Goal: Task Accomplishment & Management: Contribute content

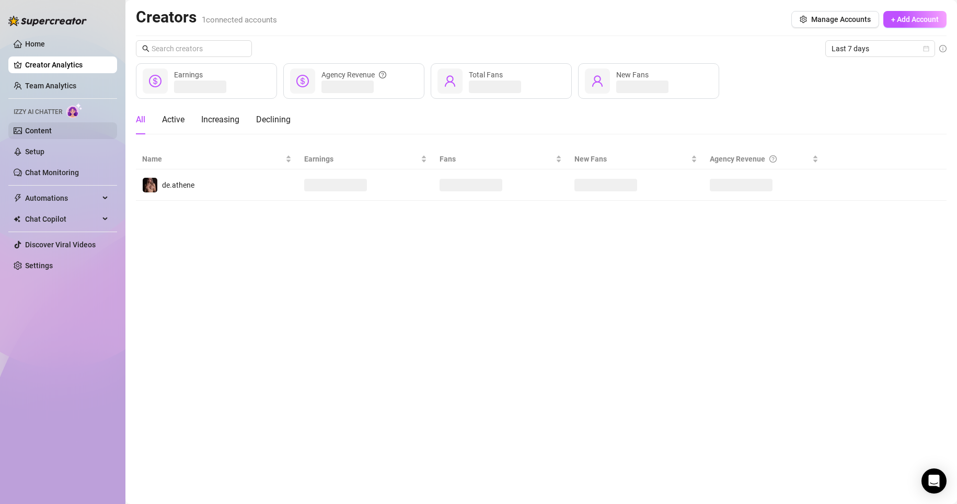
click at [50, 135] on link "Content" at bounding box center [38, 130] width 27 height 8
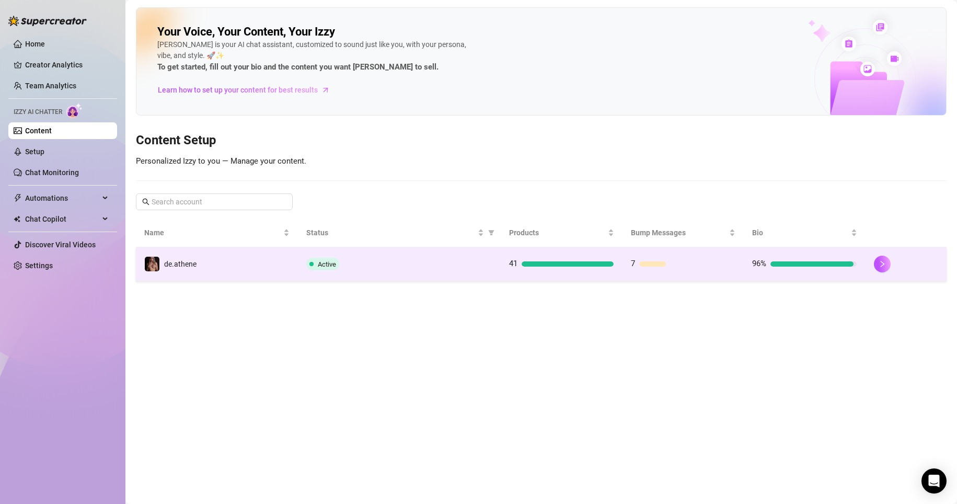
click at [478, 267] on div "Active" at bounding box center [399, 264] width 186 height 13
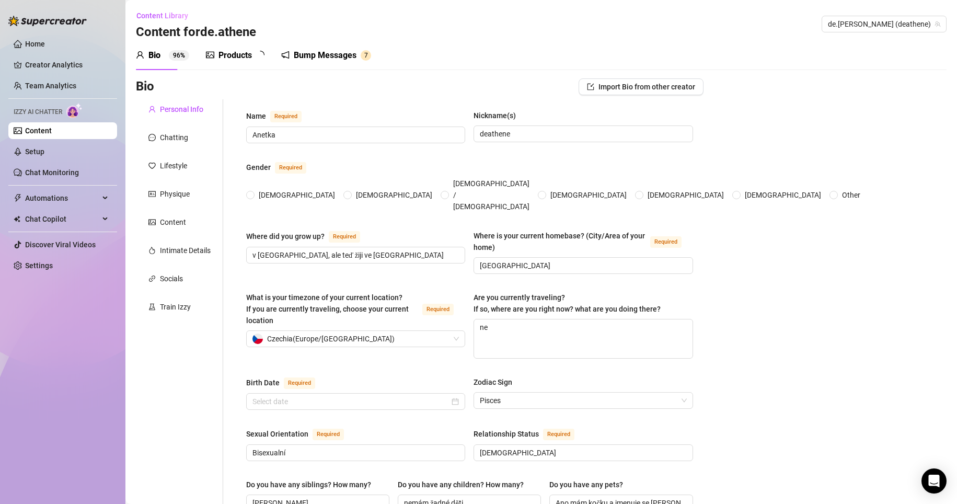
radio input "true"
type input "[DATE]"
click at [240, 63] on div "Products 4 1" at bounding box center [239, 55] width 66 height 29
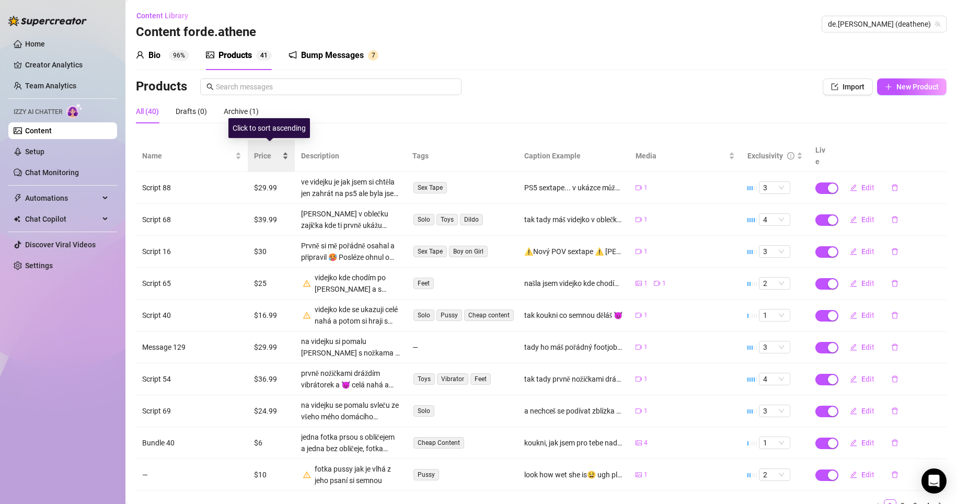
click at [264, 150] on span "Price" at bounding box center [267, 155] width 26 height 11
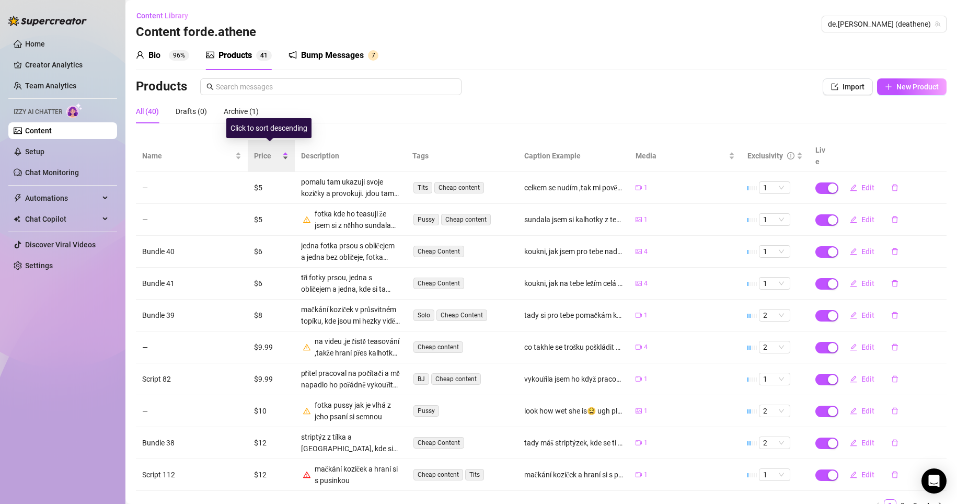
click at [268, 150] on span "Price" at bounding box center [267, 155] width 26 height 11
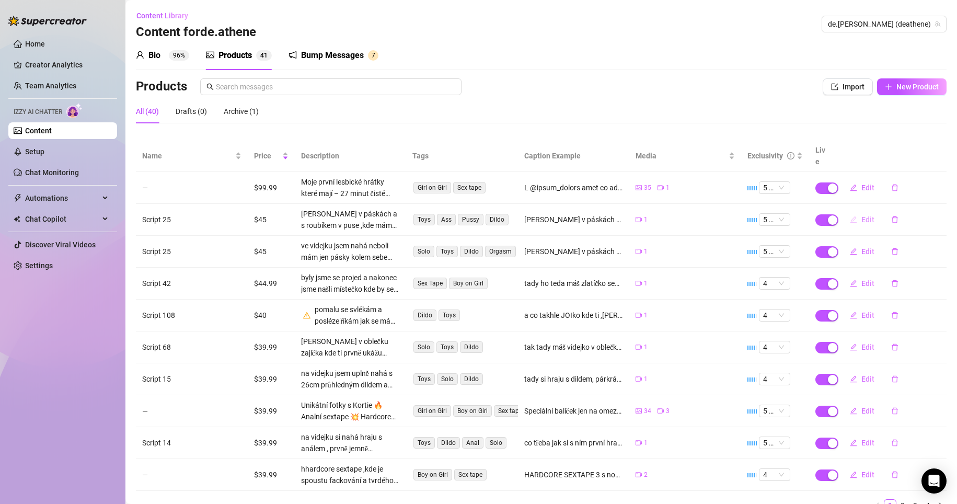
click at [861, 215] on span "Edit" at bounding box center [867, 219] width 13 height 8
type textarea "[PERSON_NAME] v páskách a s roubíkem v puse ,kde mám všechny tři dírky plné 😈 v…"
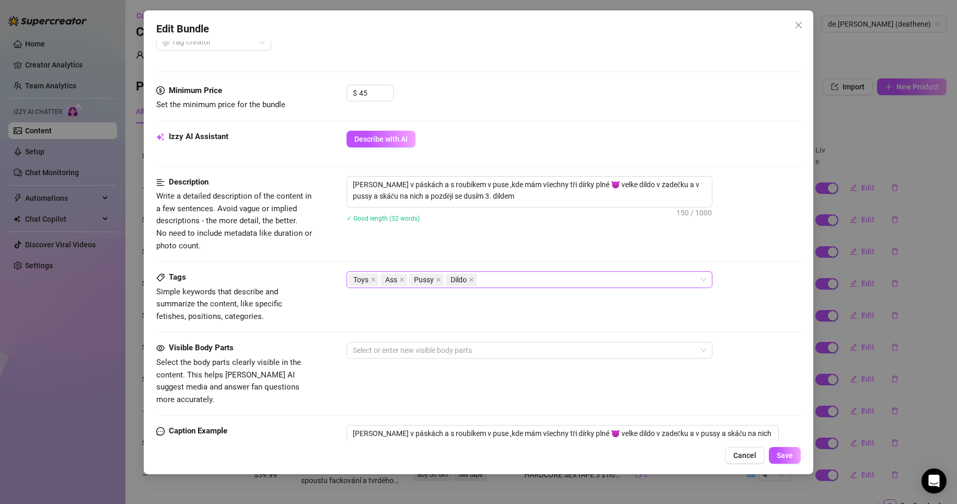
scroll to position [366, 0]
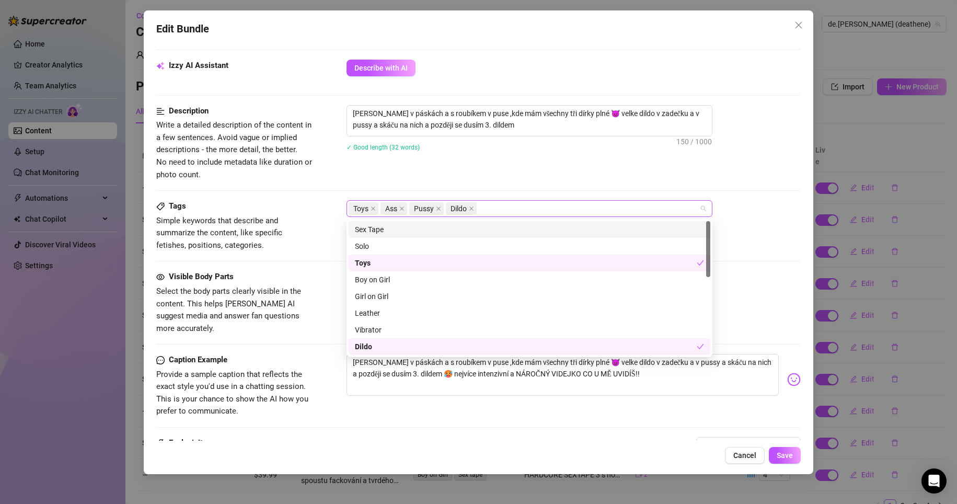
click at [503, 205] on div "Toys Ass Pussy Dildo" at bounding box center [524, 208] width 351 height 15
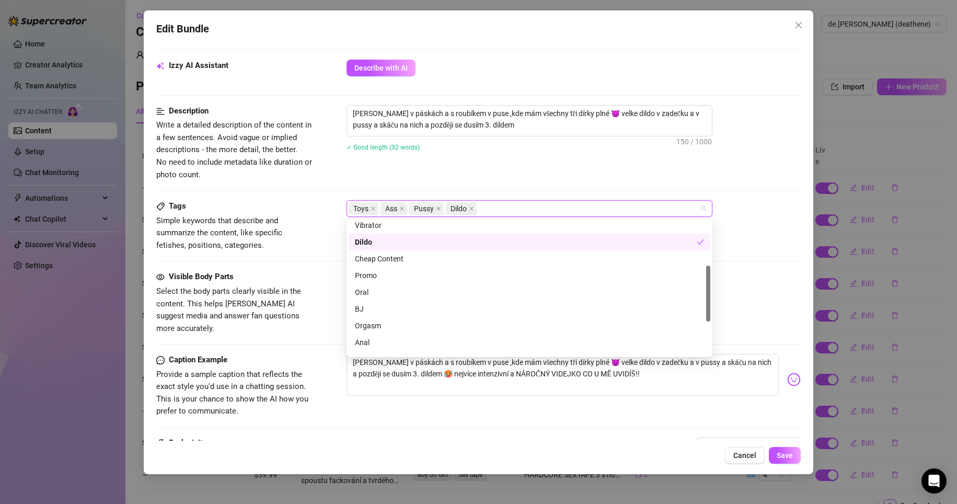
scroll to position [157, 0]
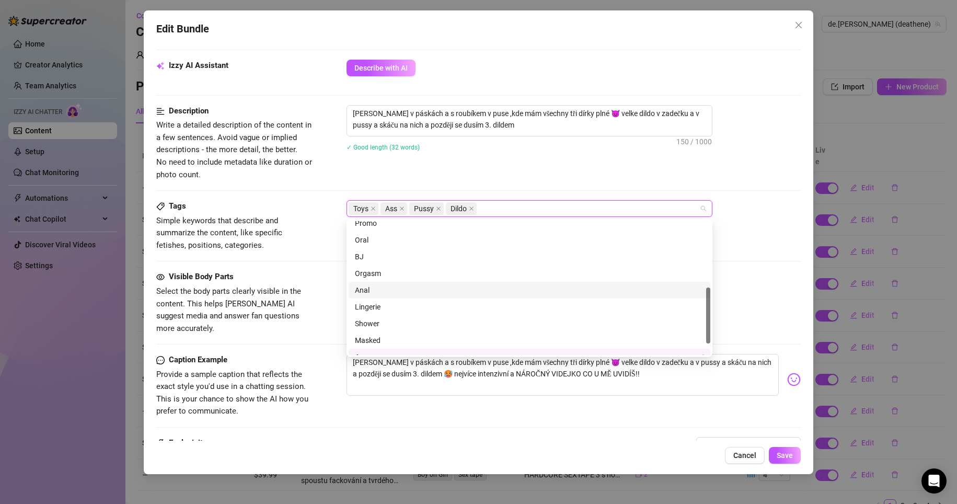
click at [389, 287] on div "Anal" at bounding box center [529, 289] width 349 height 11
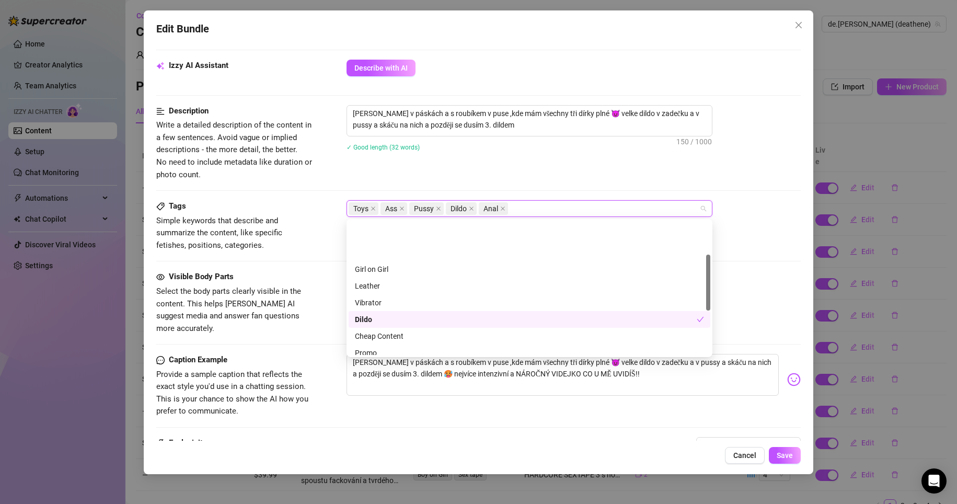
scroll to position [0, 0]
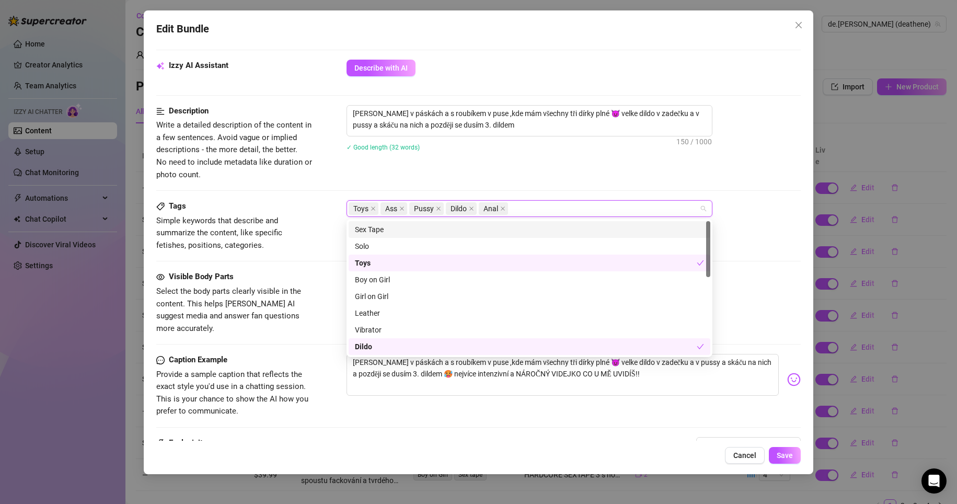
click at [557, 165] on div "Description Write a detailed description of the content in a few sentences. Avo…" at bounding box center [478, 143] width 645 height 76
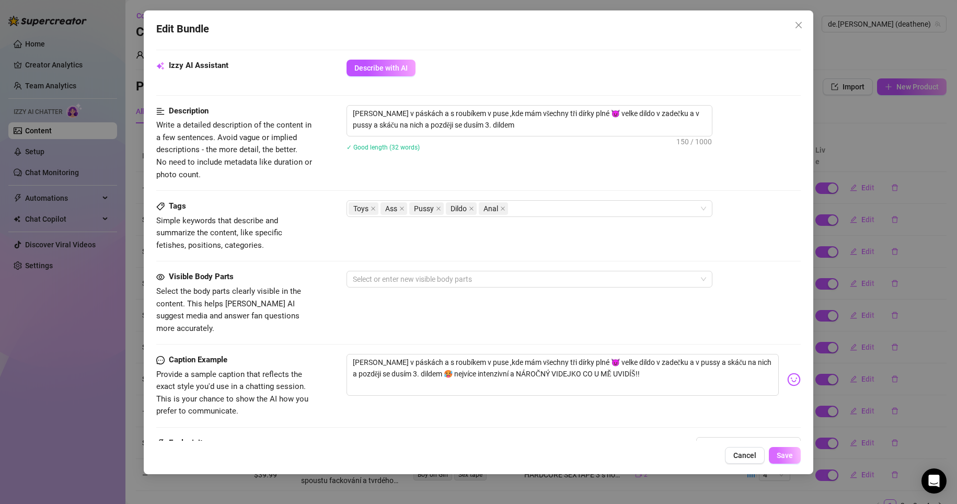
click at [795, 456] on button "Save" at bounding box center [785, 455] width 32 height 17
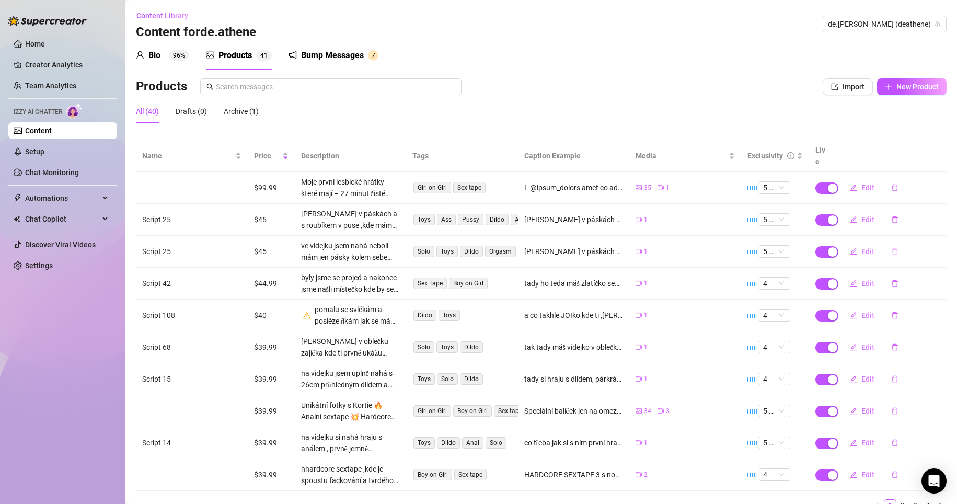
click at [892, 248] on icon "delete" at bounding box center [895, 251] width 6 height 7
click at [939, 212] on span "Yes" at bounding box center [940, 213] width 13 height 8
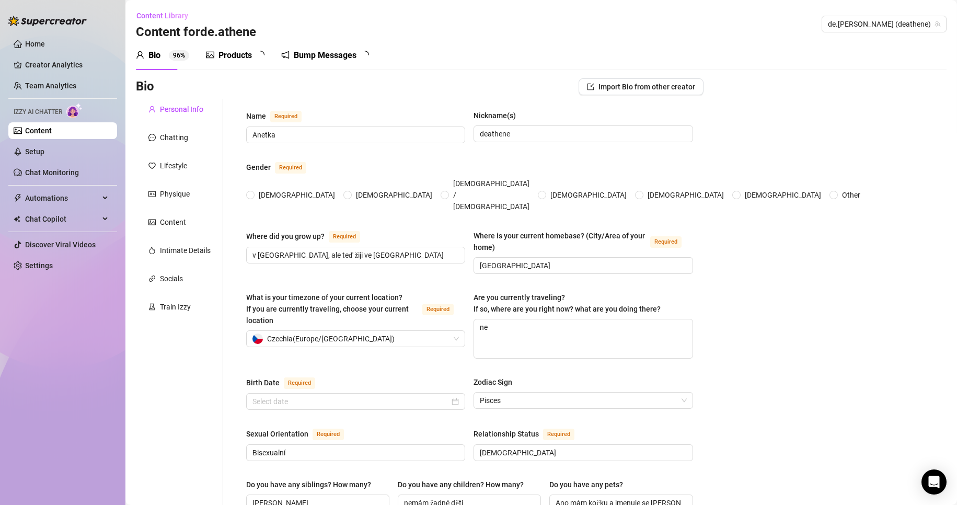
radio input "true"
type input "[DATE]"
click at [240, 54] on div "Products" at bounding box center [234, 55] width 33 height 13
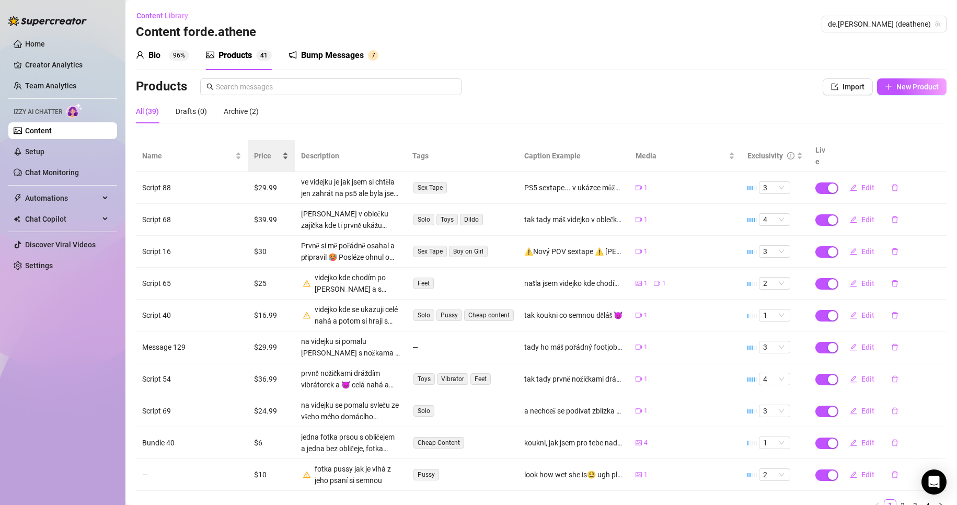
click at [260, 150] on div "Price" at bounding box center [271, 155] width 34 height 11
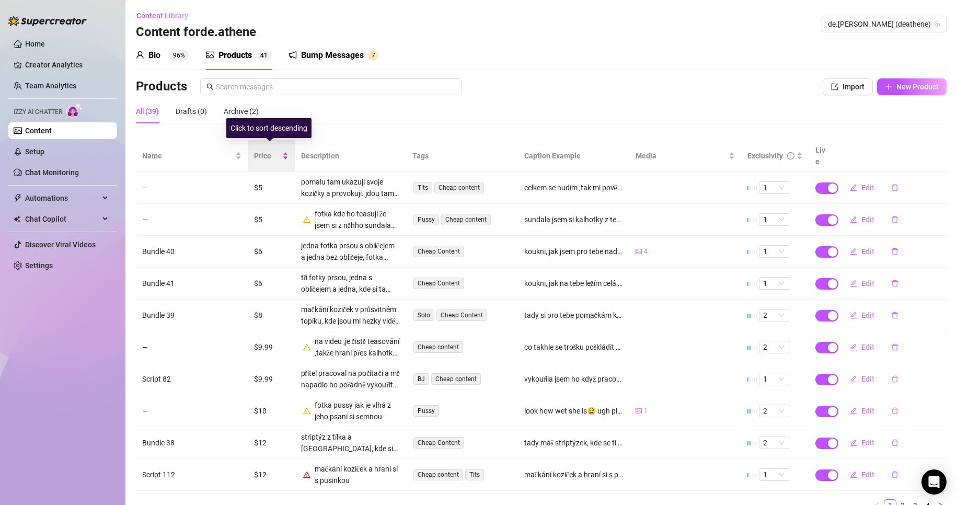
click at [262, 150] on span "Price" at bounding box center [267, 155] width 26 height 11
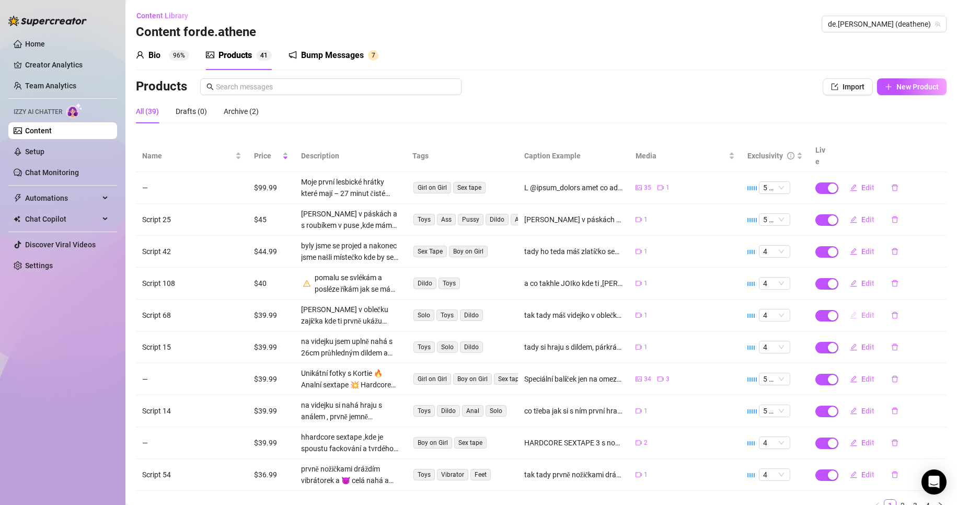
click at [861, 311] on span "Edit" at bounding box center [867, 315] width 13 height 8
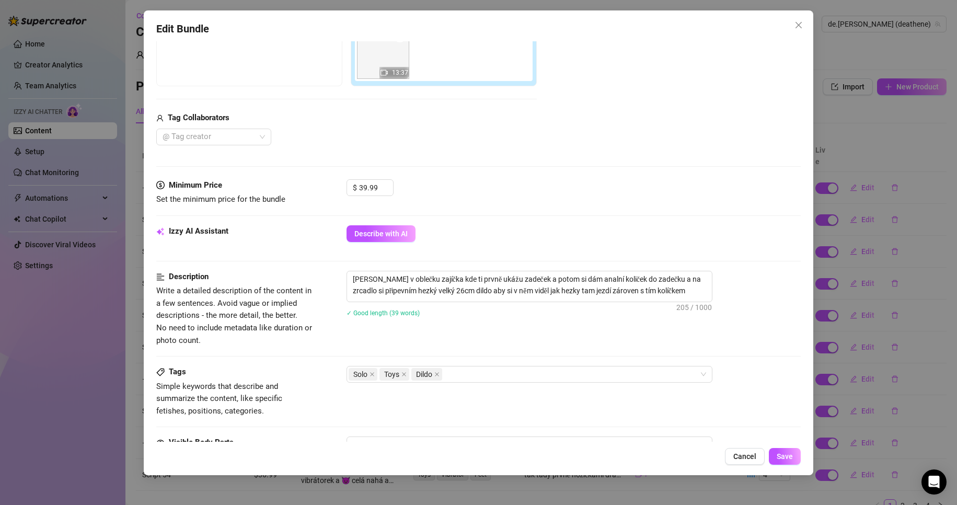
scroll to position [261, 0]
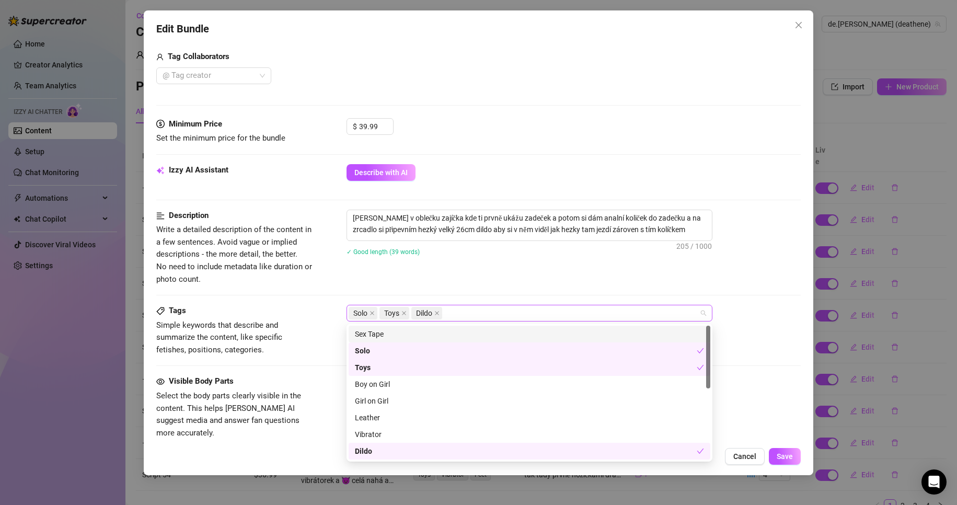
click at [471, 313] on div "Solo Toys Dildo" at bounding box center [524, 313] width 351 height 15
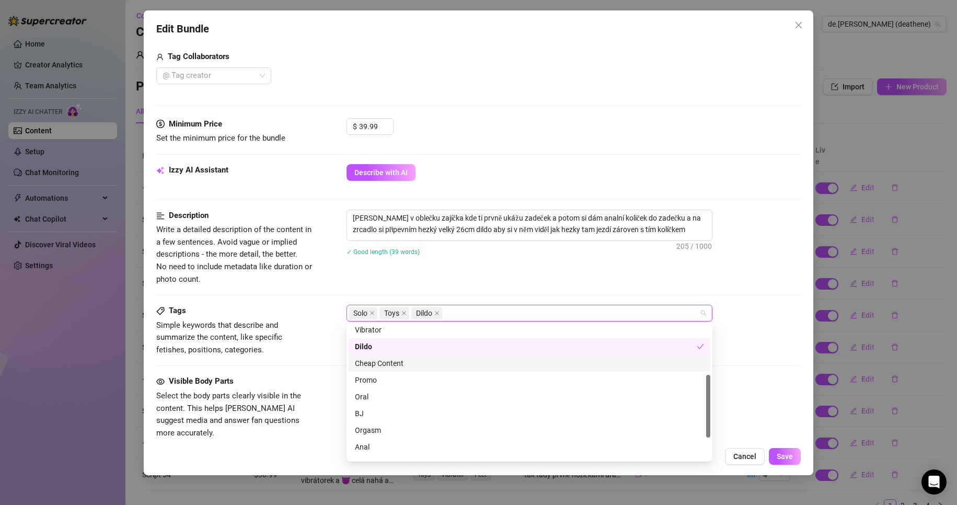
scroll to position [151, 0]
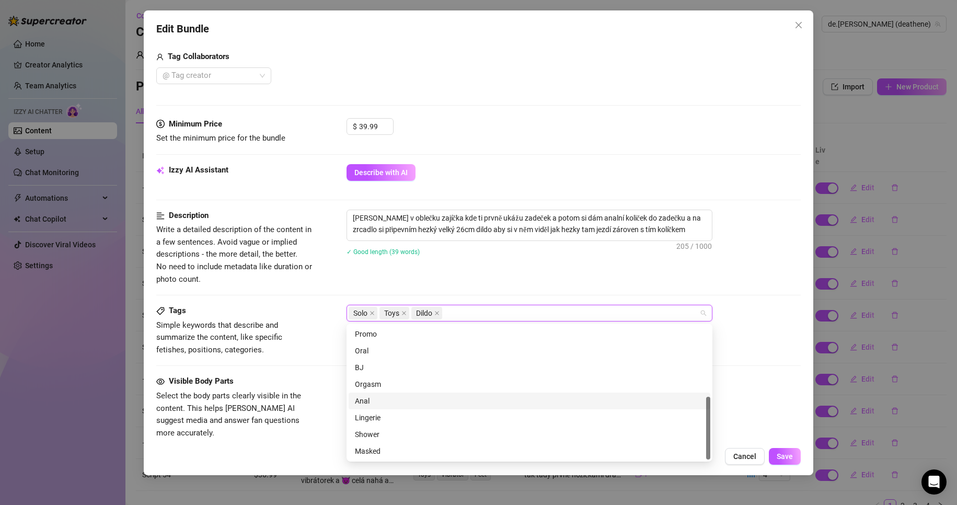
click at [393, 400] on div "Anal" at bounding box center [529, 400] width 349 height 11
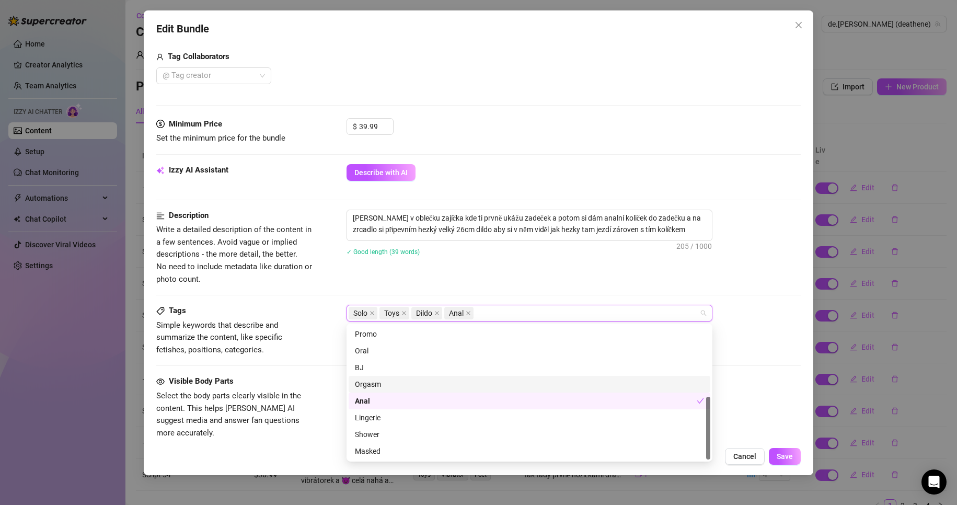
click at [755, 331] on div "Tags Simple keywords that describe and summarize the content, like specific fet…" at bounding box center [478, 330] width 645 height 51
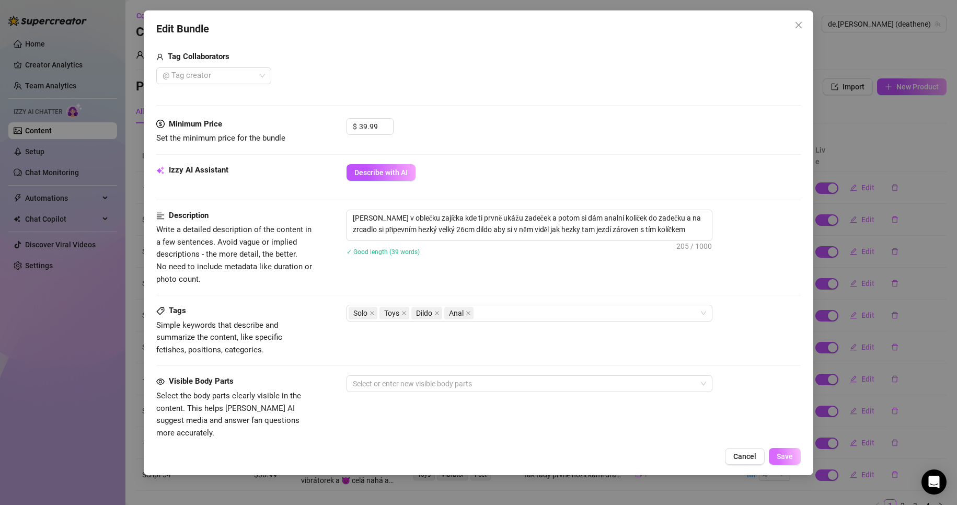
click at [793, 460] on button "Save" at bounding box center [785, 456] width 32 height 17
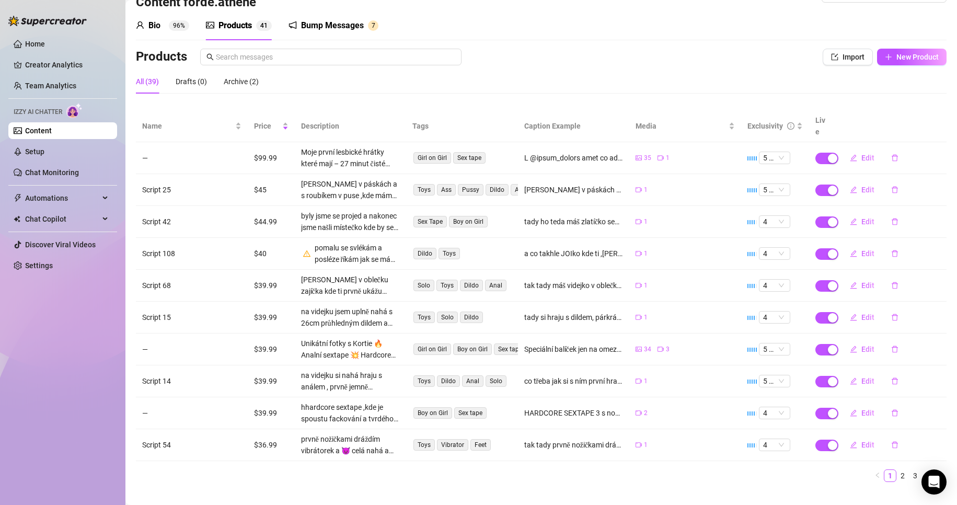
scroll to position [35, 0]
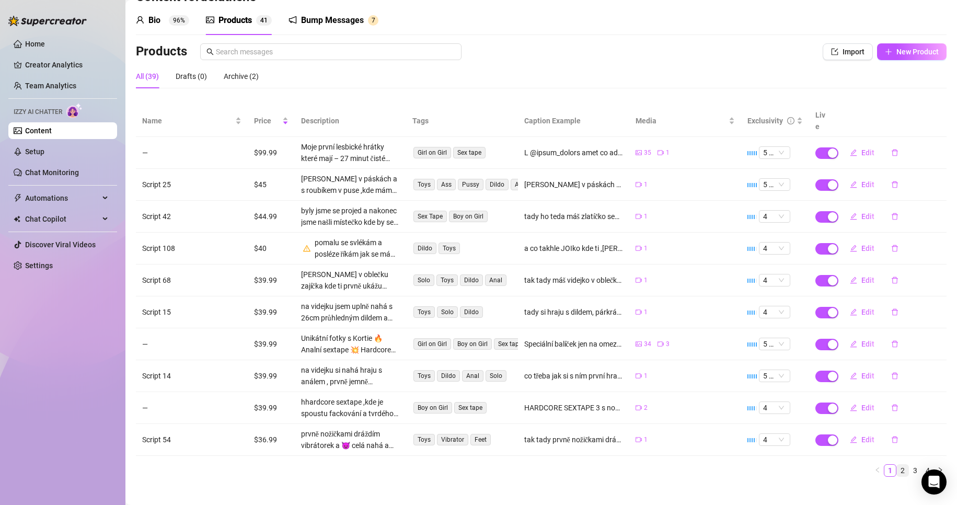
click at [897, 465] on link "2" at bounding box center [902, 470] width 11 height 11
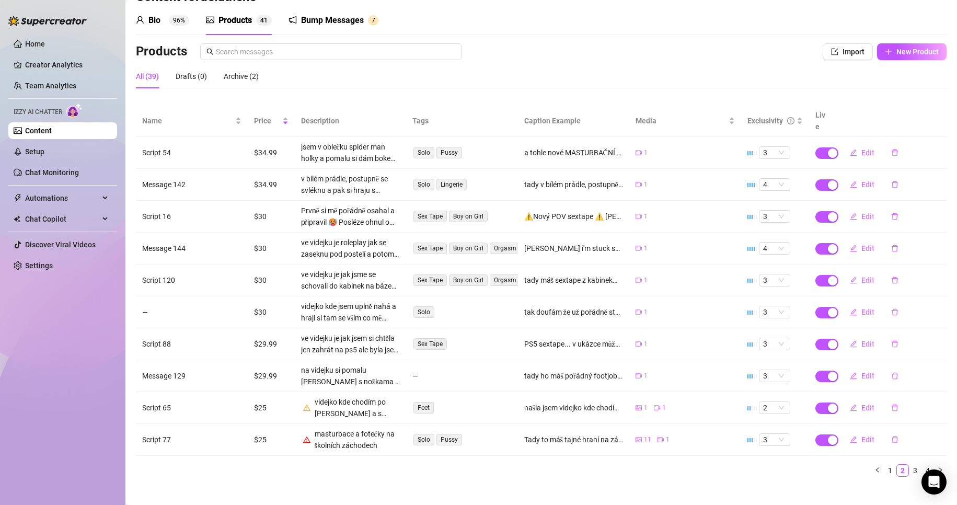
click at [486, 433] on div "Solo Pussy" at bounding box center [461, 440] width 99 height 14
click at [352, 428] on div "masturbace a fotečky na školních záchodech" at bounding box center [358, 439] width 86 height 23
click at [861, 435] on span "Edit" at bounding box center [867, 439] width 13 height 8
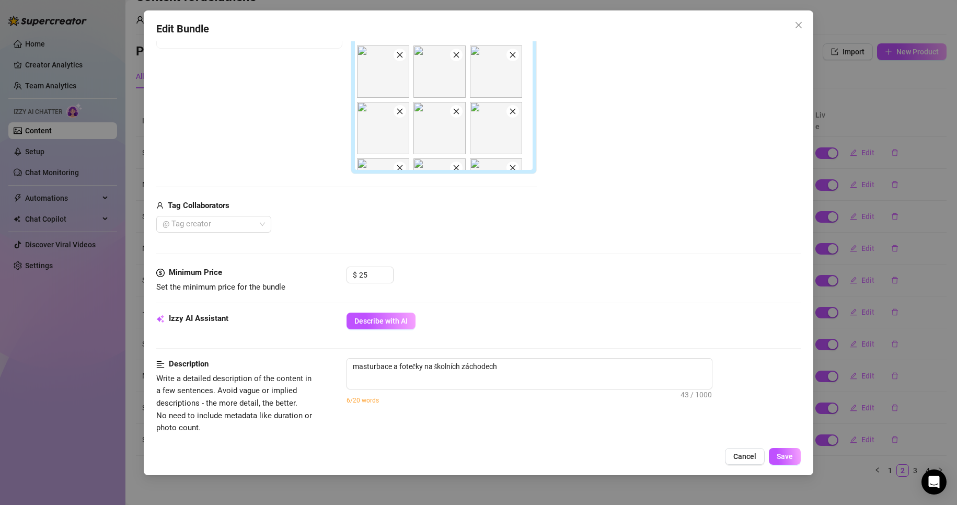
scroll to position [418, 0]
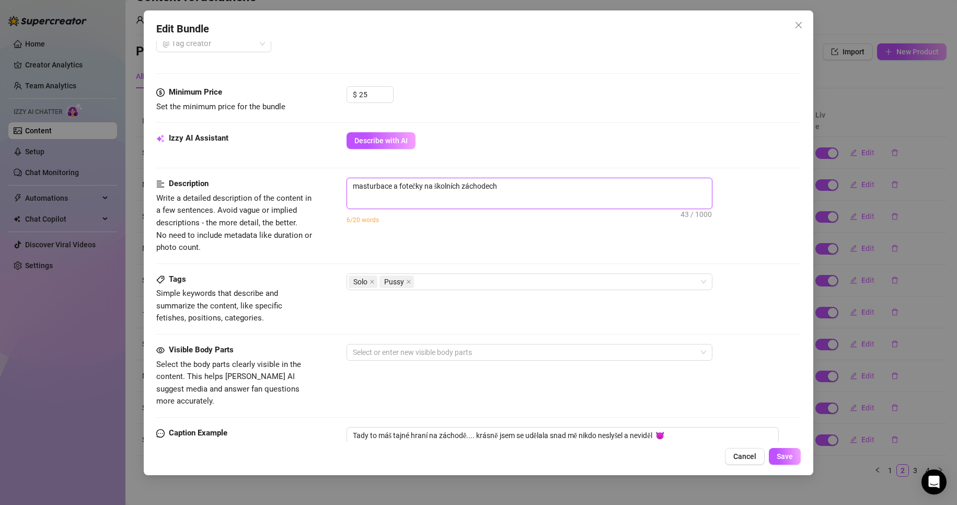
click at [525, 184] on textarea "masturbace a fotečky na školních záchodech" at bounding box center [529, 186] width 365 height 16
drag, startPoint x: 481, startPoint y: 188, endPoint x: 291, endPoint y: 184, distance: 190.8
click at [291, 185] on div "Description Write a detailed description of the content in a few sentences. Avo…" at bounding box center [478, 216] width 645 height 76
type textarea "t"
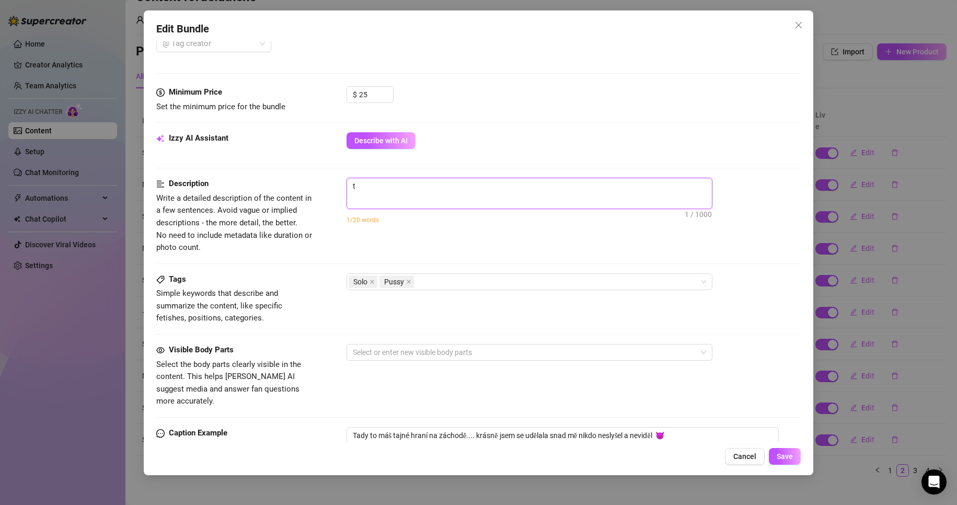
type textarea "ta"
type textarea "taj"
type textarea "tajn"
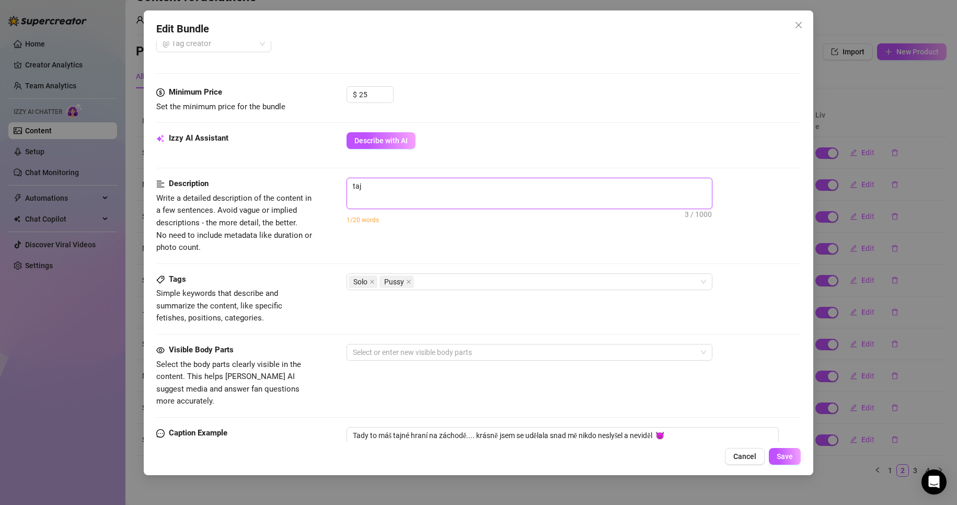
type textarea "tajn"
type textarea "tajně"
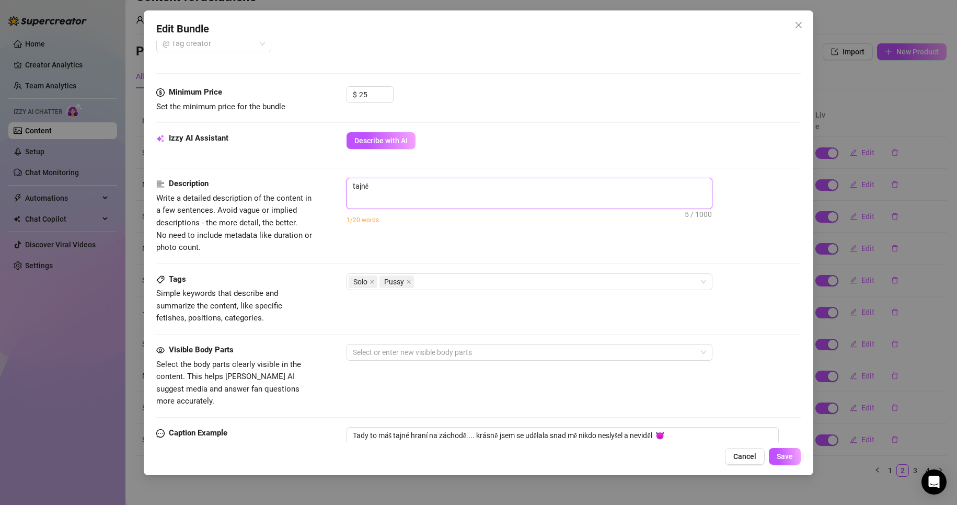
type textarea "tajně j"
type textarea "tajně js"
type textarea "tajně jse"
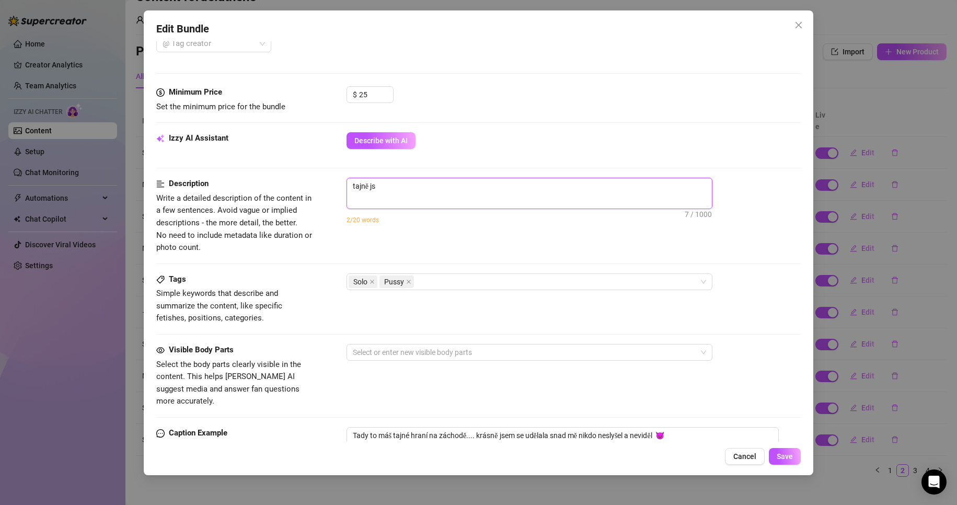
type textarea "tajně jse"
type textarea "tajně jsem"
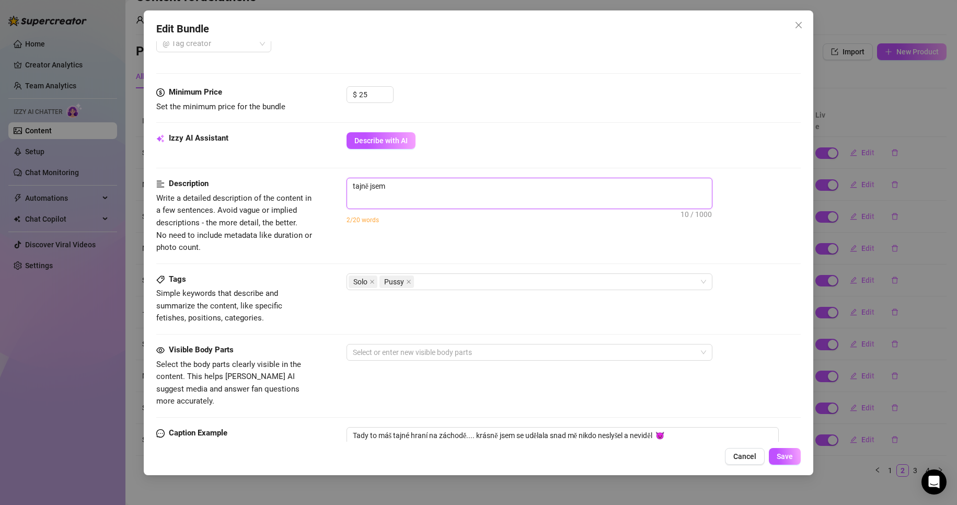
type textarea "tajně jsem s"
type textarea "tajně jsem se"
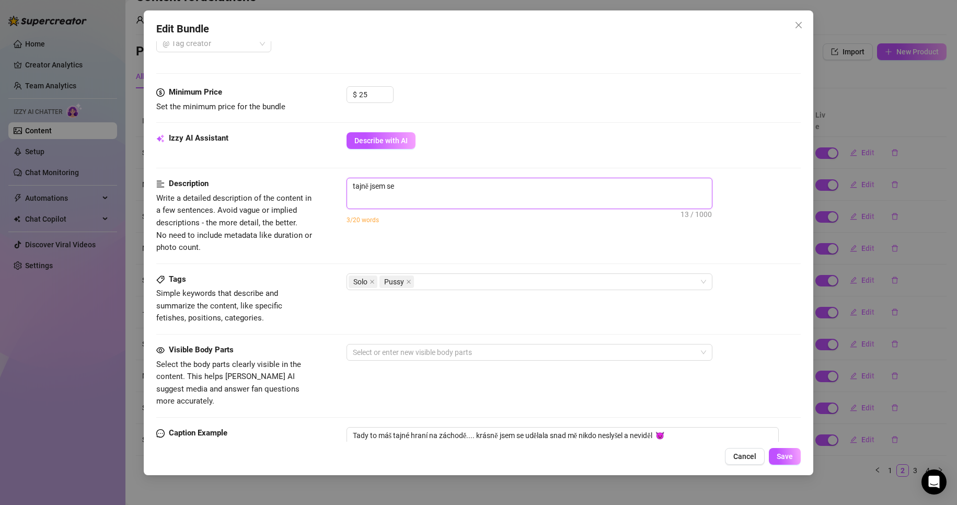
type textarea "tajně jsem se"
type textarea "tajně jsem se s"
type textarea "tajně jsem se sc"
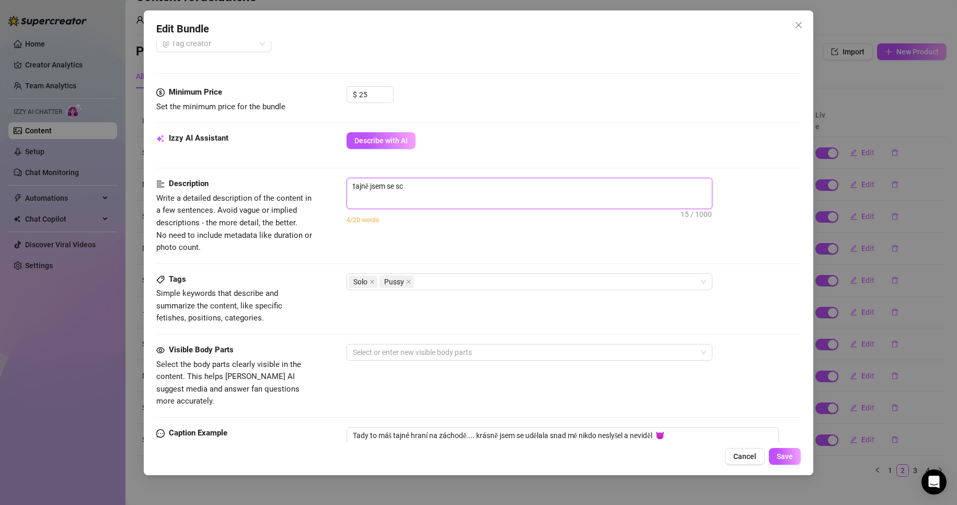
type textarea "tajně jsem se sch"
type textarea "tajně jsem se scho"
type textarea "tajně jsem se schov"
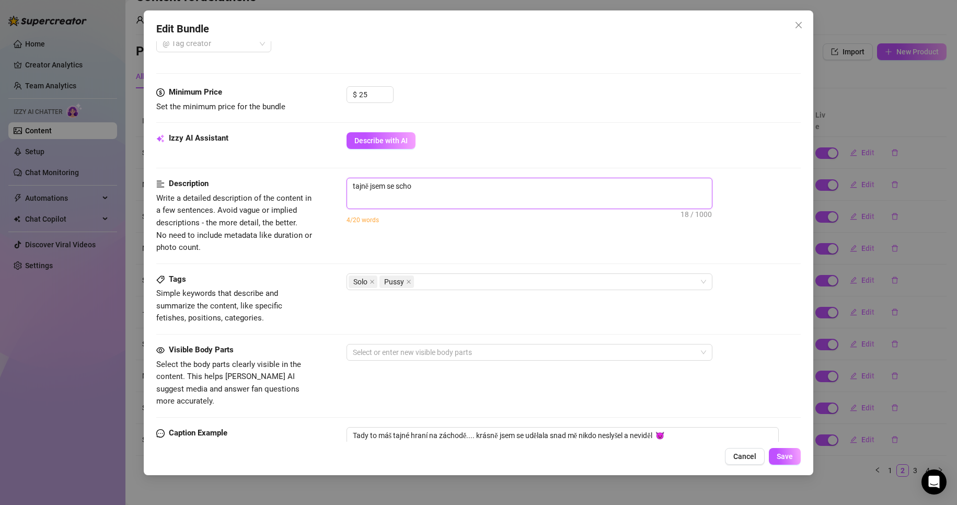
type textarea "tajně jsem se schov"
type textarea "tajně jsem se schova"
type textarea "tajně jsem se schoval"
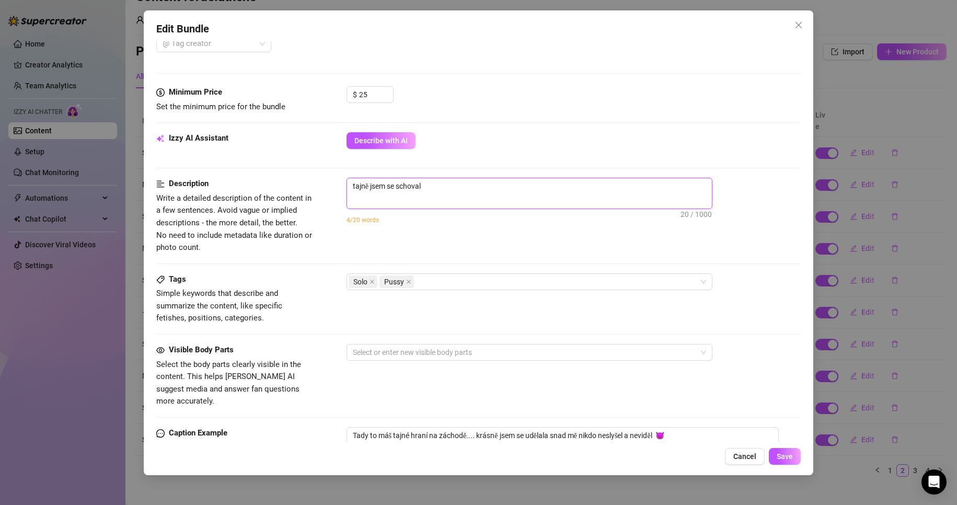
type textarea "tajně jsem se schovala"
type textarea "tajně jsem se schovala n"
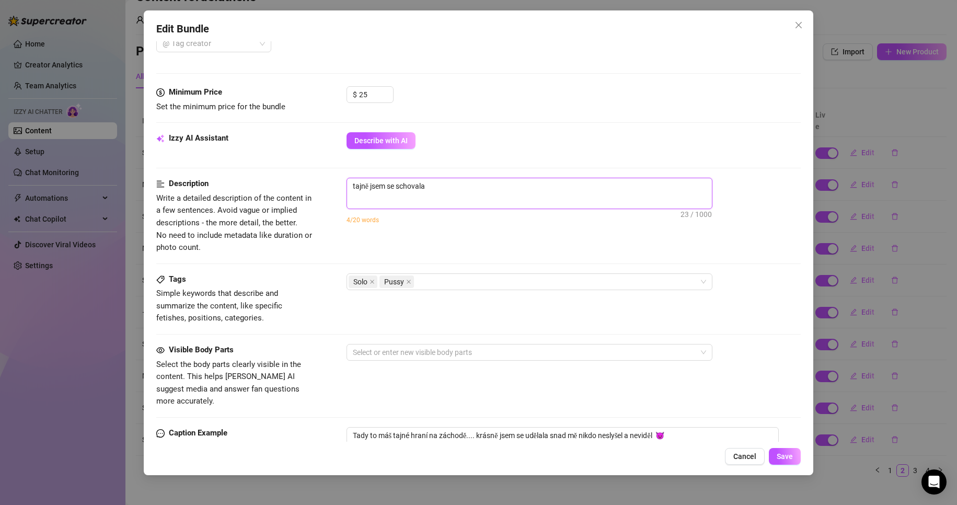
type textarea "tajně jsem se schovala n"
type textarea "tajně jsem se schovala na"
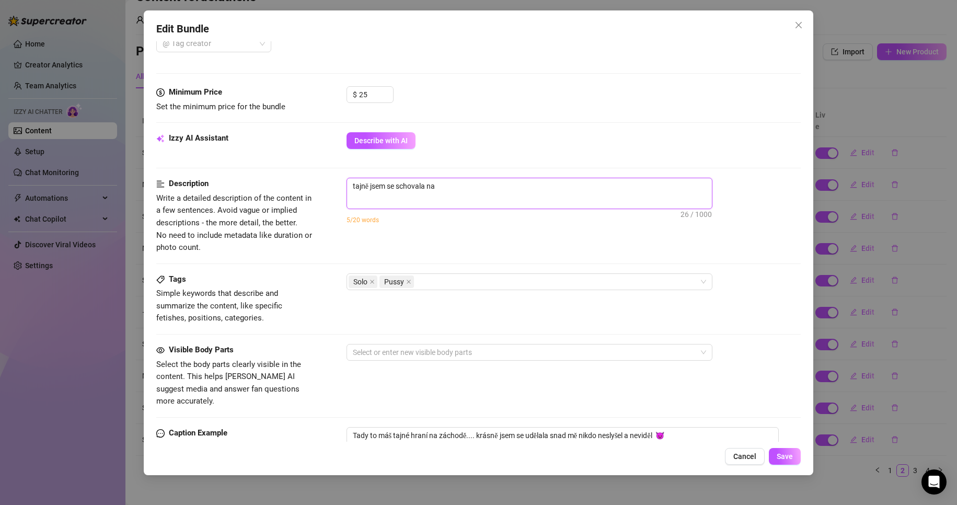
type textarea "tajně jsem se schovala na z"
type textarea "tajně jsem se schovala na zá"
type textarea "tajně jsem se schovala na zác"
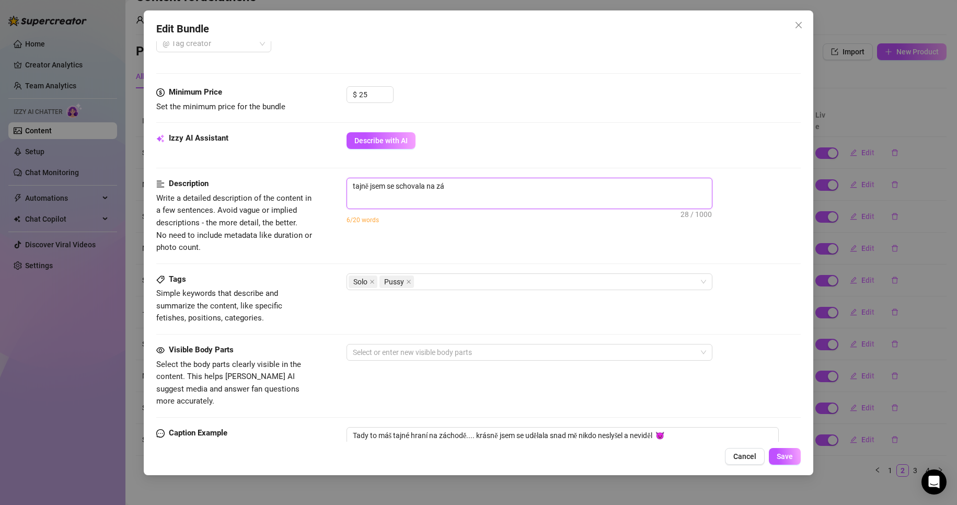
type textarea "tajně jsem se schovala na zác"
type textarea "tajně jsem se schovala na zách"
type textarea "tajně jsem se schovala na zácho"
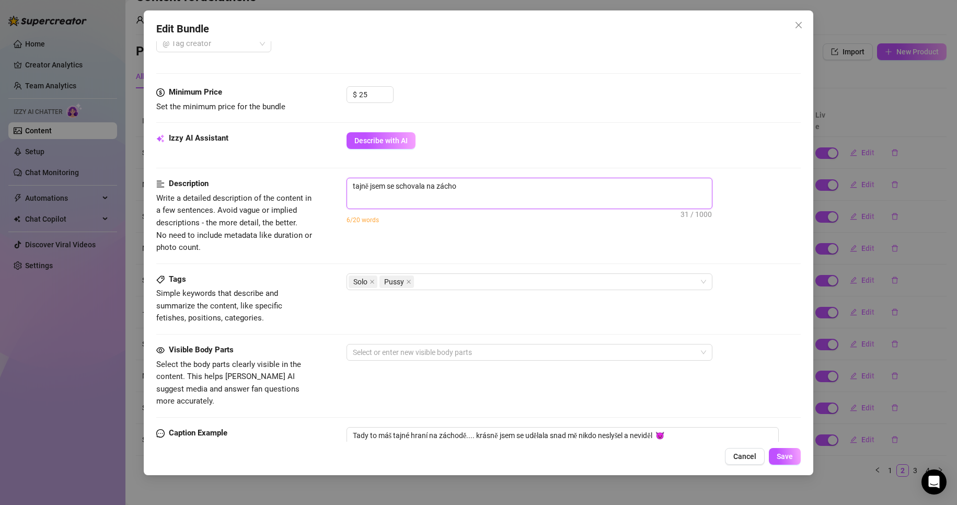
type textarea "tajně jsem se schovala na záchod"
type textarea "tajně jsem se schovala na záchody"
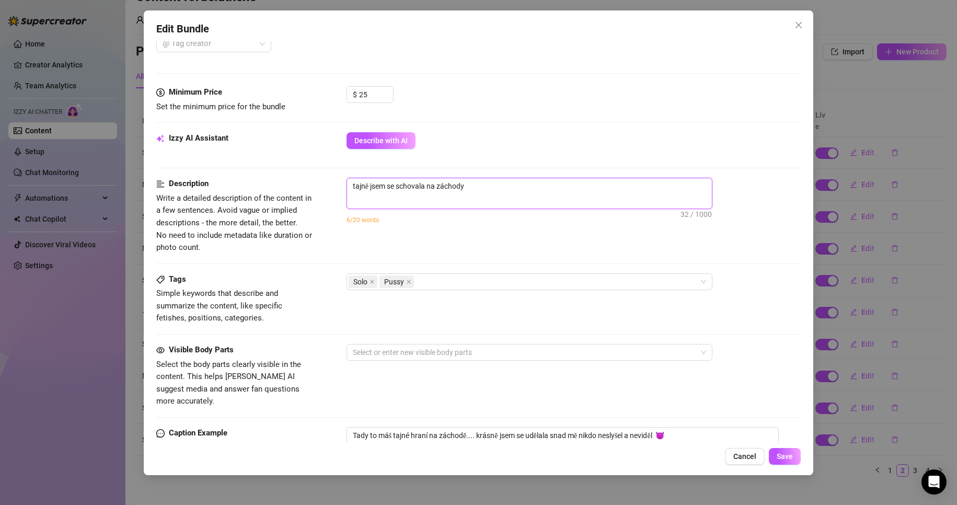
type textarea "tajně jsem se schovala na záchody"
type textarea "tajně jsem se schovala na záchody b"
type textarea "tajně jsem se schovala na záchody bě"
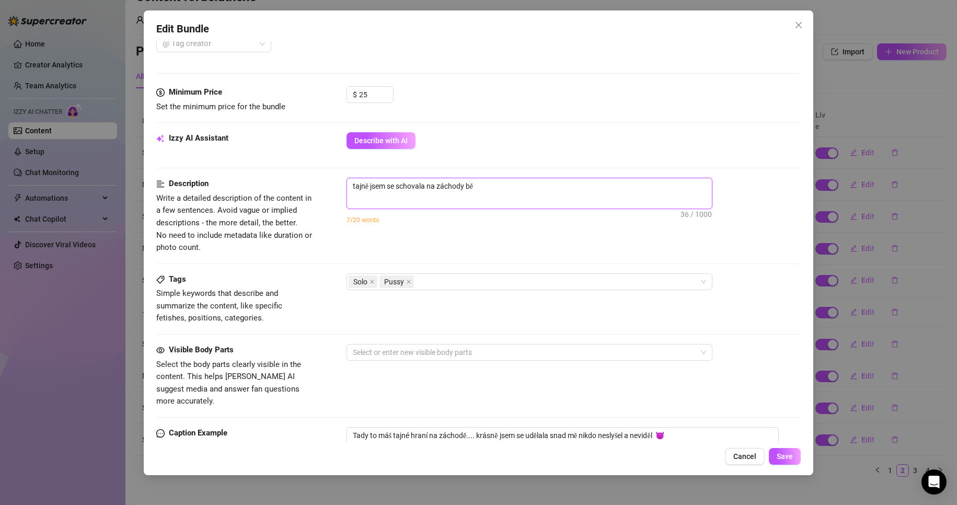
type textarea "tajně jsem se schovala na záchody běh"
type textarea "tajně jsem se schovala na záchody běhe"
type textarea "tajně jsem se schovala na záchody během"
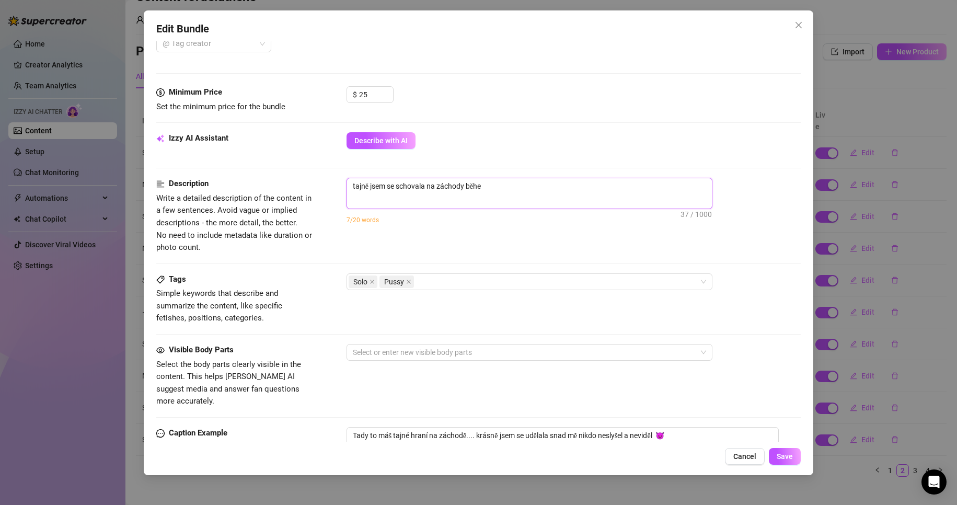
type textarea "tajně jsem se schovala na záchody během"
type textarea "tajně jsem se schovala na záchody během p"
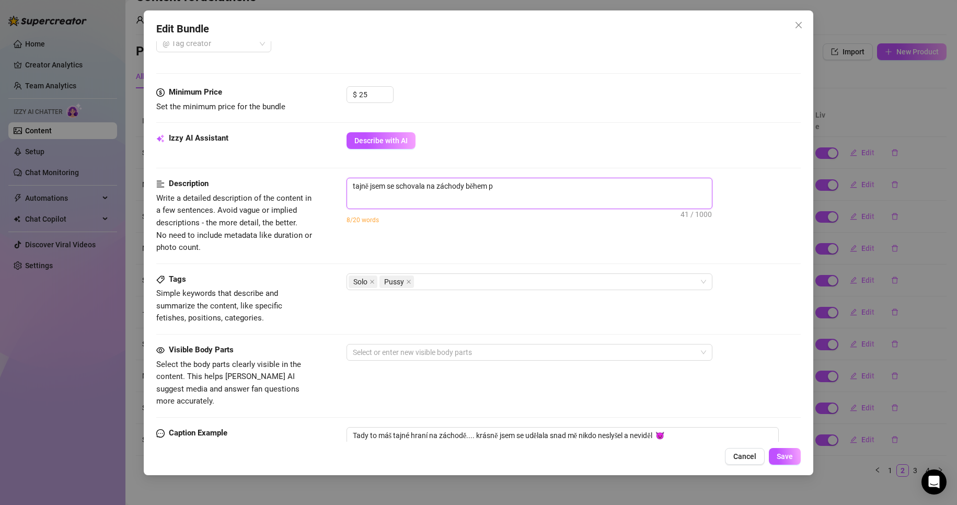
type textarea "tajně jsem se schovala na záchody během př"
type textarea "tajně jsem se schovala na záchody během pře"
type textarea "tajně jsem se schovala na záchody během přes"
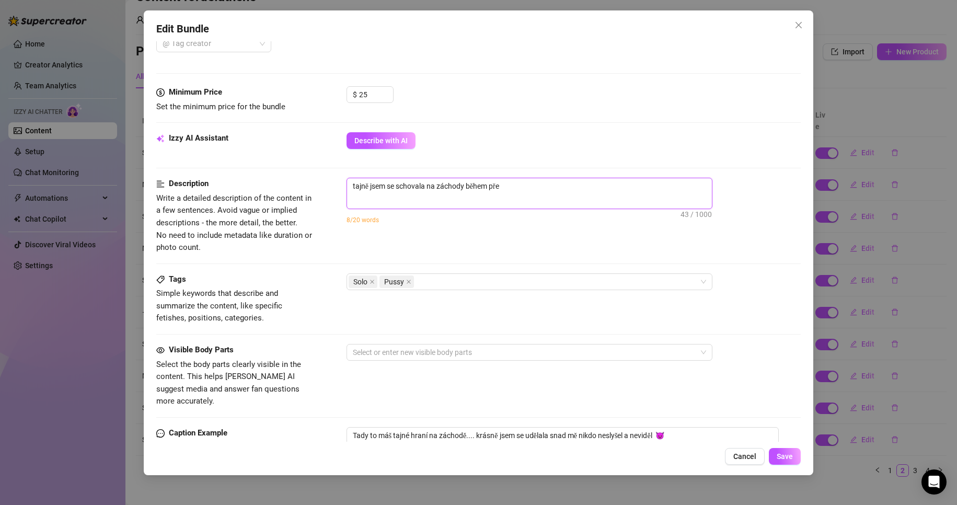
type textarea "tajně jsem se schovala na záchody během přes"
type textarea "tajně jsem se schovala na záchody během přest"
type textarea "tajně jsem se schovala na záchody během přestá"
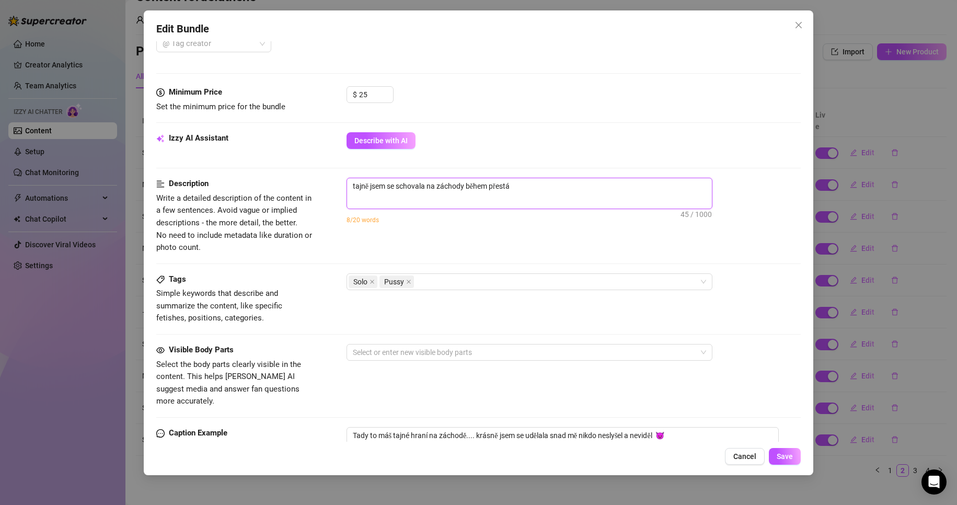
type textarea "tajně jsem se schovala na záchody během přestáv"
type textarea "tajně jsem se schovala na záchody během přestávk"
type textarea "tajně jsem se schovala na záchody během přestávky"
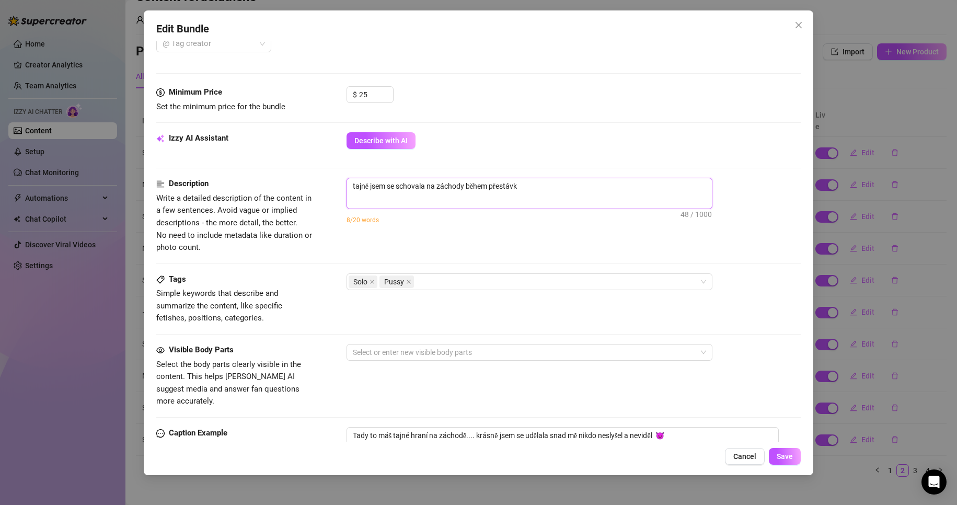
type textarea "tajně jsem se schovala na záchody během přestávky"
type textarea "tajně jsem se schovala na záchody během přestávky v"
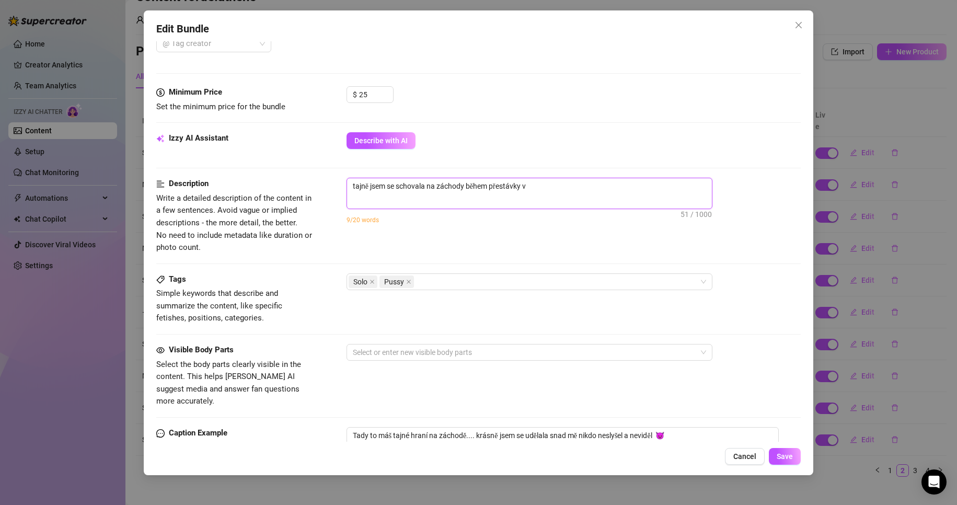
type textarea "tajně jsem se schovala na záchody během přestávky ve"
type textarea "tajně jsem se schovala na záchody během přestávky ve š"
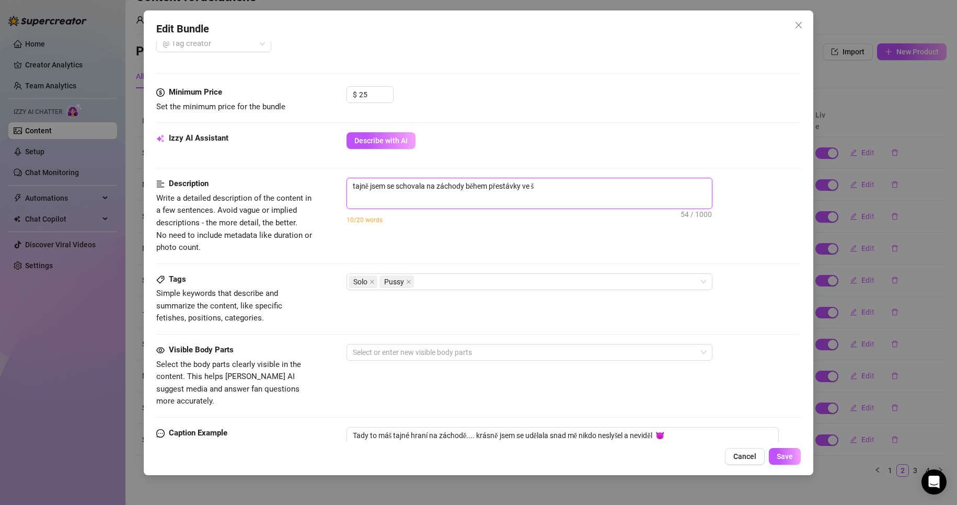
type textarea "tajně jsem se schovala na záchody během přestávky ve šk"
type textarea "tajně jsem se schovala na záchody během přestávky ve škl"
type textarea "tajně jsem se schovala na záchody během přestávky ve šk"
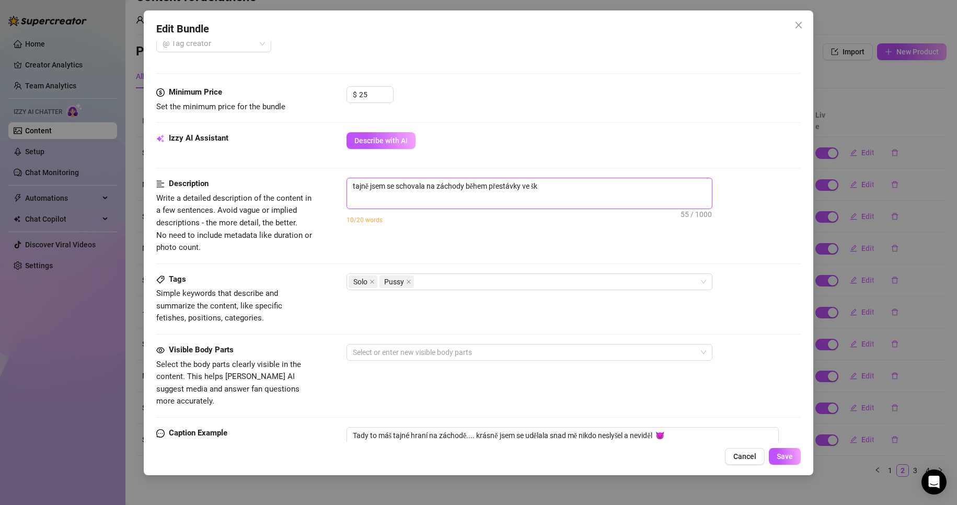
type textarea "tajně jsem se schovala na záchody během přestávky ve ško"
type textarea "tajně jsem se schovala na záchody během přestávky ve škol"
type textarea "tajně jsem se schovala na záchody během přestávky ve škole"
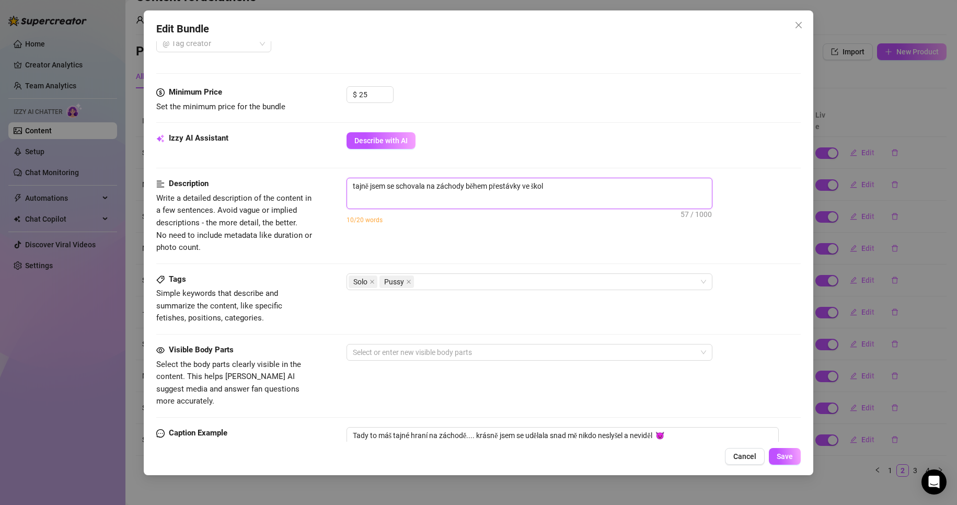
type textarea "tajně jsem se schovala na záchody během přestávky ve škole"
type textarea "tajně jsem se schovala na záchody během přestávky ve škole a"
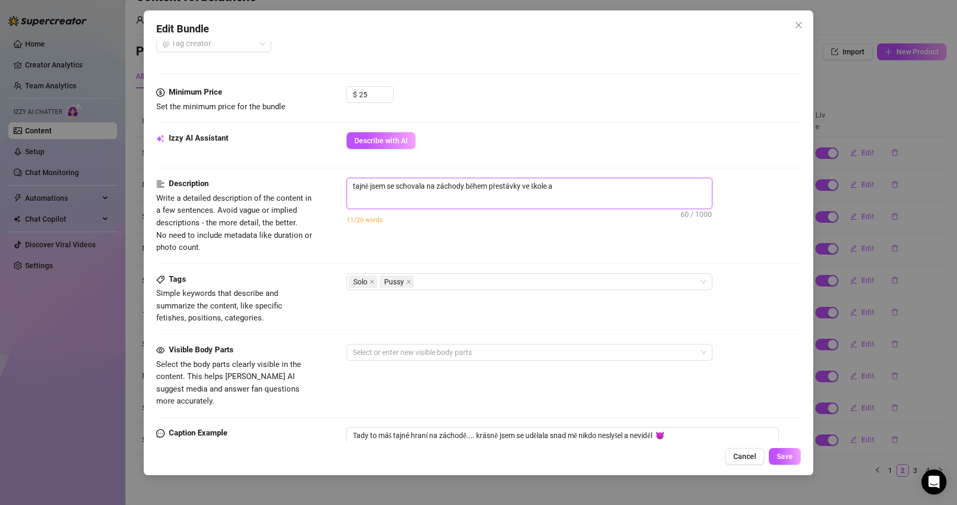
type textarea "tajně jsem se schovala na záchody během přestávky ve škole a"
type textarea "tajně jsem se schovala na záchody během přestávky ve škole a n"
type textarea "tajně jsem se schovala na záchody během přestávky ve škole a na"
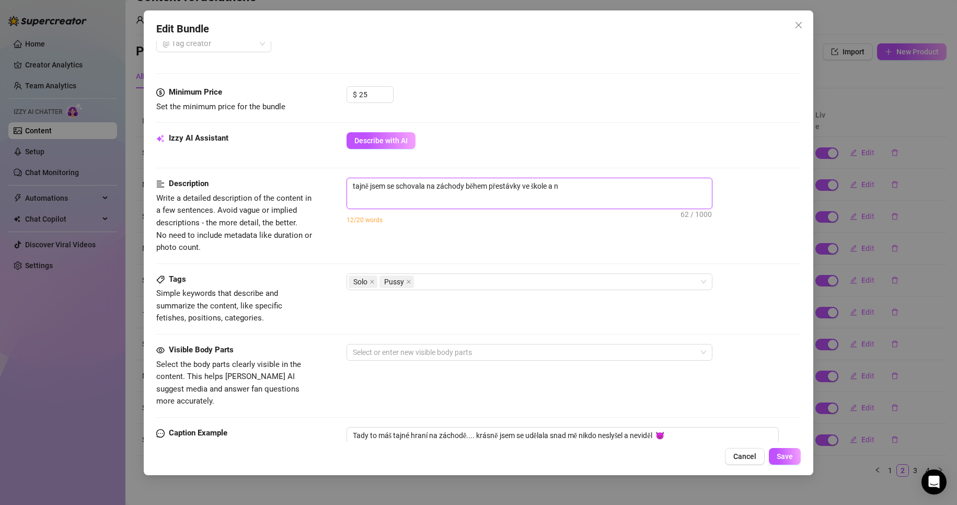
type textarea "tajně jsem se schovala na záchody během přestávky ve škole a na"
type textarea "tajně jsem se schovala na záchody během přestávky ve škole a nat"
type textarea "tajně jsem se schovala na záchody během přestávky ve škole a nato"
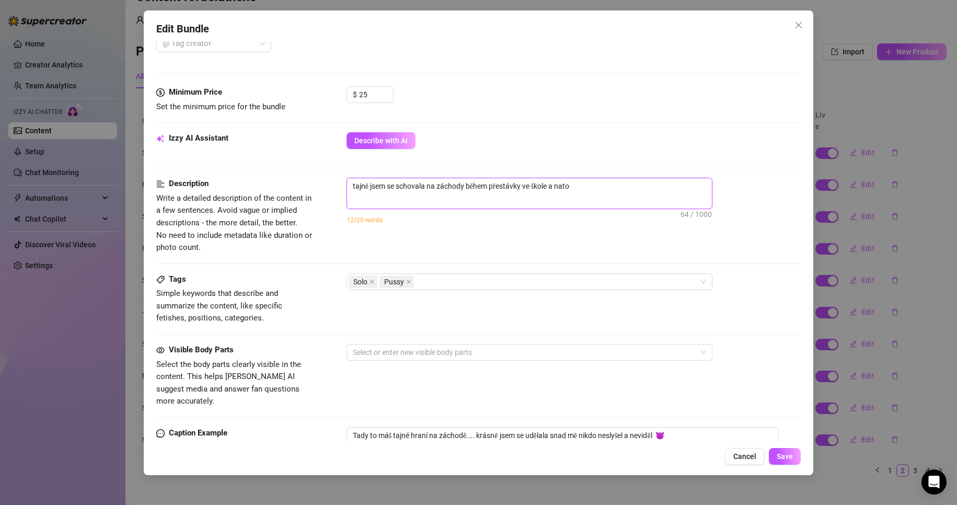
type textarea "tajně jsem se schovala na záchody během přestávky ve škole a [GEOGRAPHIC_DATA]"
type textarea "tajně jsem se schovala na záchody během přestávky ve škole a natočil"
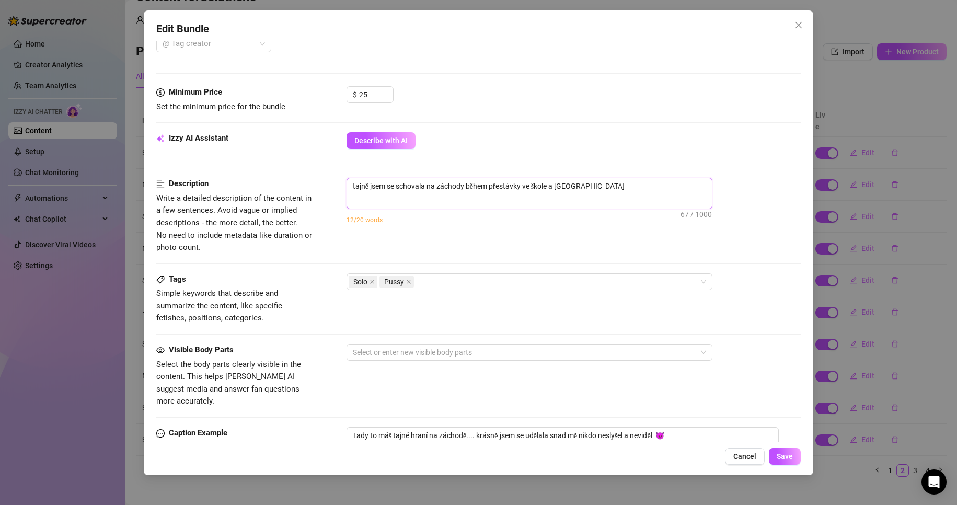
type textarea "tajně jsem se schovala na záchody během přestávky ve škole a natočil"
type textarea "tajně jsem se schovala na záchody během přestávky ve škole a natočila"
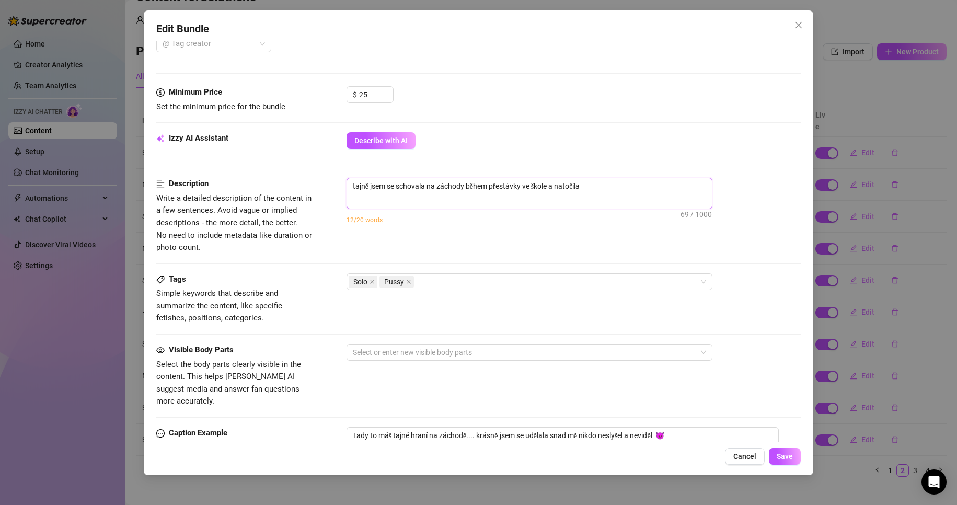
type textarea "tajně jsem se schovala na záchody během přestávky ve škole a natočila j"
type textarea "tajně jsem se schovala na záchody během přestávky ve škole a natočila js"
type textarea "tajně jsem se schovala na záchody během přestávky ve škole a natočila jse"
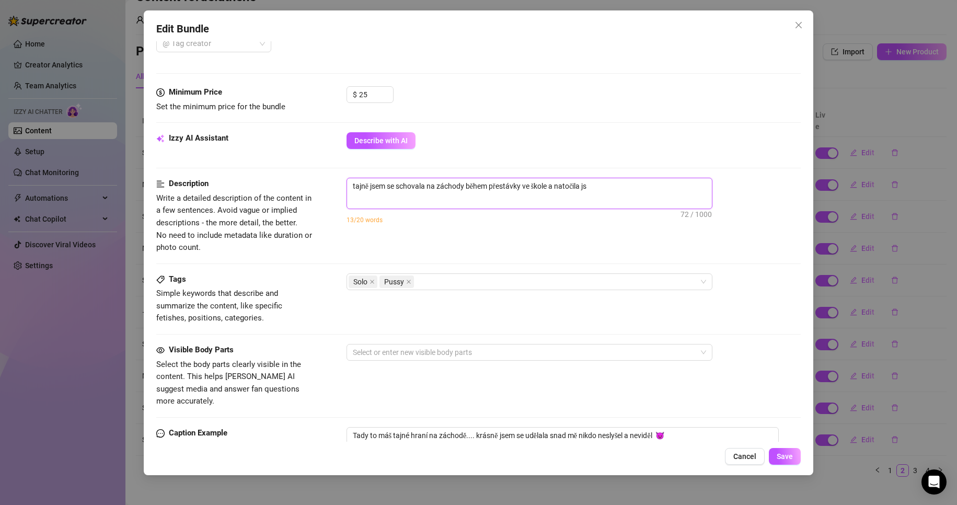
type textarea "tajně jsem se schovala na záchody během přestávky ve škole a natočila jse"
type textarea "tajně jsem se schovala na záchody během přestávky ve škole a natočila jsem"
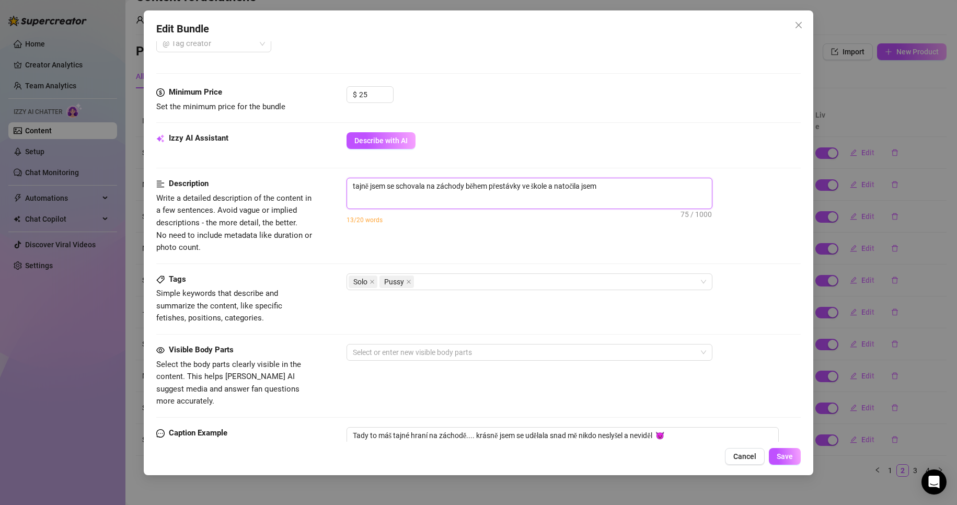
type textarea "tajně jsem se schovala na záchody během přestávky ve škole a natočila jsem t"
type textarea "tajně jsem se schovala na záchody během přestávky ve škole a natočila jsem ti"
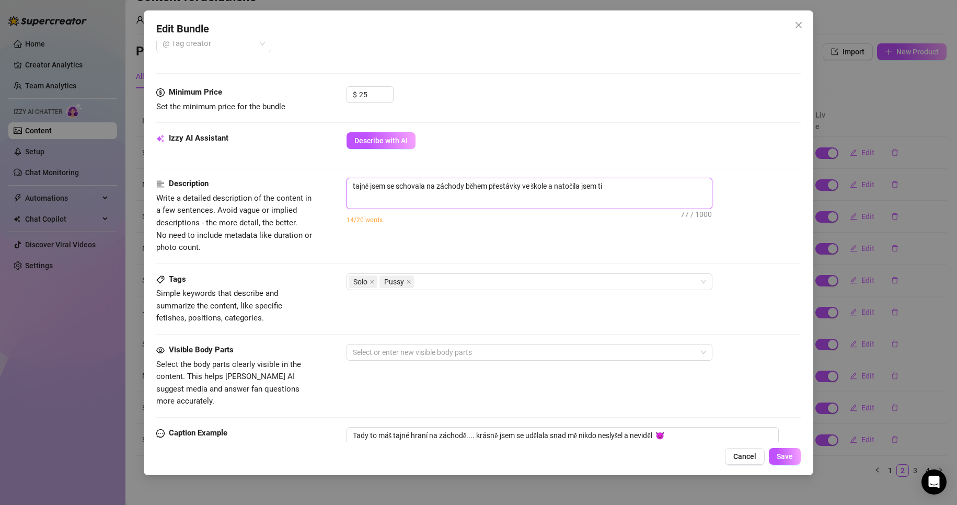
type textarea "tajně jsem se schovala na záchody během přestávky ve škole a natočila jsem ti"
type textarea "tajně jsem se schovala na záchody během přestávky ve škole a natočila jsem t"
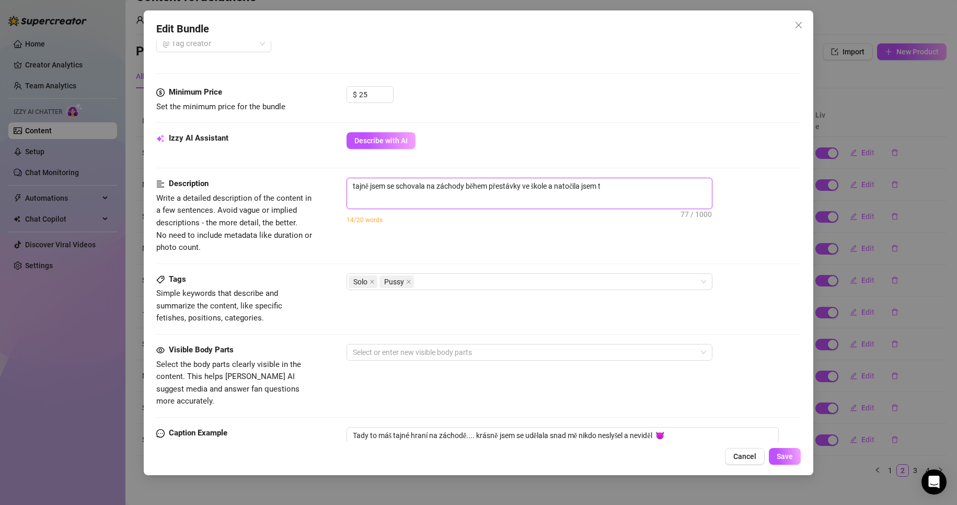
type textarea "tajně jsem se schovala na záchody během přestávky ve škole a natočila jsem"
type textarea "tajně jsem se schovala na záchody během přestávky ve škole a natočila jse"
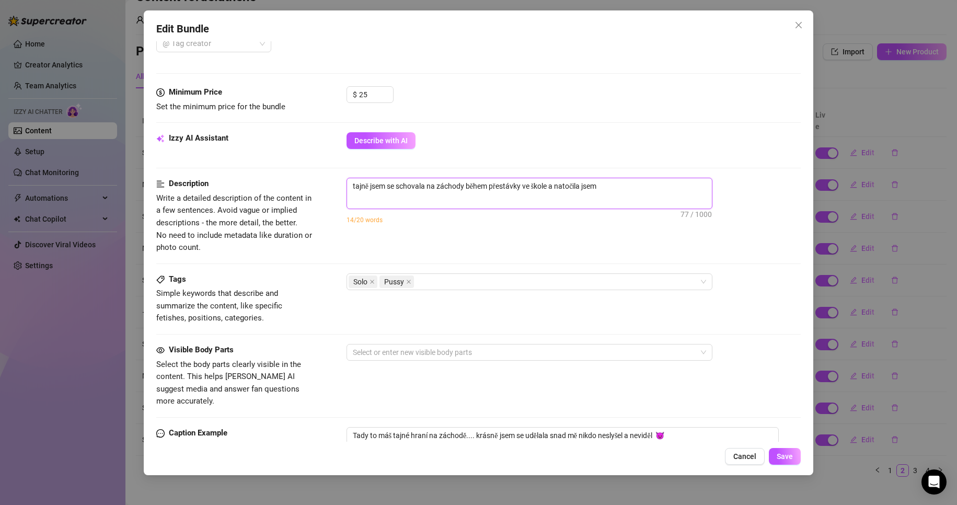
type textarea "tajně jsem se schovala na záchody během přestávky ve škole a natočila jse"
type textarea "tajně jsem se schovala na záchody během přestávky ve škole a natočila js"
type textarea "tajně jsem se schovala na záchody během přestávky ve škole a natočila j"
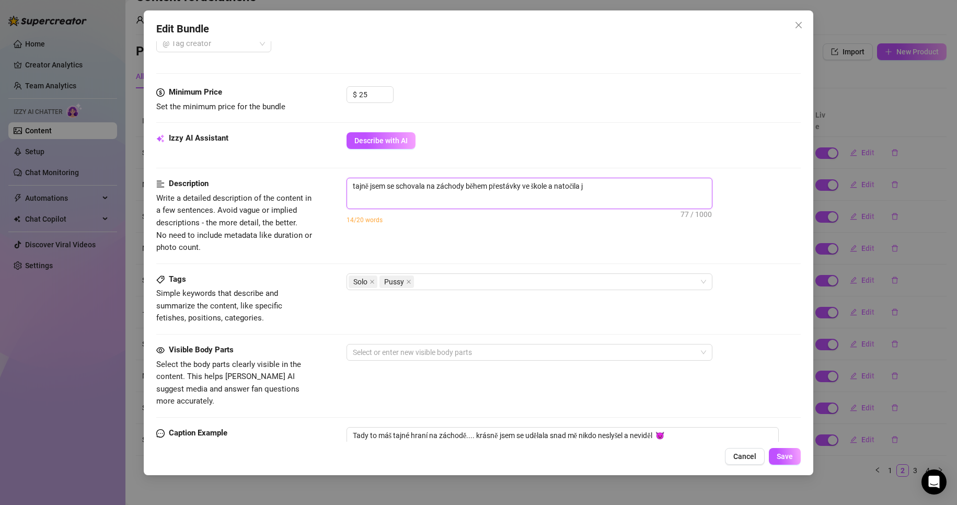
type textarea "tajně jsem se schovala na záchody během přestávky ve škole a natočila"
type textarea "tajně jsem se schovala na záchody během přestávky ve škole a natočil"
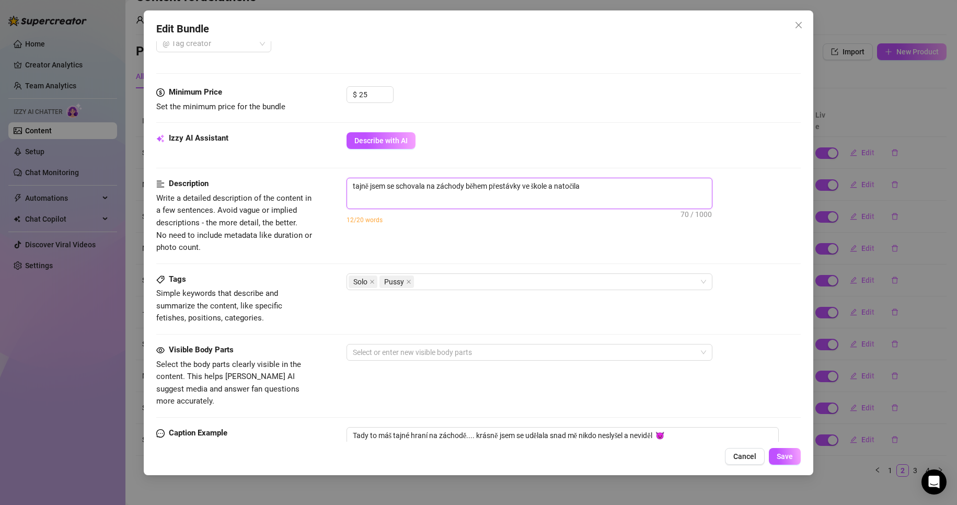
type textarea "tajně jsem se schovala na záchody během přestávky ve škole a natočil"
type textarea "tajně jsem se schovala na záchody během přestávky ve škole a [GEOGRAPHIC_DATA]"
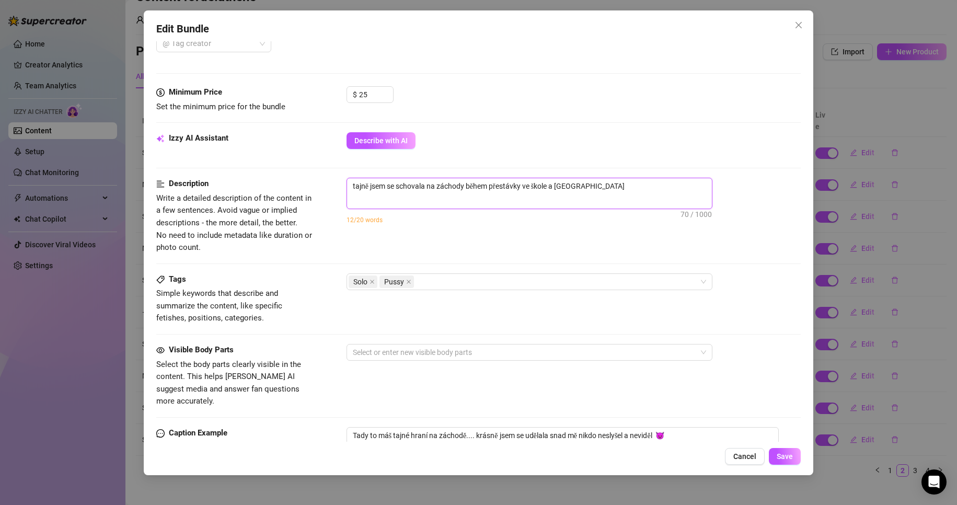
type textarea "tajně jsem se schovala na záchody během přestávky ve škole a nato"
type textarea "tajně jsem se schovala na záchody během přestávky ve škole a nat"
type textarea "tajně jsem se schovala na záchody během přestávky ve škole a na"
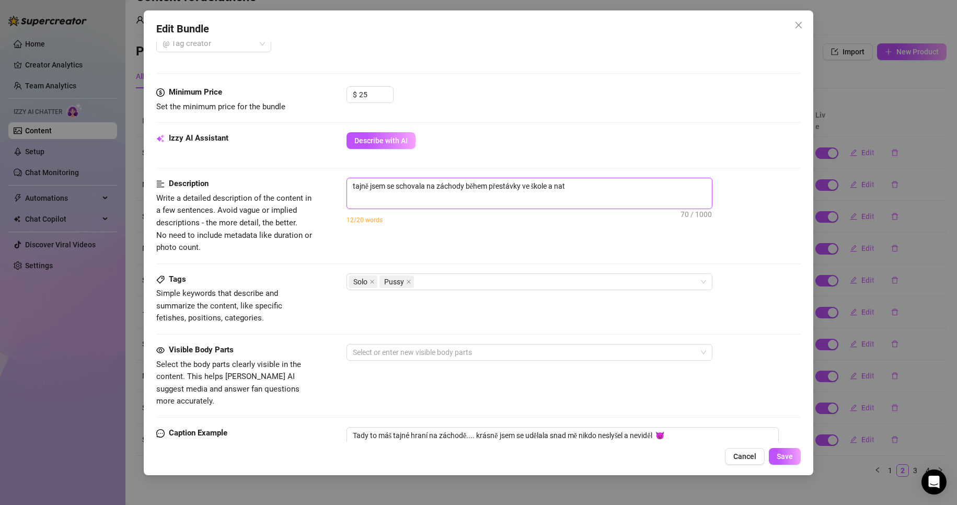
type textarea "tajně jsem se schovala na záchody během přestávky ve škole a na"
type textarea "tajně jsem se schovala na záchody během přestávky ve škole a n"
type textarea "tajně jsem se schovala na záchody během přestávky ve škole a"
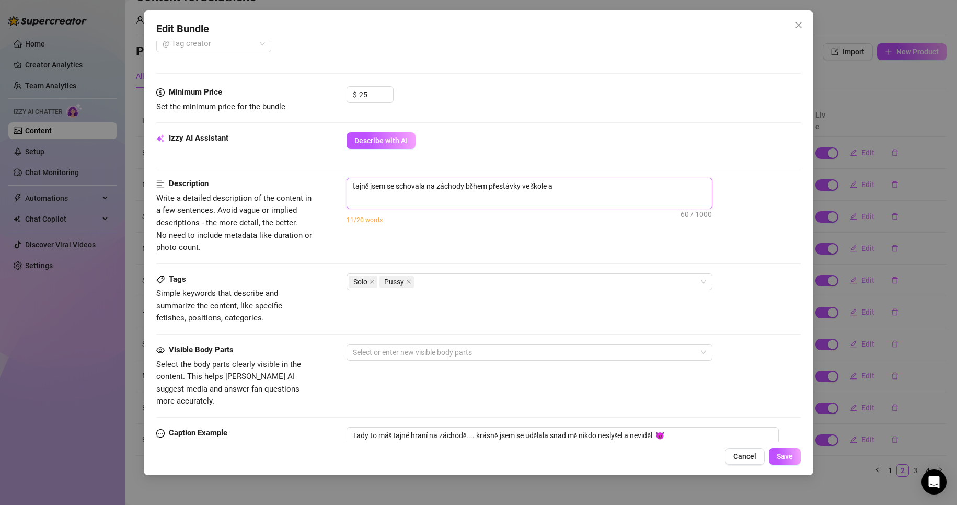
type textarea "tajně jsem se schovala na záchody během přestávky ve škole"
type textarea "tajně jsem se schovala na záchody během přestávky ve škole a"
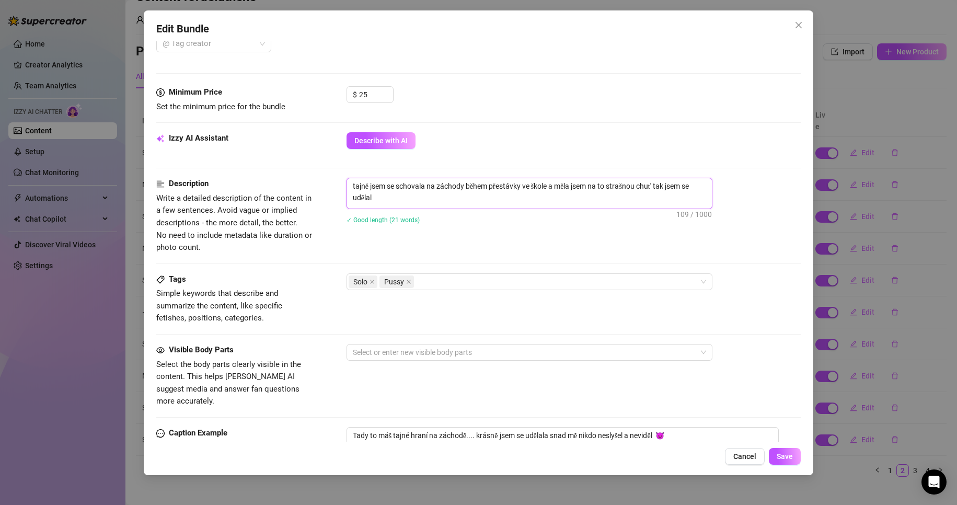
scroll to position [0, 0]
click at [377, 197] on textarea "tajně jsem se schovala na záchody během přestávky ve škole a měla jsem na to st…" at bounding box center [529, 191] width 365 height 27
click at [353, 198] on textarea "tajně jsem se schovala na záchody během přestávky ve škole a měla jsem na to st…" at bounding box center [529, 191] width 365 height 27
click at [431, 198] on textarea "tajně jsem se schovala na záchody během přestávky ve škole a měla jsem na to st…" at bounding box center [529, 191] width 365 height 27
click at [571, 196] on textarea "tajně jsem se schovala na záchody během přestávky ve škole a měla jsem na to st…" at bounding box center [529, 191] width 365 height 27
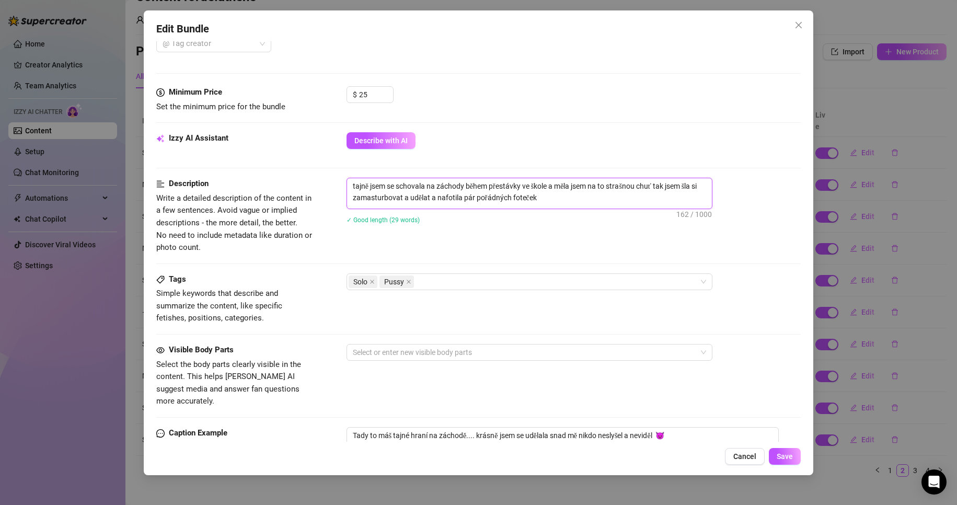
click at [462, 199] on textarea "tajně jsem se schovala na záchody během přestávky ve škole a měla jsem na to st…" at bounding box center [529, 191] width 365 height 27
click at [554, 197] on textarea "tajně jsem se schovala na záchody během přestávky ve škole a měla jsem na to st…" at bounding box center [529, 191] width 365 height 27
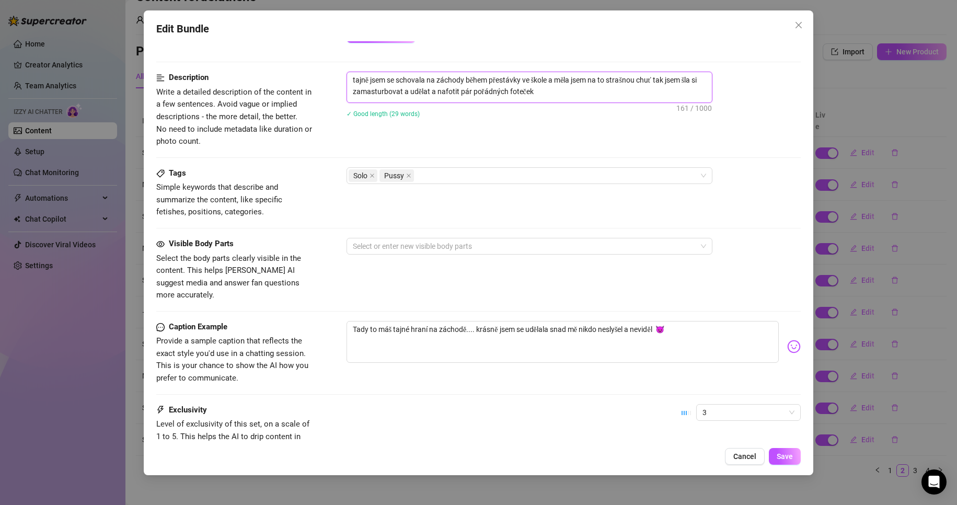
scroll to position [603, 0]
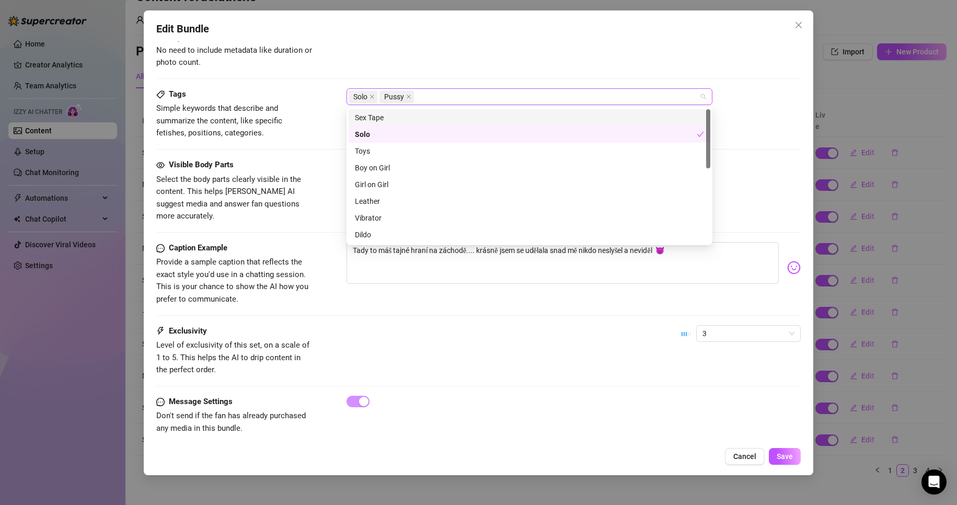
click at [467, 90] on div "Solo Pussy" at bounding box center [524, 96] width 351 height 15
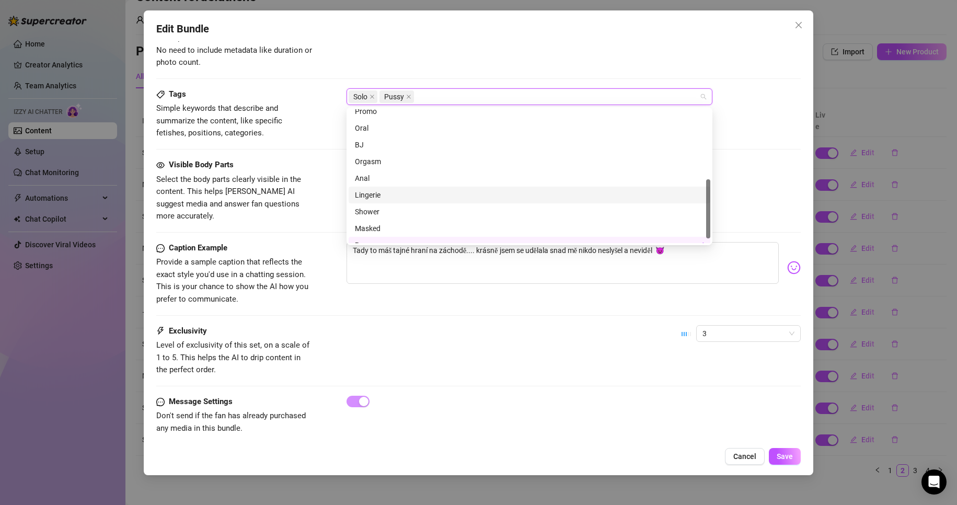
click at [426, 197] on div "Lingerie" at bounding box center [529, 194] width 349 height 11
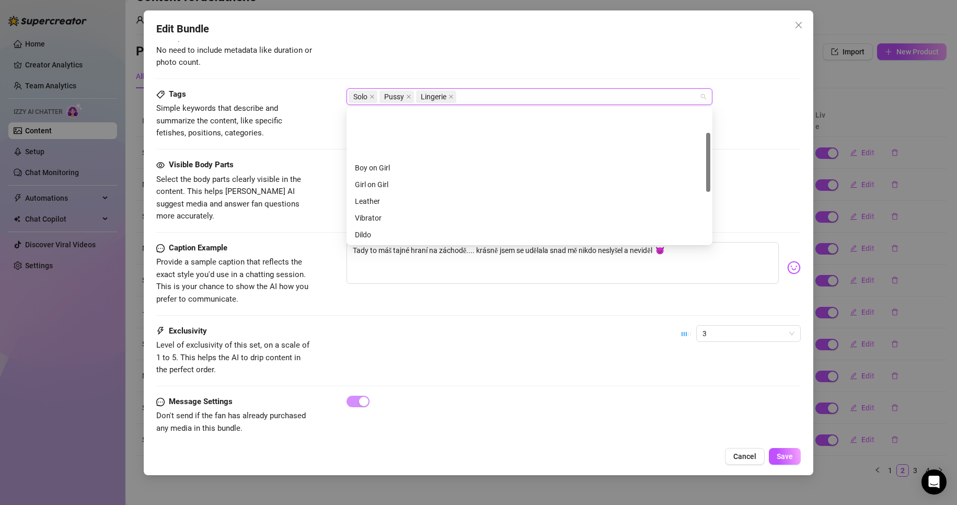
scroll to position [52, 0]
click at [612, 38] on div "Edit Bundle Account de.[PERSON_NAME] (@deathene) Name Name is for your internal…" at bounding box center [479, 242] width 670 height 465
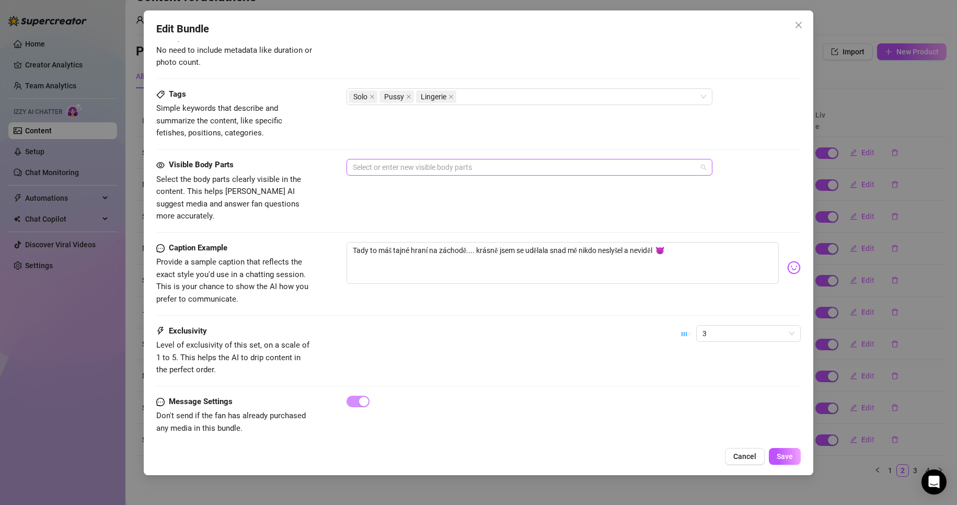
click at [452, 172] on div at bounding box center [524, 167] width 351 height 15
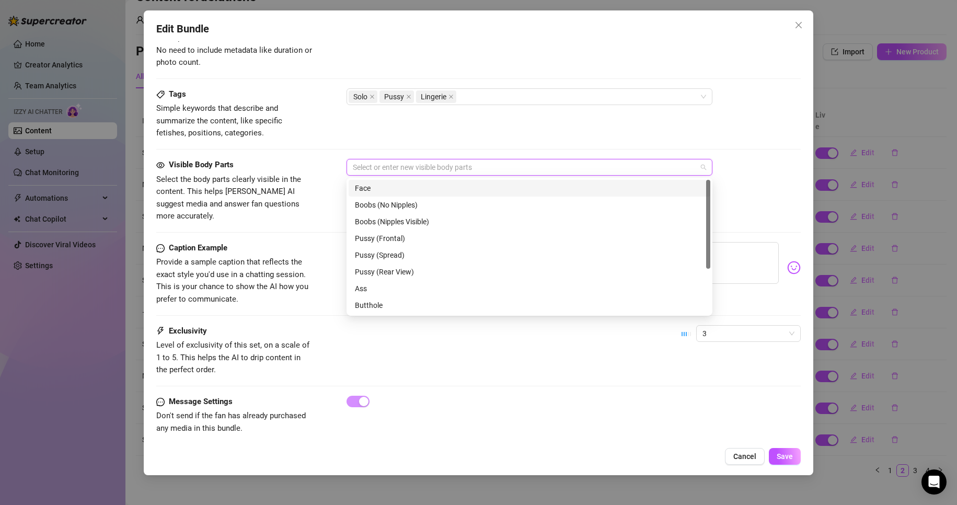
click at [412, 191] on div "Face" at bounding box center [529, 187] width 349 height 11
click at [420, 205] on div "Boobs (No Nipples)" at bounding box center [529, 204] width 349 height 11
click at [421, 205] on div "Boobs (No Nipples)" at bounding box center [526, 204] width 342 height 11
click at [429, 222] on div "Boobs (Nipples Visible)" at bounding box center [529, 221] width 349 height 11
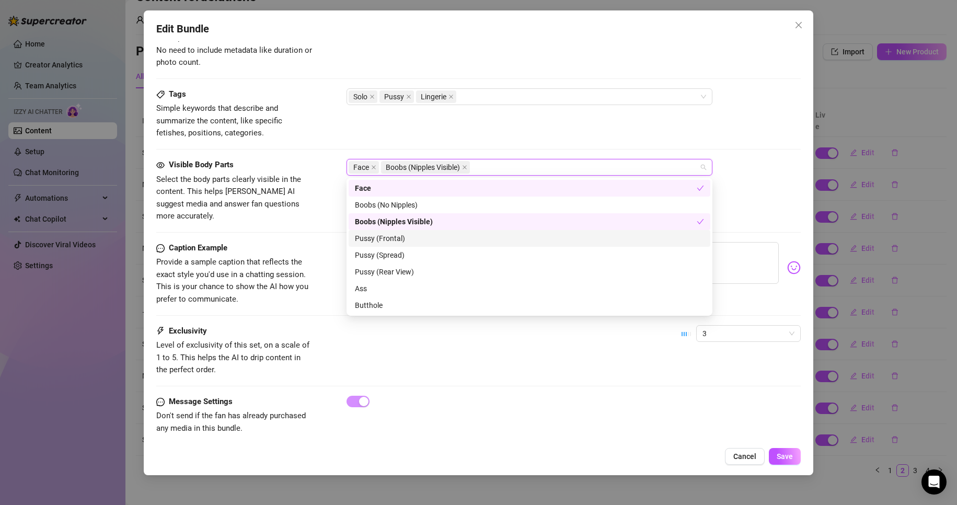
click at [421, 238] on div "Pussy (Frontal)" at bounding box center [529, 238] width 349 height 11
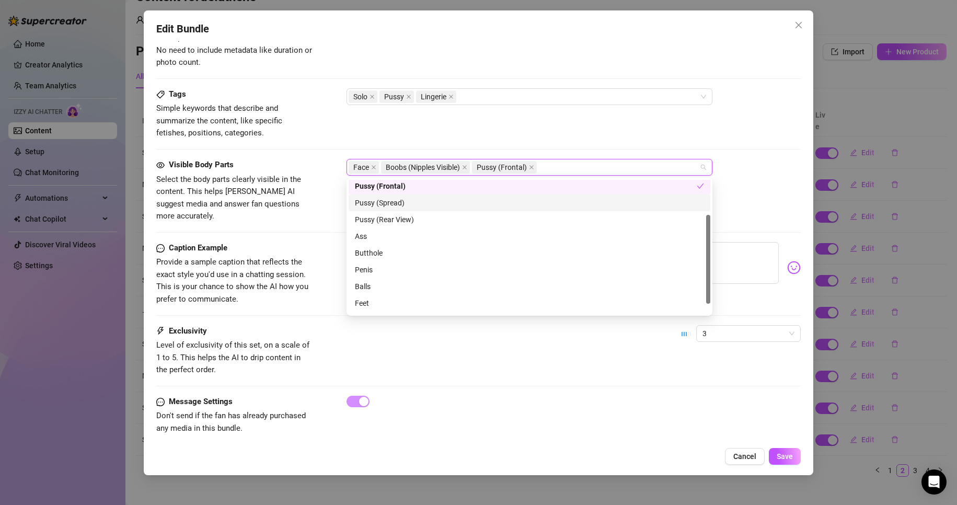
click at [411, 199] on div "Pussy (Spread)" at bounding box center [529, 202] width 349 height 11
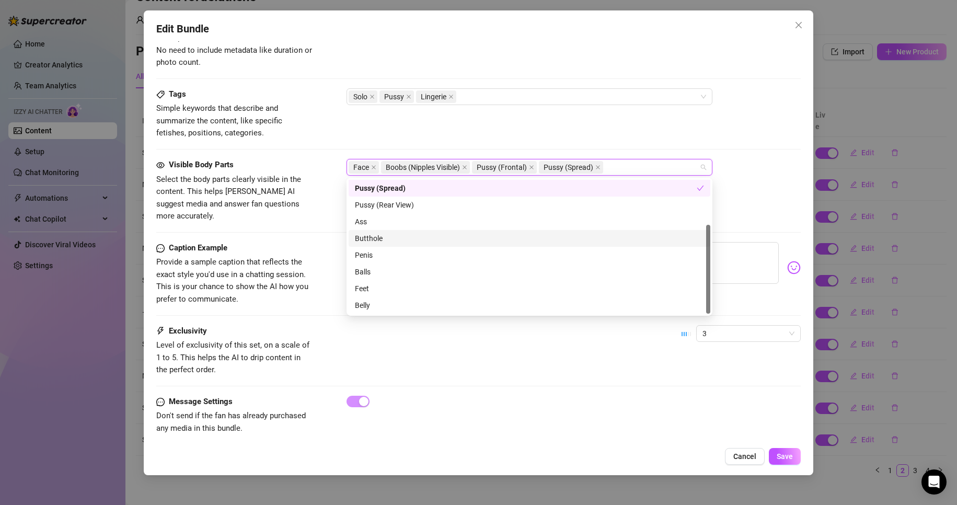
scroll to position [15, 0]
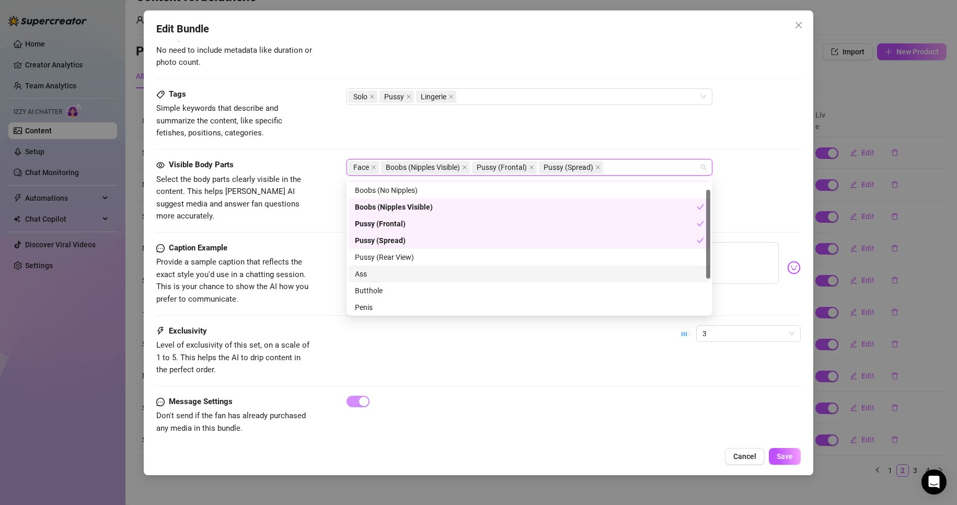
click at [389, 272] on div "Ass" at bounding box center [529, 273] width 349 height 11
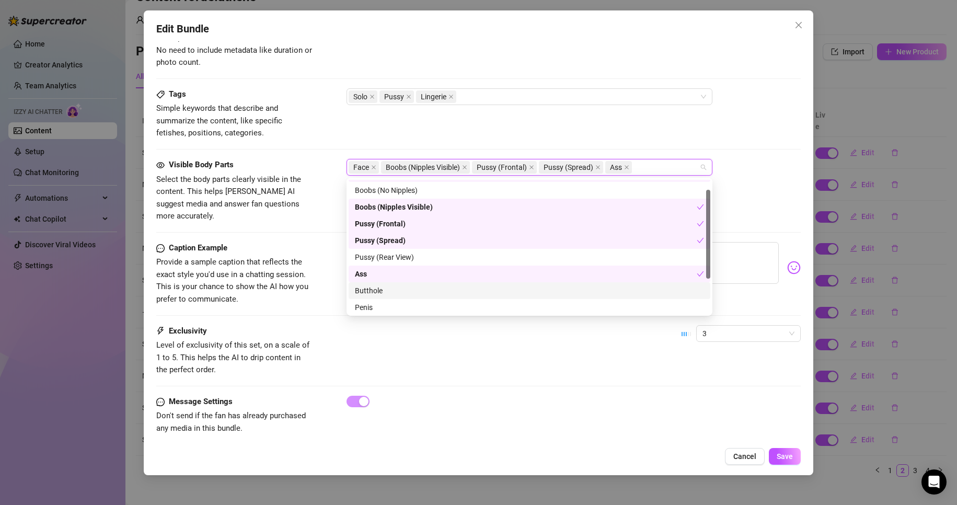
click at [739, 186] on div "Visible Body Parts Select the body parts clearly visible in the content. This h…" at bounding box center [478, 191] width 645 height 64
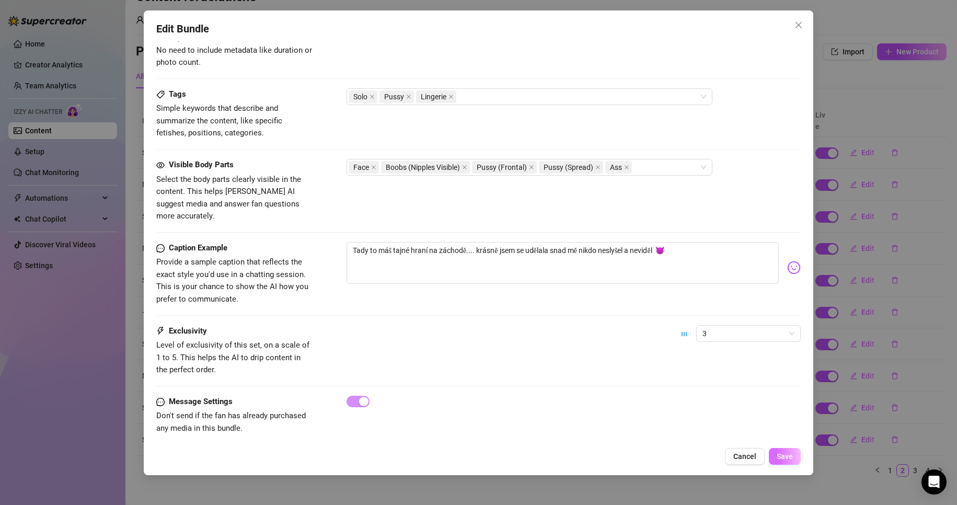
click at [797, 458] on button "Save" at bounding box center [785, 456] width 32 height 17
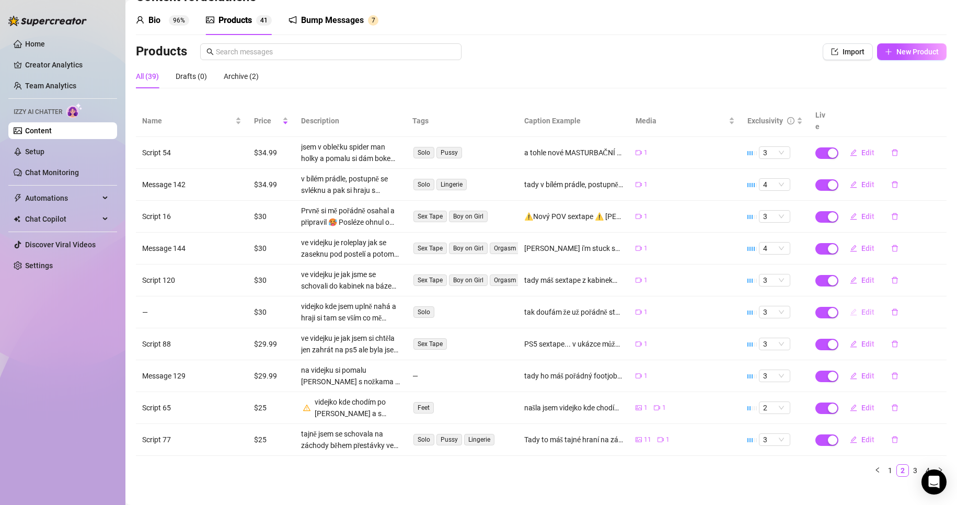
click at [861, 308] on span "Edit" at bounding box center [867, 312] width 13 height 8
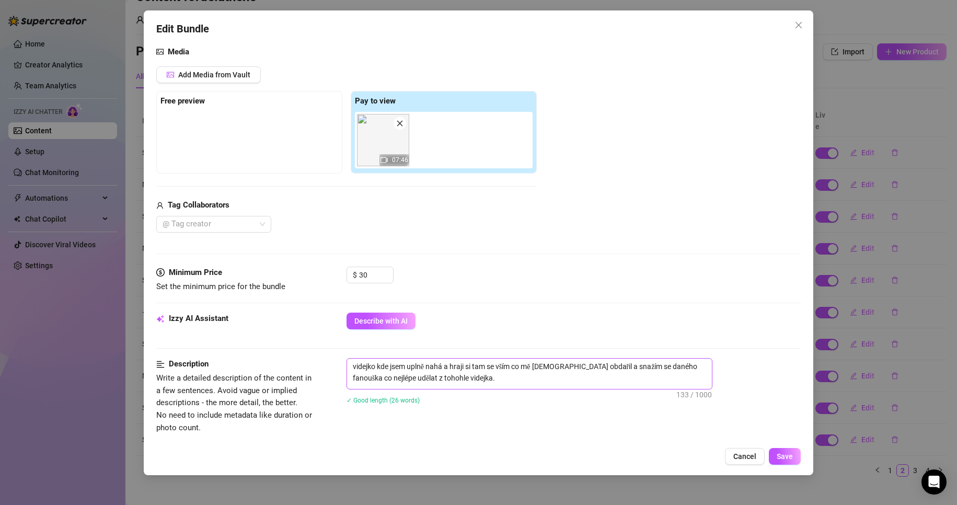
scroll to position [105, 0]
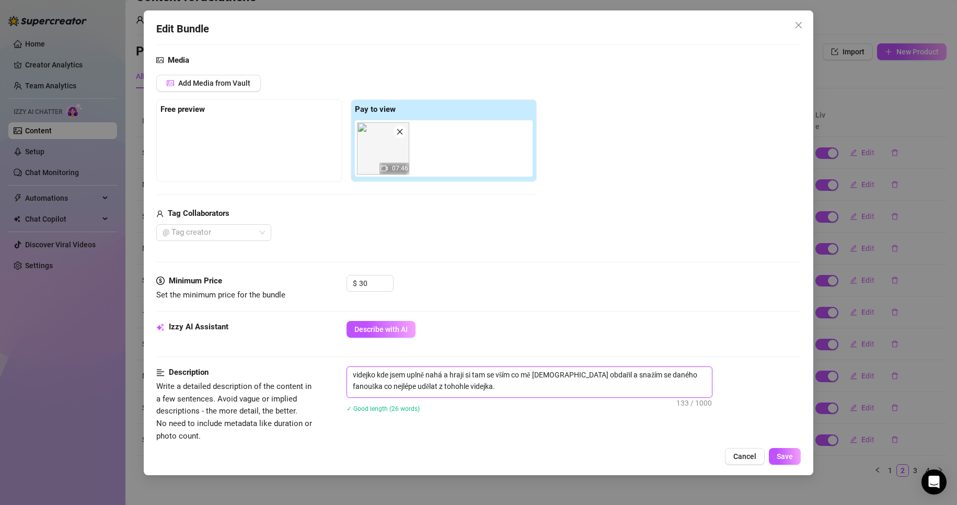
drag, startPoint x: 433, startPoint y: 387, endPoint x: 347, endPoint y: 374, distance: 86.7
click at [347, 374] on textarea "videjko kde jsem uplně nahá a hraji si tam se vším co mě [DEMOGRAPHIC_DATA] obd…" at bounding box center [529, 380] width 365 height 27
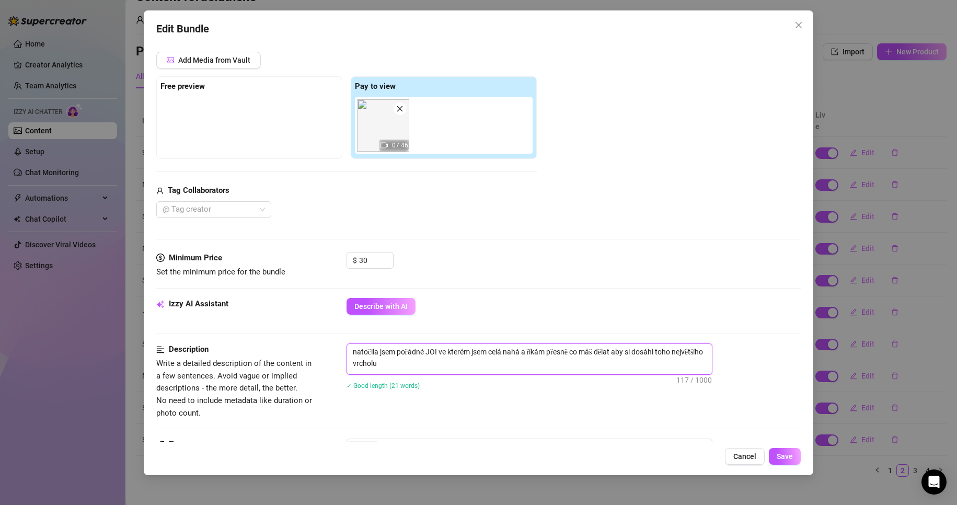
scroll to position [261, 0]
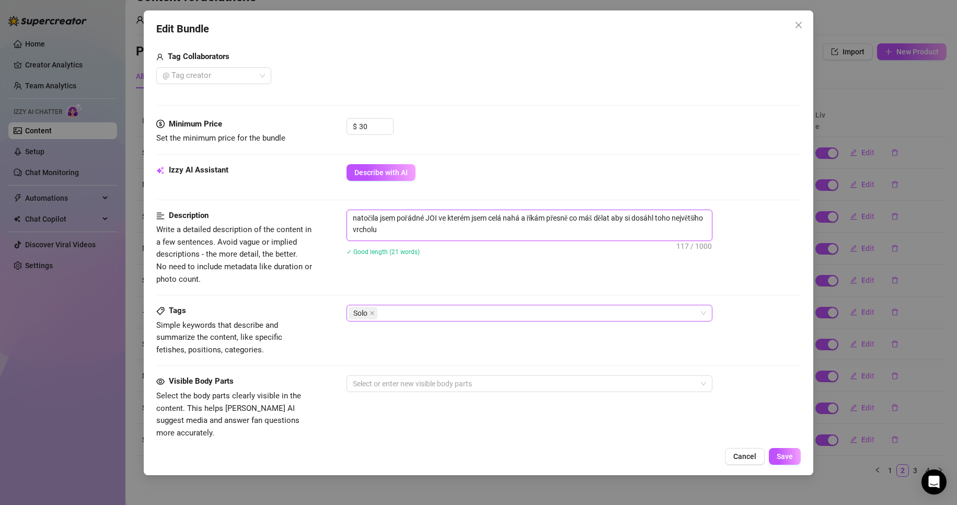
click at [403, 311] on div "Solo" at bounding box center [524, 313] width 351 height 15
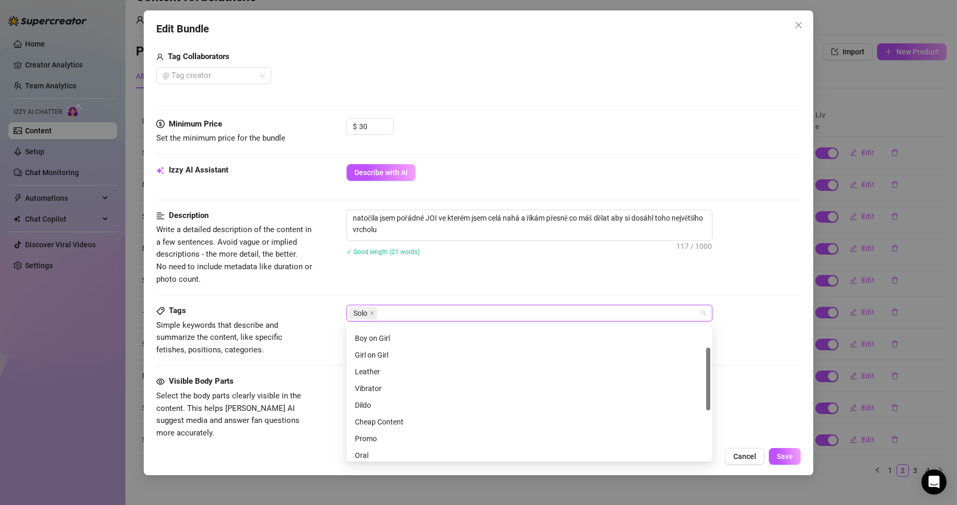
scroll to position [0, 0]
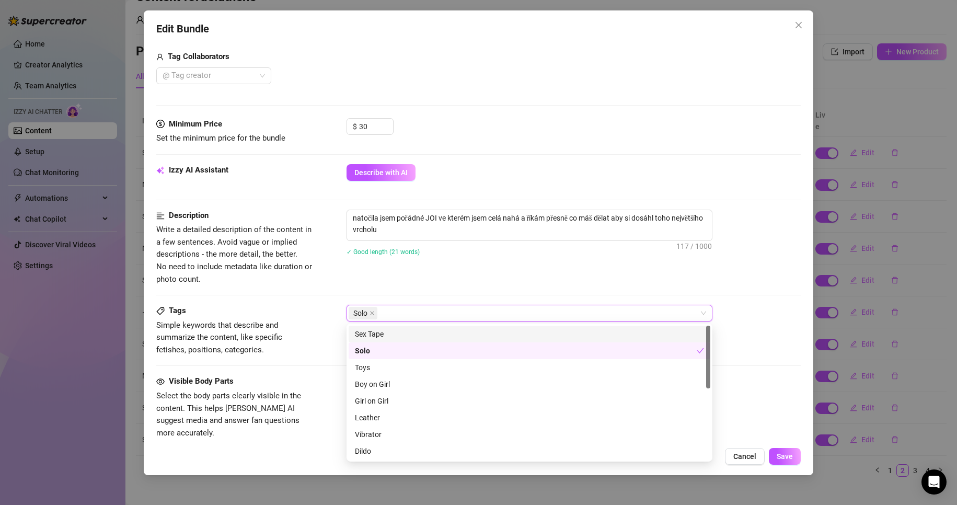
click at [477, 273] on div "Description Write a detailed description of the content in a few sentences. Avo…" at bounding box center [478, 248] width 645 height 76
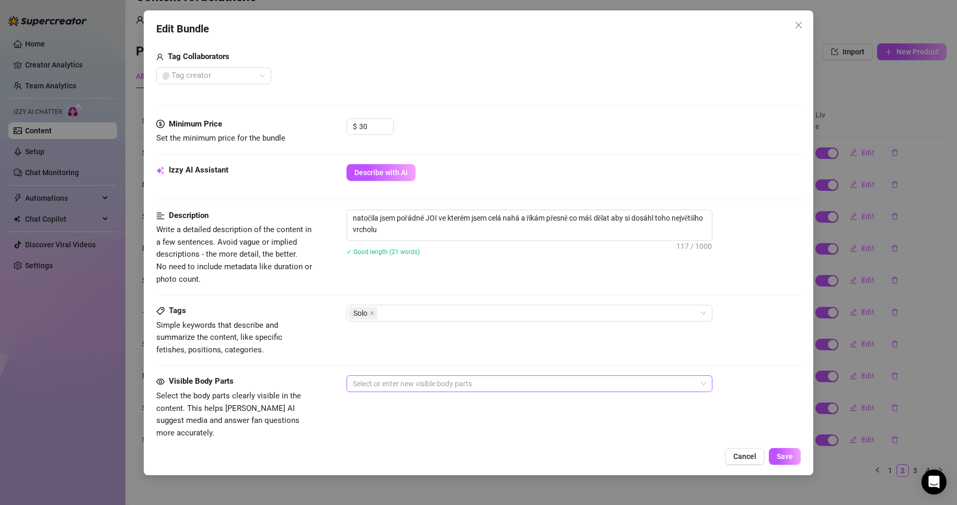
click at [409, 382] on div at bounding box center [524, 383] width 351 height 15
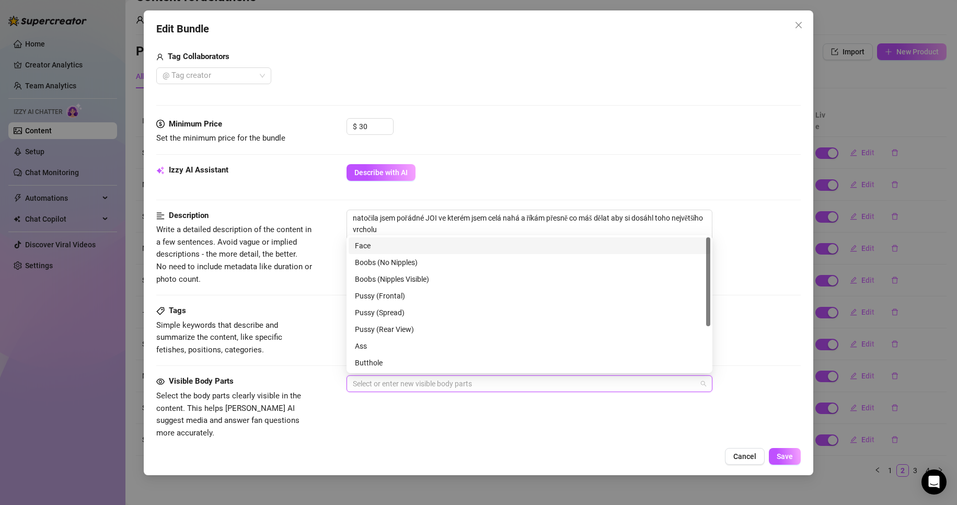
click at [391, 241] on div "Face" at bounding box center [529, 245] width 349 height 11
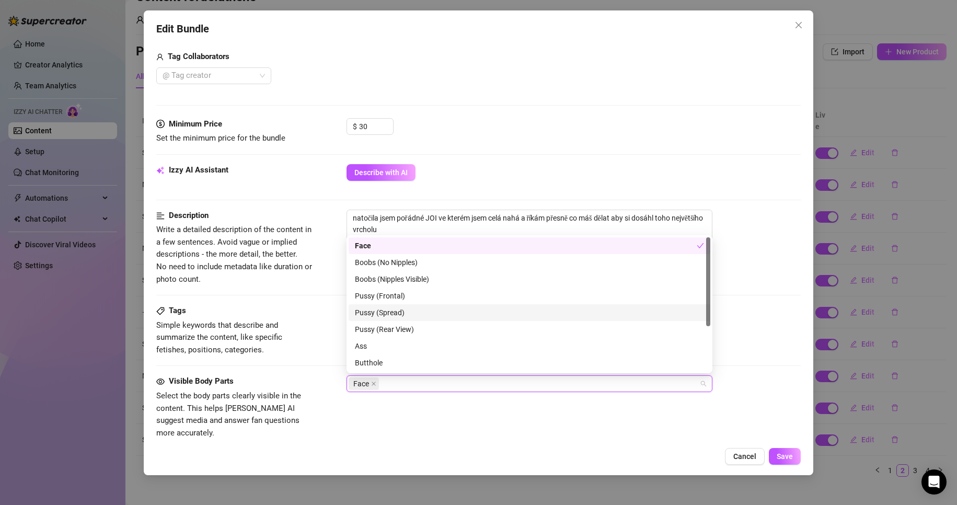
click at [409, 312] on div "Pussy (Spread)" at bounding box center [529, 312] width 349 height 11
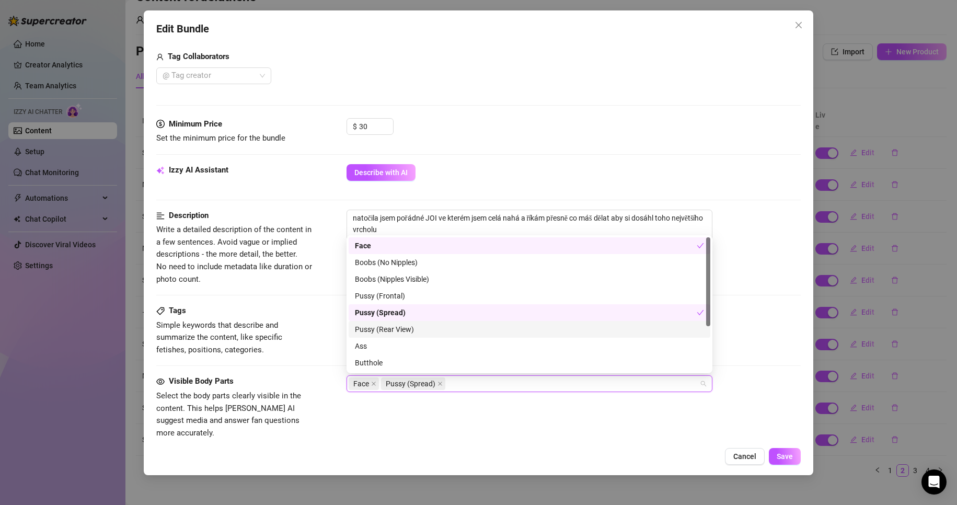
click at [407, 331] on div "Pussy (Rear View)" at bounding box center [529, 329] width 349 height 11
click at [424, 331] on div "Pussy (Rear View)" at bounding box center [526, 329] width 342 height 11
click at [417, 294] on div "Pussy (Frontal)" at bounding box center [529, 295] width 349 height 11
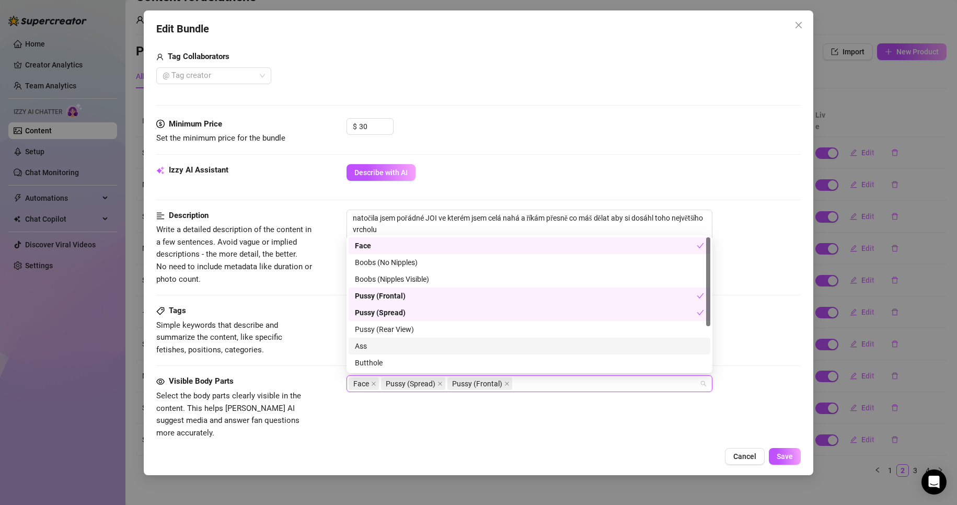
drag, startPoint x: 390, startPoint y: 347, endPoint x: 396, endPoint y: 345, distance: 5.6
click at [390, 347] on div "Ass" at bounding box center [529, 345] width 349 height 11
click at [426, 279] on div "Boobs (Nipples Visible)" at bounding box center [529, 278] width 349 height 11
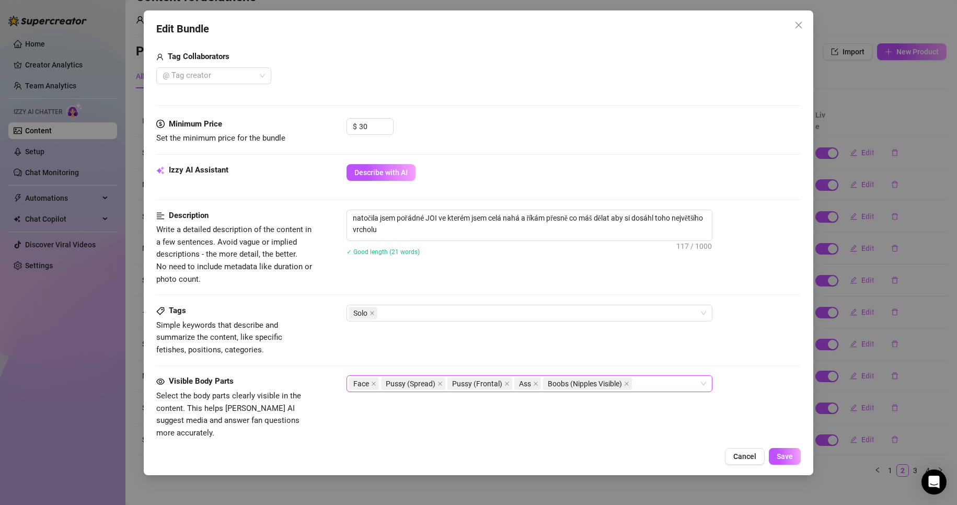
click at [723, 187] on div "Izzy AI Assistant Describe with AI" at bounding box center [478, 177] width 645 height 26
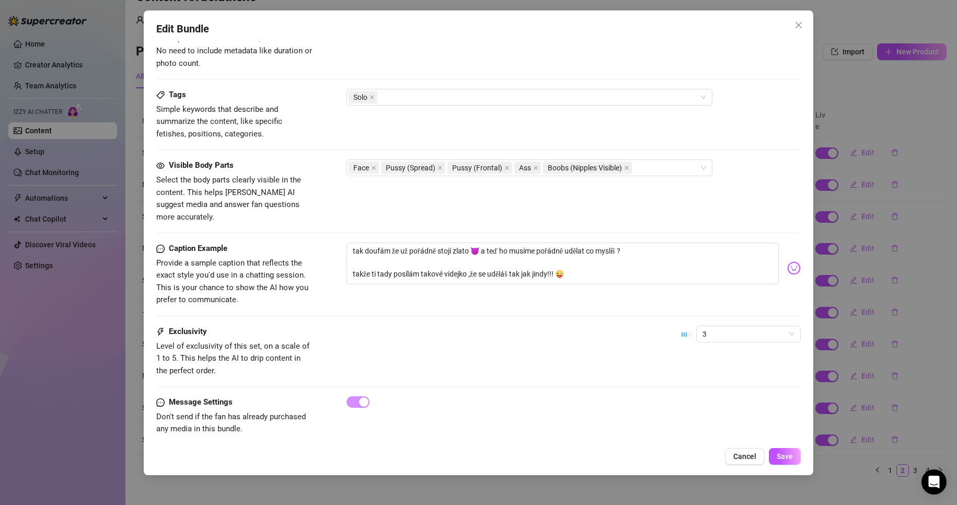
scroll to position [478, 0]
click at [779, 451] on button "Save" at bounding box center [785, 456] width 32 height 17
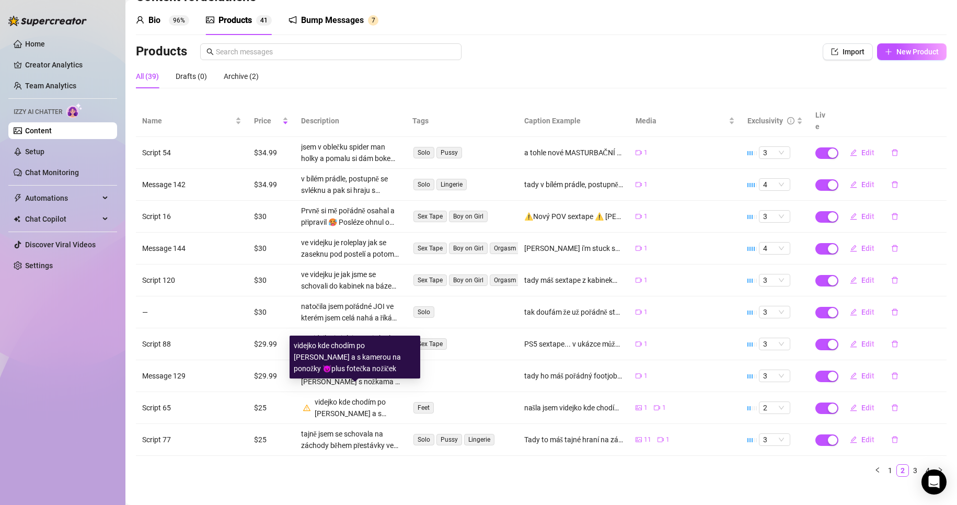
click at [345, 398] on div "videjko kde chodím po [PERSON_NAME] a s kamerou na ponožky 😈plus fotečka nožiček" at bounding box center [358, 407] width 86 height 23
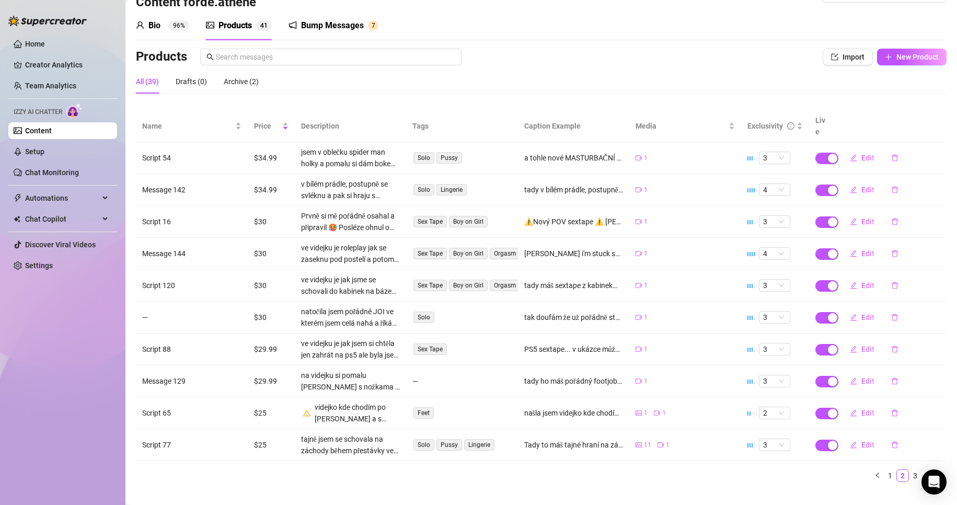
scroll to position [35, 0]
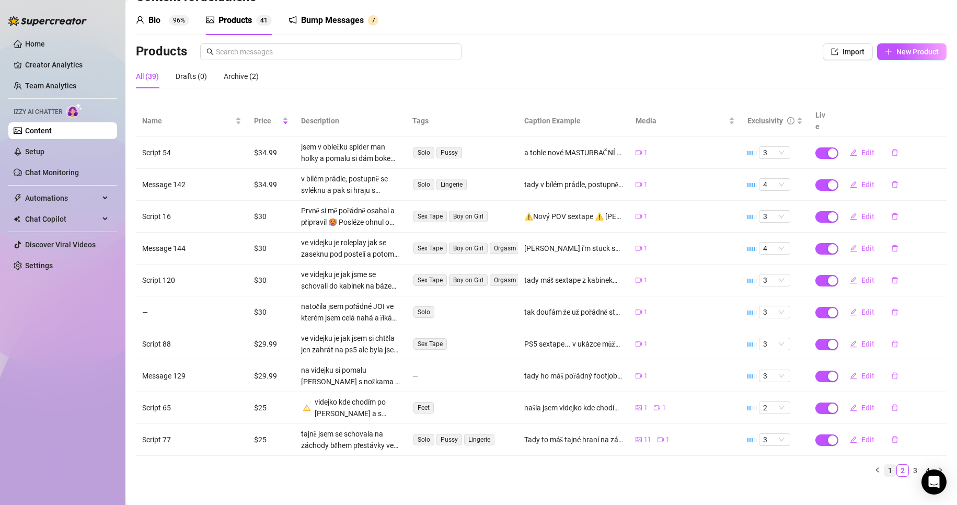
click at [884, 465] on link "1" at bounding box center [889, 470] width 11 height 11
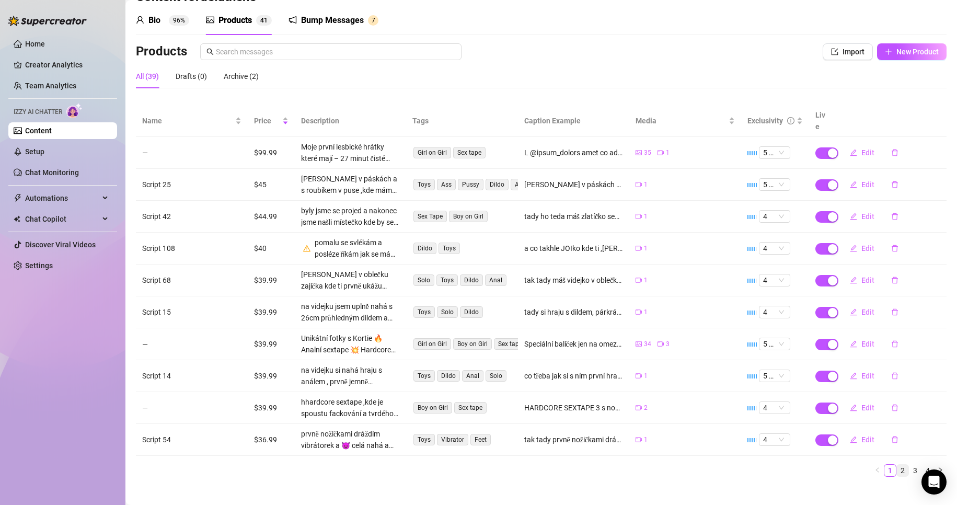
click at [897, 465] on link "2" at bounding box center [902, 470] width 11 height 11
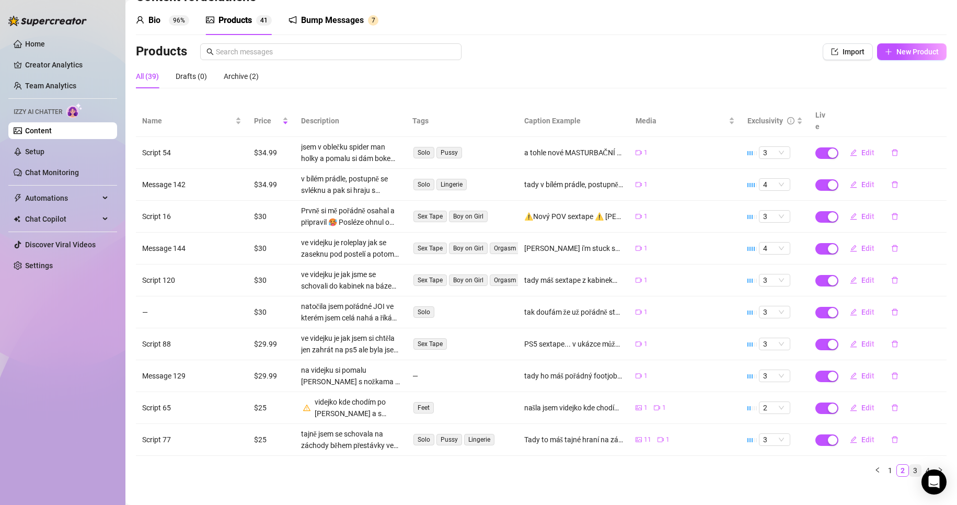
click at [909, 465] on link "3" at bounding box center [914, 470] width 11 height 11
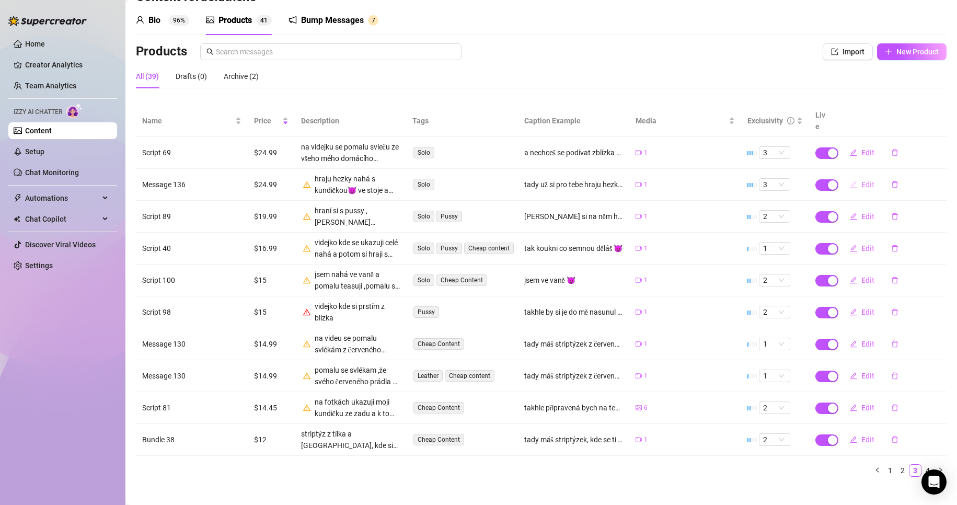
click at [862, 180] on span "Edit" at bounding box center [867, 184] width 13 height 8
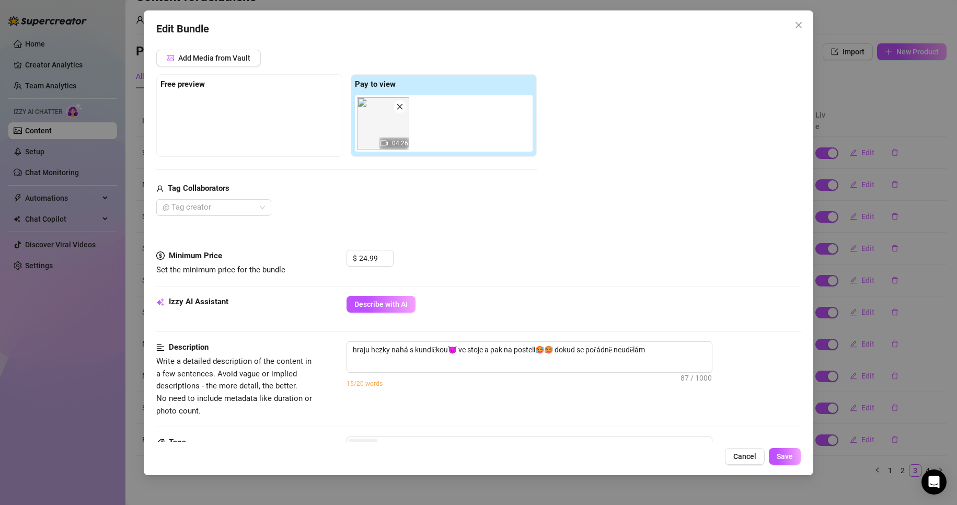
scroll to position [209, 0]
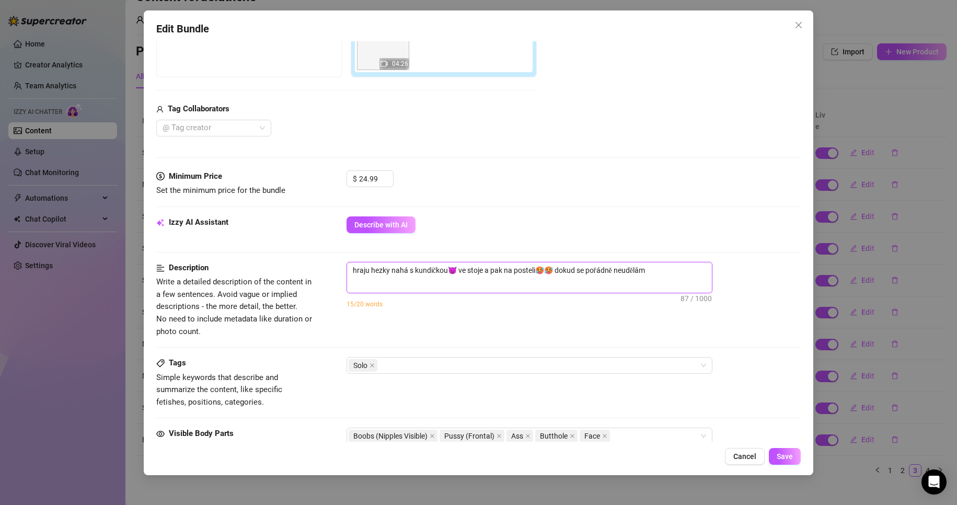
drag, startPoint x: 352, startPoint y: 272, endPoint x: 369, endPoint y: 278, distance: 17.7
click at [353, 271] on textarea "hraju hezky nahá s kundičkou😈 ve stoje a pak na posteli🥵🥵 dokud se pořádně neud…" at bounding box center [529, 270] width 365 height 16
drag, startPoint x: 591, startPoint y: 271, endPoint x: 548, endPoint y: 272, distance: 42.9
click at [548, 272] on textarea "po sprše jsem na to měla náladičku tak jsem celá nahá a hraju hezky nahá s kund…" at bounding box center [529, 275] width 365 height 27
click at [599, 272] on textarea "po sprše jsem na to měla náladičku tak jsem celá nahá a hraji s kundičkou😈 ve s…" at bounding box center [529, 275] width 365 height 27
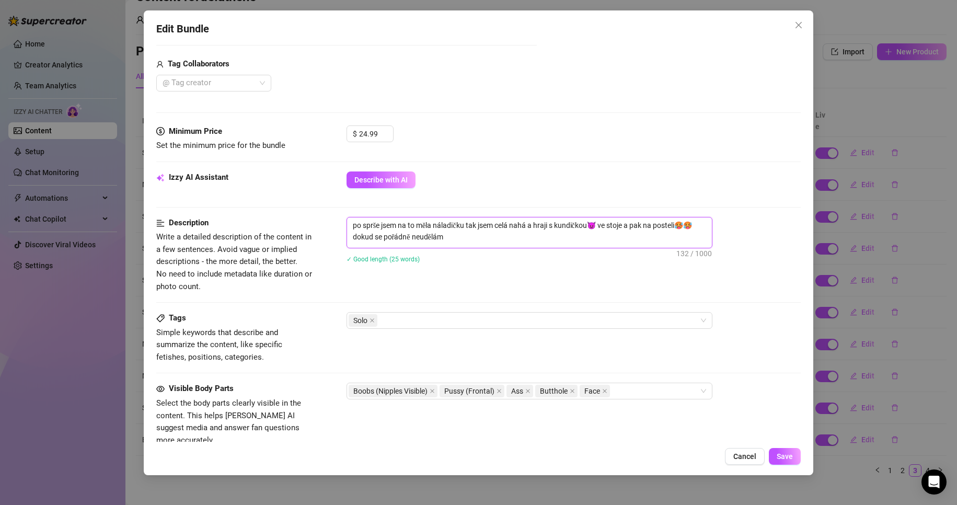
scroll to position [261, 0]
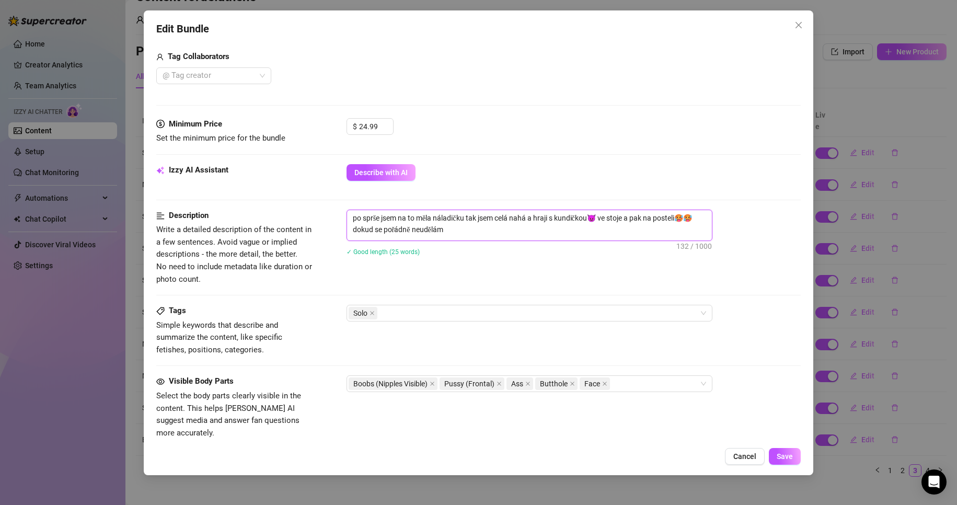
click at [451, 230] on textarea "po sprše jsem na to měla náladičku tak jsem celá nahá a hraji s kundičkou😈 ve s…" at bounding box center [529, 223] width 365 height 27
click at [424, 313] on div "Solo" at bounding box center [524, 313] width 351 height 15
click at [511, 278] on div "Description Write a detailed description of the content in a few sentences. Avo…" at bounding box center [478, 248] width 645 height 76
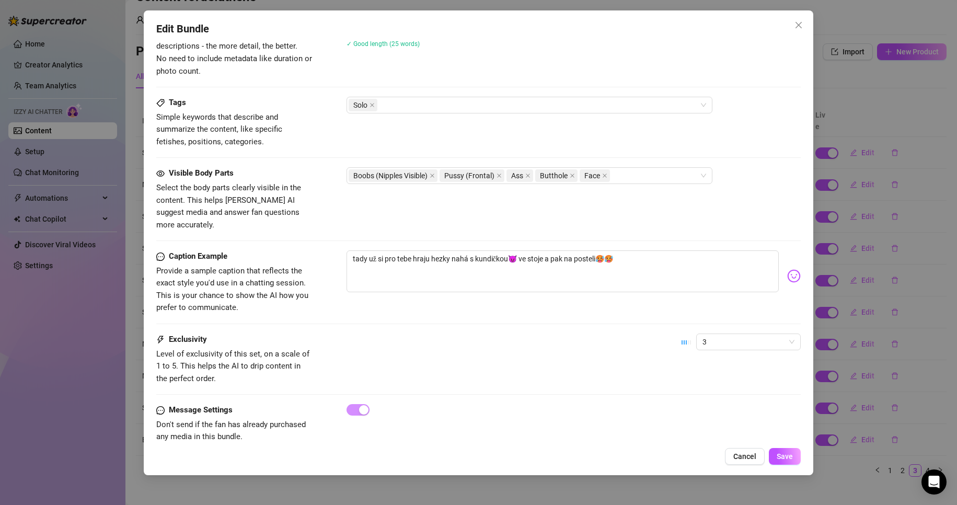
scroll to position [470, 0]
click at [791, 454] on span "Save" at bounding box center [785, 456] width 16 height 8
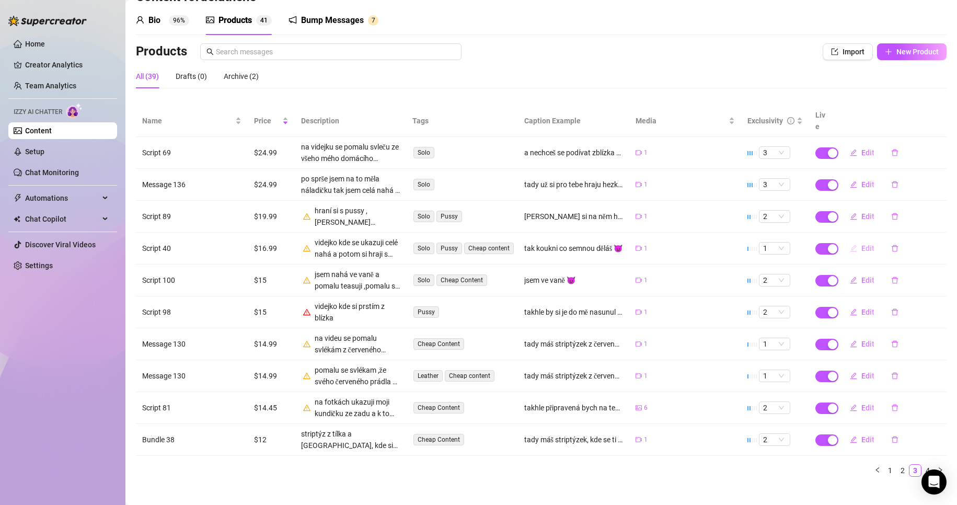
click at [861, 244] on span "Edit" at bounding box center [867, 248] width 13 height 8
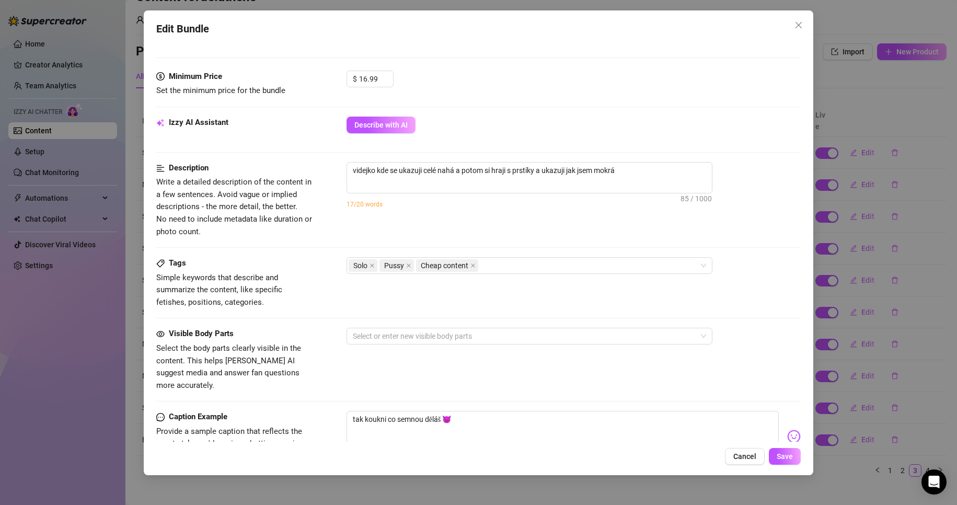
scroll to position [314, 0]
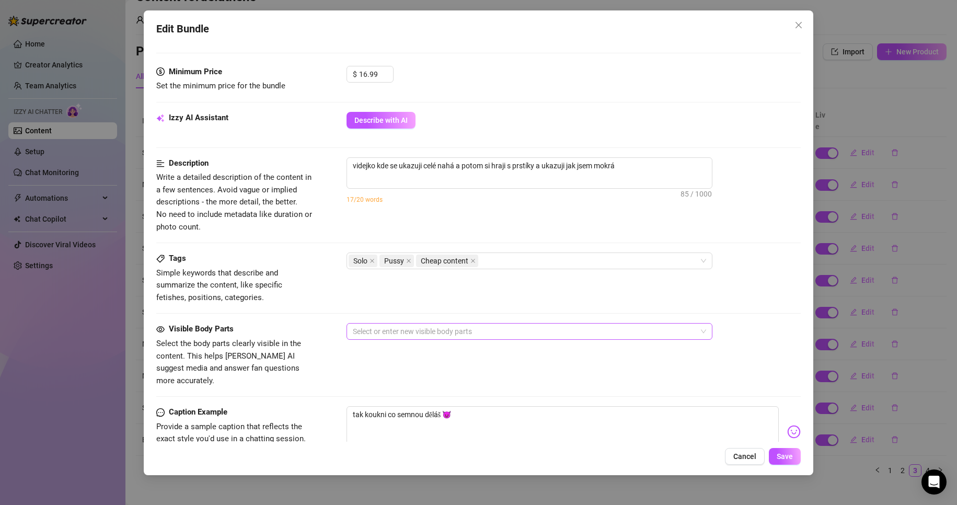
click at [426, 337] on div at bounding box center [524, 331] width 351 height 15
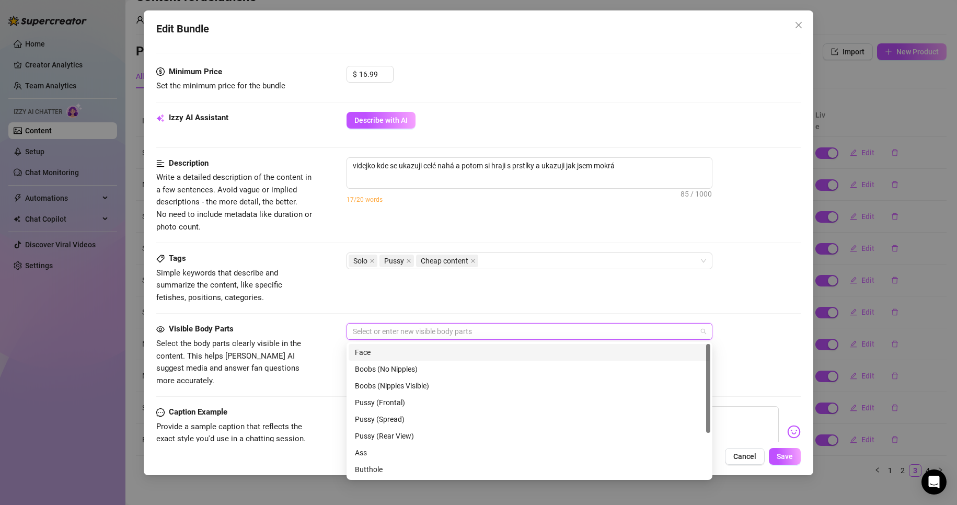
click at [391, 354] on div "Face" at bounding box center [529, 352] width 349 height 11
click at [428, 387] on div "Boobs (Nipples Visible)" at bounding box center [529, 385] width 349 height 11
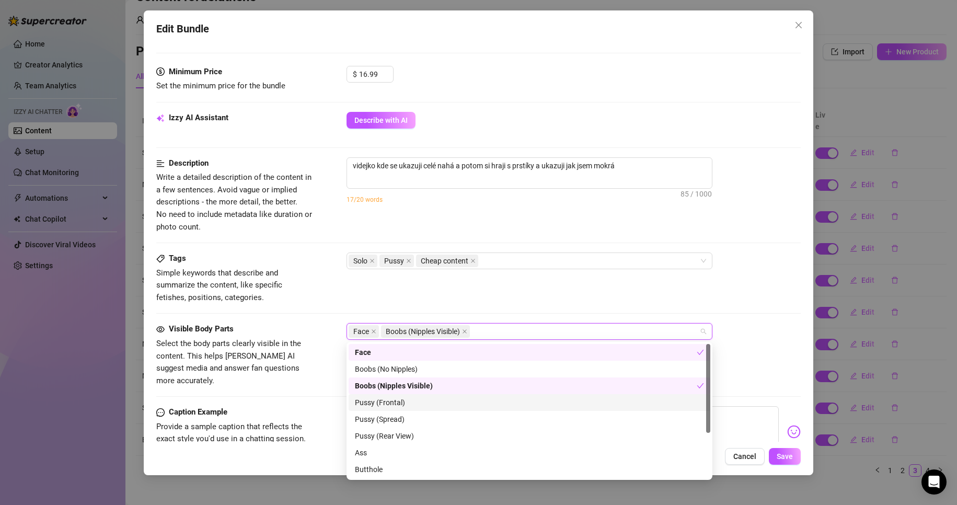
scroll to position [52, 0]
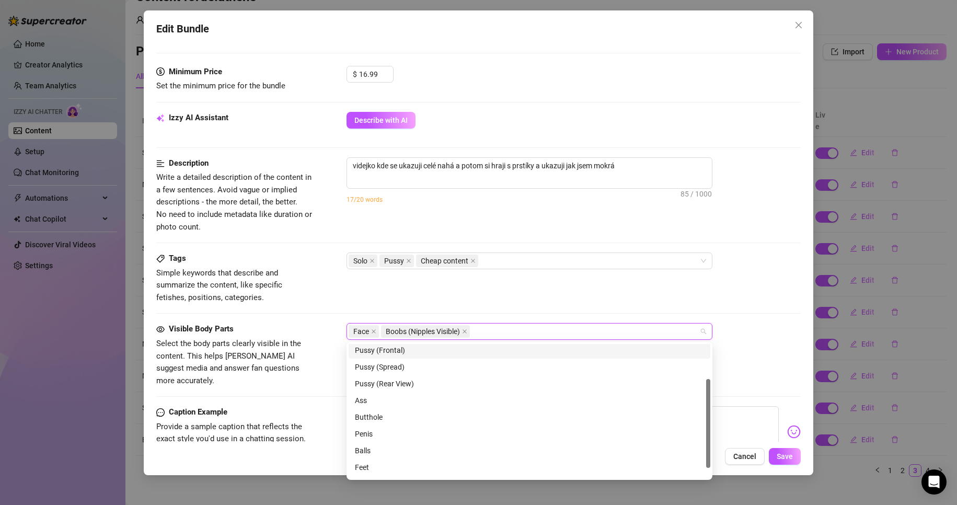
click at [411, 352] on div "Pussy (Frontal)" at bounding box center [529, 349] width 349 height 11
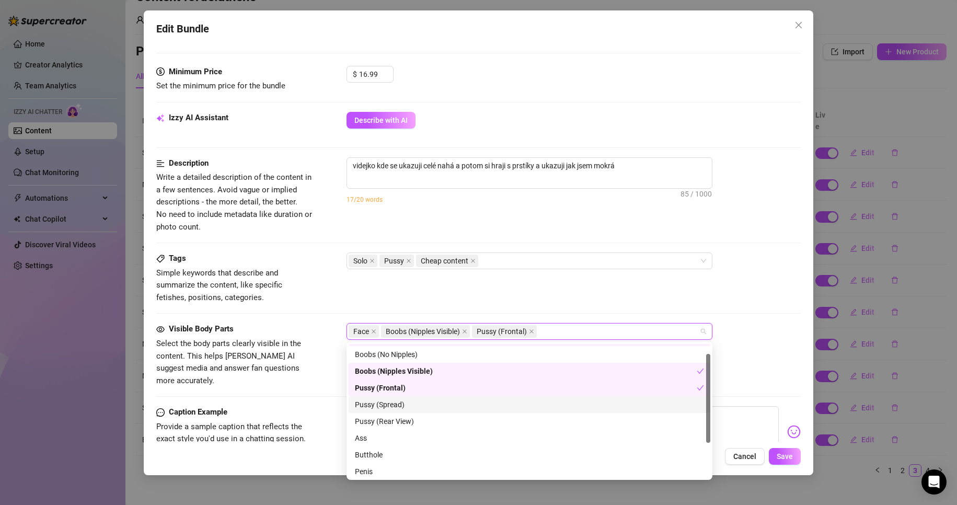
click at [442, 400] on div "Pussy (Spread)" at bounding box center [529, 404] width 349 height 11
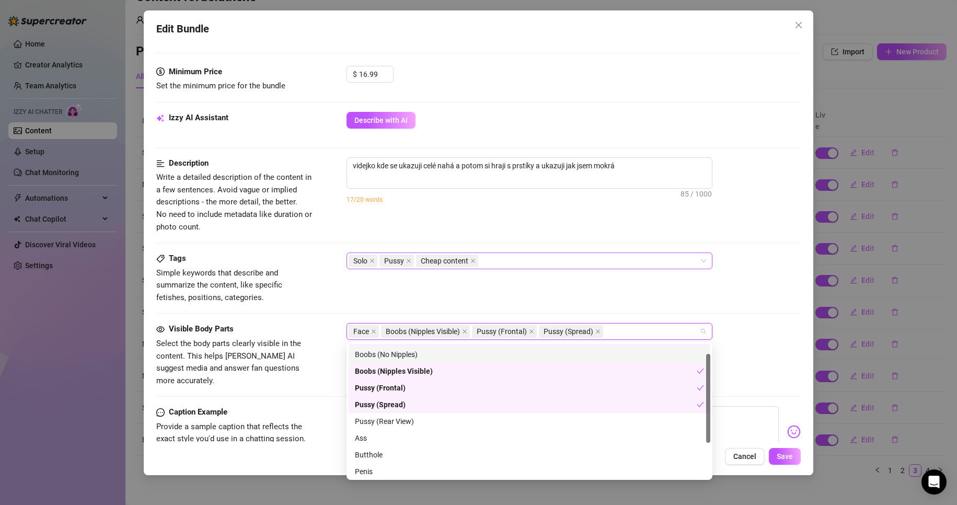
click at [700, 268] on div "Solo Pussy Cheap content" at bounding box center [530, 260] width 366 height 17
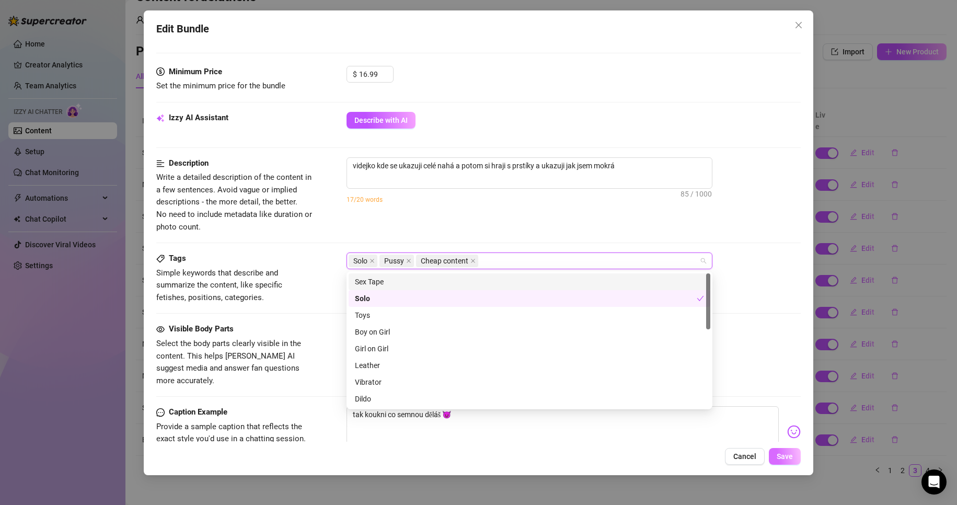
click at [791, 456] on span "Save" at bounding box center [785, 456] width 16 height 8
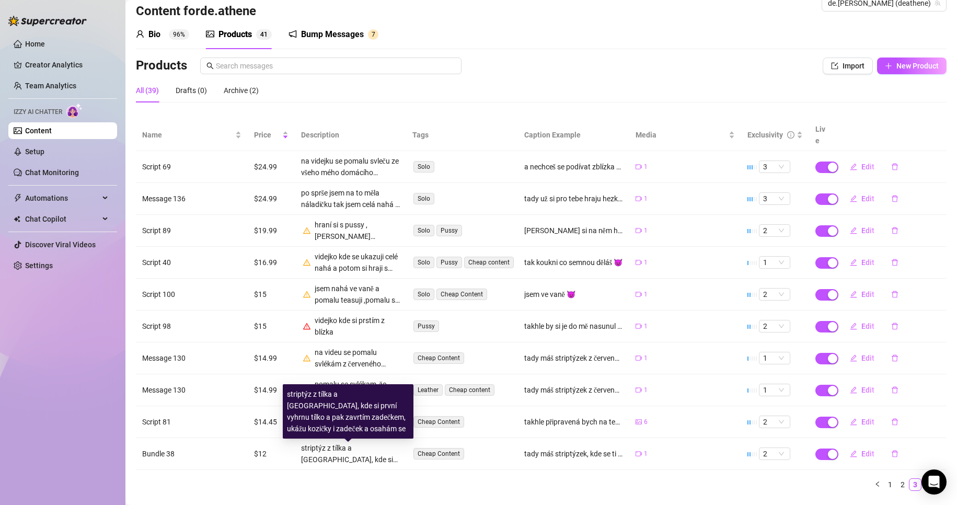
scroll to position [0, 0]
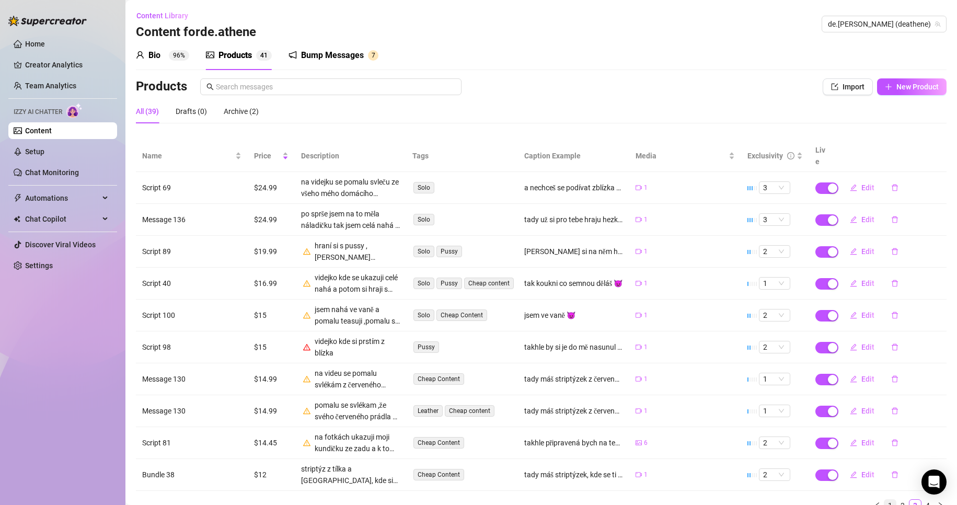
click at [884, 500] on link "1" at bounding box center [889, 505] width 11 height 11
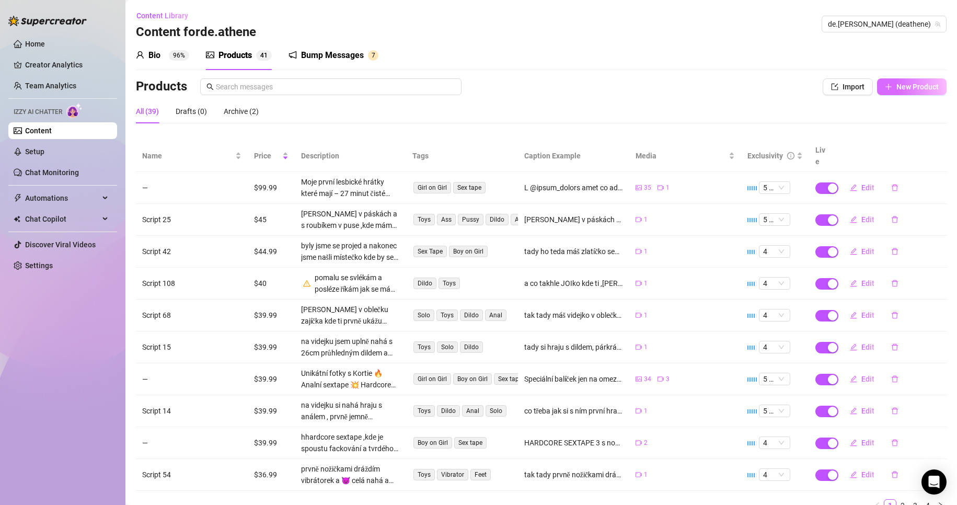
click at [915, 87] on span "New Product" at bounding box center [917, 87] width 42 height 8
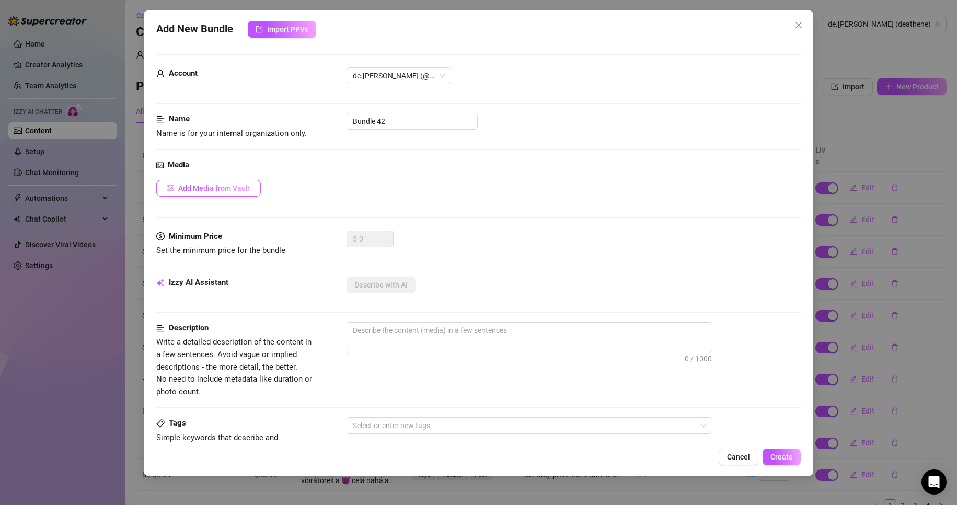
click at [216, 189] on span "Add Media from Vault" at bounding box center [214, 188] width 72 height 8
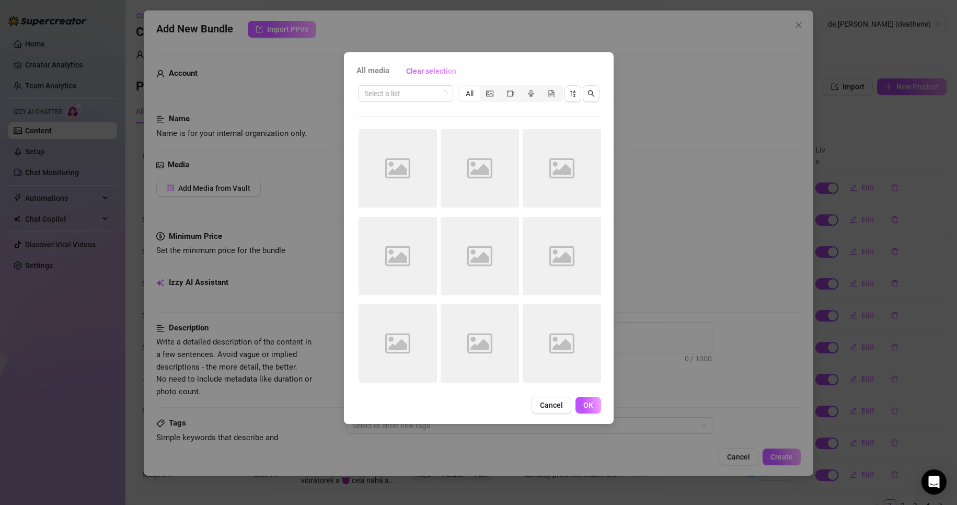
click at [623, 76] on div "All media Clear selection Select a list All Image placeholder Image placeholder…" at bounding box center [478, 252] width 957 height 505
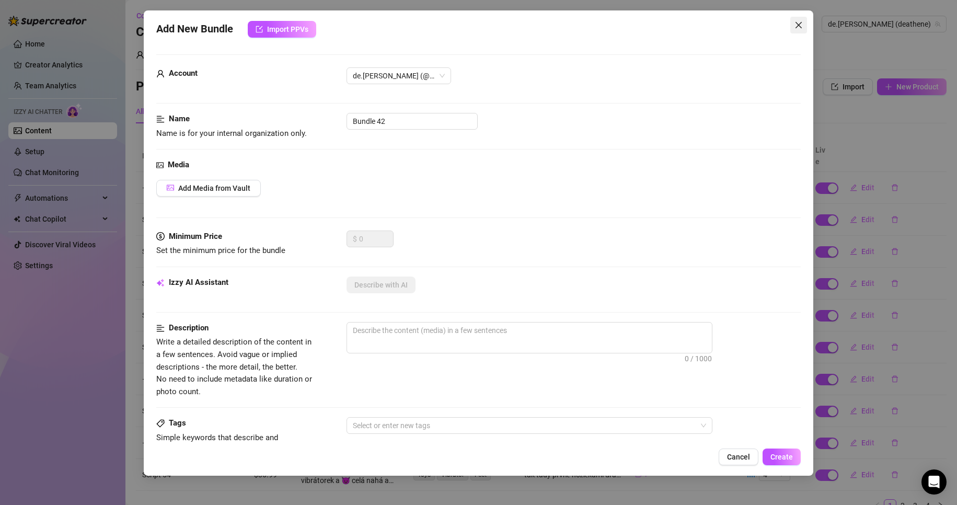
click at [797, 26] on icon "close" at bounding box center [798, 25] width 8 height 8
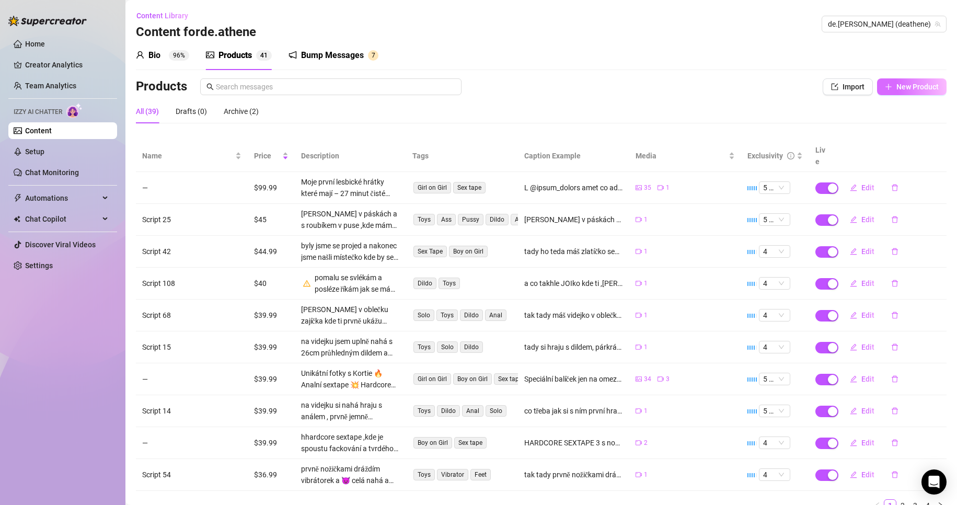
click at [908, 89] on span "New Product" at bounding box center [917, 87] width 42 height 8
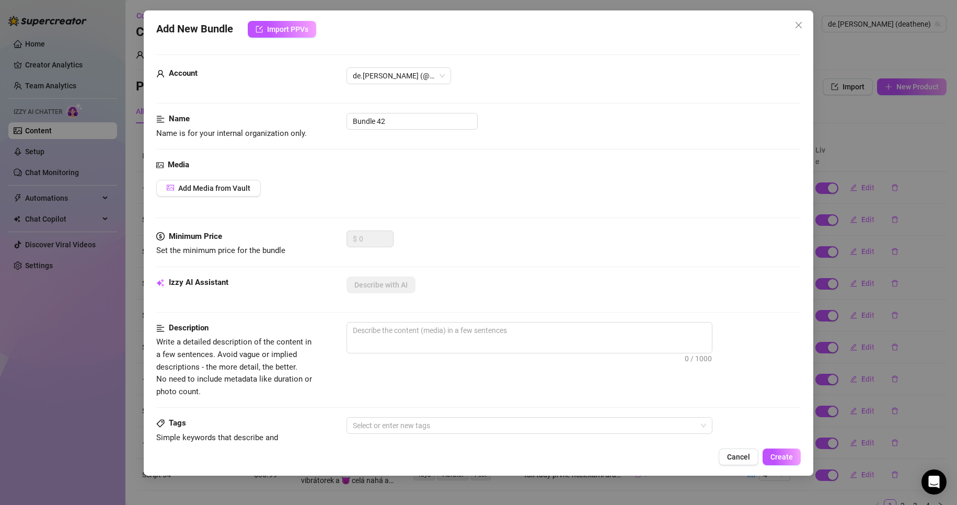
click at [818, 73] on div "Add New Bundle Import PPVs Account de.[PERSON_NAME] (@deathene) Name Name is fo…" at bounding box center [478, 252] width 957 height 505
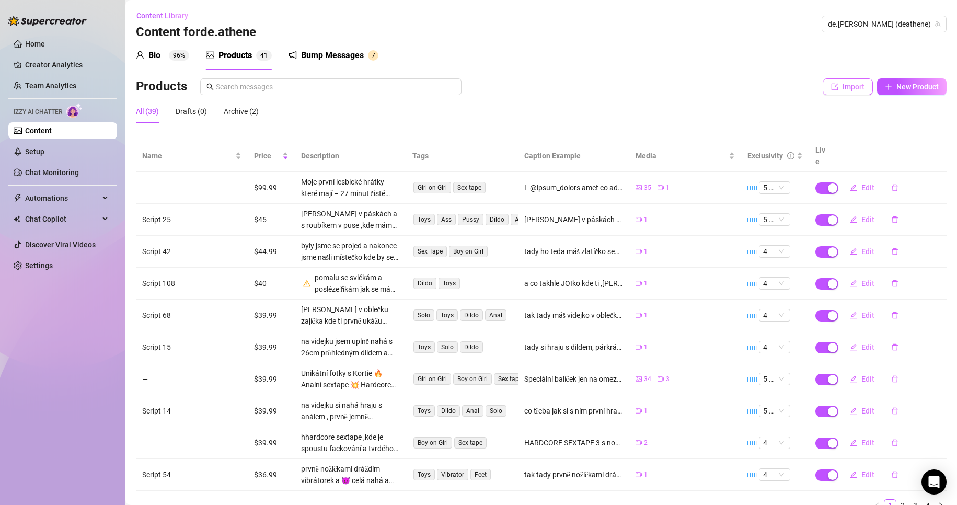
click at [843, 89] on span "Import" at bounding box center [854, 87] width 22 height 8
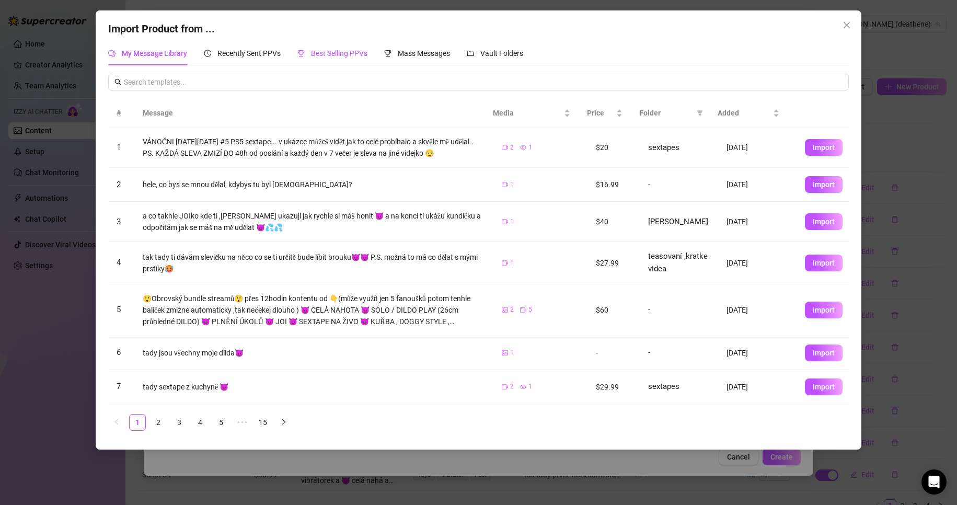
click at [333, 58] on div "Best Selling PPVs" at bounding box center [332, 53] width 70 height 11
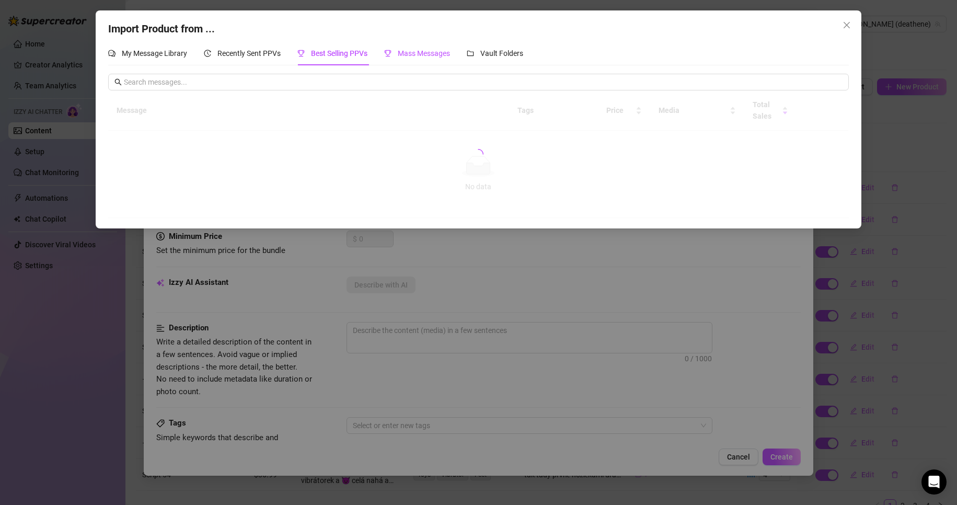
click at [423, 48] on div "Mass Messages" at bounding box center [417, 53] width 66 height 11
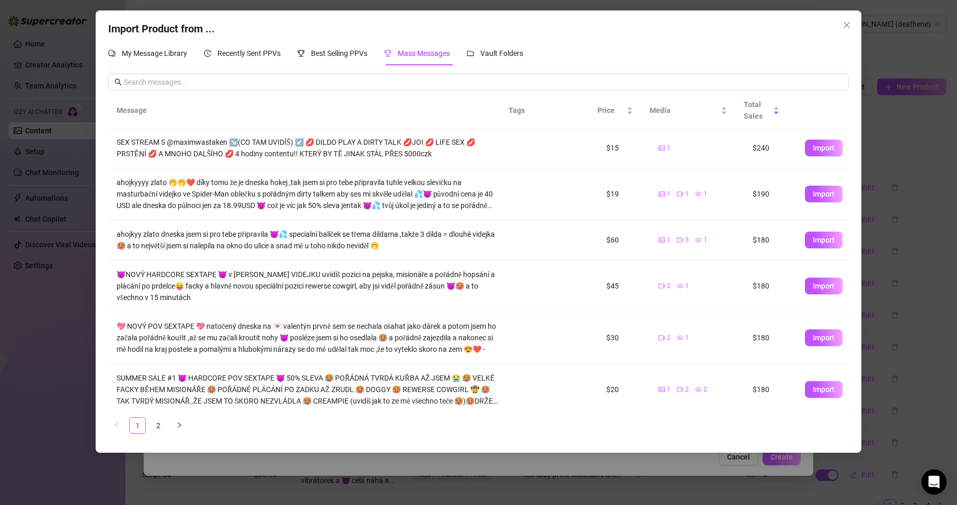
scroll to position [205, 0]
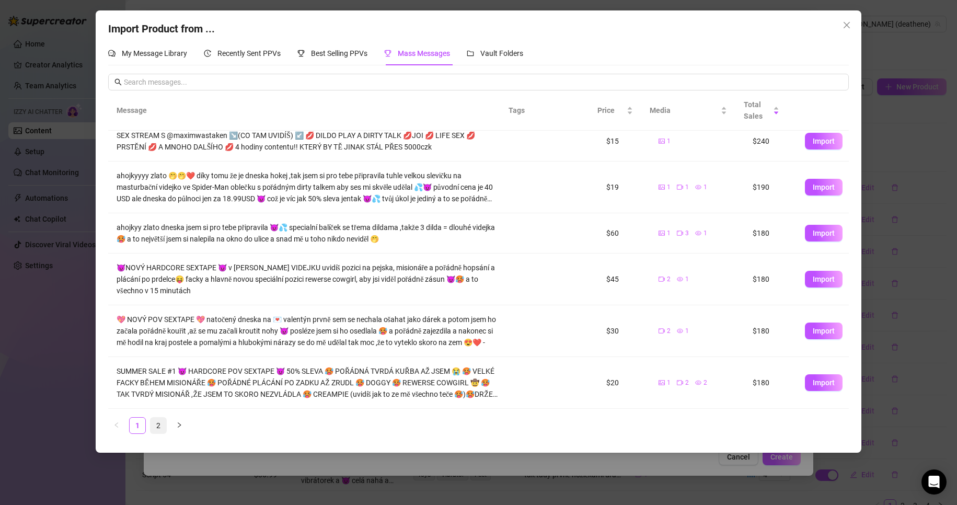
click at [158, 426] on link "2" at bounding box center [159, 426] width 16 height 16
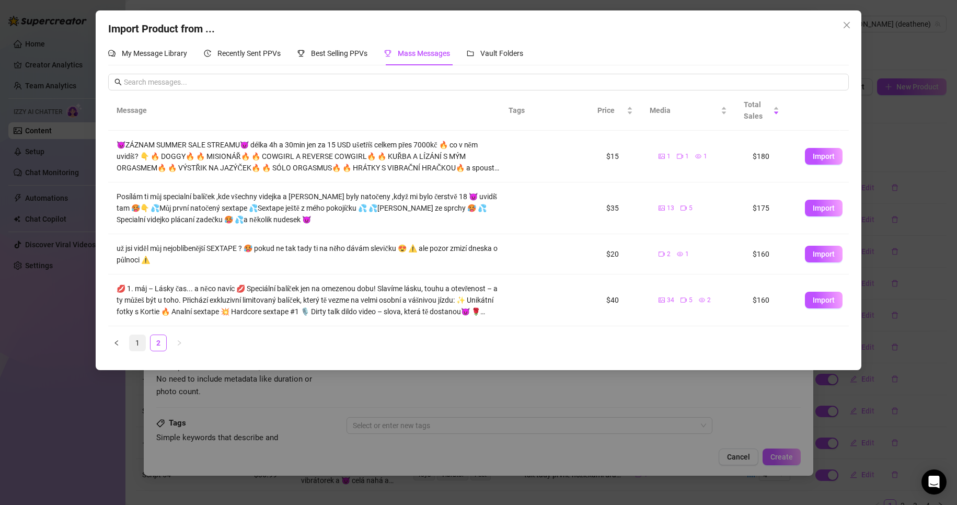
click at [138, 341] on link "1" at bounding box center [138, 343] width 16 height 16
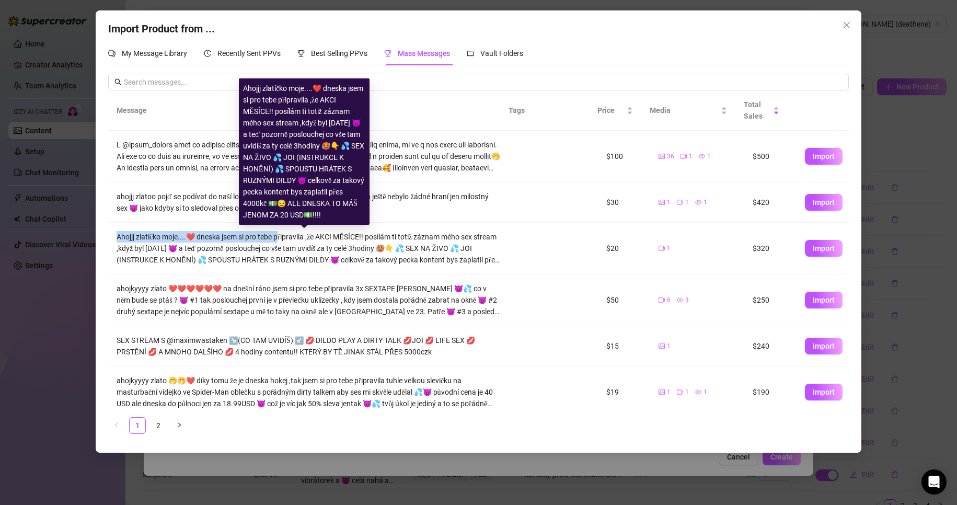
drag, startPoint x: 112, startPoint y: 235, endPoint x: 304, endPoint y: 236, distance: 191.3
click at [282, 236] on td "Ahojjj zlatíčko moje....❤️ dneska jsem si pro tebe připravila ,že AKCI MĚSÍCE!!…" at bounding box center [308, 249] width 401 height 52
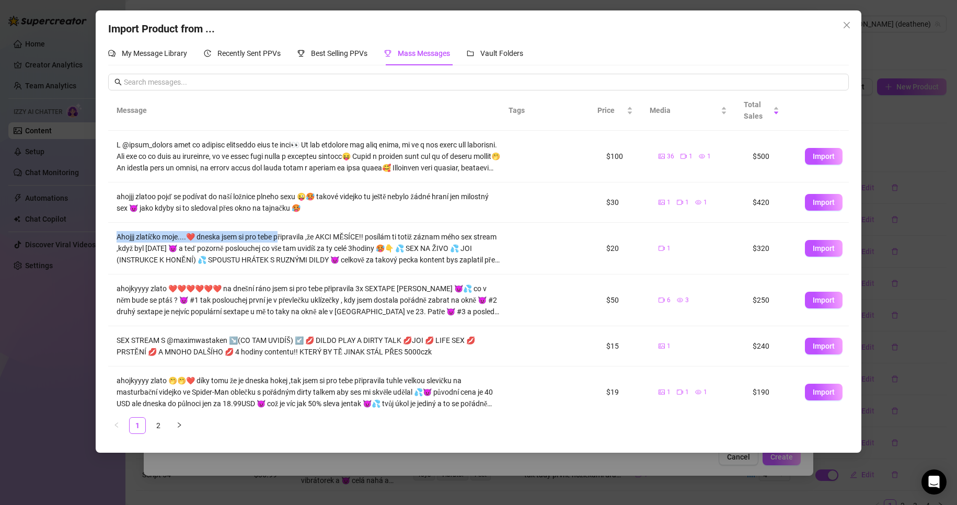
click at [816, 243] on button "Import" at bounding box center [824, 248] width 38 height 17
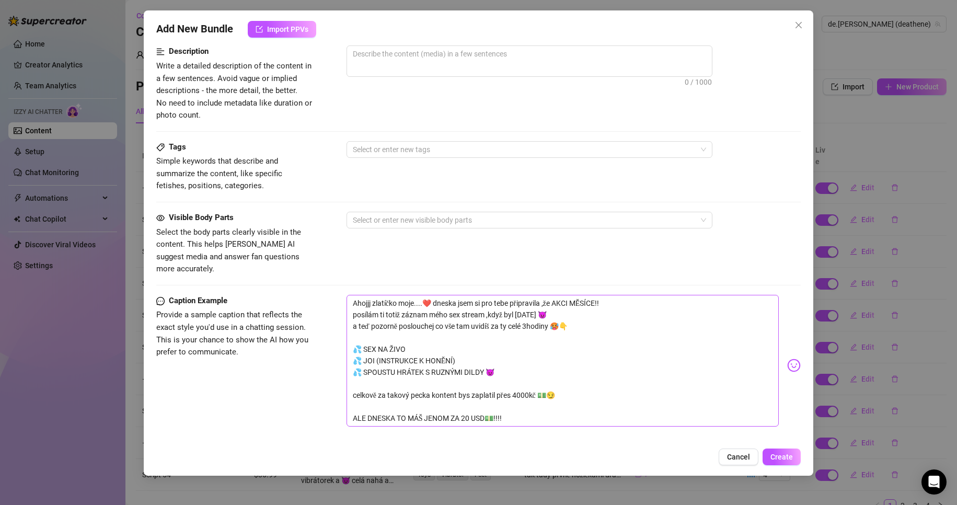
scroll to position [418, 0]
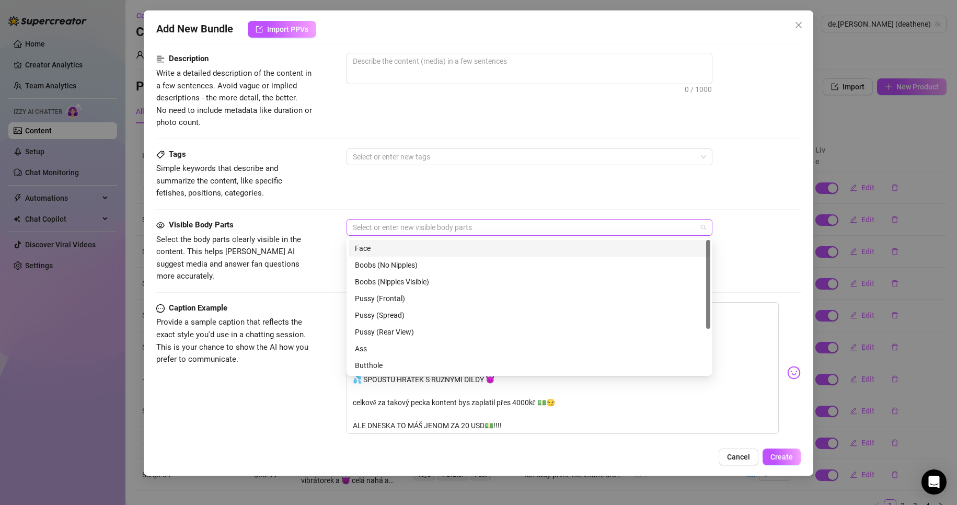
click at [423, 229] on div at bounding box center [524, 227] width 351 height 15
click at [402, 250] on div "Face" at bounding box center [529, 248] width 349 height 11
click at [421, 282] on div "Boobs (Nipples Visible)" at bounding box center [529, 281] width 349 height 11
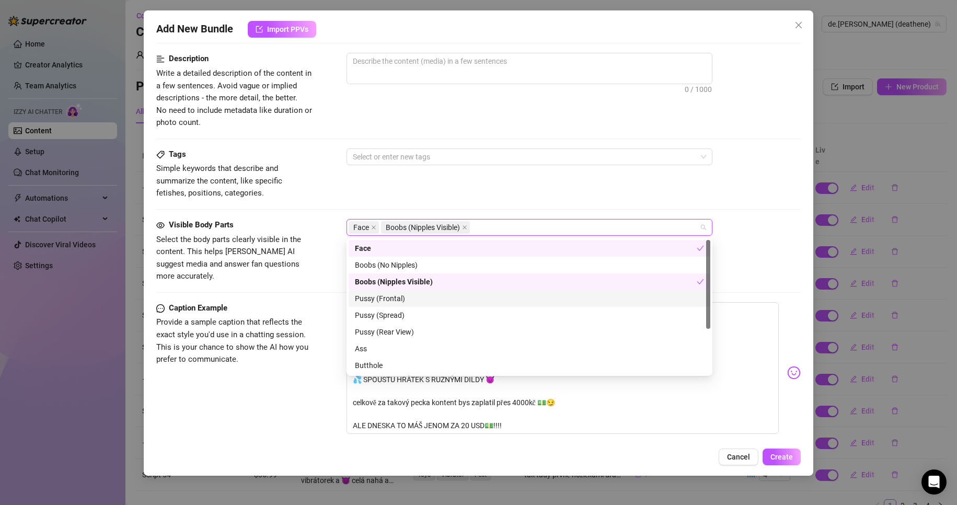
click at [420, 301] on div "Pussy (Frontal)" at bounding box center [529, 298] width 349 height 11
click at [419, 314] on div "Pussy (Spread)" at bounding box center [529, 314] width 349 height 11
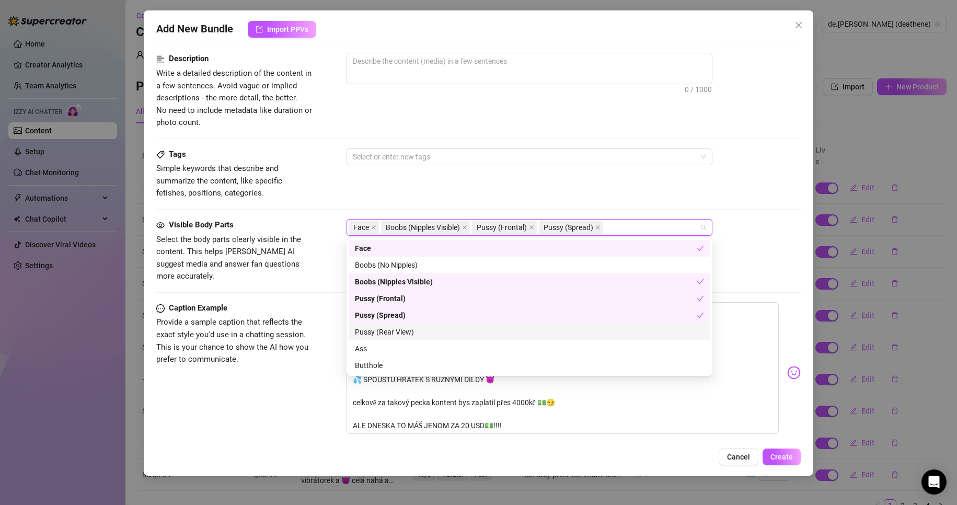
click at [417, 332] on div "Pussy (Rear View)" at bounding box center [529, 331] width 349 height 11
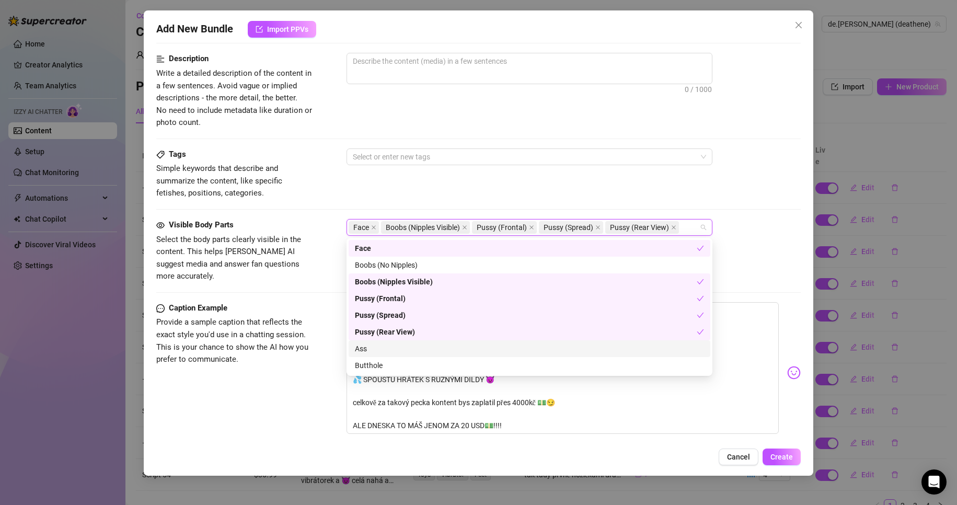
drag, startPoint x: 418, startPoint y: 349, endPoint x: 412, endPoint y: 360, distance: 12.6
click at [418, 348] on div "Ass" at bounding box center [529, 348] width 349 height 11
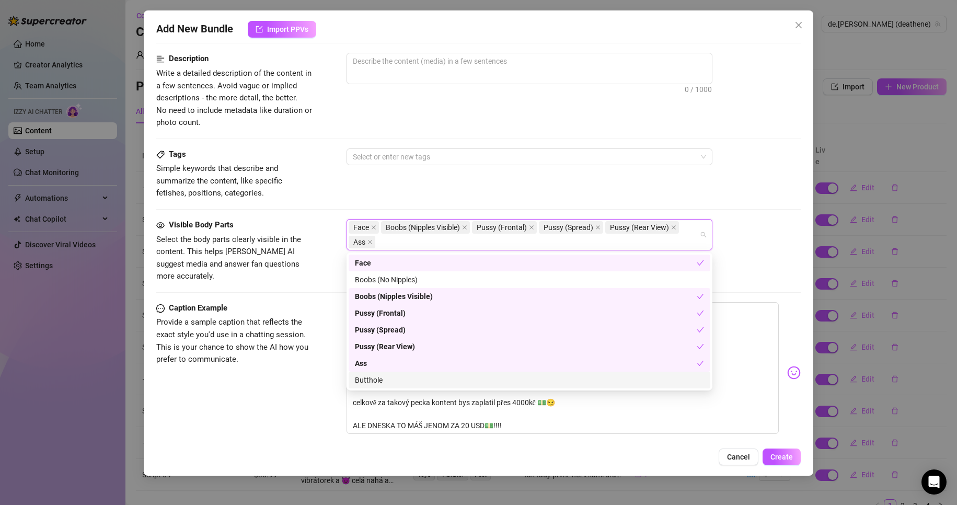
click at [405, 379] on div "Butthole" at bounding box center [529, 379] width 349 height 11
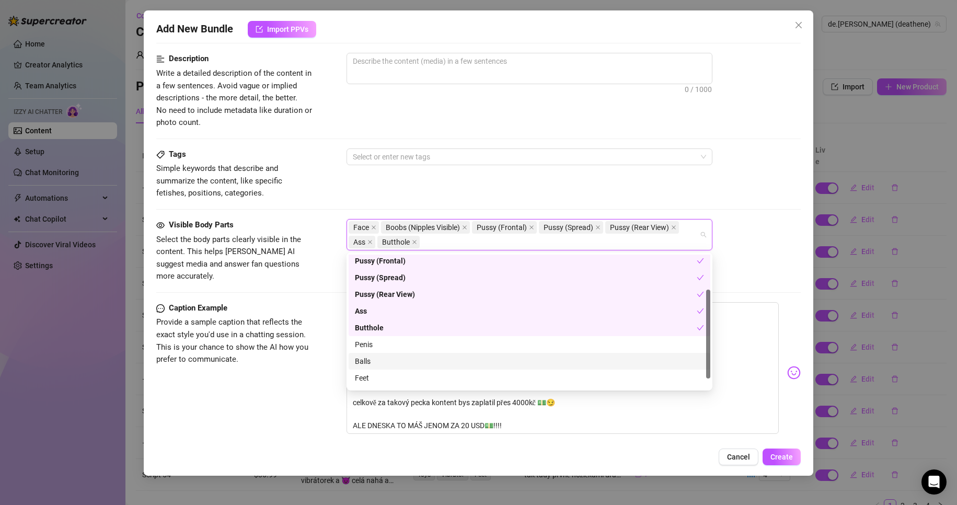
scroll to position [67, 0]
click at [413, 362] on div "Feet" at bounding box center [529, 362] width 349 height 11
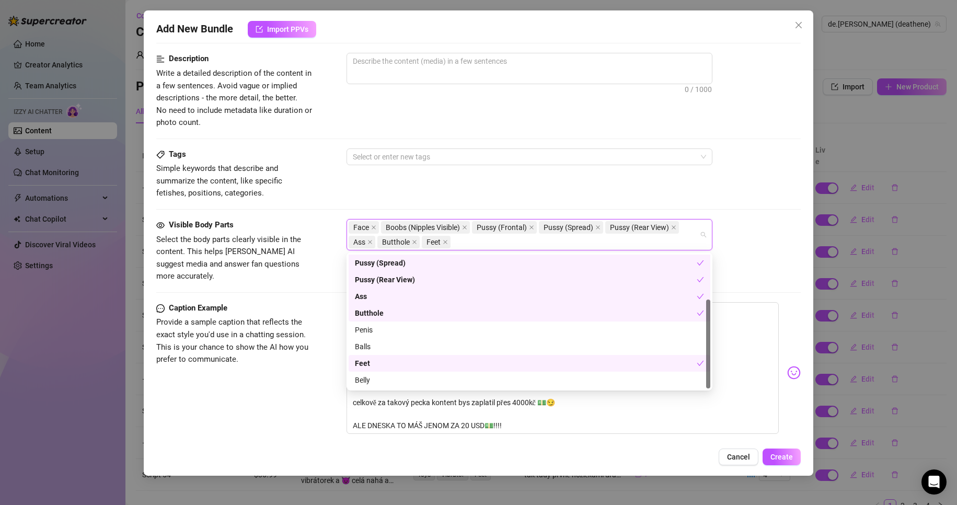
click at [412, 378] on div "Belly" at bounding box center [529, 379] width 349 height 11
click at [702, 179] on div "Tags Simple keywords that describe and summarize the content, like specific fet…" at bounding box center [478, 173] width 645 height 51
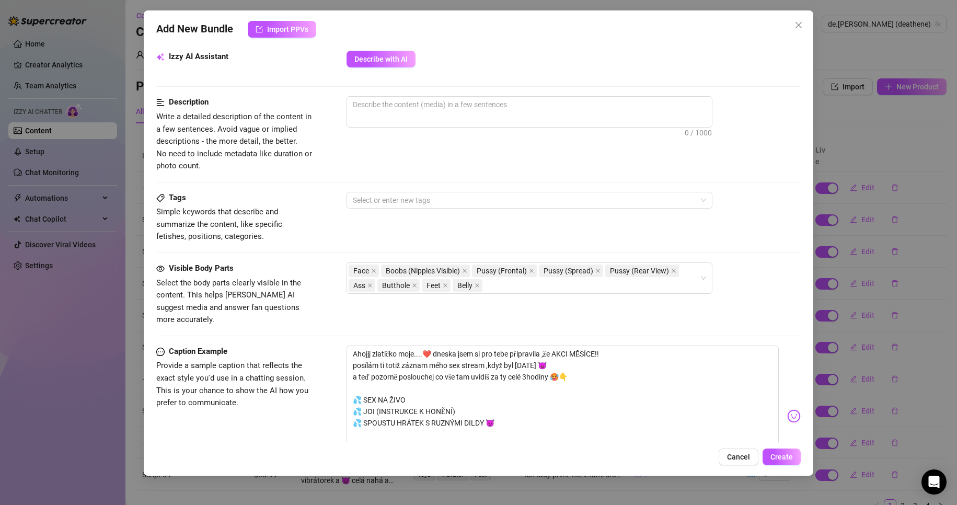
scroll to position [366, 0]
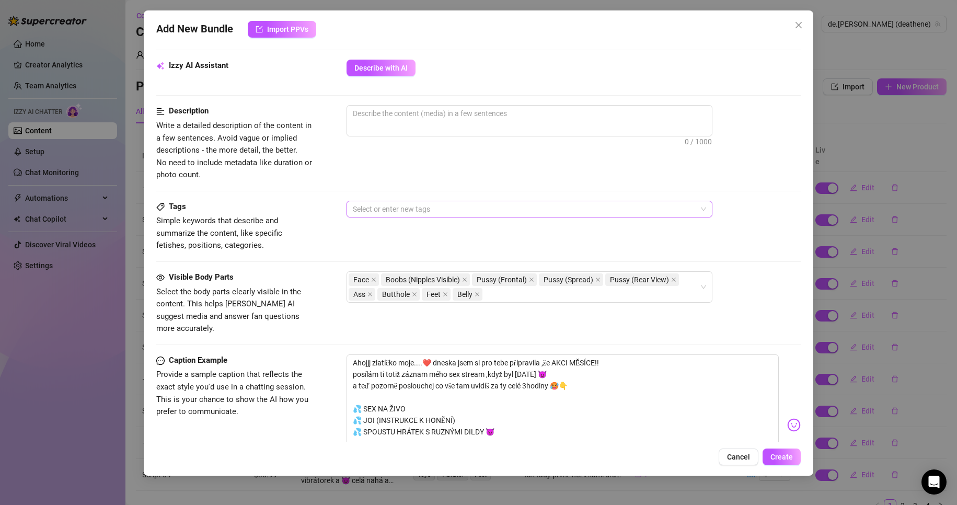
click at [424, 216] on div "Select or enter new tags" at bounding box center [530, 209] width 366 height 17
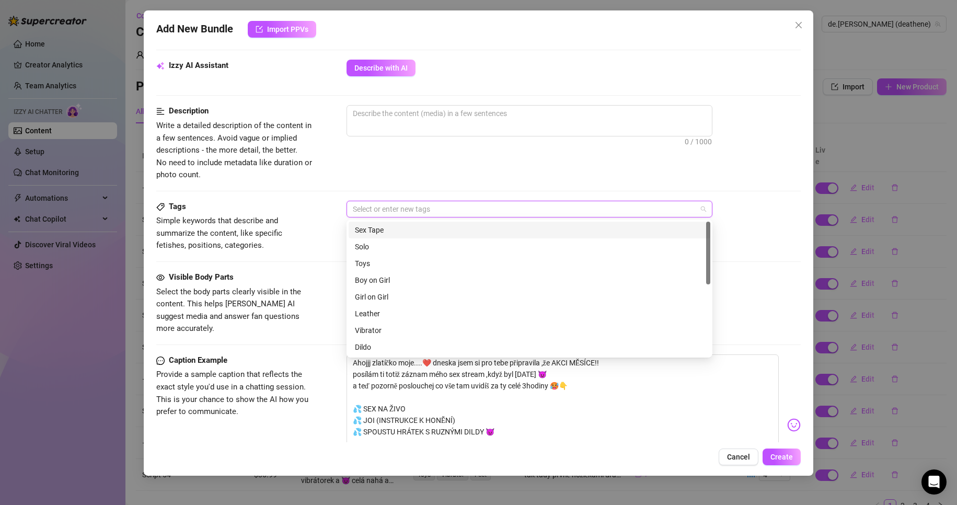
click at [398, 233] on div "Sex Tape" at bounding box center [529, 229] width 349 height 11
click at [391, 244] on div "Solo" at bounding box center [529, 246] width 349 height 11
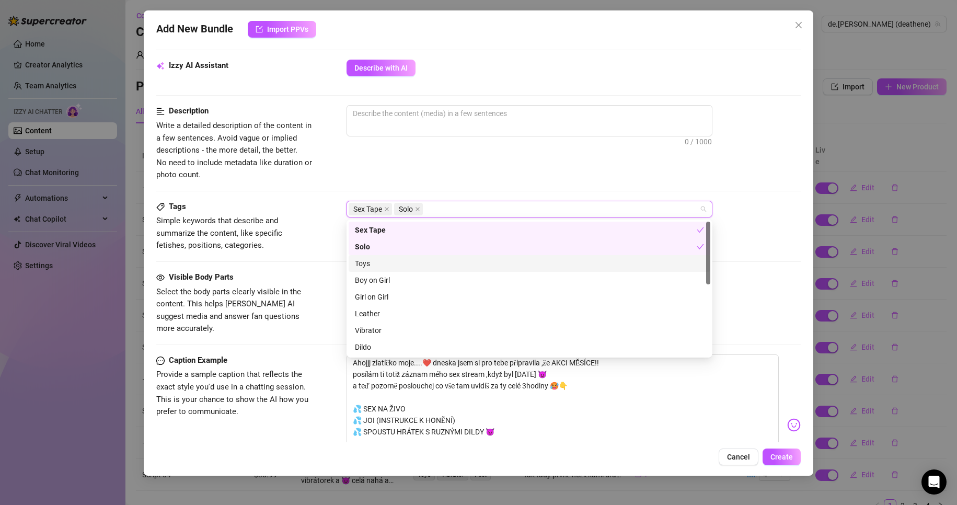
click at [388, 264] on div "Toys" at bounding box center [529, 263] width 349 height 11
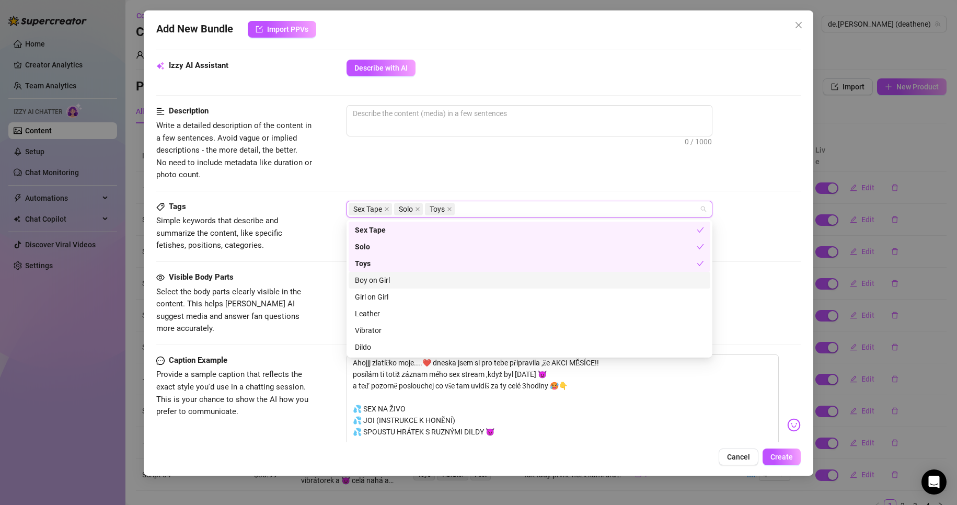
scroll to position [52, 0]
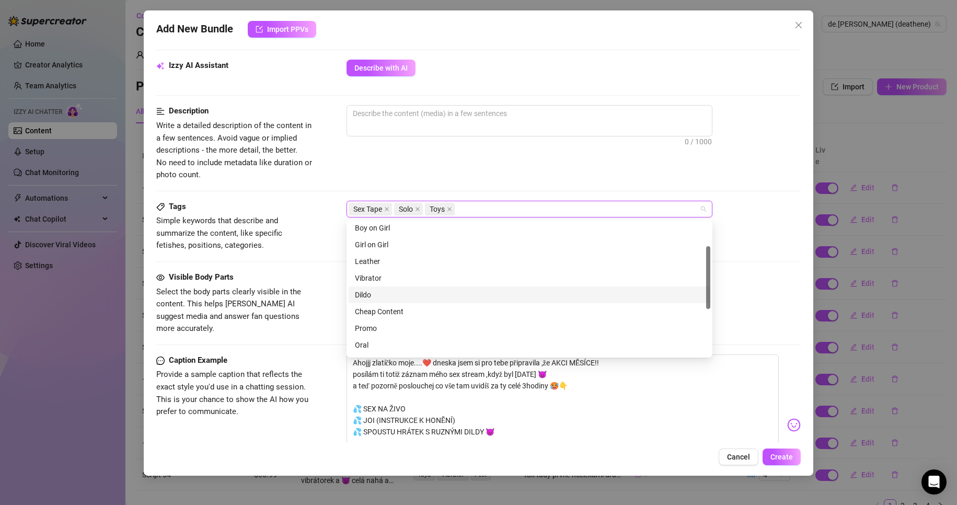
click at [417, 293] on div "Dildo" at bounding box center [529, 294] width 349 height 11
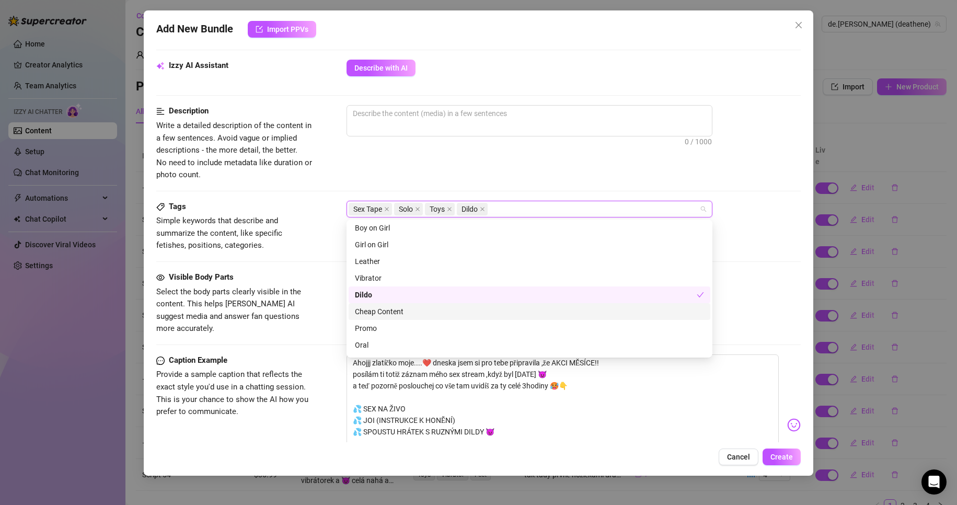
scroll to position [105, 0]
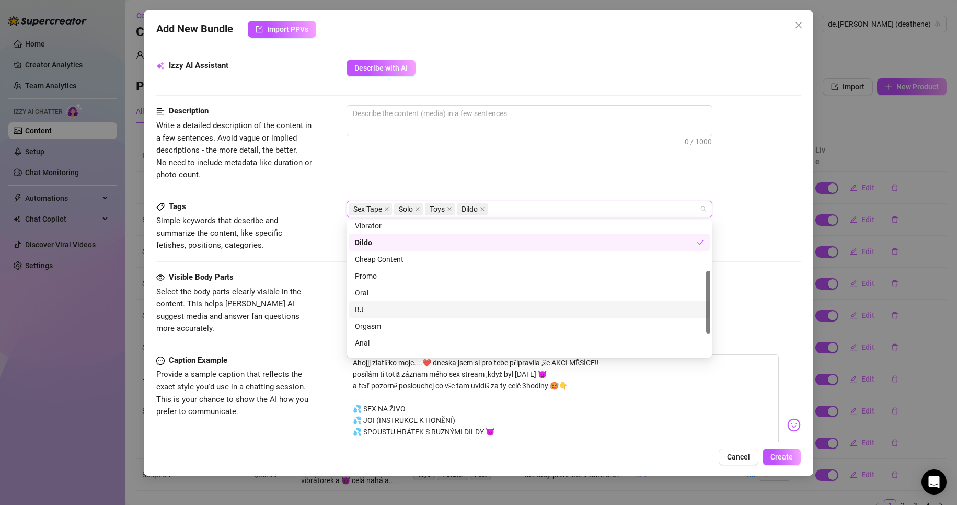
click at [389, 310] on div "BJ" at bounding box center [529, 309] width 349 height 11
click at [389, 329] on div "Orgasm" at bounding box center [529, 325] width 349 height 11
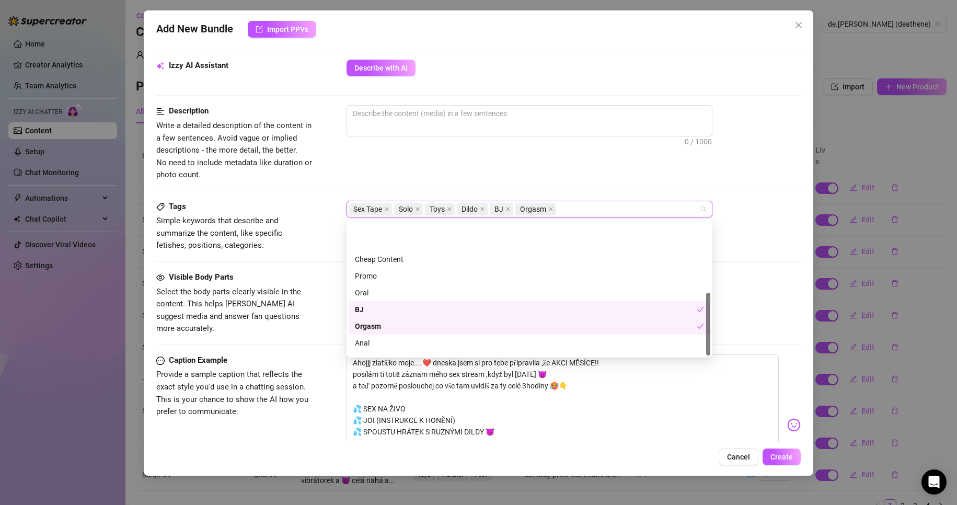
scroll to position [151, 0]
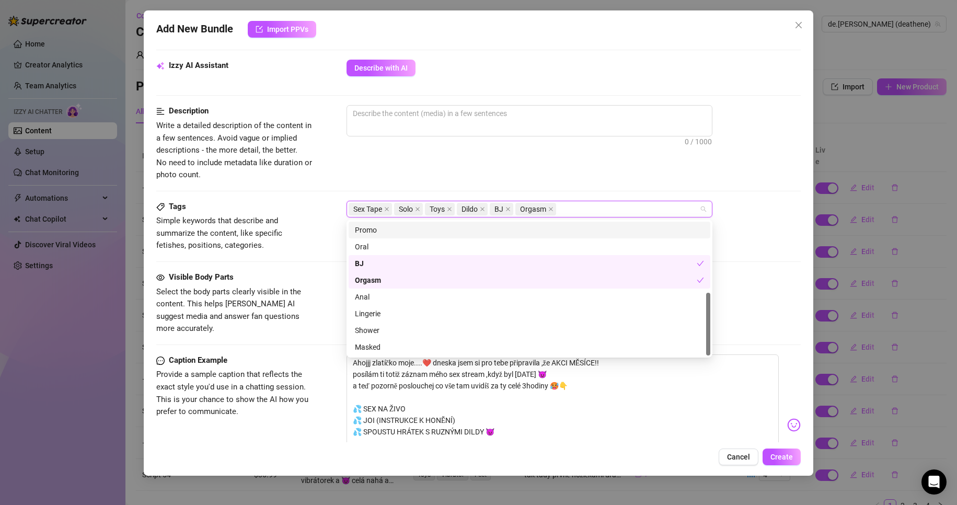
click at [647, 180] on div "Description Write a detailed description of the content in a few sentences. Avo…" at bounding box center [478, 143] width 645 height 76
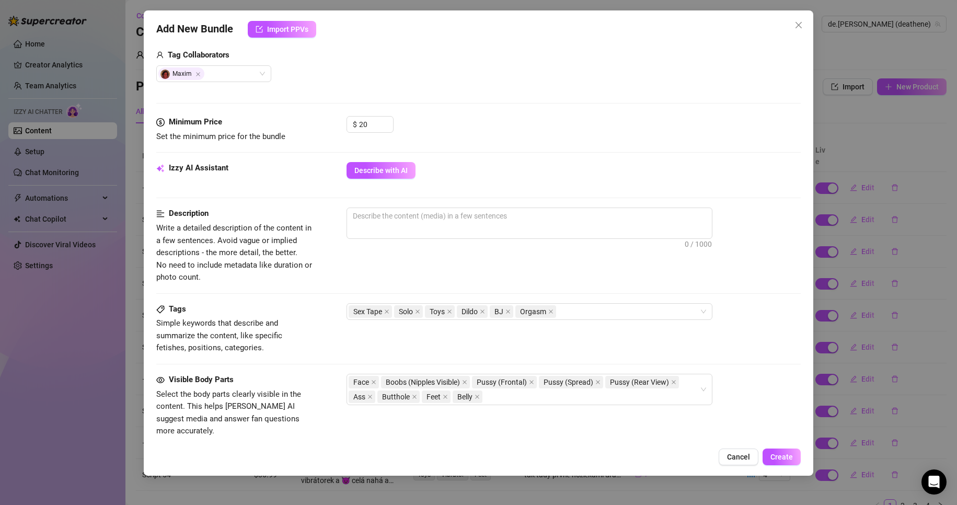
scroll to position [261, 0]
click at [420, 233] on span "0 / 1000" at bounding box center [530, 225] width 366 height 31
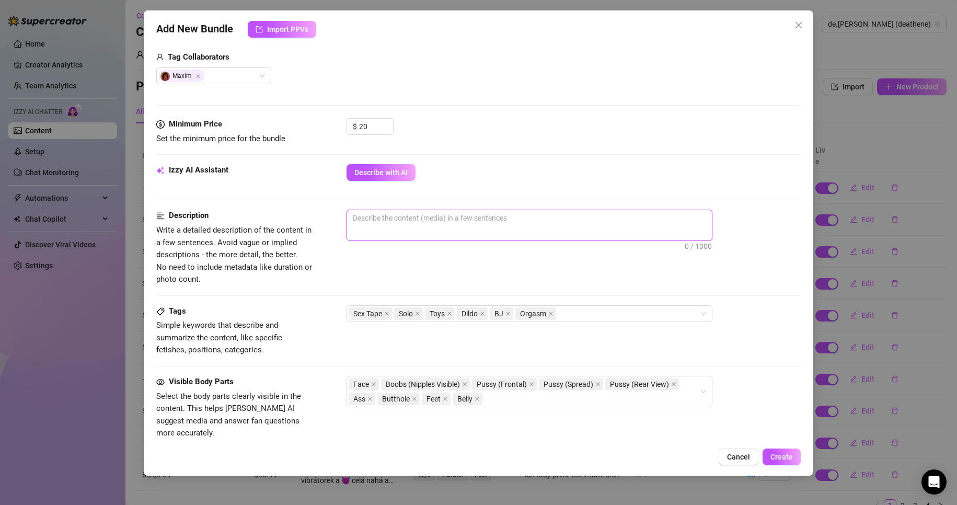
click at [421, 226] on textarea at bounding box center [529, 218] width 365 height 16
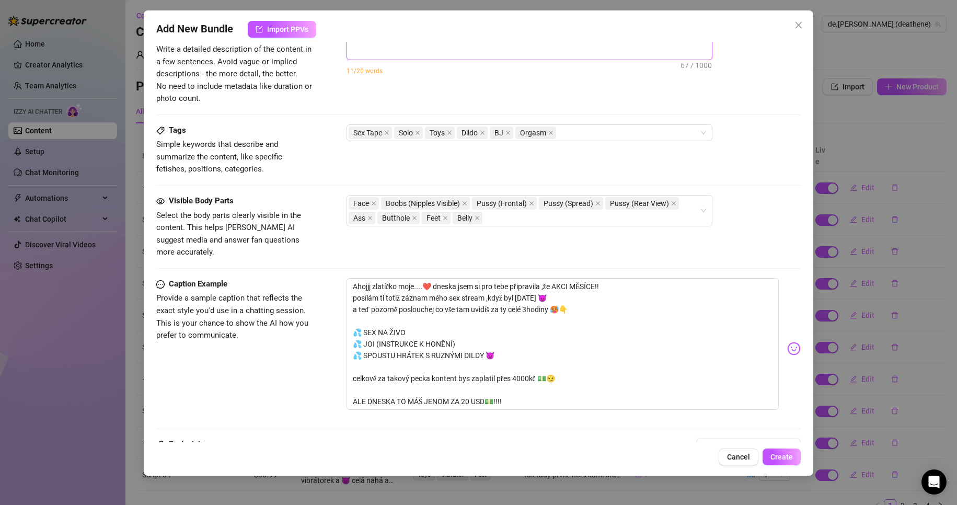
scroll to position [523, 0]
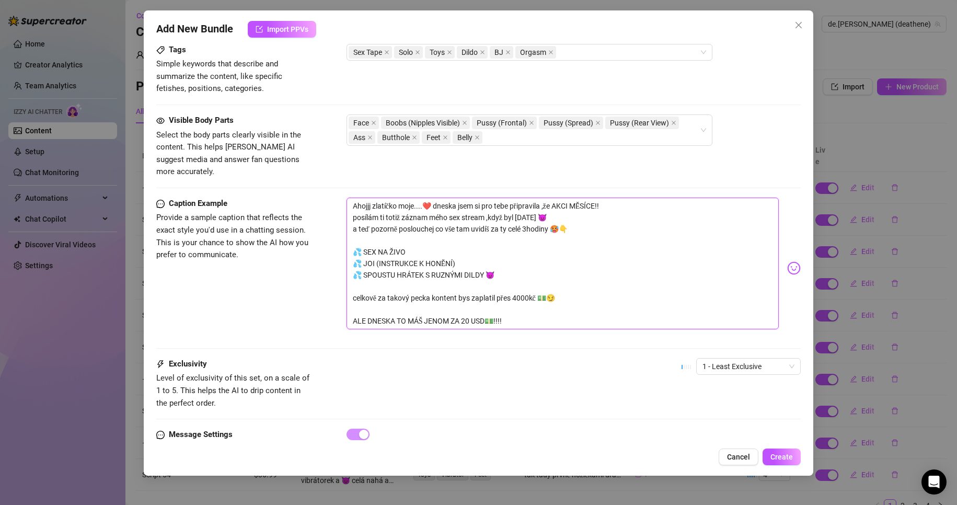
drag, startPoint x: 365, startPoint y: 237, endPoint x: 514, endPoint y: 258, distance: 149.8
click at [514, 258] on textarea "Ahojjj zlatíčko moje....❤️ dneska jsem si pro tebe připravila ,že AKCI MĚSÍCE!!…" at bounding box center [563, 264] width 433 height 132
click at [356, 235] on textarea "Ahojjj zlatíčko moje....❤️ dneska jsem si pro tebe připravila ,že AKCI MĚSÍCE!!…" at bounding box center [563, 264] width 433 height 132
drag, startPoint x: 368, startPoint y: 238, endPoint x: 499, endPoint y: 263, distance: 133.5
click at [517, 269] on textarea "Ahojjj zlatíčko moje....❤️ dneska jsem si pro tebe připravila ,že AKCI MĚSÍCE!!…" at bounding box center [563, 264] width 433 height 132
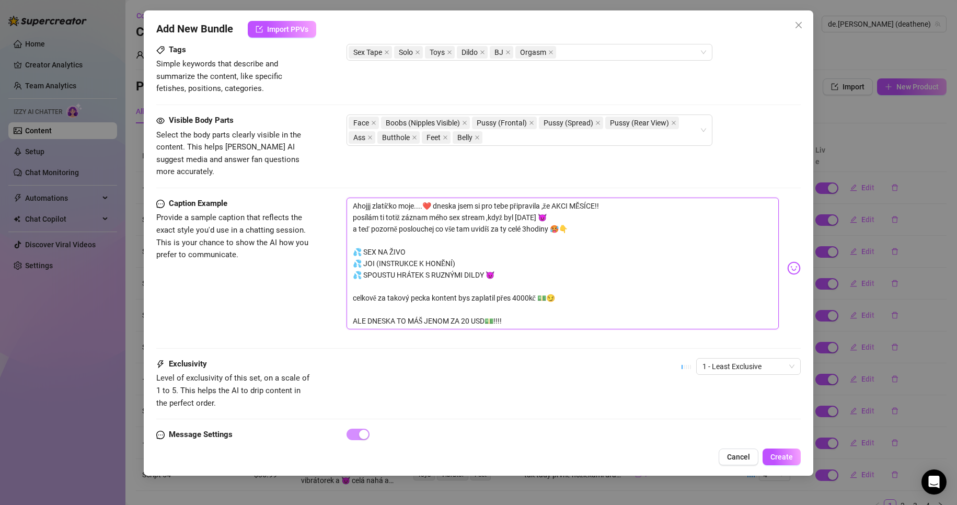
drag, startPoint x: 355, startPoint y: 237, endPoint x: 519, endPoint y: 263, distance: 165.7
click at [519, 263] on textarea "Ahojjj zlatíčko moje....❤️ dneska jsem si pro tebe připravila ,že AKCI MĚSÍCE!!…" at bounding box center [563, 264] width 433 height 132
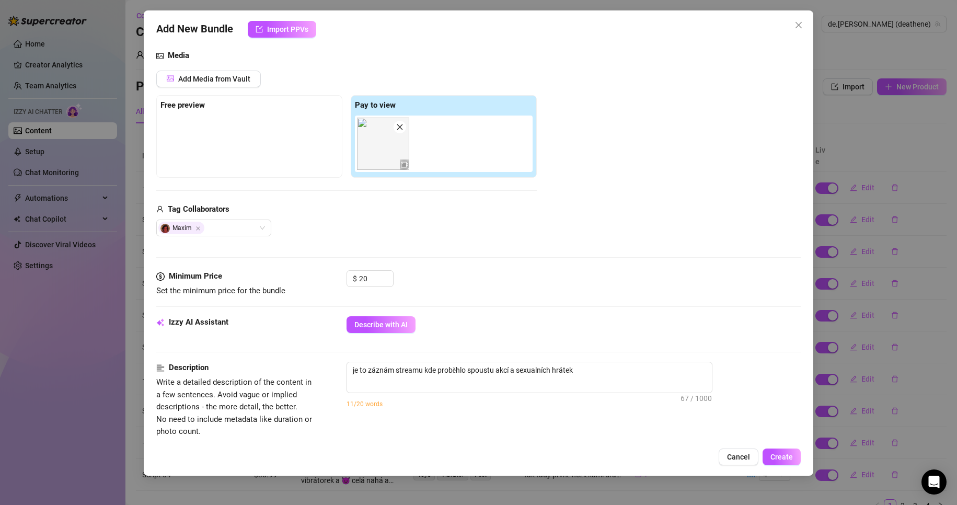
scroll to position [105, 0]
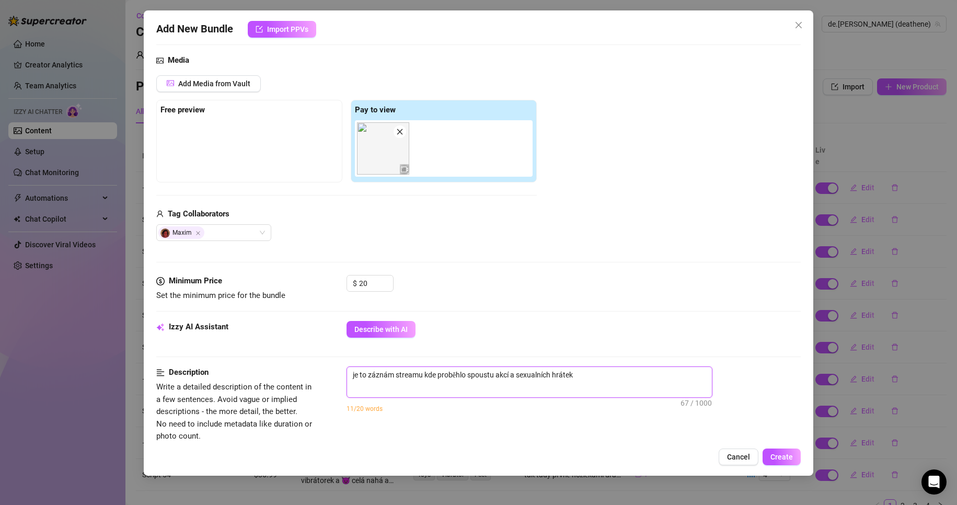
drag, startPoint x: 576, startPoint y: 376, endPoint x: 581, endPoint y: 379, distance: 6.1
click at [577, 377] on textarea "je to záznám streamu kde proběhlo spoustu akcí a sexualních hrátek" at bounding box center [529, 375] width 365 height 16
click at [593, 371] on textarea "je to záznám streamu kde proběhlo spoustu akcí a sexualních hrátek" at bounding box center [529, 375] width 365 height 16
click at [579, 377] on textarea "je to záznám streamu kde proběhlo spoustu akcí a sexualních hrátek" at bounding box center [529, 375] width 365 height 16
paste textarea "💦 SEX NA ŽIVO 💦 JOI (INSTRUKCE K HONĚNÍ) 💦 SPOUSTU HRÁTEK S RUZNÝMI DILDY 😈"
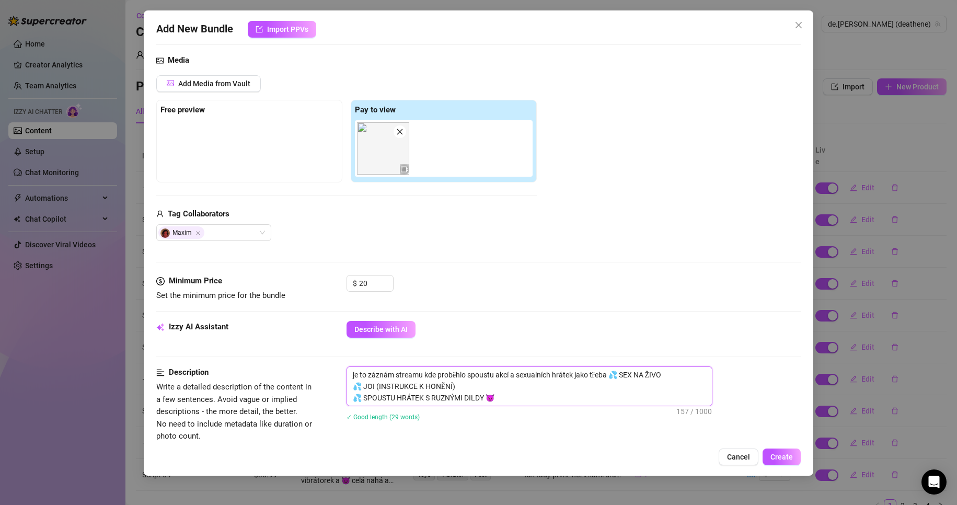
scroll to position [0, 0]
click at [617, 378] on textarea "je to záznám streamu kde proběhlo spoustu akcí a sexualních hrátek jako třeba 💦…" at bounding box center [529, 386] width 365 height 39
click at [361, 385] on textarea "je to záznám streamu kde proběhlo spoustu akcí a sexualních hrátek jako třeba S…" at bounding box center [529, 386] width 365 height 39
click at [363, 398] on textarea "je to záznám streamu kde proběhlo spoustu akcí a sexualních hrátek jako třeba S…" at bounding box center [529, 386] width 365 height 39
click at [533, 398] on textarea "je to záznám streamu kde proběhlo spoustu akcí a sexualních hrátek jako třeba S…" at bounding box center [529, 386] width 365 height 39
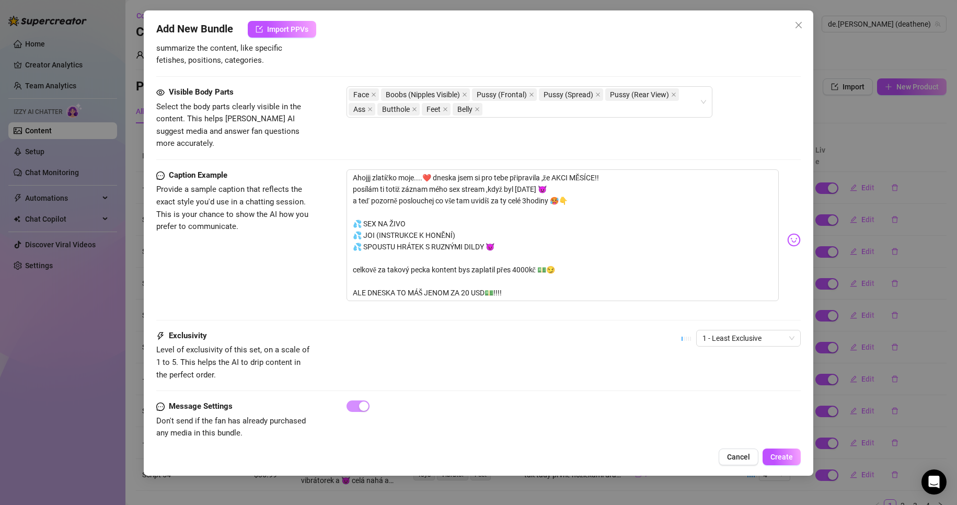
scroll to position [555, 0]
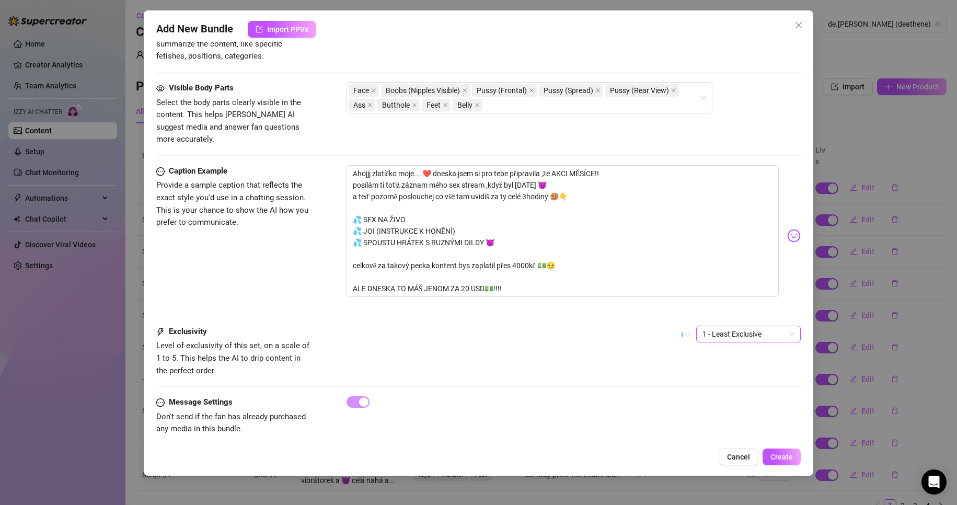
click at [741, 326] on span "1 - Least Exclusive" at bounding box center [748, 334] width 92 height 16
click at [721, 378] on div "3" at bounding box center [740, 375] width 88 height 11
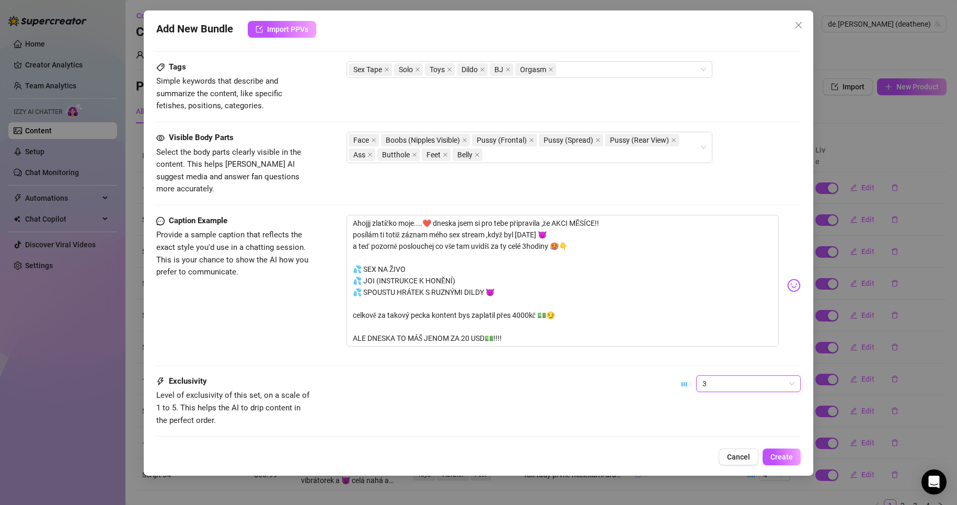
scroll to position [503, 0]
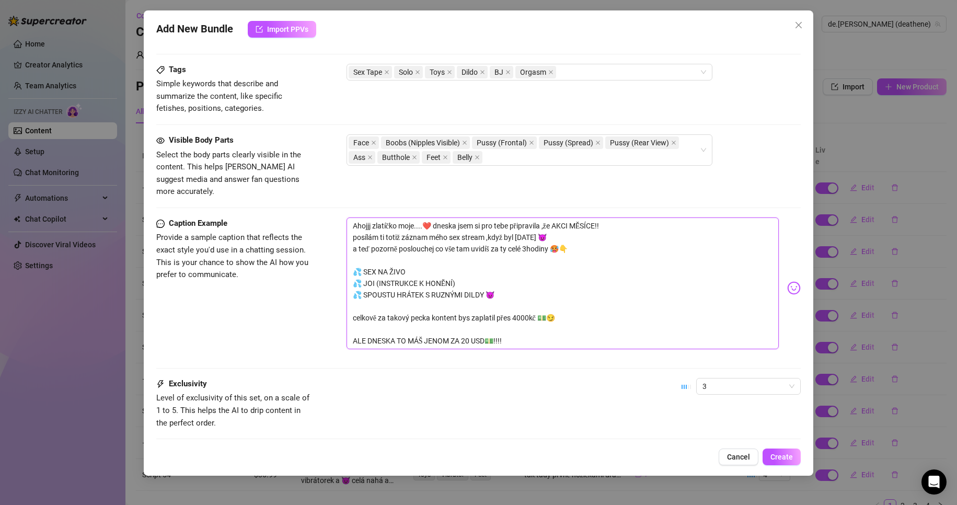
drag, startPoint x: 523, startPoint y: 328, endPoint x: 345, endPoint y: 305, distance: 179.8
click at [345, 305] on div "Caption Example Provide a sample caption that reflects the exact style you'd us…" at bounding box center [478, 287] width 645 height 141
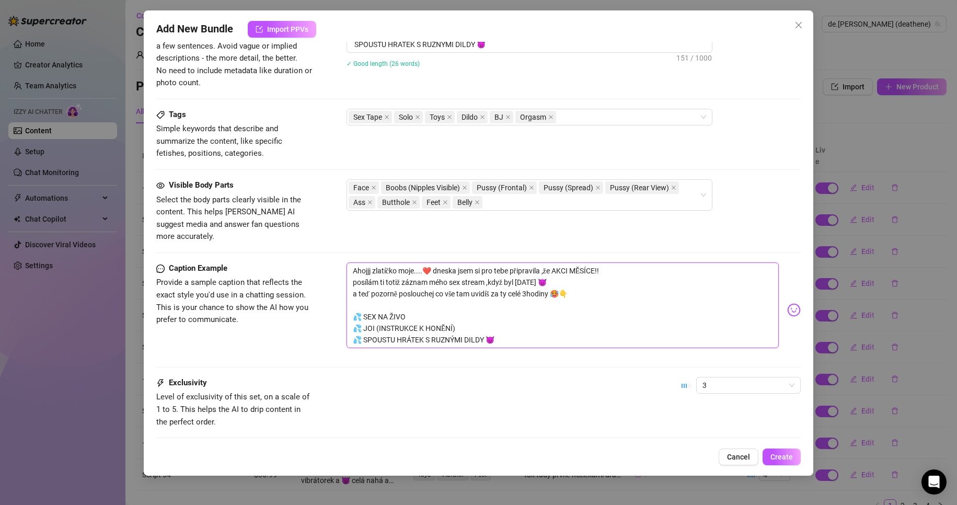
scroll to position [451, 0]
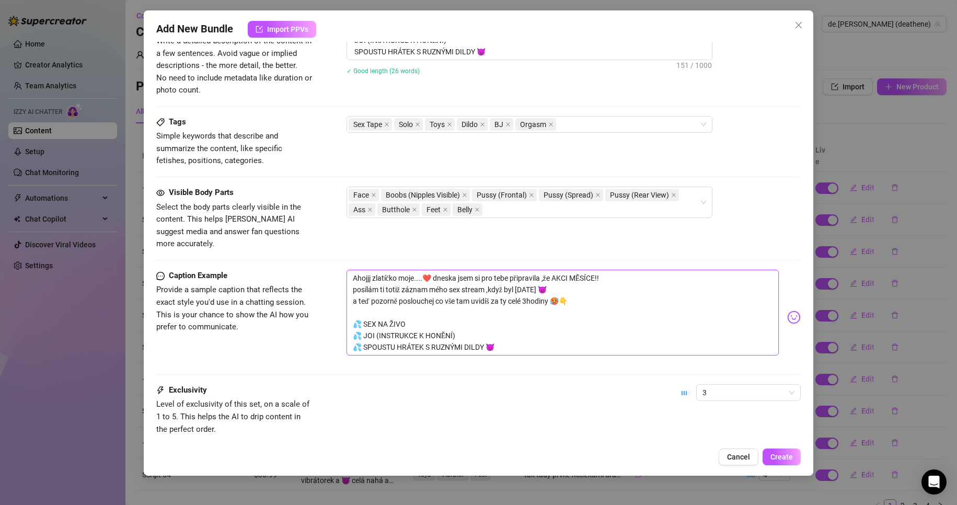
drag, startPoint x: 477, startPoint y: 266, endPoint x: 522, endPoint y: 269, distance: 45.0
click at [522, 270] on textarea "Ahojjj zlatíčko moje....❤️ dneska jsem si pro tebe připravila ,že AKCI MĚSÍCE!!…" at bounding box center [563, 313] width 433 height 86
click at [577, 270] on textarea "Ahojjj zlatíčko moje....❤️ dneska jsem si pro tebe připravila ,že AKCI MĚSÍCE!!…" at bounding box center [563, 313] width 433 height 86
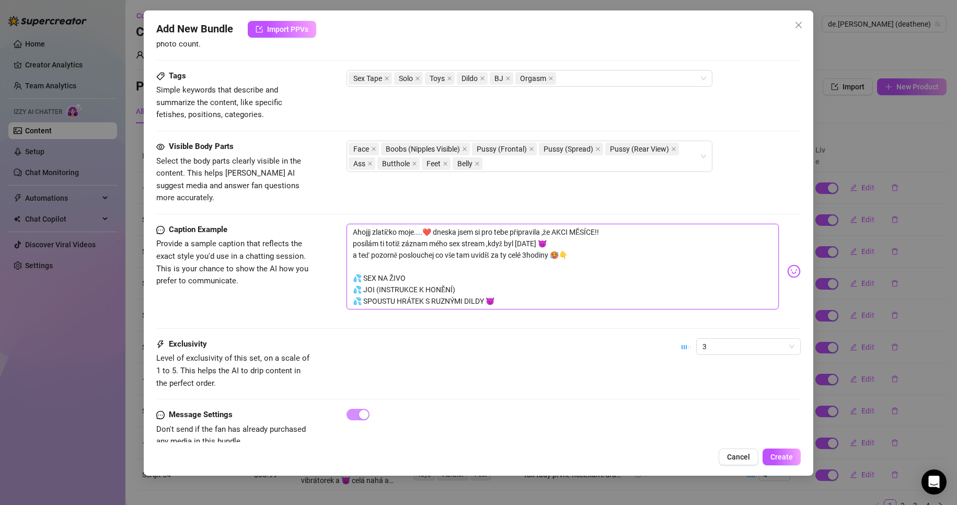
scroll to position [509, 0]
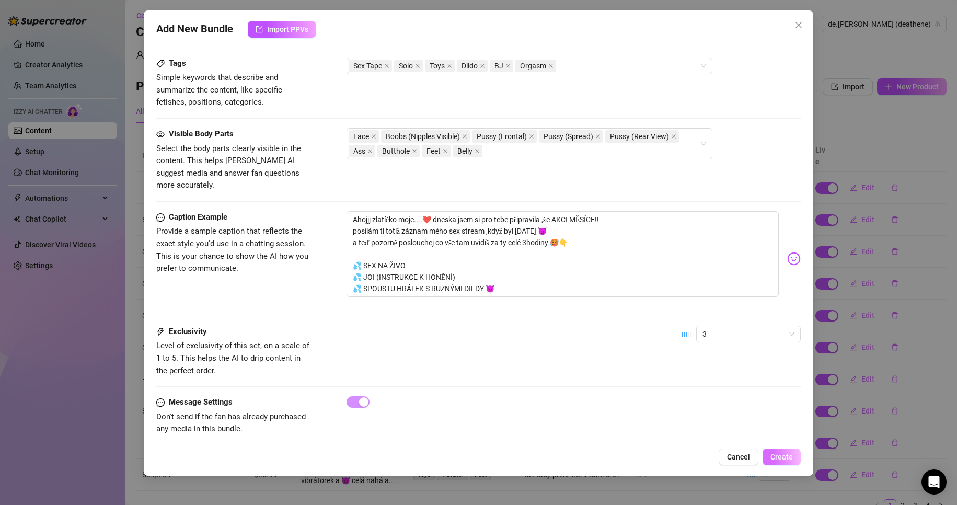
click at [790, 457] on span "Create" at bounding box center [781, 457] width 22 height 8
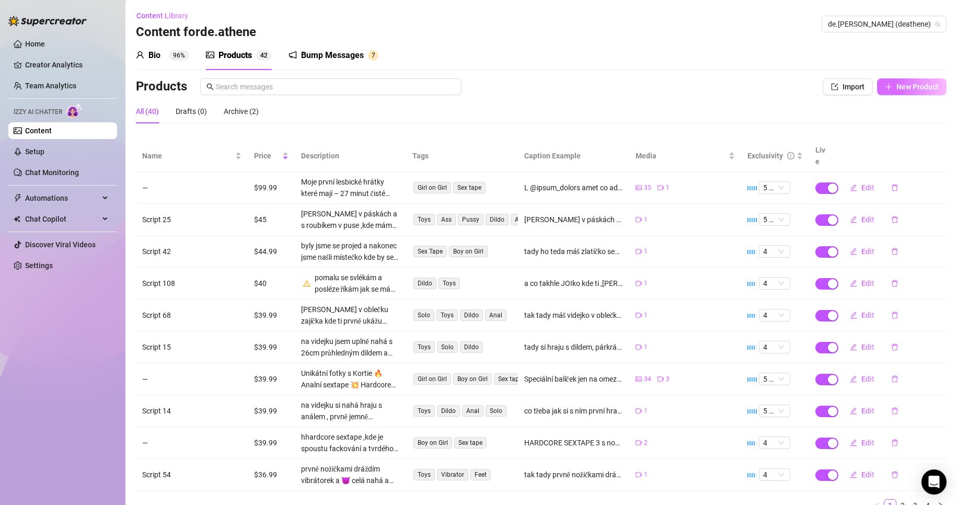
click at [914, 84] on span "New Product" at bounding box center [917, 87] width 42 height 8
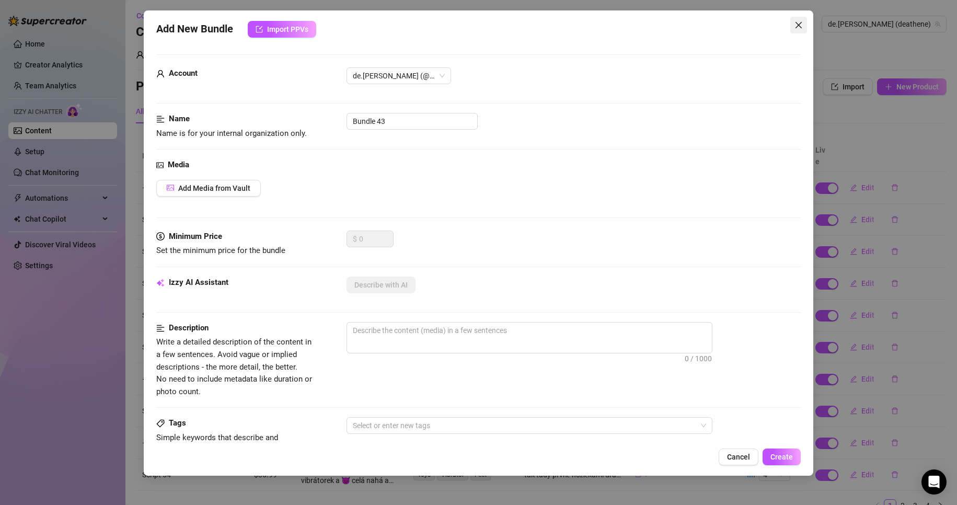
click at [801, 28] on icon "close" at bounding box center [798, 25] width 8 height 8
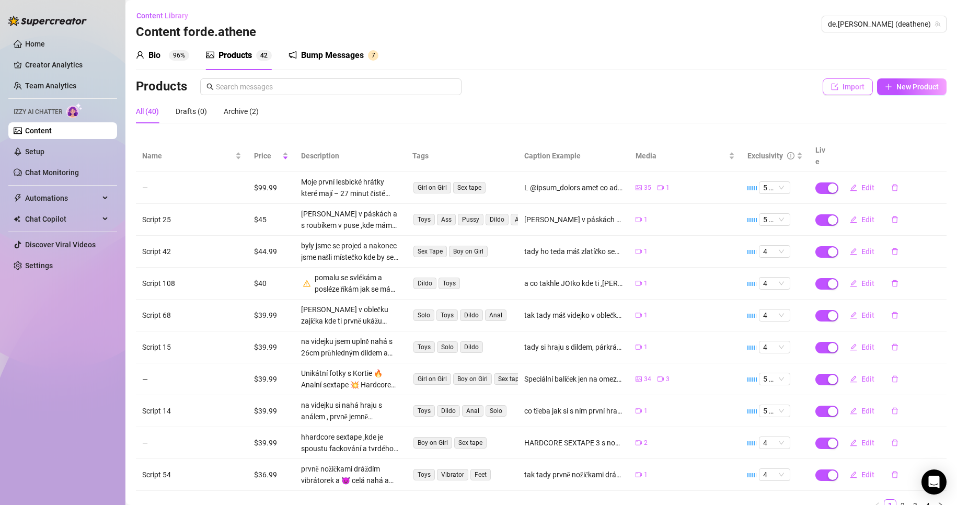
click at [843, 88] on span "Import" at bounding box center [854, 87] width 22 height 8
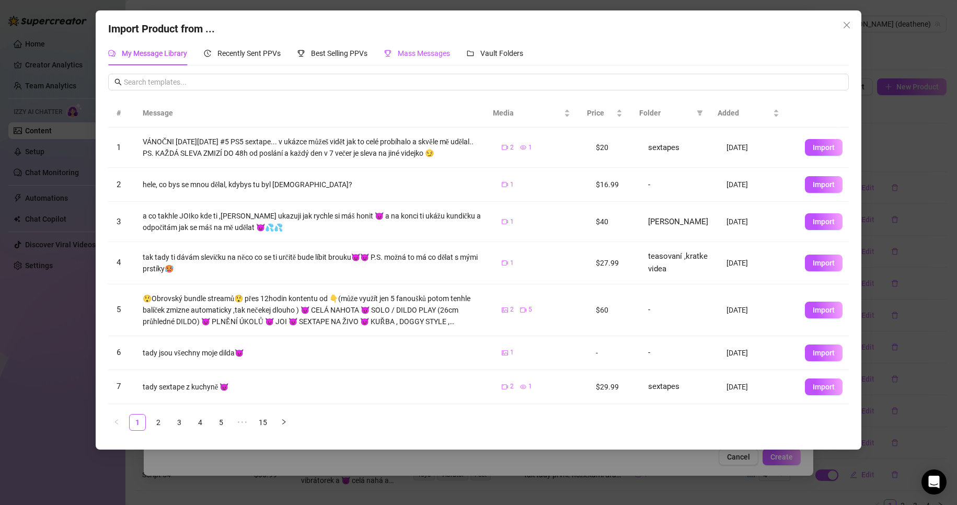
click at [436, 52] on span "Mass Messages" at bounding box center [424, 53] width 52 height 8
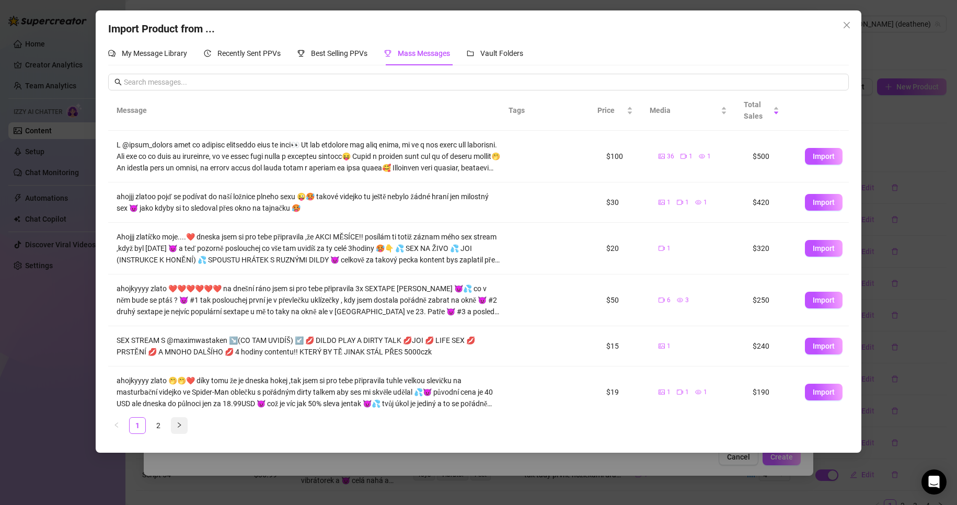
click at [175, 426] on button "button" at bounding box center [179, 425] width 17 height 17
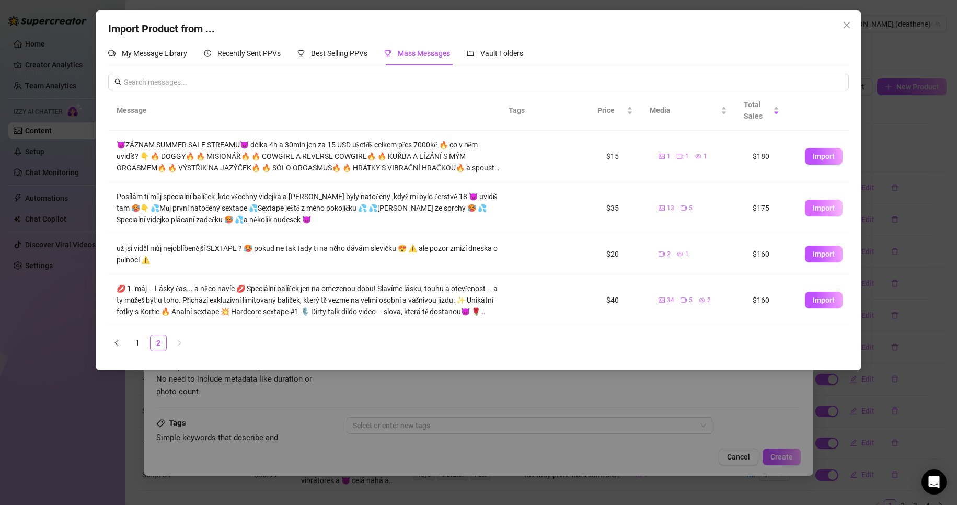
click at [813, 207] on span "Import" at bounding box center [824, 208] width 22 height 8
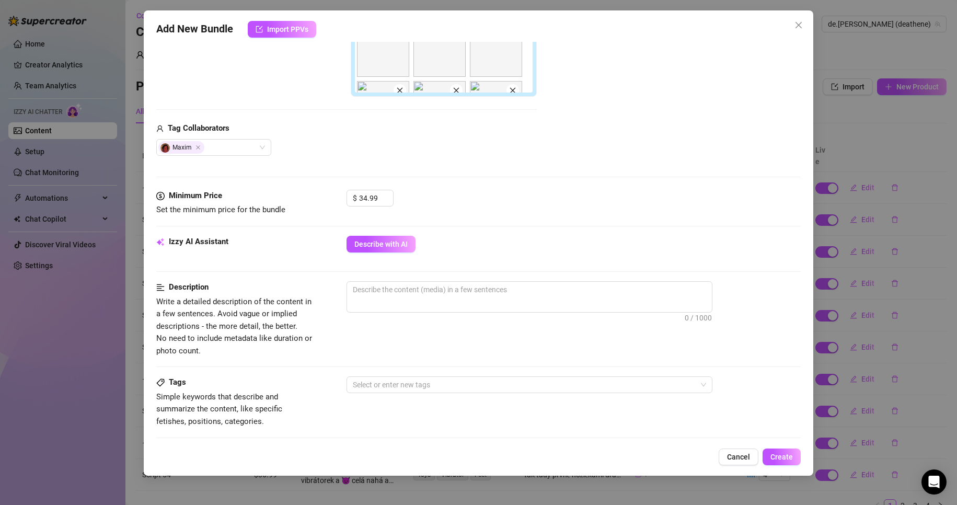
scroll to position [261, 0]
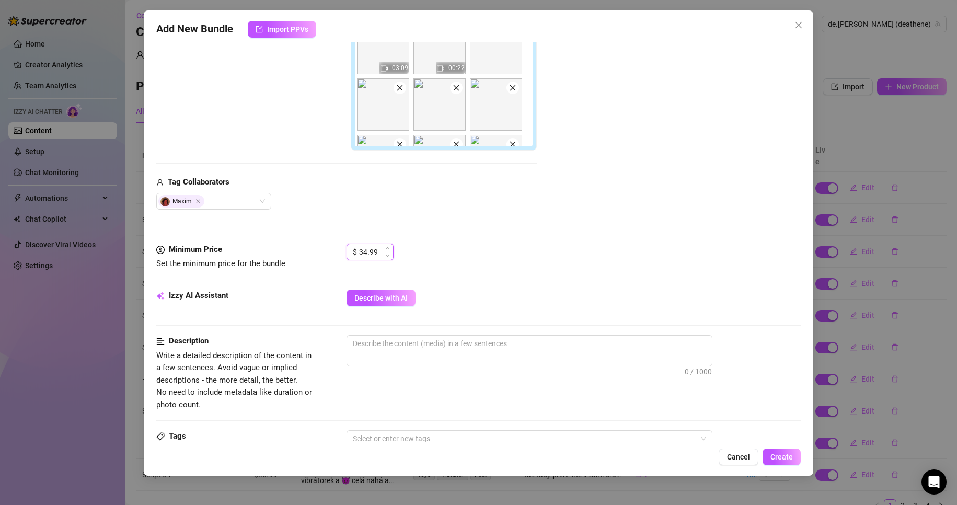
drag, startPoint x: 378, startPoint y: 250, endPoint x: 356, endPoint y: 248, distance: 21.5
click at [356, 248] on div "$ 34.99" at bounding box center [370, 252] width 47 height 17
click at [518, 279] on div "Minimum Price Set the minimum price for the bundle $ 49.99" at bounding box center [478, 267] width 645 height 46
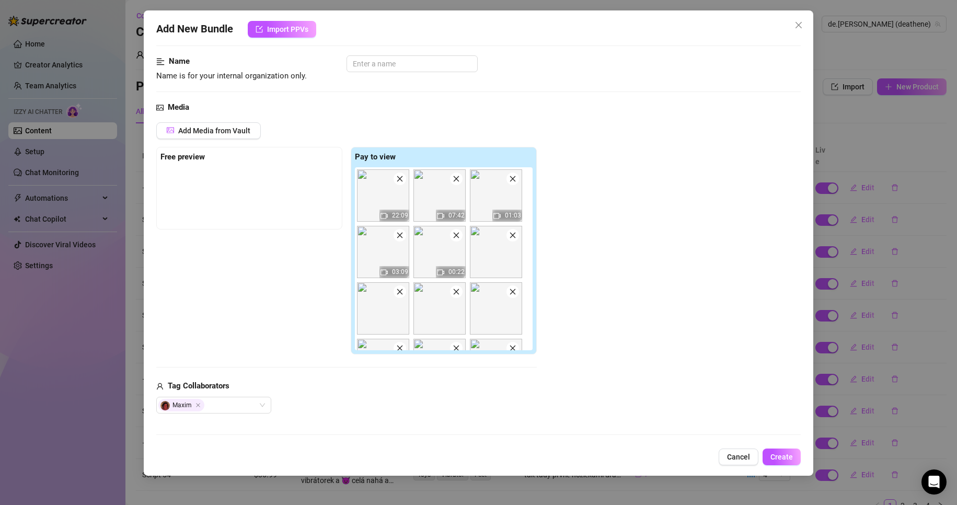
scroll to position [314, 0]
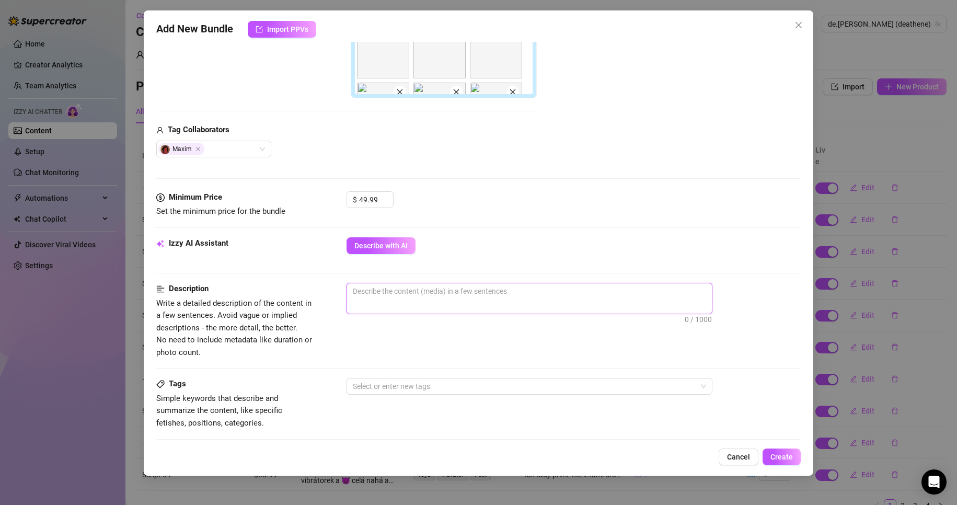
click at [378, 293] on textarea at bounding box center [529, 291] width 365 height 16
click at [424, 292] on textarea "specialní balíček videi ,které" at bounding box center [529, 291] width 365 height 16
click at [477, 291] on textarea "specialní balíček videi a fotek,které" at bounding box center [529, 291] width 365 height 16
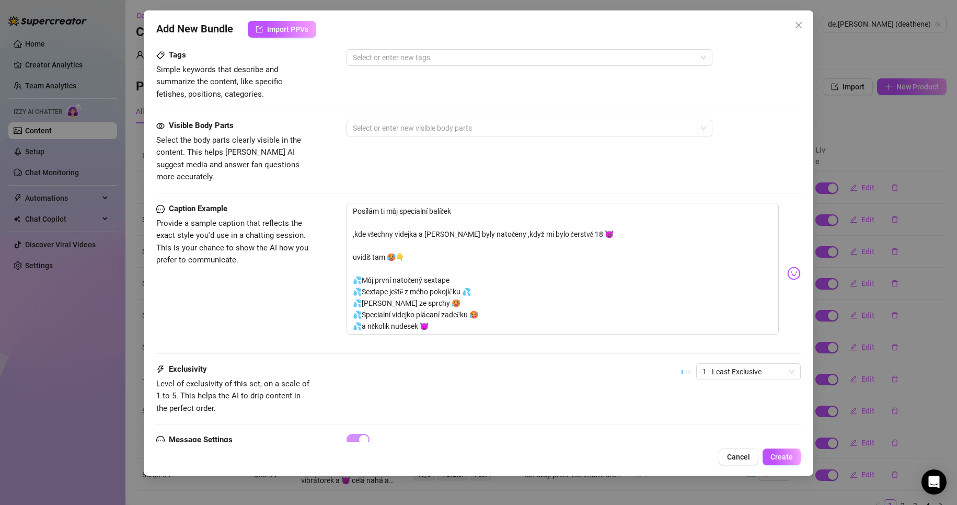
scroll to position [684, 0]
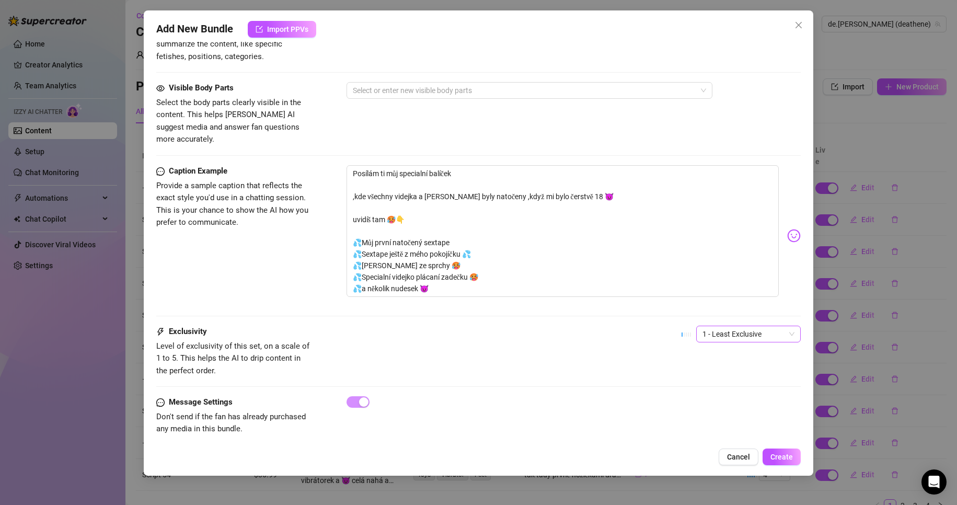
click at [731, 326] on span "1 - Least Exclusive" at bounding box center [748, 334] width 92 height 16
drag, startPoint x: 722, startPoint y: 408, endPoint x: 654, endPoint y: 375, distance: 75.7
click at [722, 408] on div "5 - Most Exclusive 🔥" at bounding box center [740, 408] width 88 height 11
click at [788, 454] on span "Create" at bounding box center [781, 457] width 22 height 8
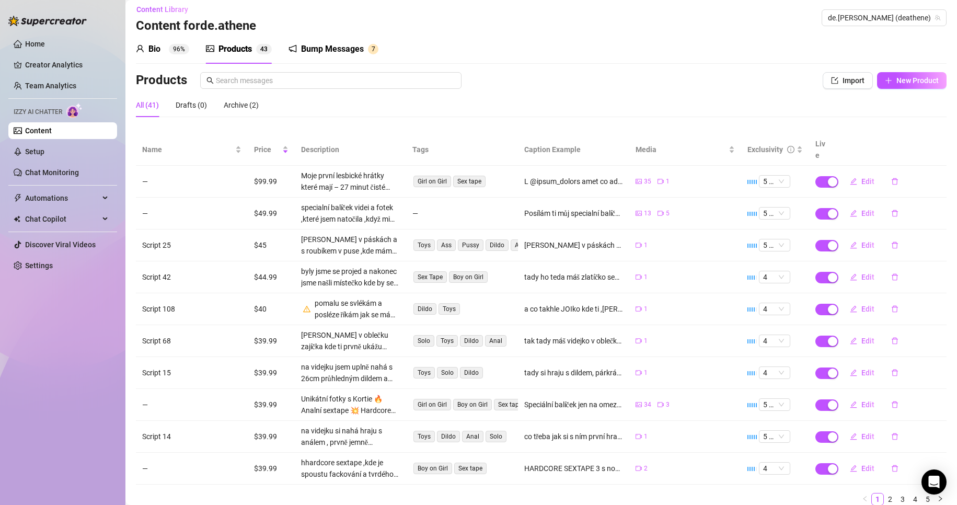
scroll to position [0, 0]
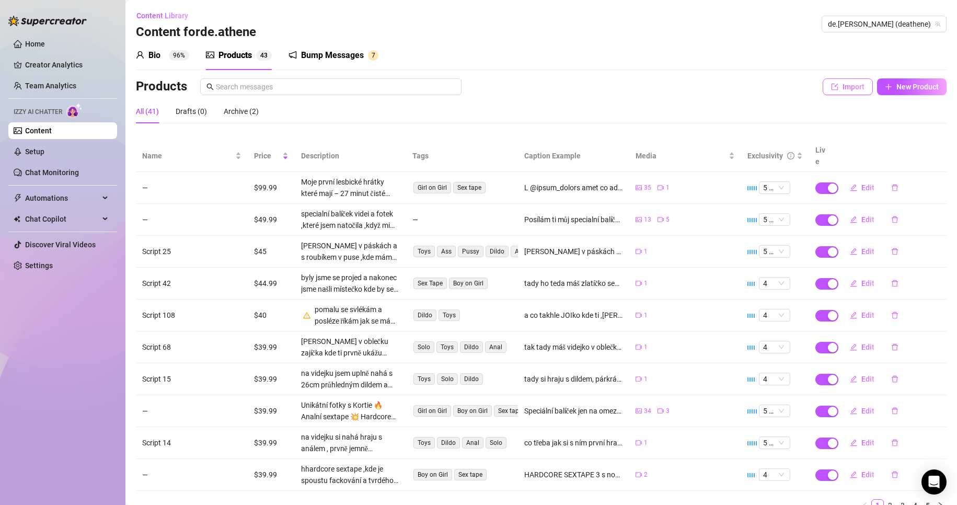
click at [855, 89] on span "Import" at bounding box center [854, 87] width 22 height 8
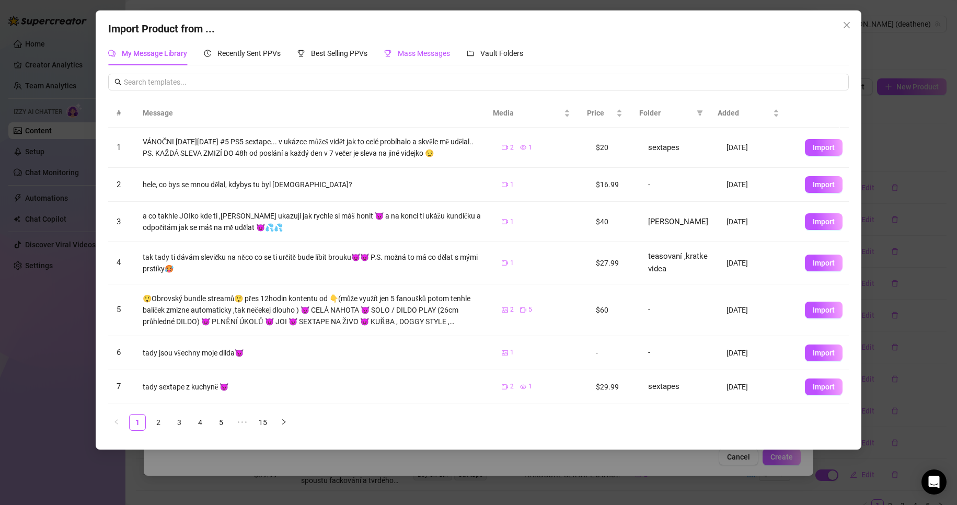
click at [432, 51] on span "Mass Messages" at bounding box center [424, 53] width 52 height 8
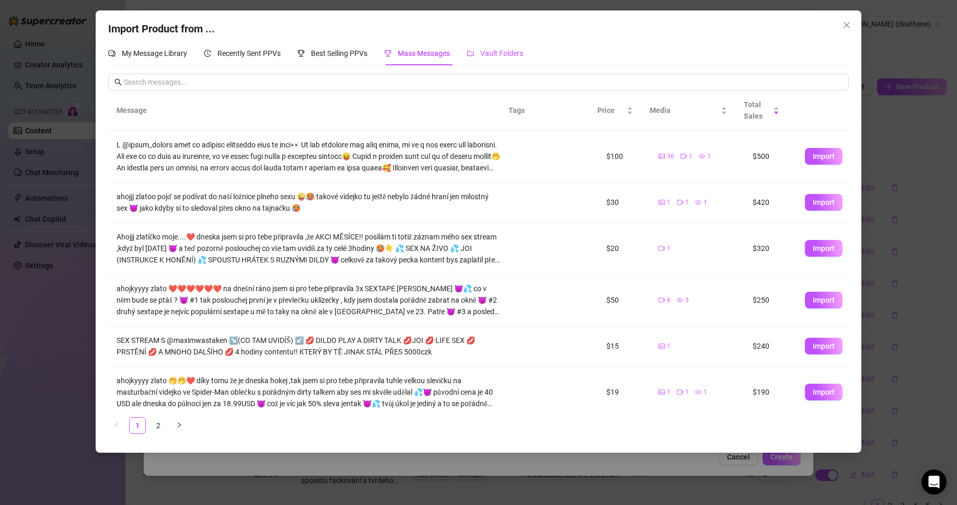
click at [497, 50] on span "Vault Folders" at bounding box center [501, 53] width 43 height 8
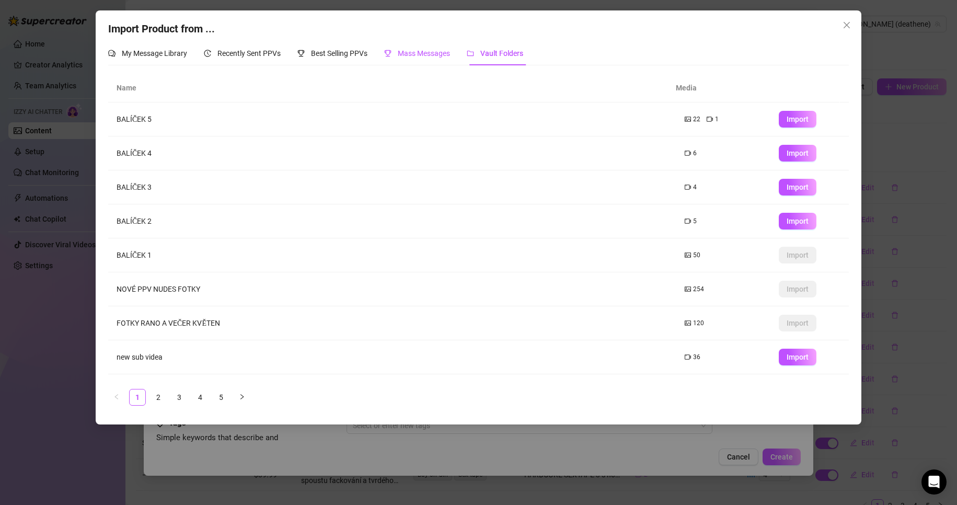
click at [426, 51] on span "Mass Messages" at bounding box center [424, 53] width 52 height 8
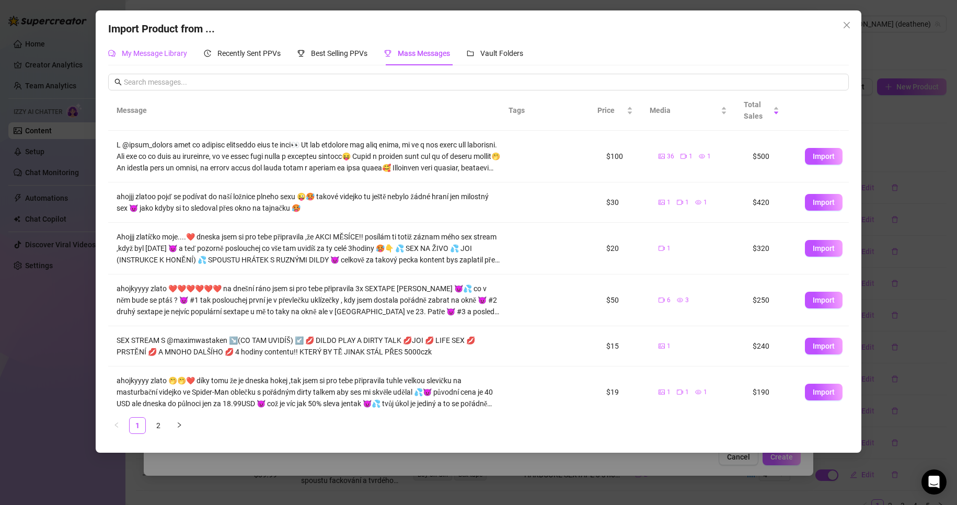
click at [157, 55] on span "My Message Library" at bounding box center [154, 53] width 65 height 8
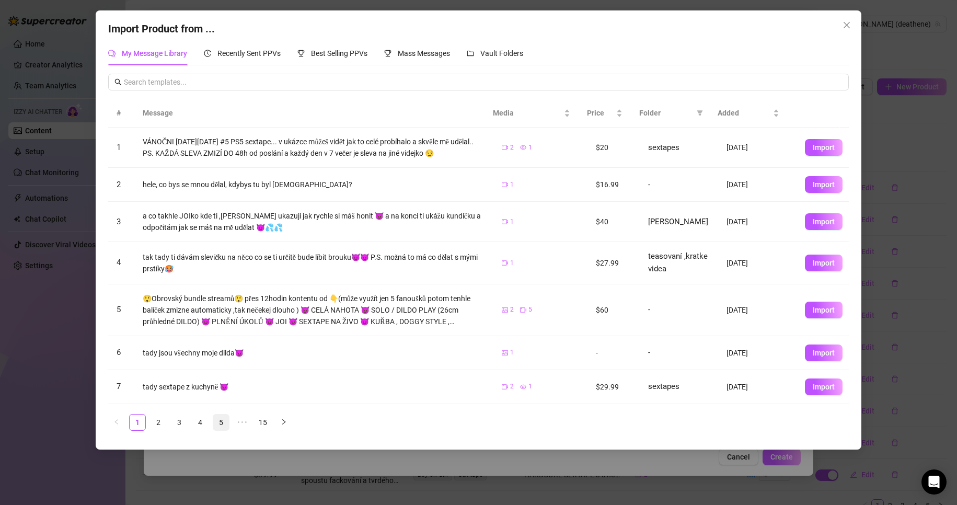
click at [220, 423] on link "5" at bounding box center [221, 422] width 16 height 16
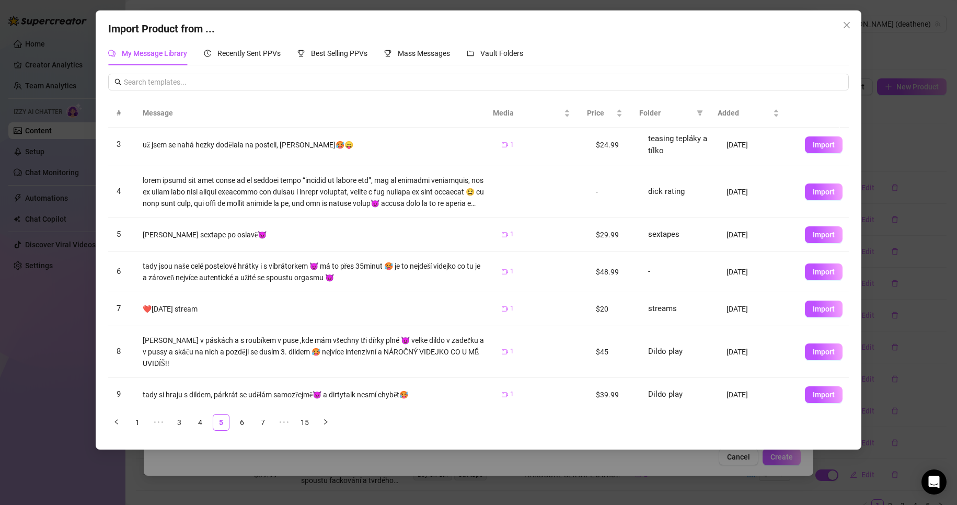
scroll to position [128, 0]
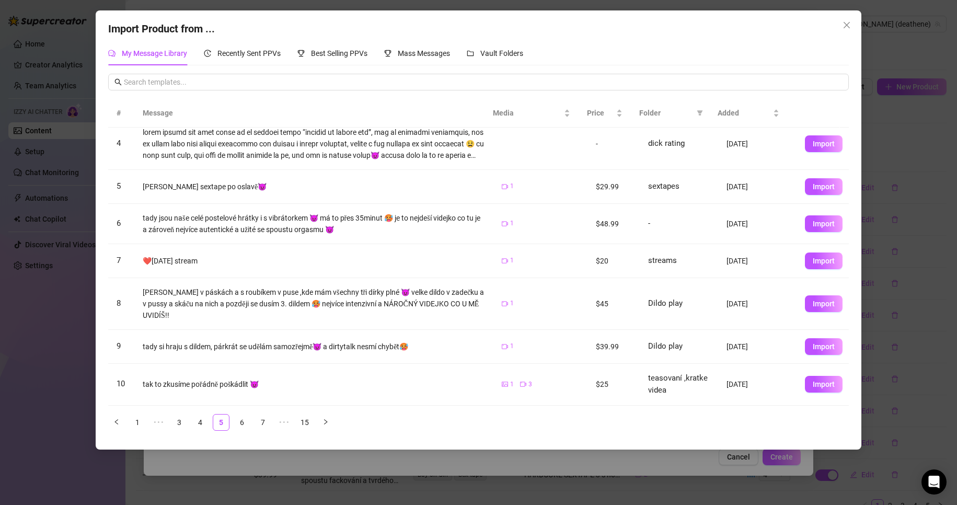
click at [314, 424] on ul "1 ••• 3 4 5 6 7 ••• 15" at bounding box center [478, 422] width 741 height 17
click at [308, 426] on link "15" at bounding box center [305, 422] width 16 height 16
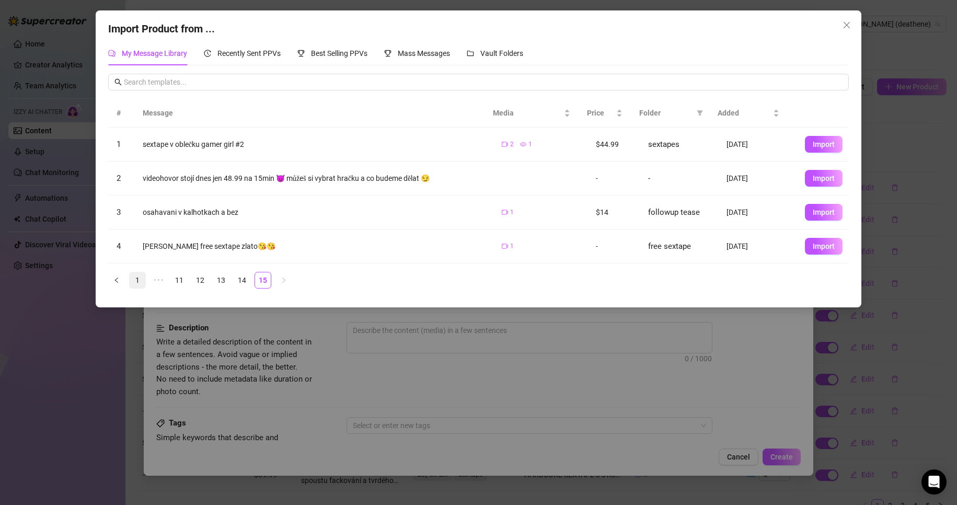
click at [134, 280] on link "1" at bounding box center [138, 280] width 16 height 16
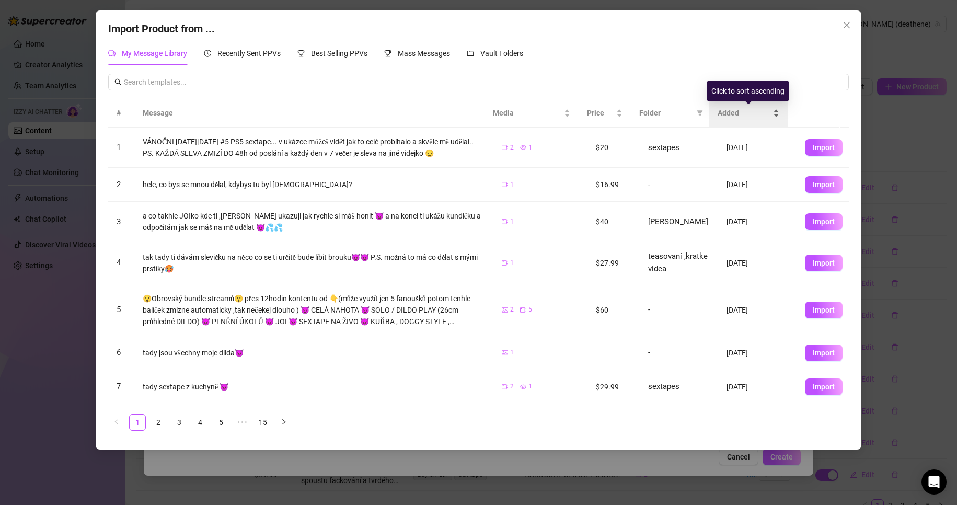
click at [747, 109] on span "Added" at bounding box center [744, 112] width 53 height 11
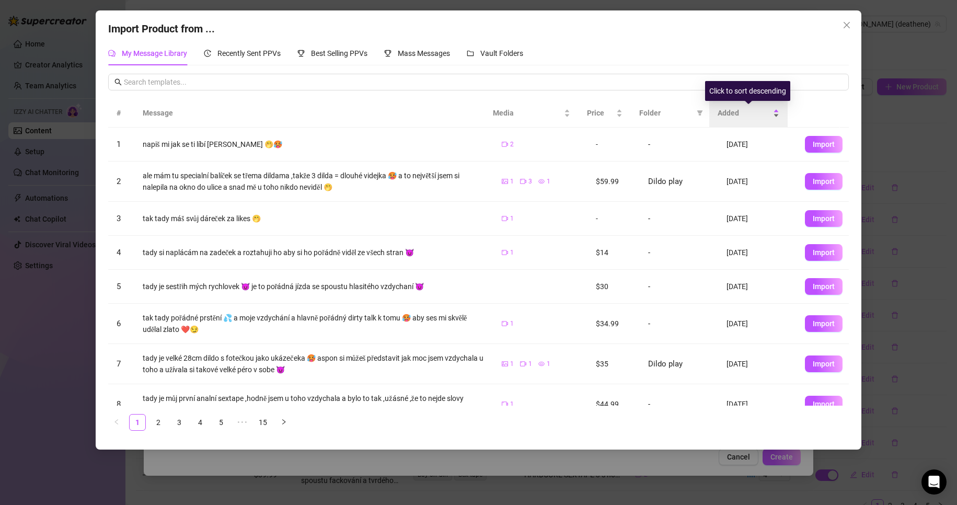
click at [747, 109] on span "Added" at bounding box center [744, 112] width 53 height 11
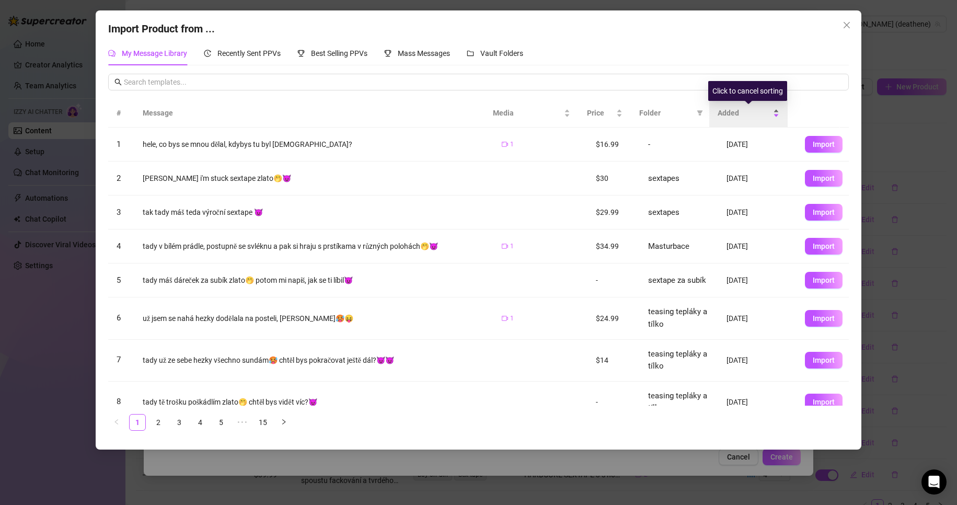
click at [747, 109] on span "Added" at bounding box center [744, 112] width 53 height 11
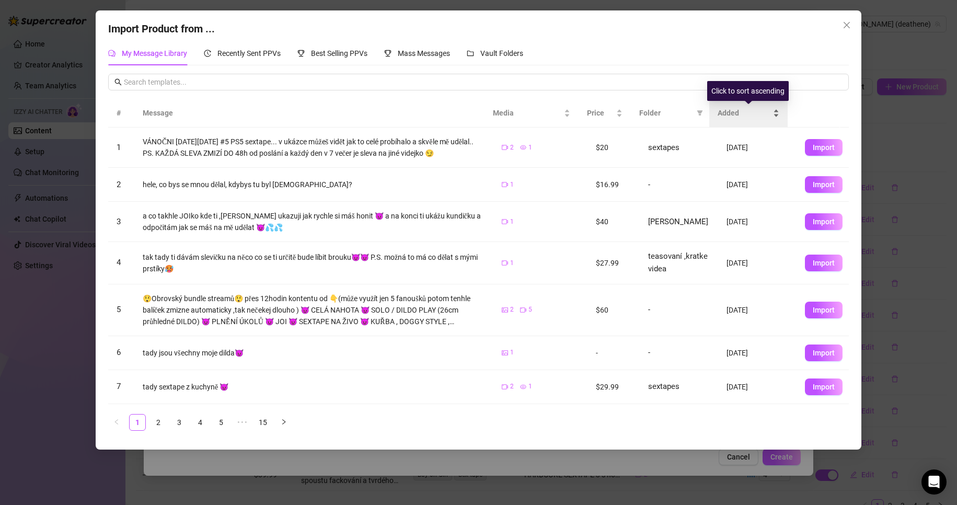
click at [724, 112] on span "Added" at bounding box center [744, 112] width 53 height 11
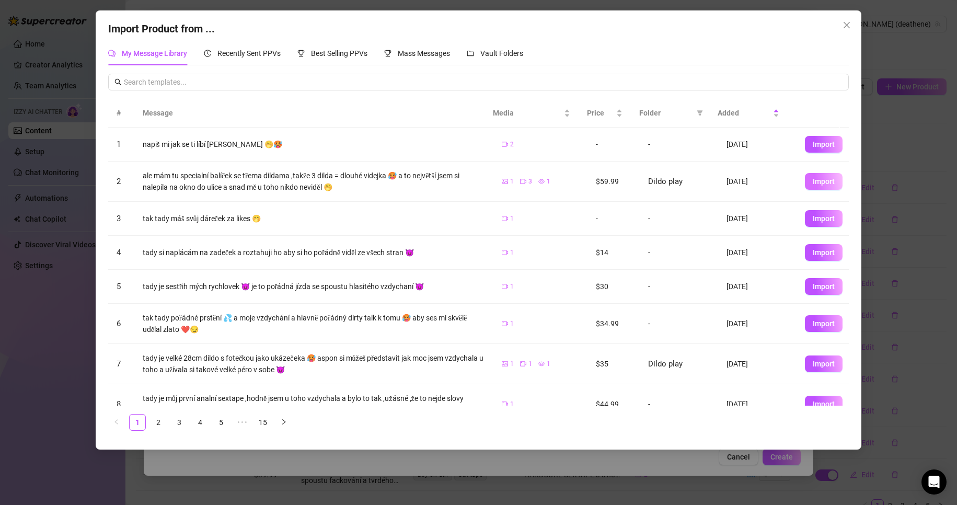
click at [815, 180] on span "Import" at bounding box center [824, 181] width 22 height 8
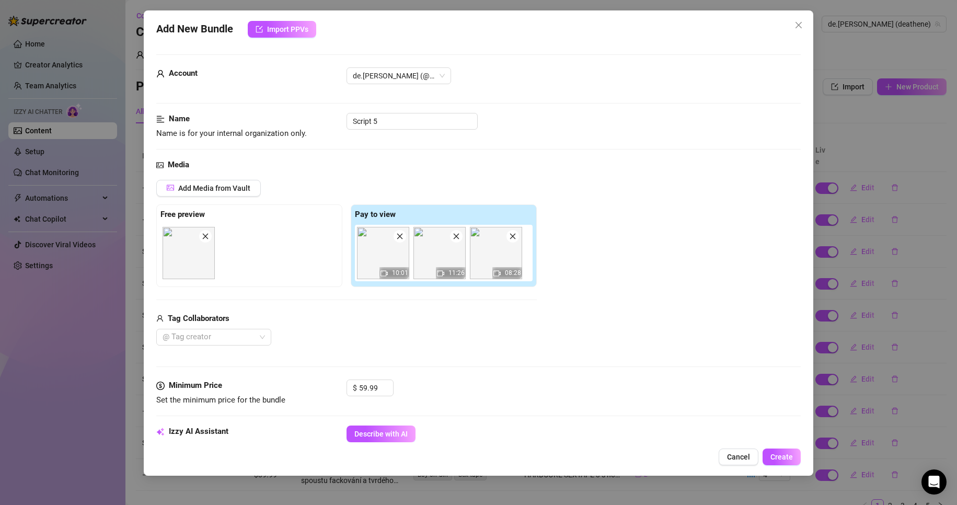
click at [207, 235] on icon "close" at bounding box center [205, 237] width 6 height 6
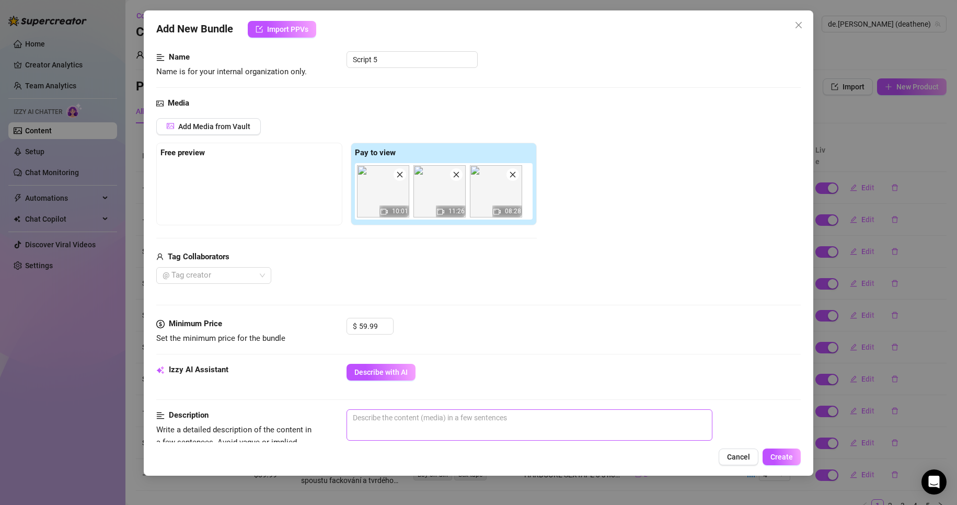
scroll to position [52, 0]
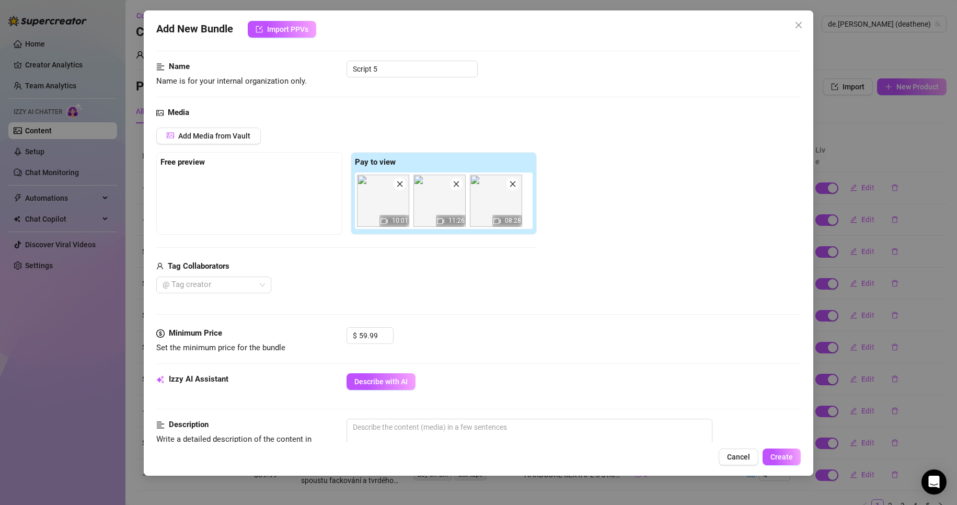
click at [403, 183] on span at bounding box center [400, 184] width 13 height 13
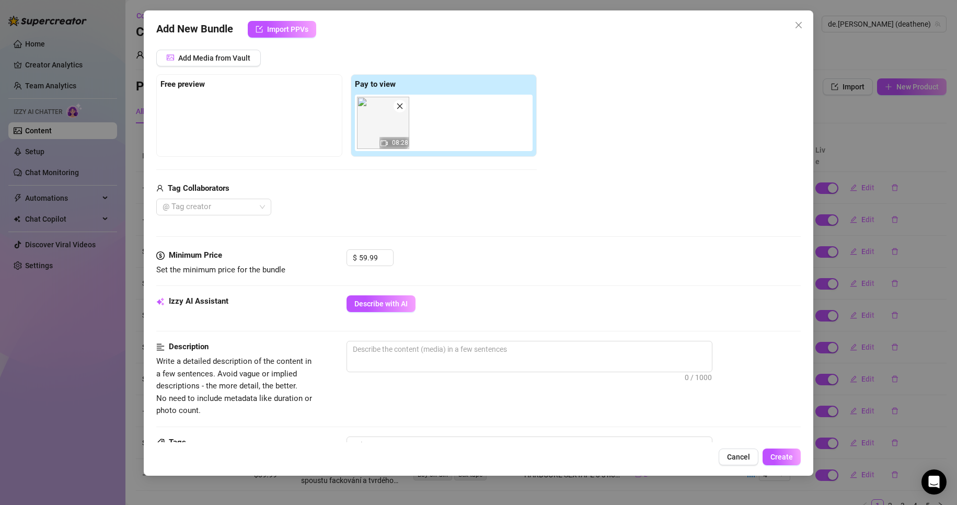
scroll to position [157, 0]
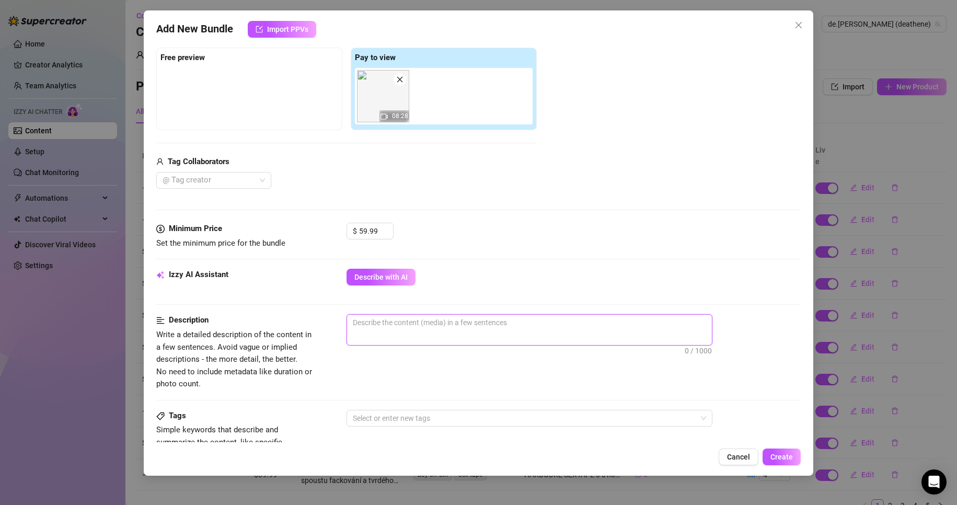
click at [430, 321] on textarea at bounding box center [529, 323] width 365 height 16
drag, startPoint x: 377, startPoint y: 230, endPoint x: 342, endPoint y: 228, distance: 34.6
click at [342, 228] on div "Minimum Price Set the minimum price for the bundle $ 59.99" at bounding box center [478, 236] width 645 height 27
click at [481, 221] on div "Media Add Media from Vault Free preview Pay to view 08:28 Tag Collaborators @ T…" at bounding box center [478, 112] width 645 height 221
click at [382, 277] on span "Describe with AI" at bounding box center [380, 277] width 53 height 8
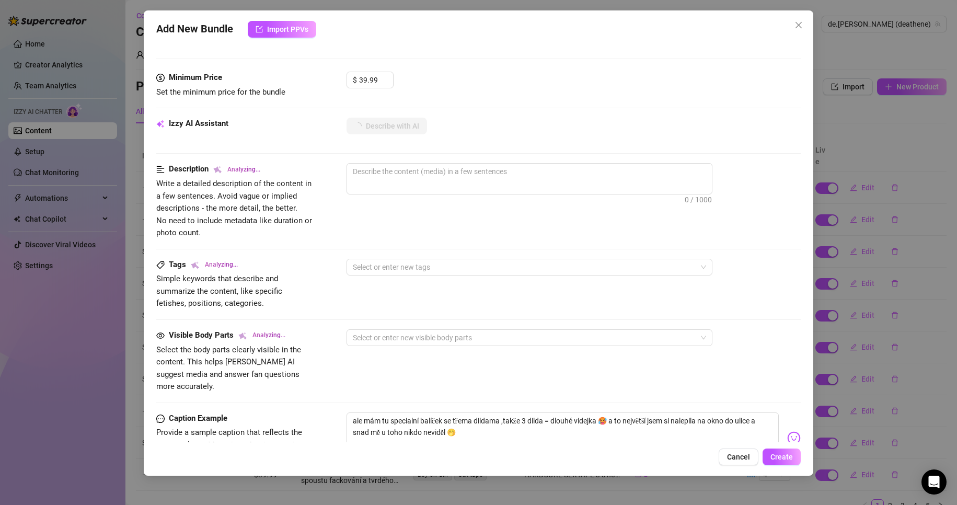
scroll to position [366, 0]
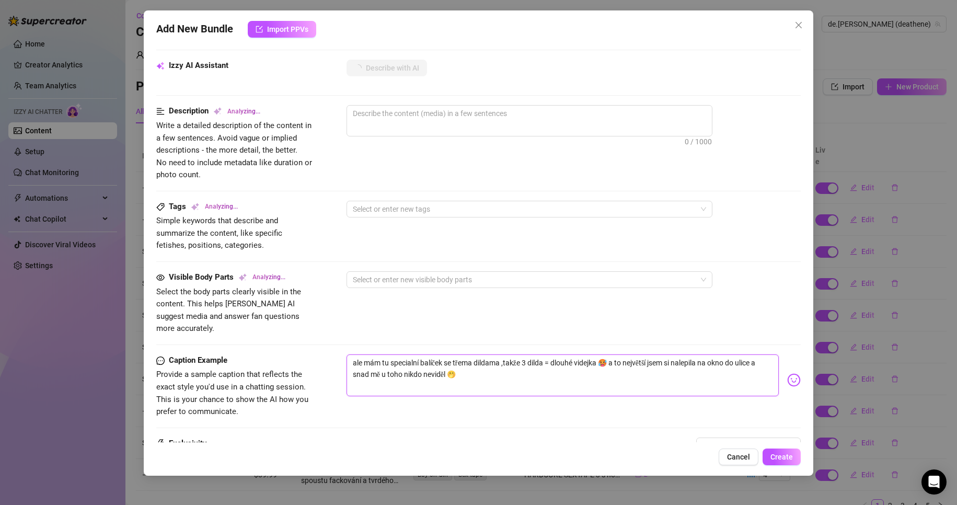
drag, startPoint x: 417, startPoint y: 352, endPoint x: 327, endPoint y: 329, distance: 92.7
click at [327, 329] on form "Account de.[PERSON_NAME] (@deathene) Name Name is for your internal organizatio…" at bounding box center [478, 127] width 645 height 878
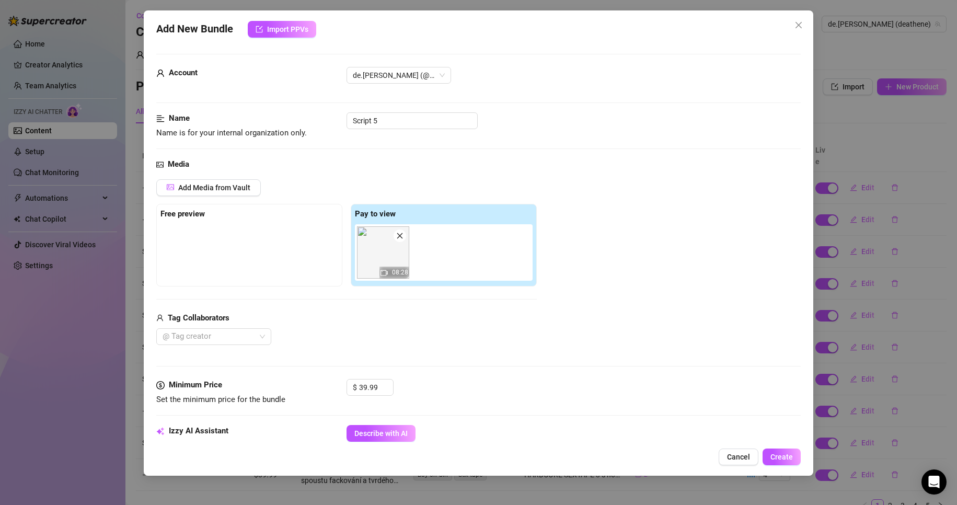
scroll to position [0, 0]
click at [276, 243] on div at bounding box center [249, 251] width 178 height 52
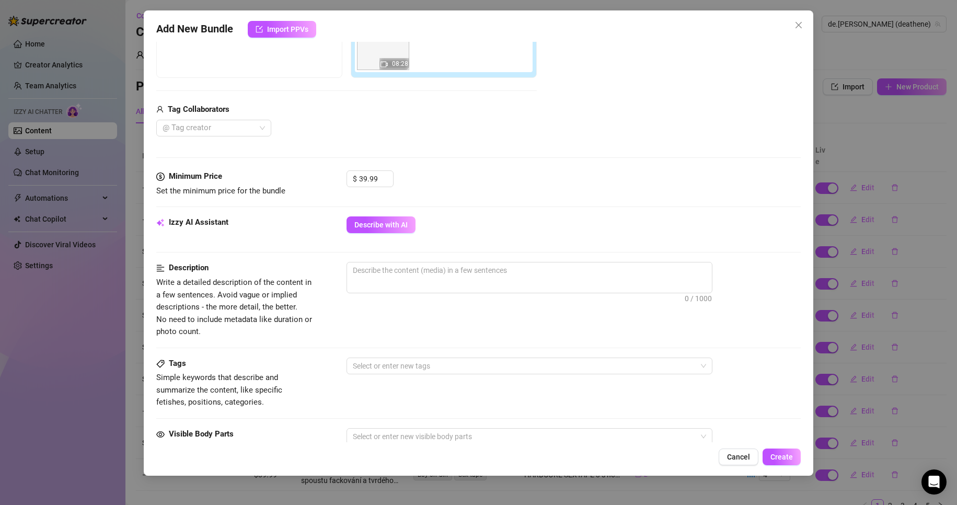
scroll to position [105, 0]
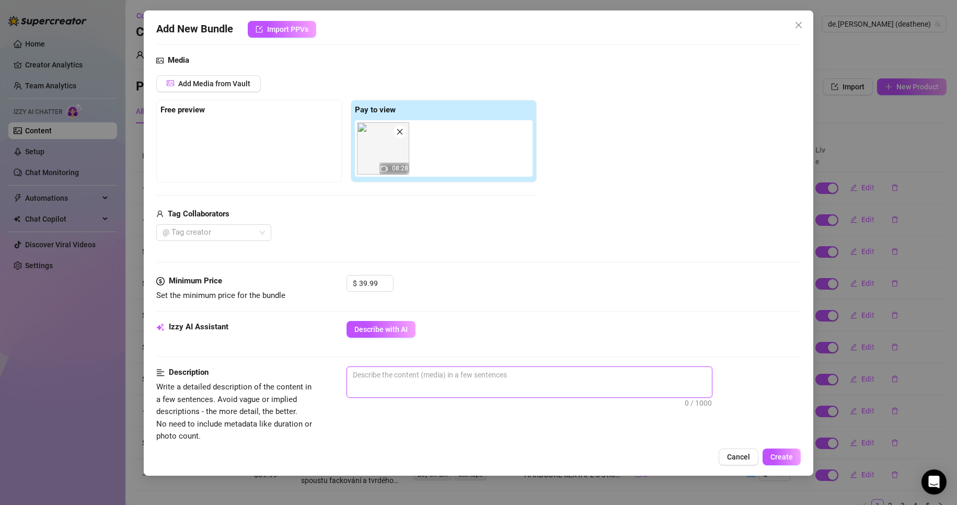
click at [427, 374] on textarea at bounding box center [529, 375] width 365 height 16
click at [384, 377] on textarea "ve videjku si přílepím obrovské 28cm dildo na okno a p" at bounding box center [529, 375] width 365 height 16
click at [454, 375] on textarea "ve videjku jsem úplně nahá a si přílepím obrovské 28cm dildo na okno a p" at bounding box center [529, 375] width 365 height 16
click at [618, 380] on textarea "ve videjku jsem úplně nahá a přílepím obrovské 28cm dildo na okno a p" at bounding box center [529, 375] width 365 height 16
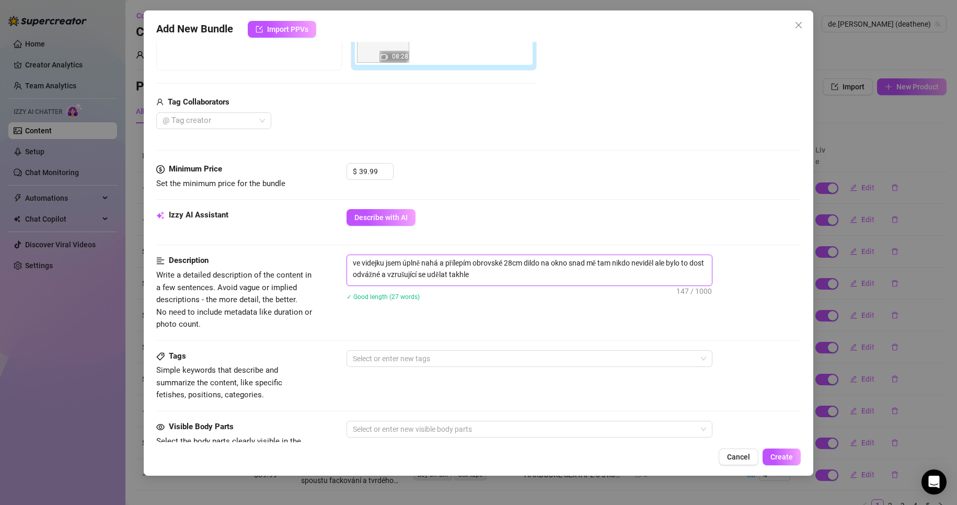
scroll to position [261, 0]
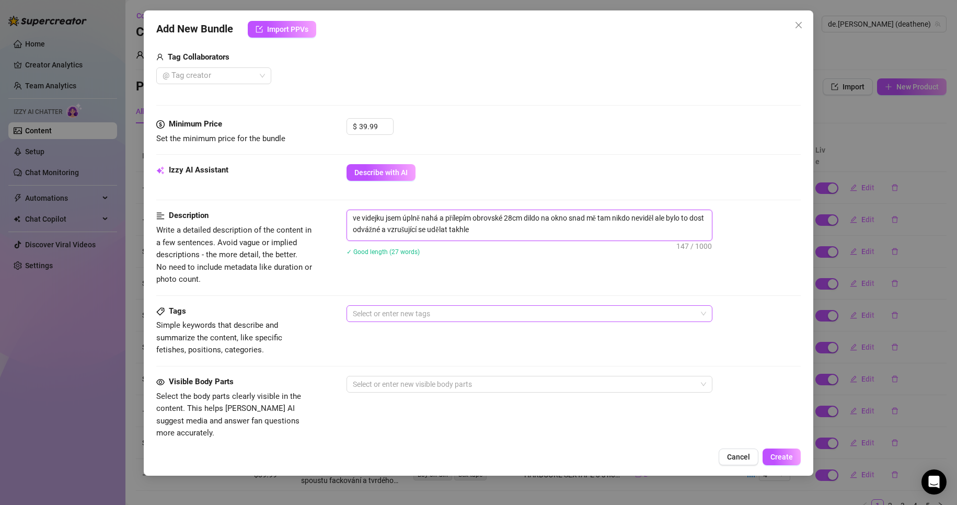
click at [444, 314] on div at bounding box center [524, 313] width 351 height 15
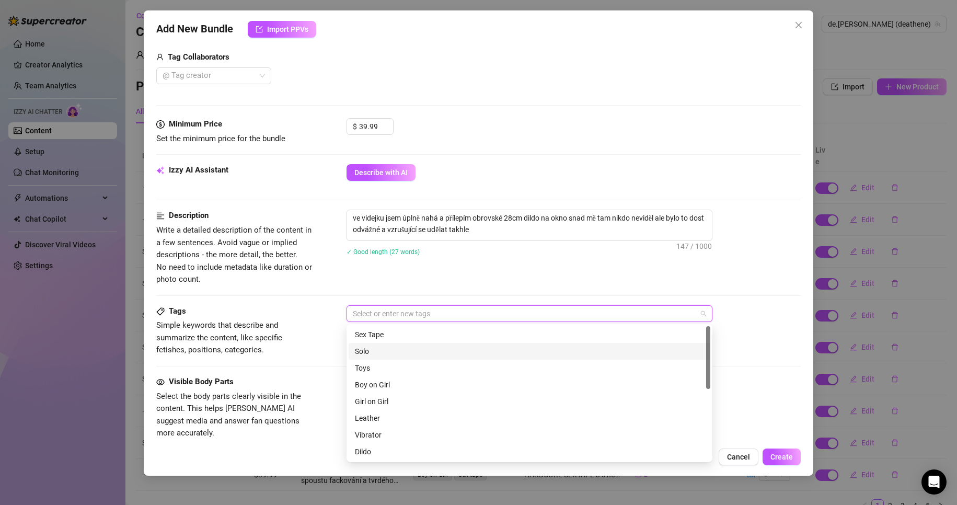
click at [391, 352] on div "Solo" at bounding box center [529, 350] width 349 height 11
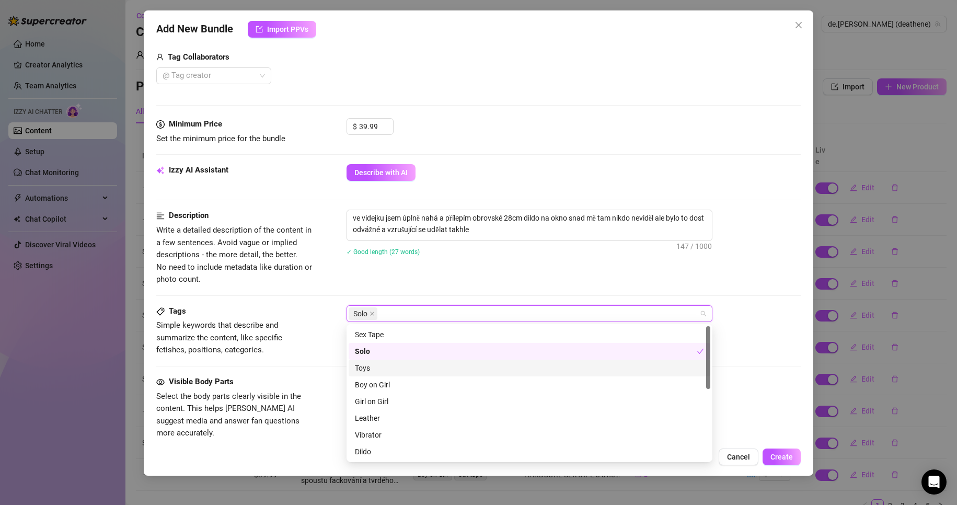
click at [388, 368] on div "Toys" at bounding box center [529, 367] width 349 height 11
drag, startPoint x: 382, startPoint y: 455, endPoint x: 387, endPoint y: 446, distance: 10.3
click at [382, 455] on div "Dildo" at bounding box center [529, 451] width 349 height 11
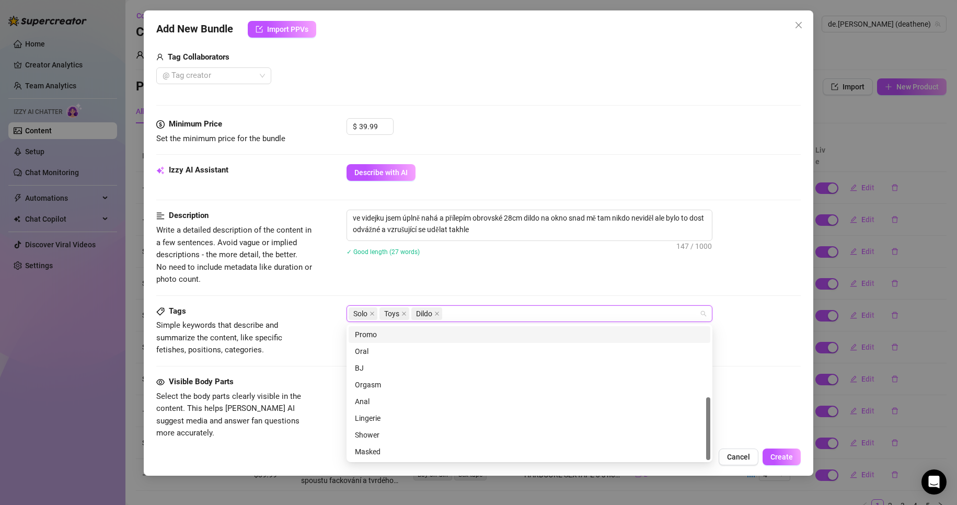
click at [504, 272] on div "Description Write a detailed description of the content in a few sentences. Avo…" at bounding box center [478, 248] width 645 height 76
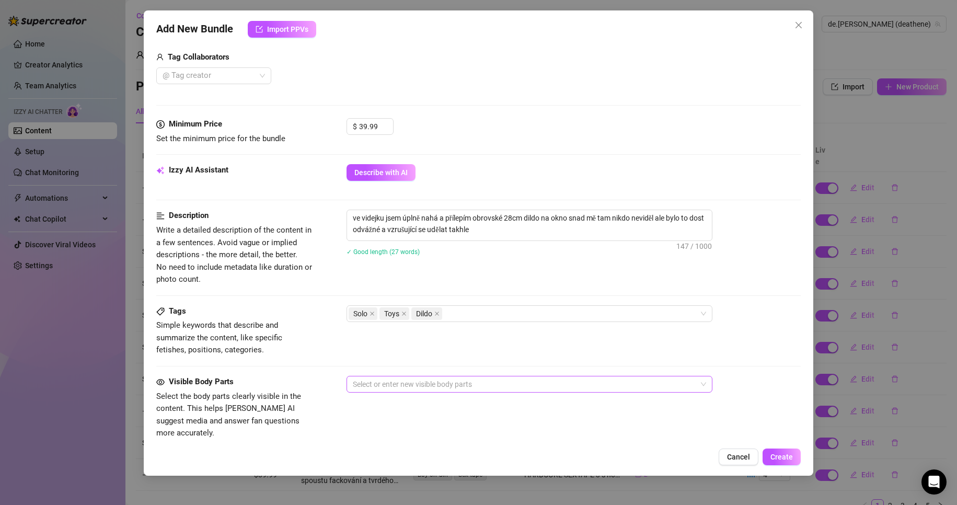
click at [440, 381] on div at bounding box center [524, 384] width 351 height 15
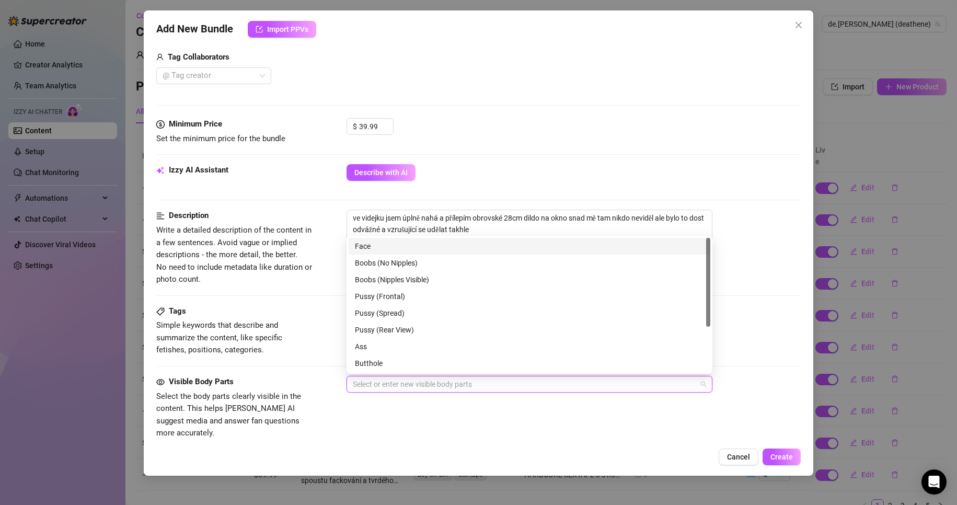
click at [398, 245] on div "Face" at bounding box center [529, 245] width 349 height 11
click at [416, 280] on div "Boobs (Nipples Visible)" at bounding box center [529, 279] width 349 height 11
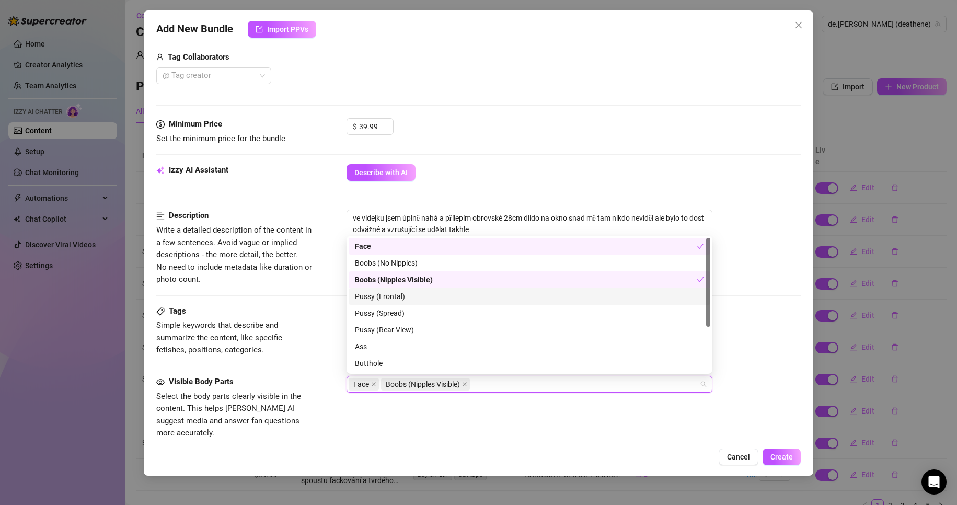
click at [401, 298] on div "Pussy (Frontal)" at bounding box center [529, 296] width 349 height 11
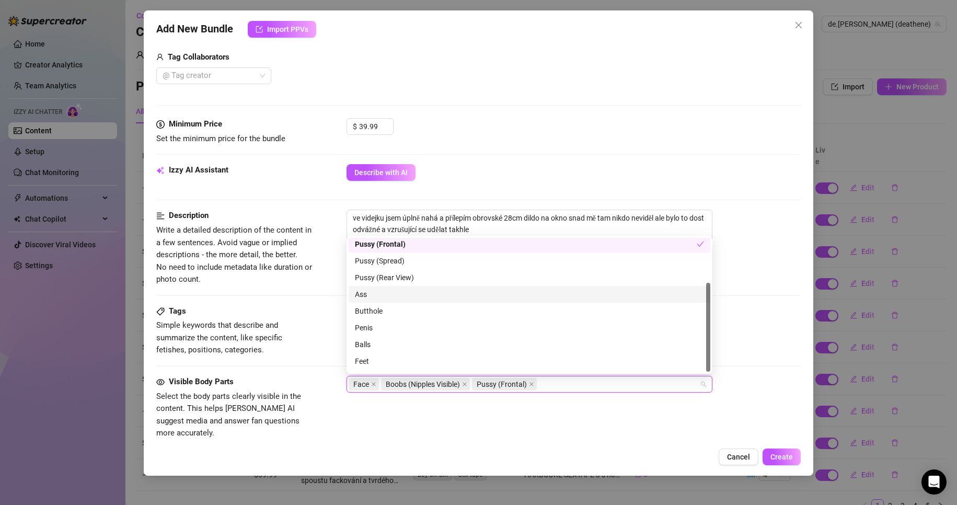
scroll to position [67, 0]
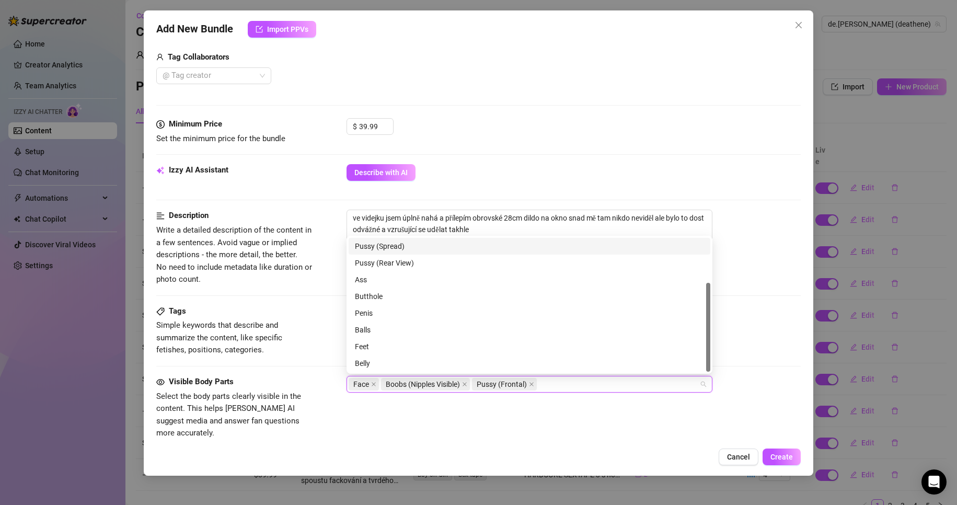
click at [644, 172] on div "Describe with AI" at bounding box center [574, 172] width 455 height 17
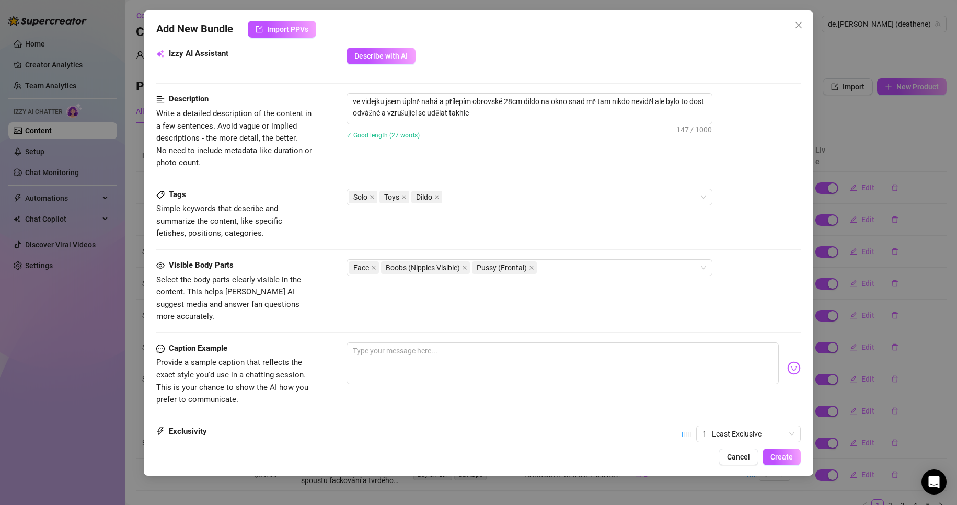
scroll to position [418, 0]
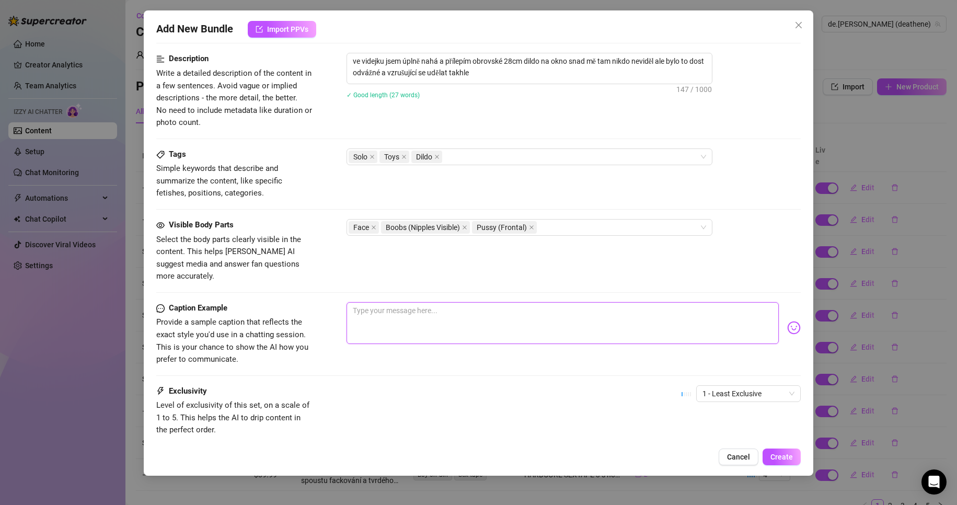
click at [413, 302] on textarea at bounding box center [563, 323] width 433 height 42
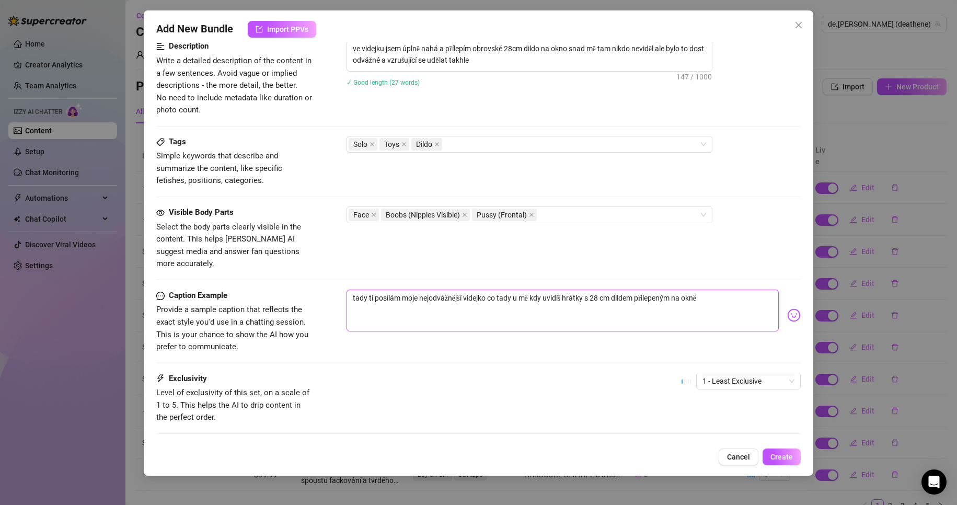
scroll to position [478, 0]
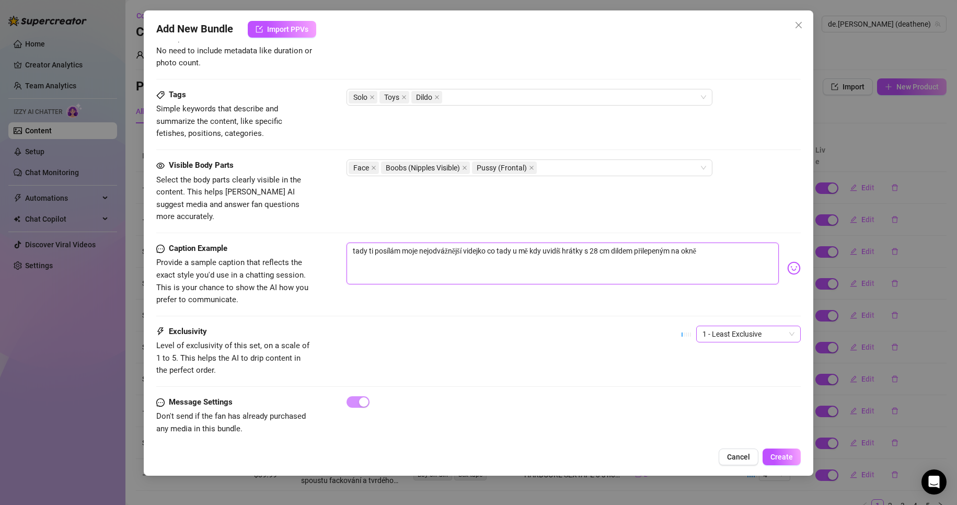
click at [764, 326] on span "1 - Least Exclusive" at bounding box center [748, 334] width 92 height 16
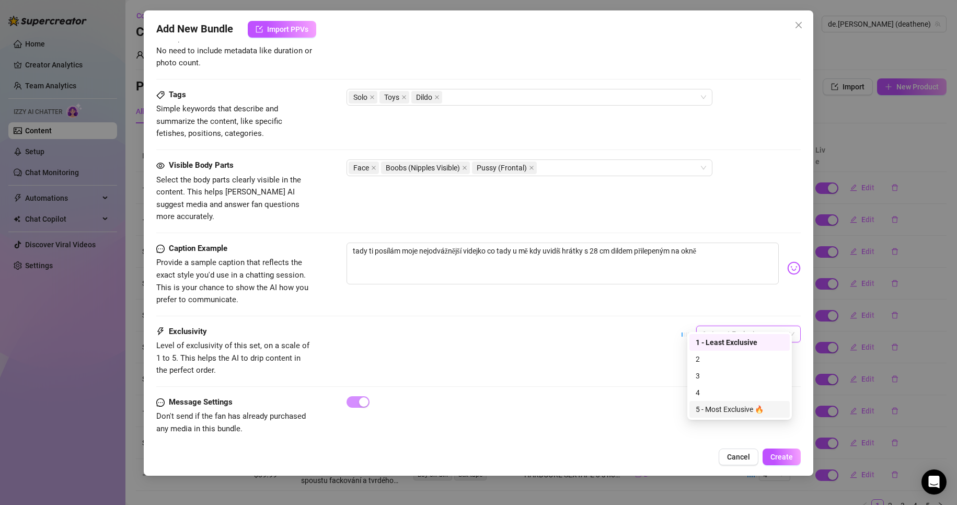
click at [743, 405] on div "5 - Most Exclusive 🔥" at bounding box center [740, 408] width 88 height 11
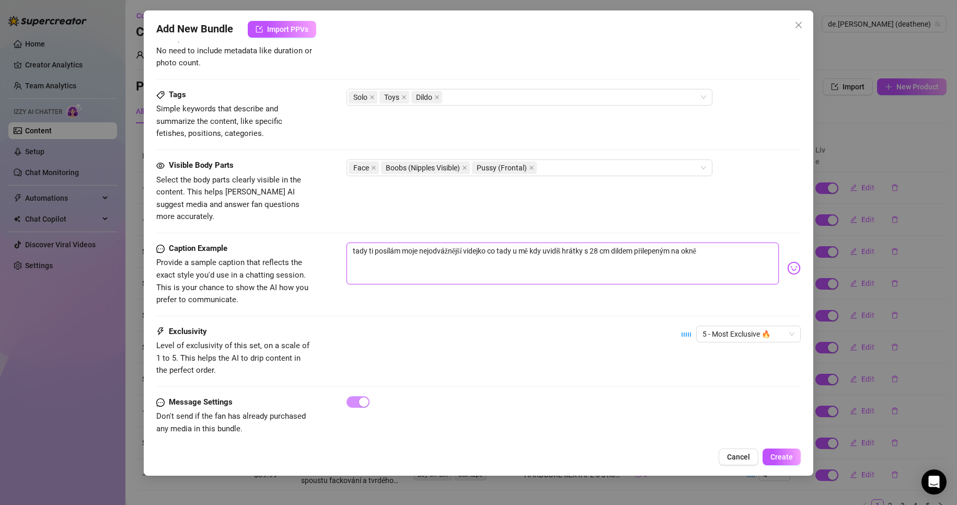
click at [732, 243] on textarea "tady ti posílám moje nejodvážnější videjko co tady u mě kdy uvidíš hrátky s 28 …" at bounding box center [563, 264] width 433 height 42
click at [748, 326] on span "5 - Most Exclusive 🔥" at bounding box center [748, 334] width 92 height 16
click at [751, 326] on span "5 - Most Exclusive 🔥" at bounding box center [748, 334] width 92 height 16
click at [787, 261] on img at bounding box center [794, 268] width 14 height 14
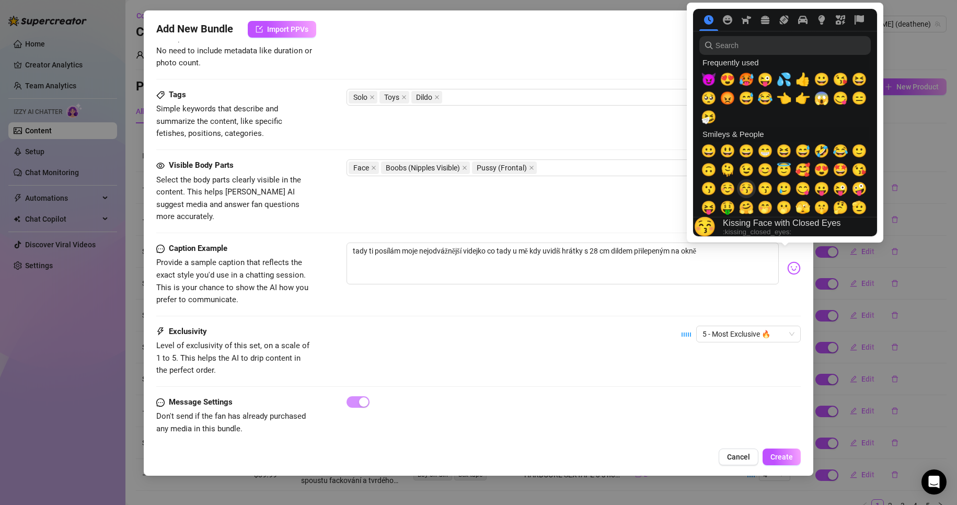
click at [748, 188] on span "😚" at bounding box center [747, 188] width 16 height 15
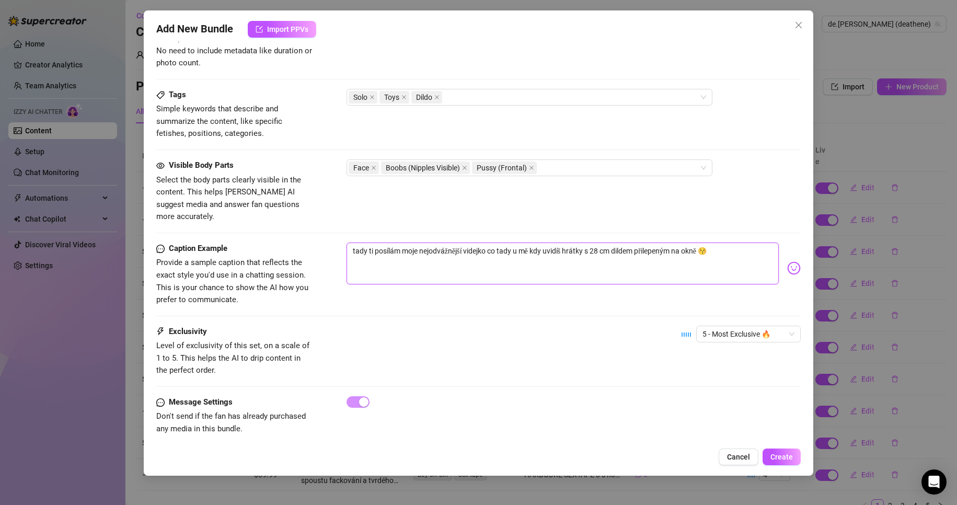
click at [655, 244] on textarea "tady ti posílám moje nejodvážnější videjko co tady u mě kdy uvidíš hrátky s 28 …" at bounding box center [563, 264] width 433 height 42
click at [712, 243] on textarea "tady ti posílám moje nejodvážnější videjko co tady u mě kdy uvidíš hrátky s 28 …" at bounding box center [563, 264] width 433 height 42
click at [802, 380] on div "Add New Bundle Import PPVs Account de.[PERSON_NAME] (@deathene) Name Name is fo…" at bounding box center [479, 242] width 670 height 465
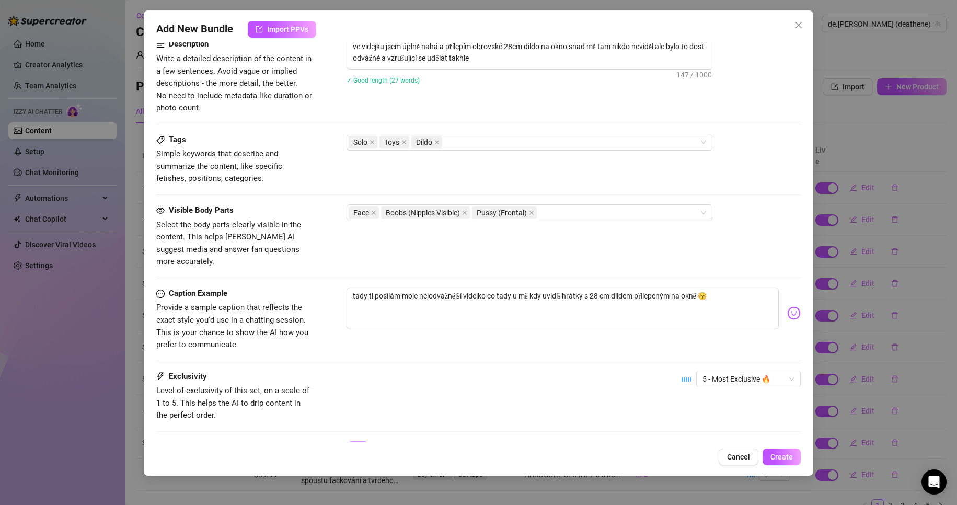
scroll to position [0, 0]
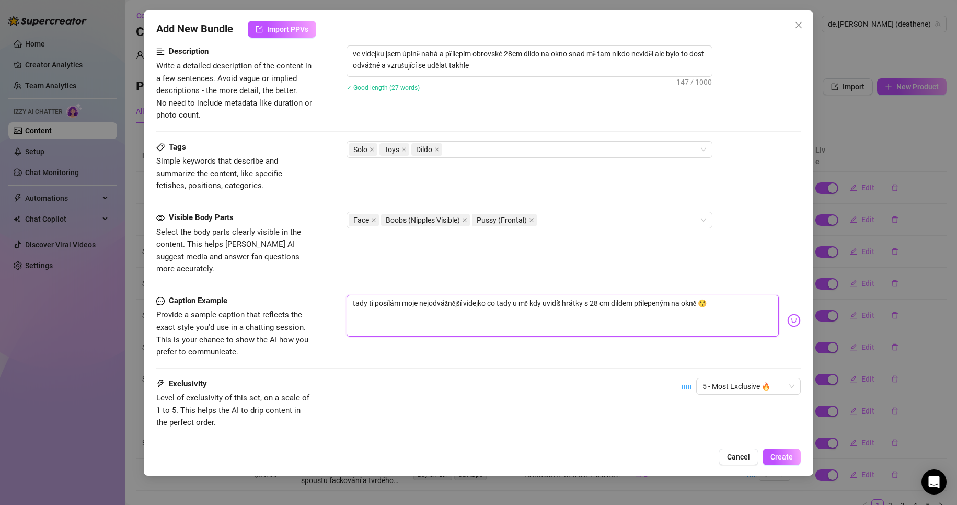
click at [716, 295] on textarea "tady ti posílám moje nejodvážnější videjko co tady u mě kdy uvidíš hrátky s 28 …" at bounding box center [563, 316] width 433 height 42
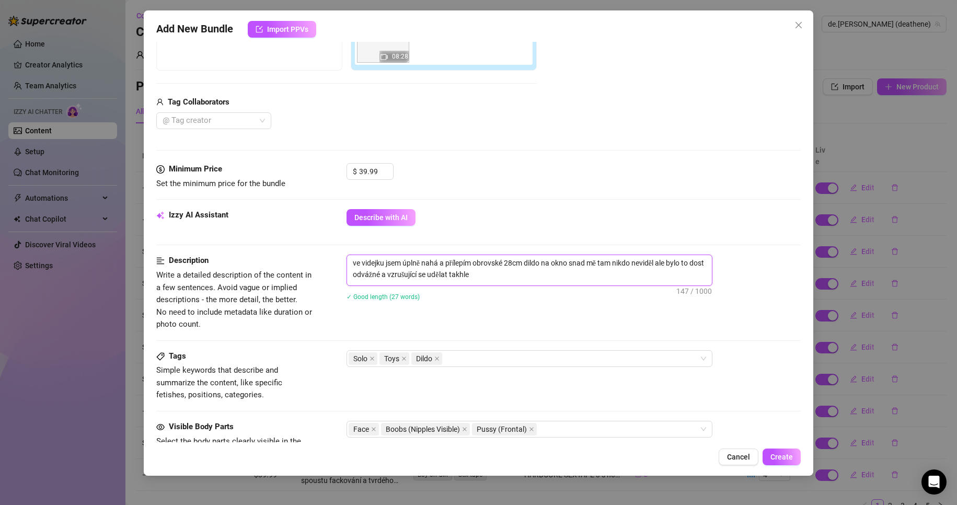
click at [499, 275] on textarea "ve videjku jsem úplně nahá a přílepím obrovské 28cm dildo na okno snad mě tam n…" at bounding box center [529, 268] width 365 height 27
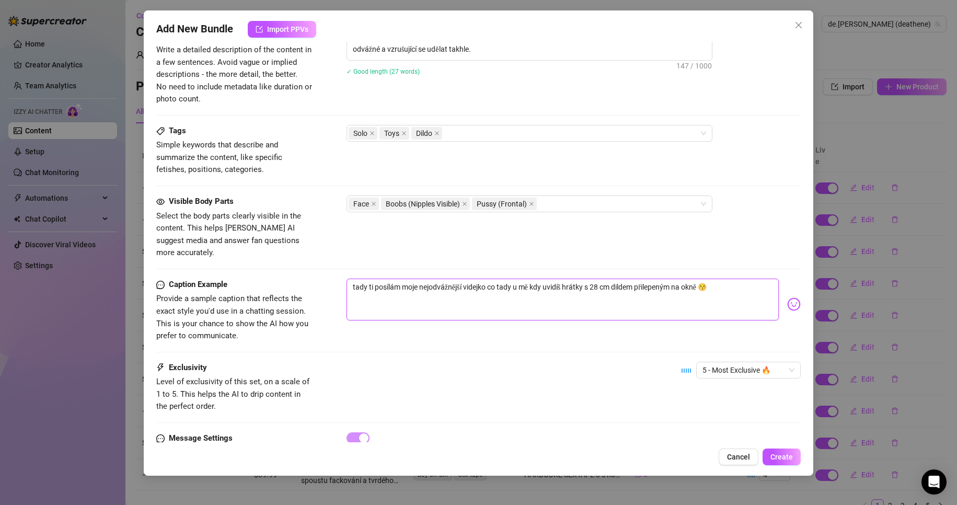
click at [728, 279] on textarea "tady ti posílám moje nejodvážnější videjko co tady u mě kdy uvidíš hrátky s 28 …" at bounding box center [563, 300] width 433 height 42
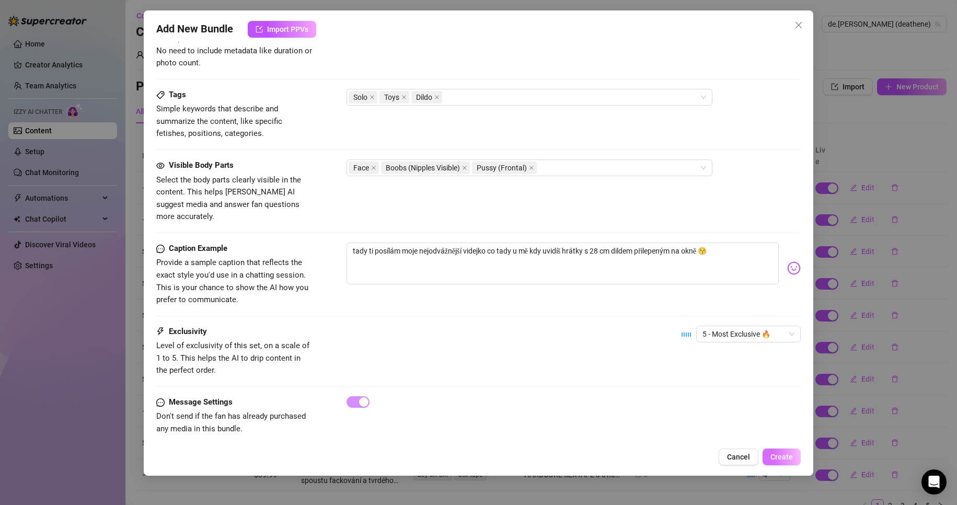
click at [789, 459] on span "Create" at bounding box center [781, 457] width 22 height 8
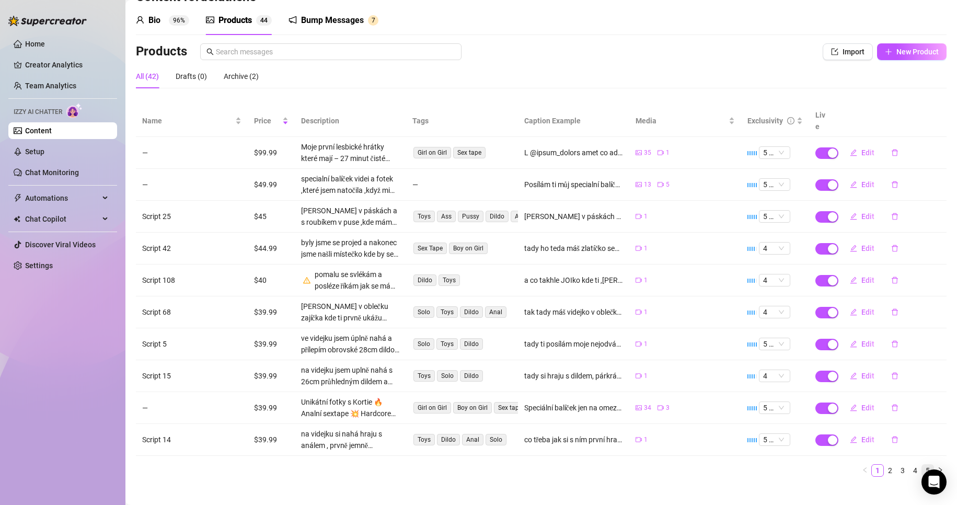
click at [922, 465] on link "5" at bounding box center [927, 470] width 11 height 11
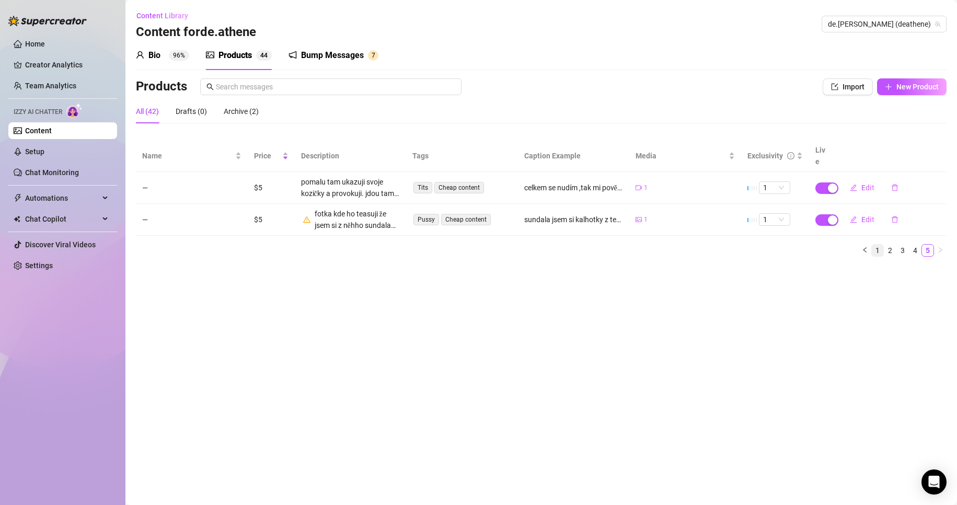
click at [881, 245] on link "1" at bounding box center [877, 250] width 11 height 11
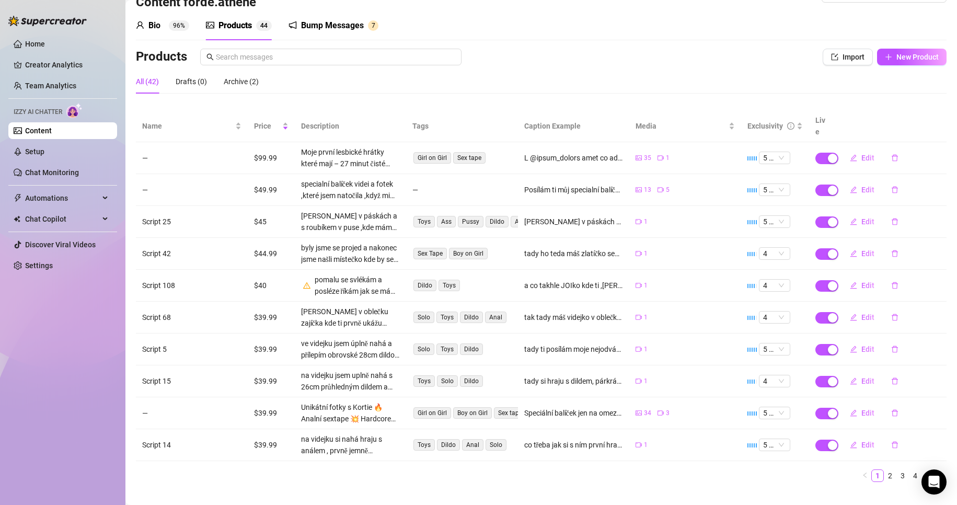
scroll to position [35, 0]
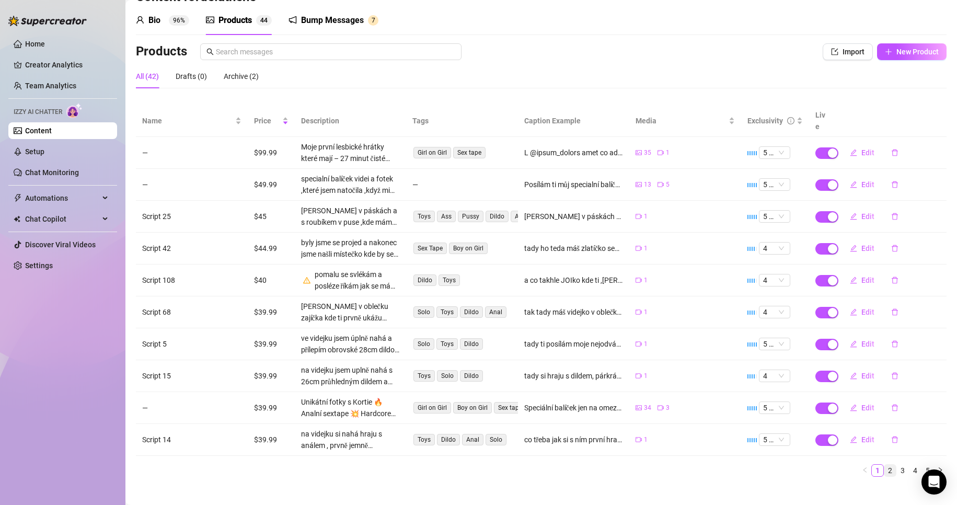
click at [884, 465] on link "2" at bounding box center [889, 470] width 11 height 11
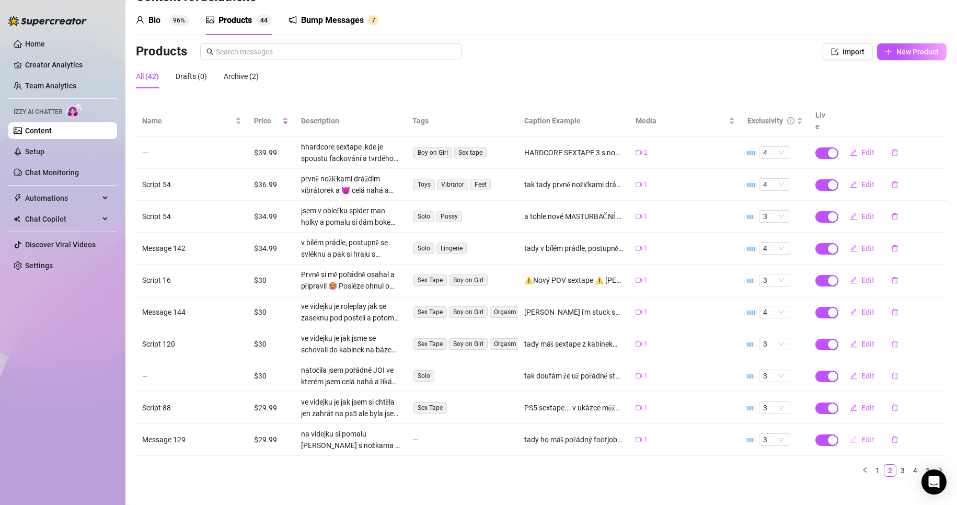
click at [866, 435] on span "Edit" at bounding box center [867, 439] width 13 height 8
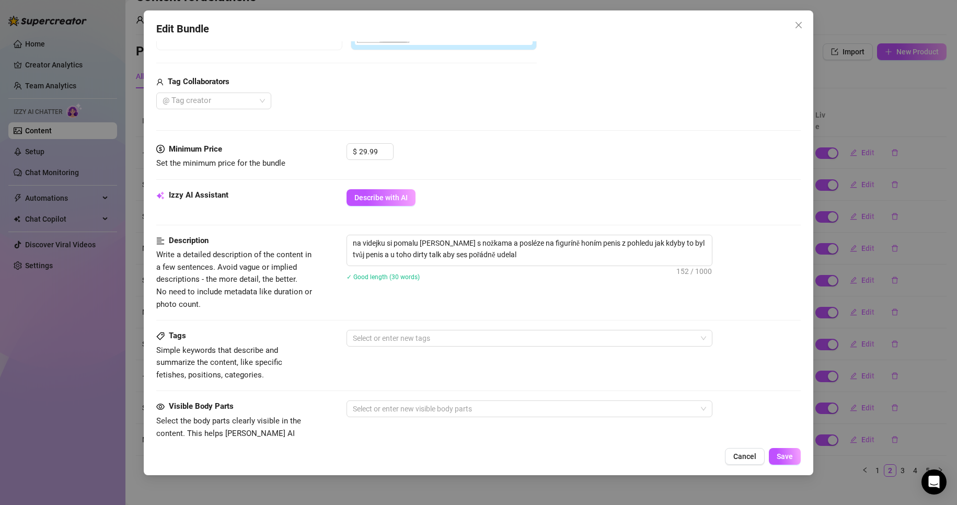
scroll to position [261, 0]
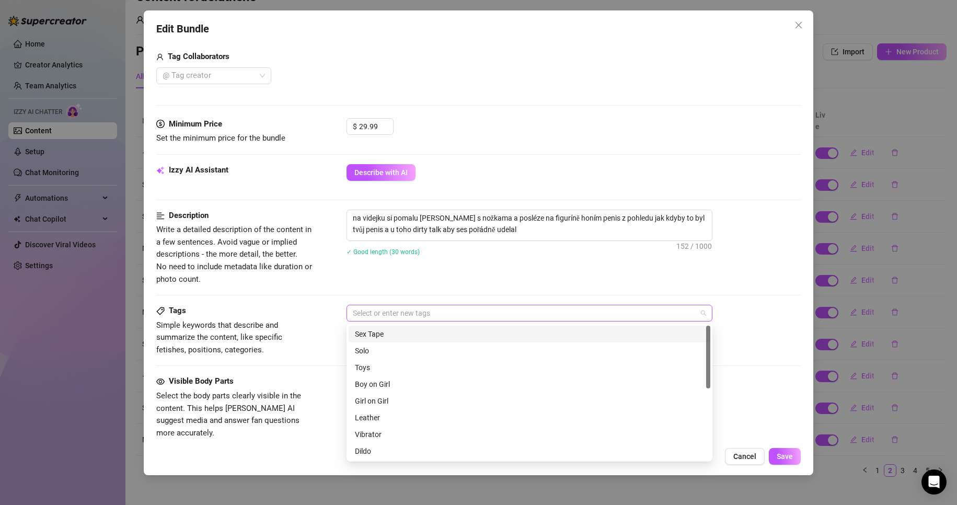
click at [424, 311] on div at bounding box center [524, 313] width 351 height 15
click at [375, 366] on div "Toys" at bounding box center [529, 367] width 349 height 11
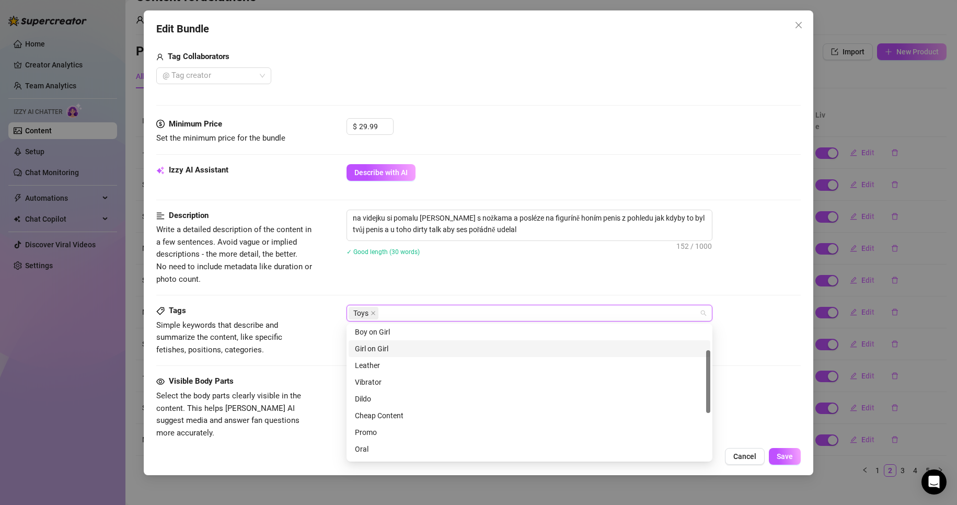
scroll to position [105, 0]
click at [389, 349] on div "Dildo" at bounding box center [529, 346] width 349 height 11
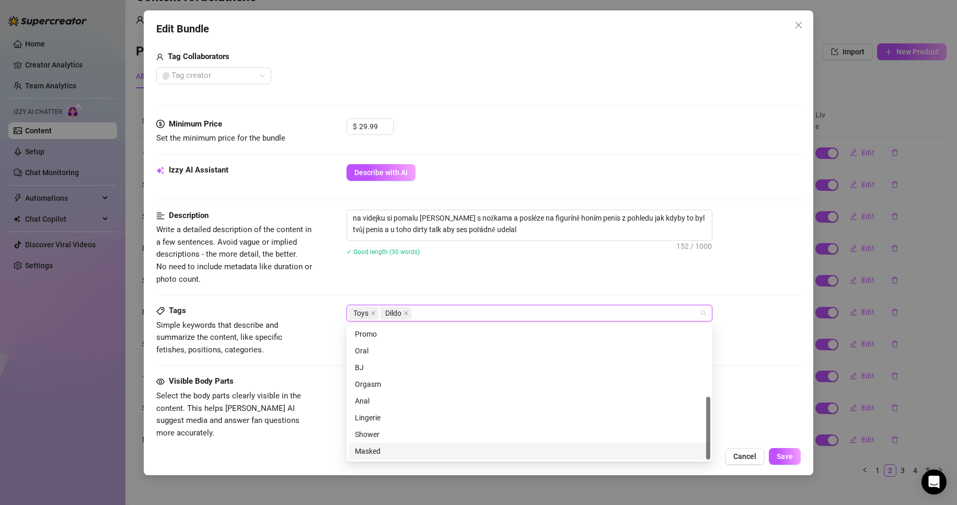
scroll to position [0, 0]
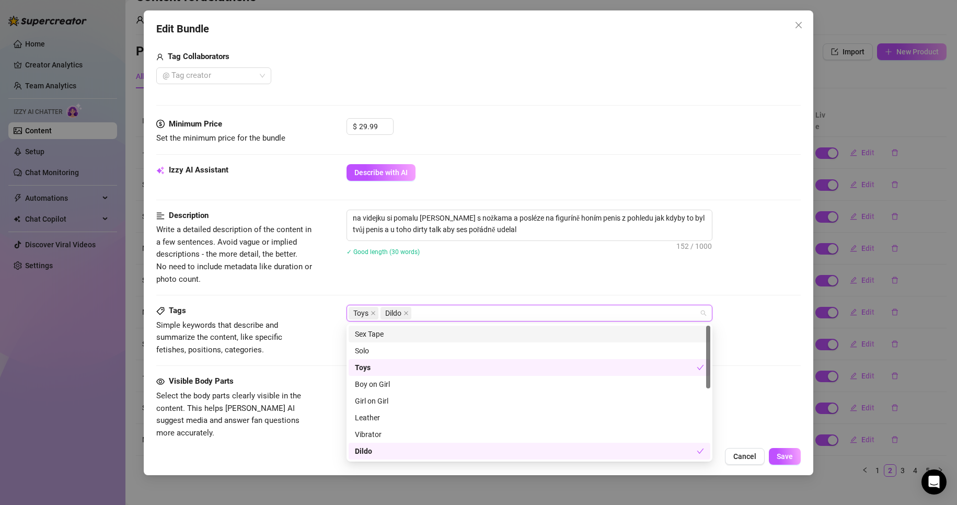
click at [435, 273] on div "Description Write a detailed description of the content in a few sentences. Avo…" at bounding box center [478, 248] width 645 height 76
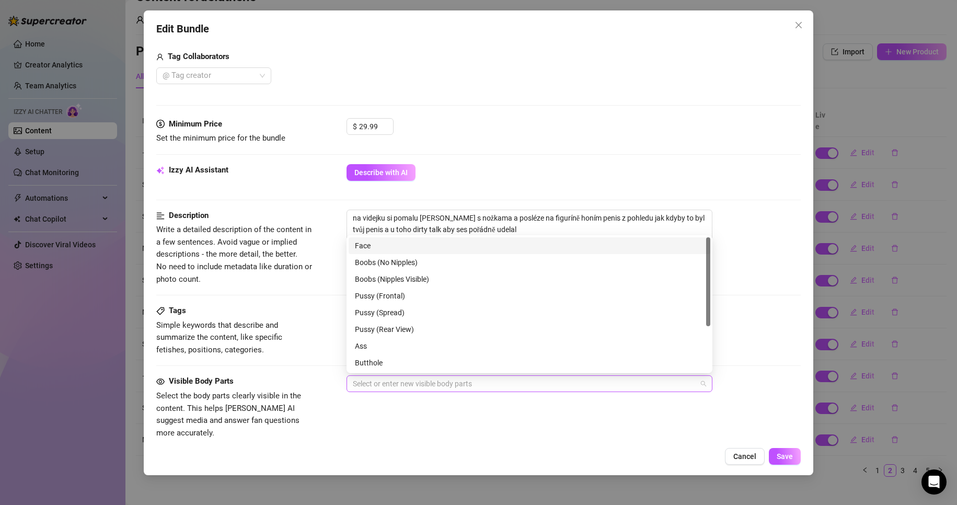
click at [395, 384] on div at bounding box center [524, 383] width 351 height 15
click at [422, 281] on div "Boobs (Nipples Visible)" at bounding box center [529, 278] width 349 height 11
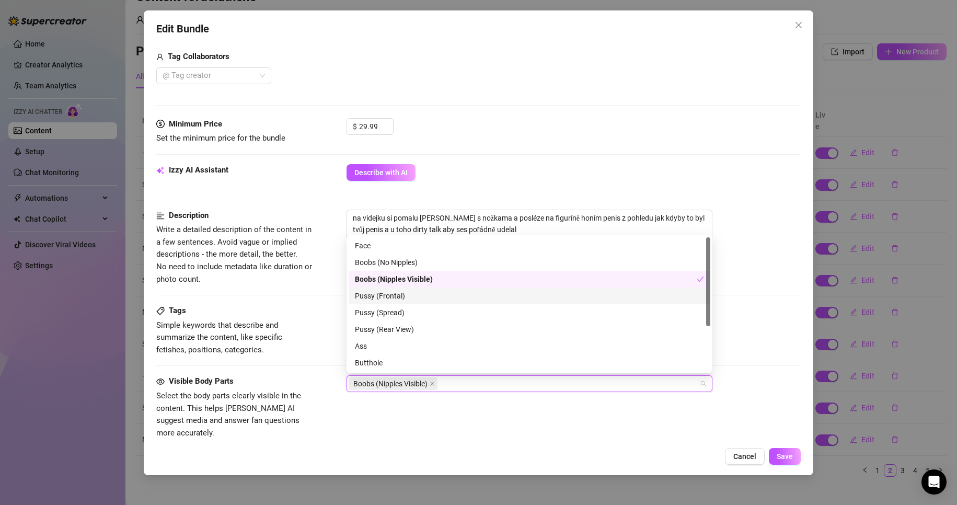
click at [407, 301] on div "Pussy (Frontal)" at bounding box center [529, 295] width 349 height 11
click at [418, 294] on div "Pussy (Frontal)" at bounding box center [526, 295] width 342 height 11
click at [411, 297] on div "Pussy (Frontal)" at bounding box center [529, 295] width 349 height 11
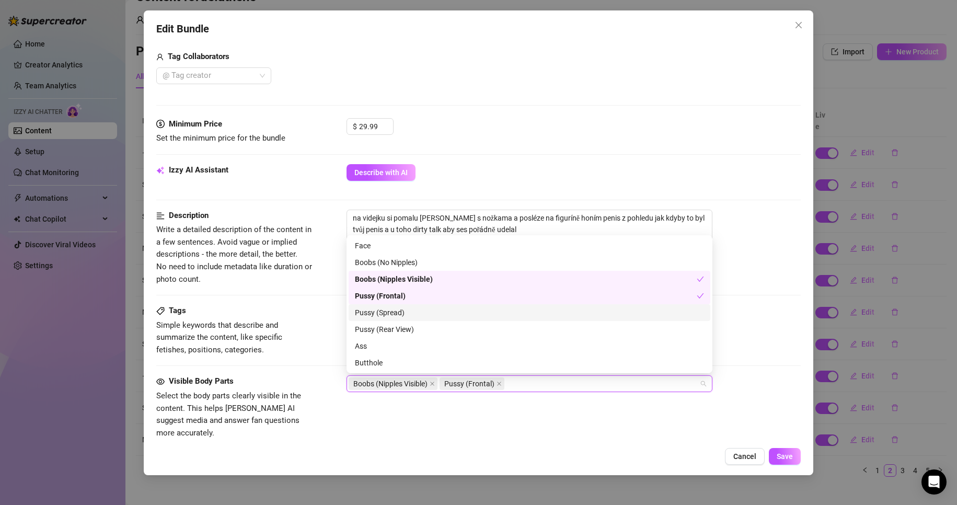
scroll to position [67, 0]
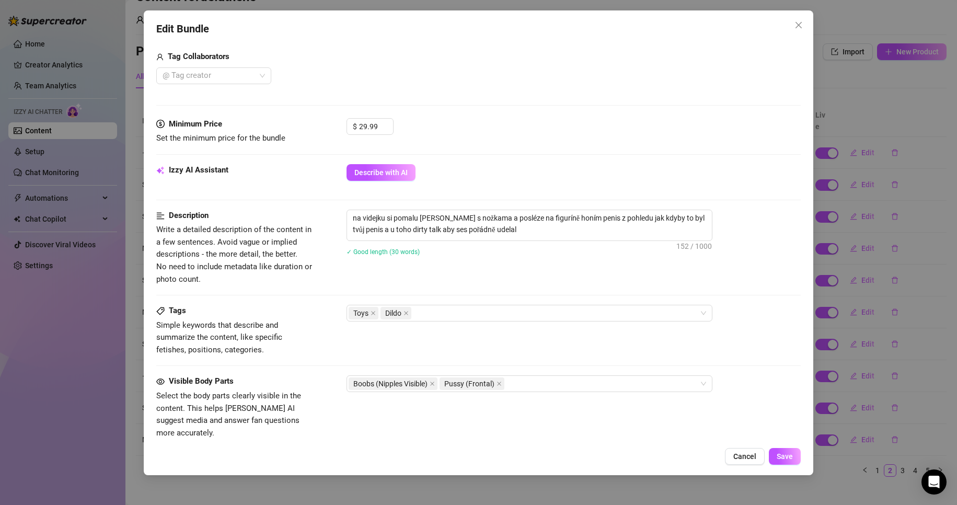
click at [626, 179] on div "Describe with AI" at bounding box center [574, 172] width 455 height 17
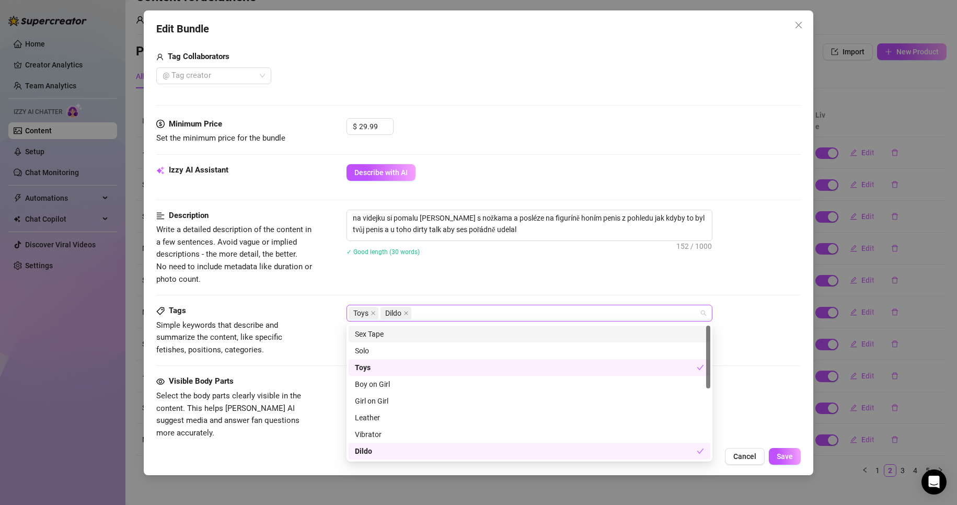
click at [457, 315] on div "Toys Dildo" at bounding box center [524, 313] width 351 height 15
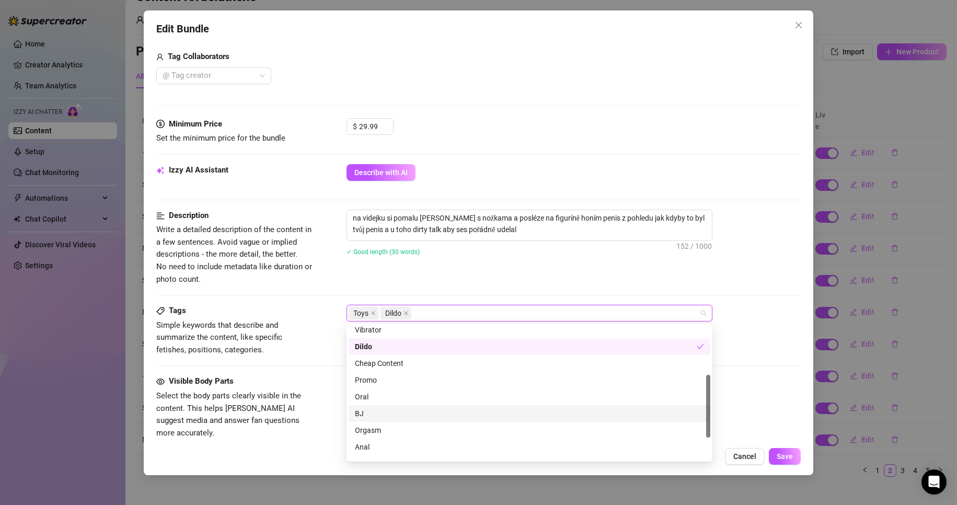
scroll to position [151, 0]
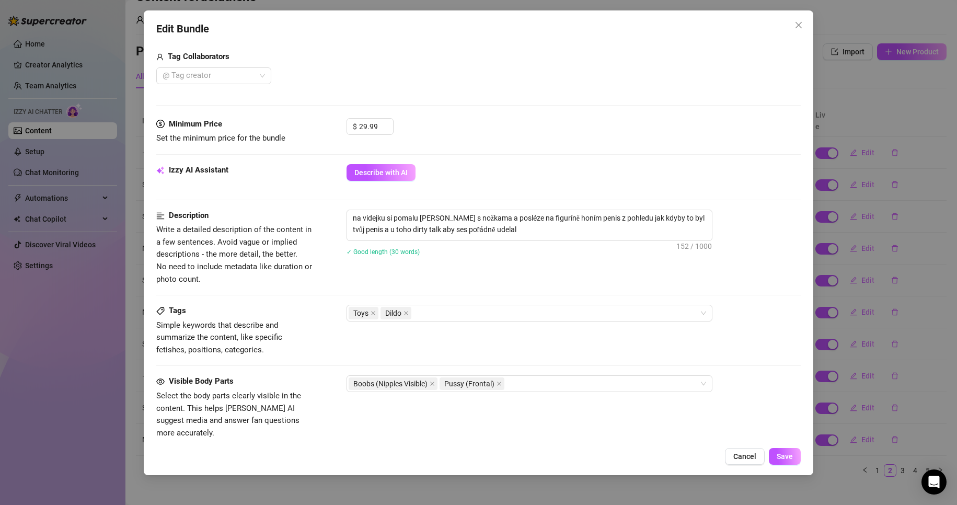
click at [477, 294] on div "Description Write a detailed description of the content in a few sentences. Avo…" at bounding box center [478, 257] width 645 height 95
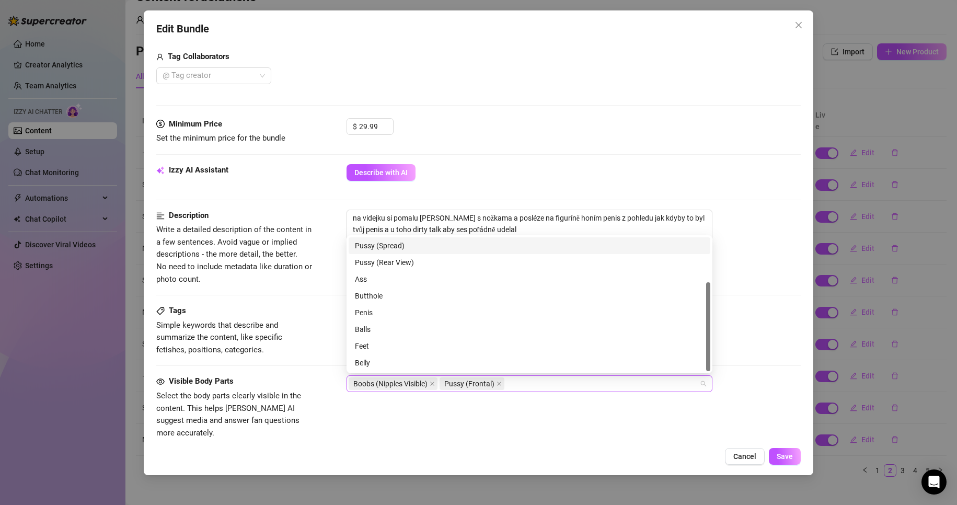
click at [539, 384] on div "Boobs (Nipples Visible) Pussy (Frontal)" at bounding box center [524, 383] width 351 height 15
click at [427, 347] on div "Feet" at bounding box center [529, 345] width 349 height 11
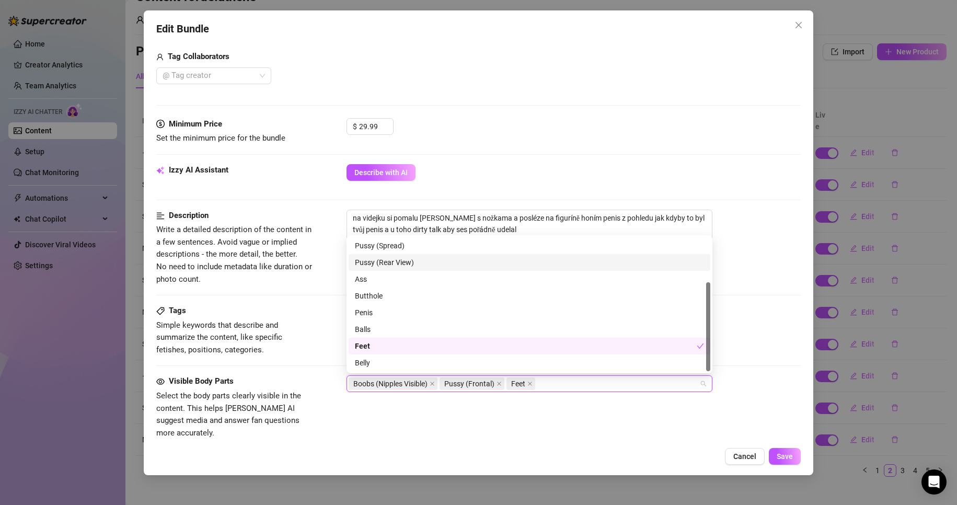
click at [738, 214] on div "na videjku si pomalu [PERSON_NAME] s nožkama a posléze na figuríně honím penis …" at bounding box center [574, 225] width 455 height 31
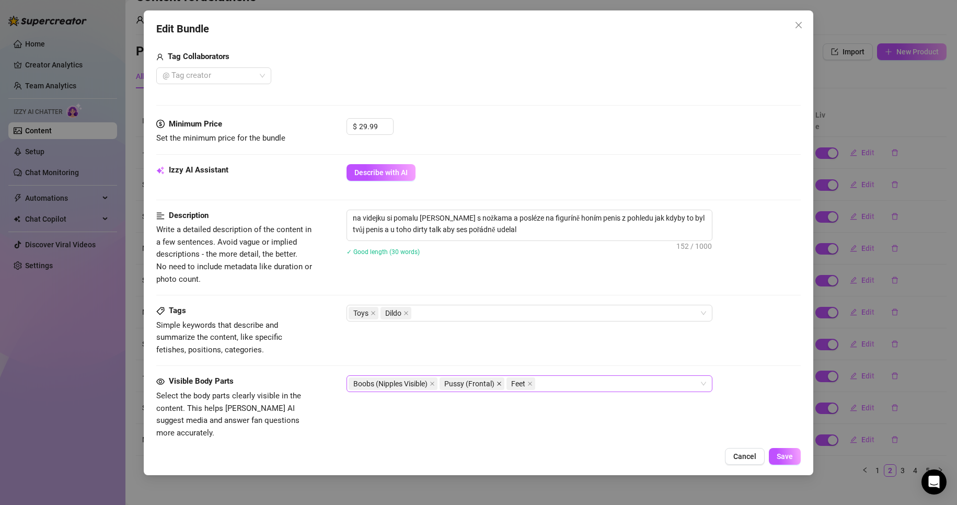
click at [500, 382] on icon "close" at bounding box center [499, 383] width 5 height 5
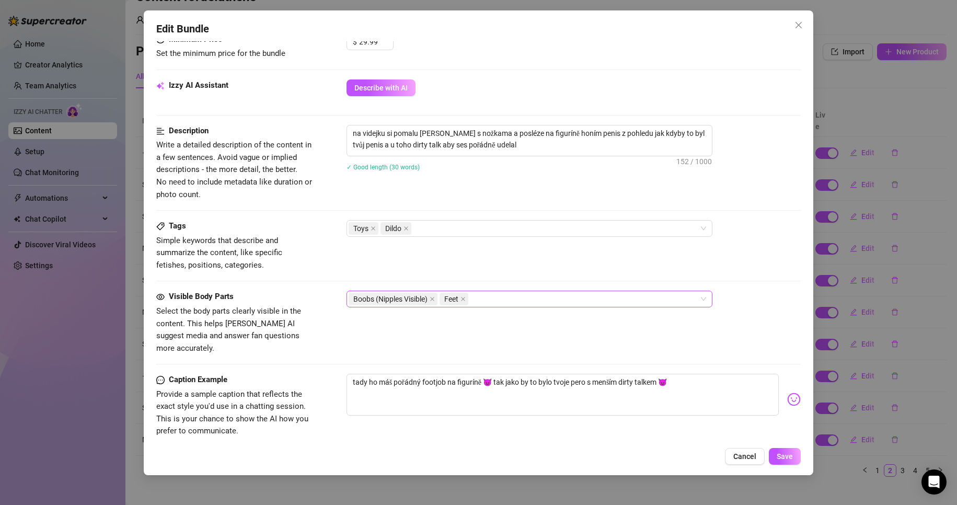
scroll to position [478, 0]
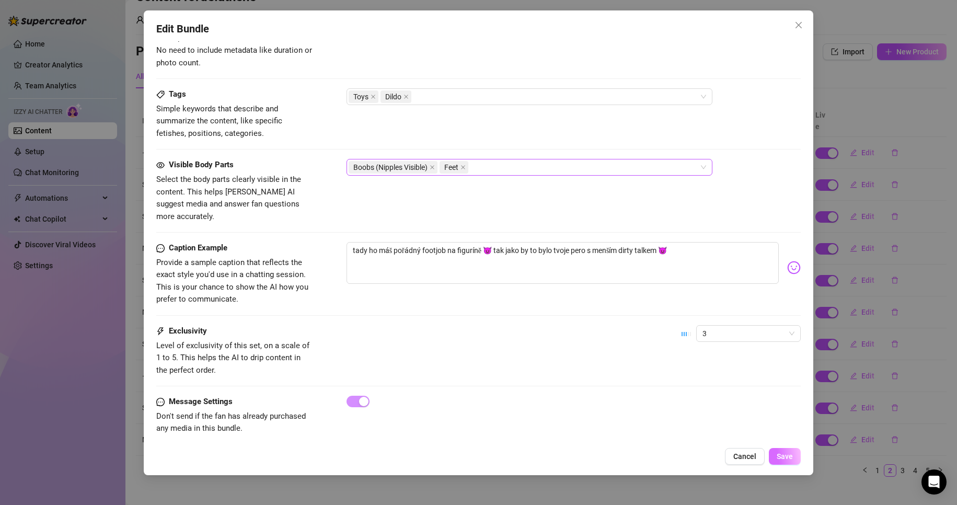
click at [789, 463] on button "Save" at bounding box center [785, 456] width 32 height 17
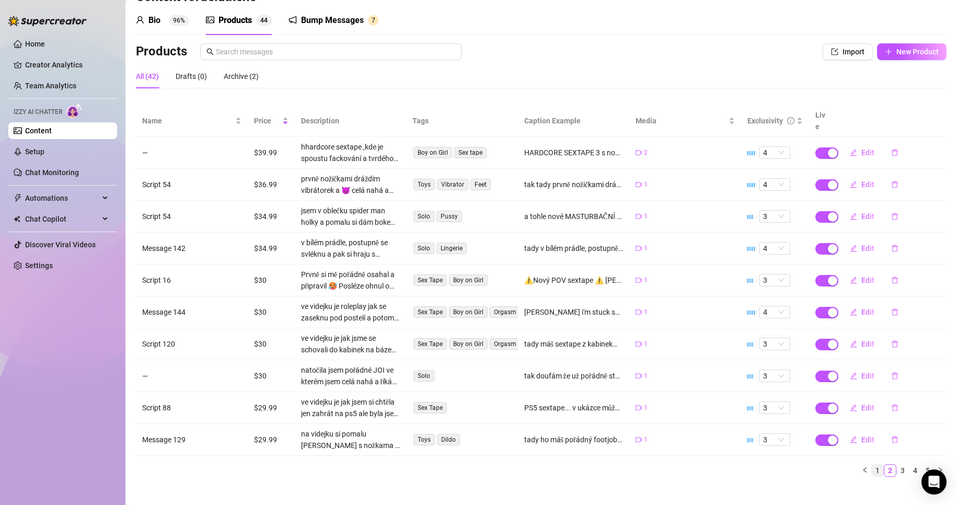
click at [872, 465] on link "1" at bounding box center [877, 470] width 11 height 11
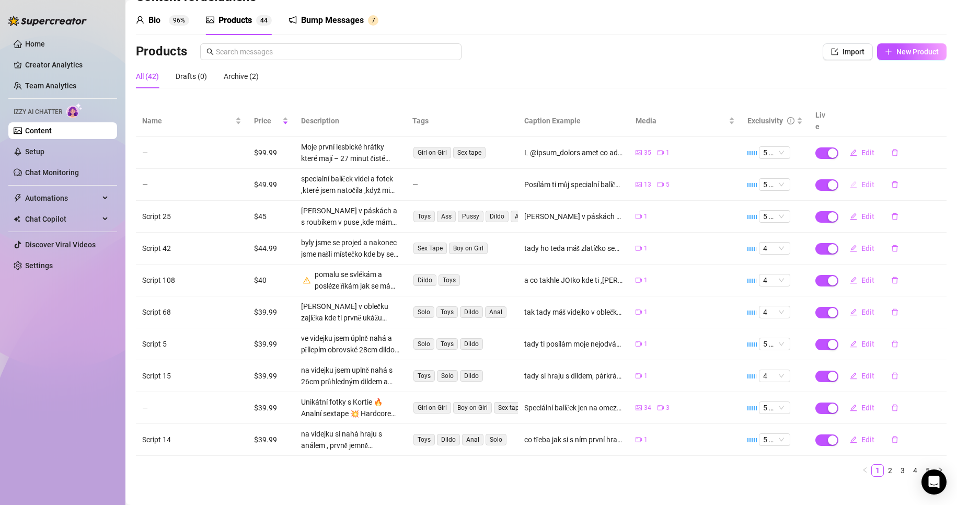
click at [861, 180] on span "Edit" at bounding box center [867, 184] width 13 height 8
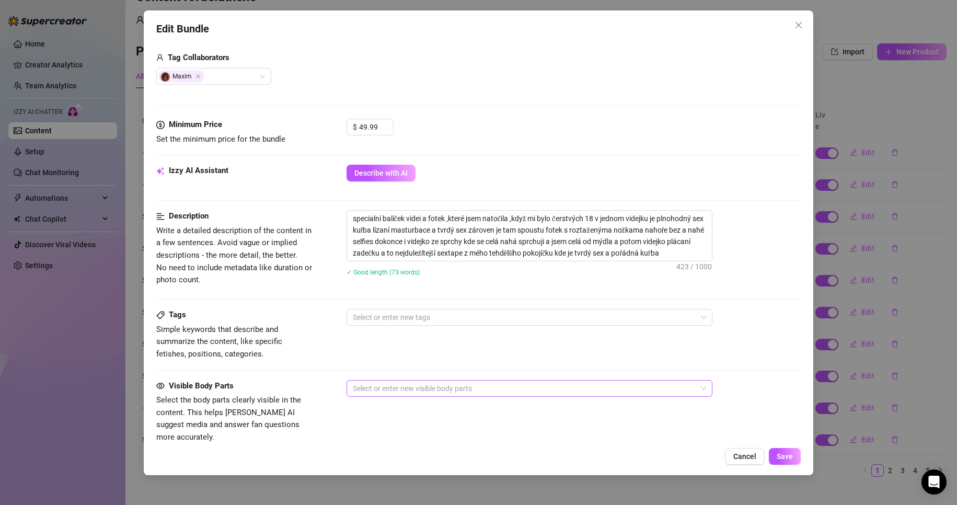
scroll to position [470, 0]
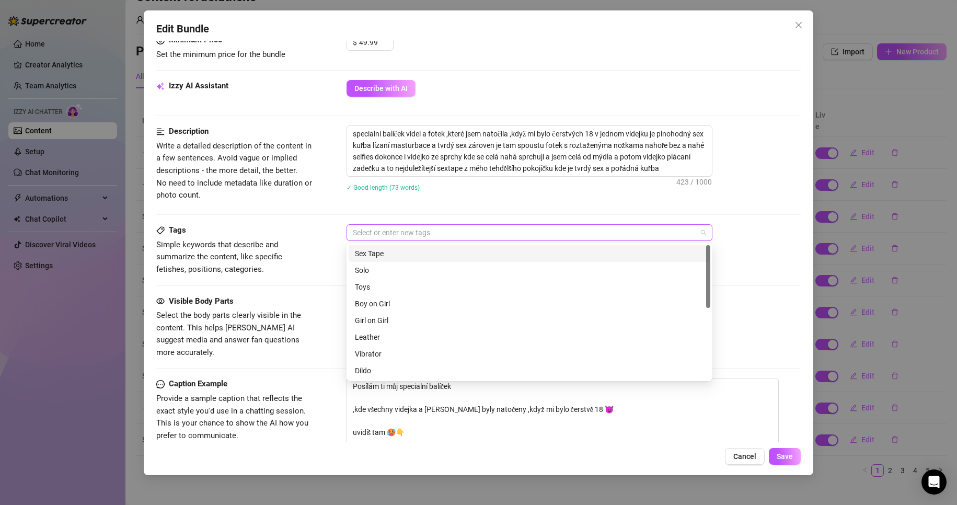
click at [419, 228] on div at bounding box center [524, 232] width 351 height 15
click at [394, 256] on div "Sex Tape" at bounding box center [529, 253] width 349 height 11
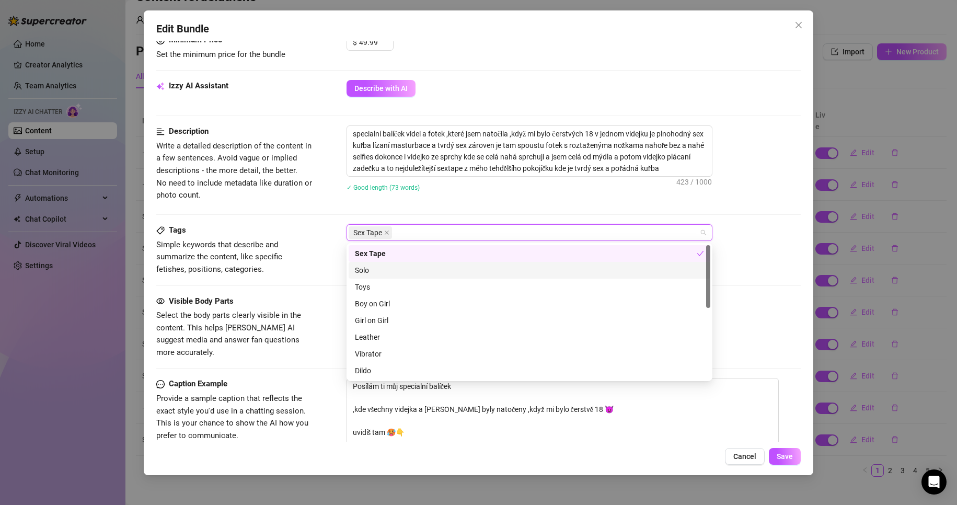
click at [391, 271] on div "Solo" at bounding box center [529, 269] width 349 height 11
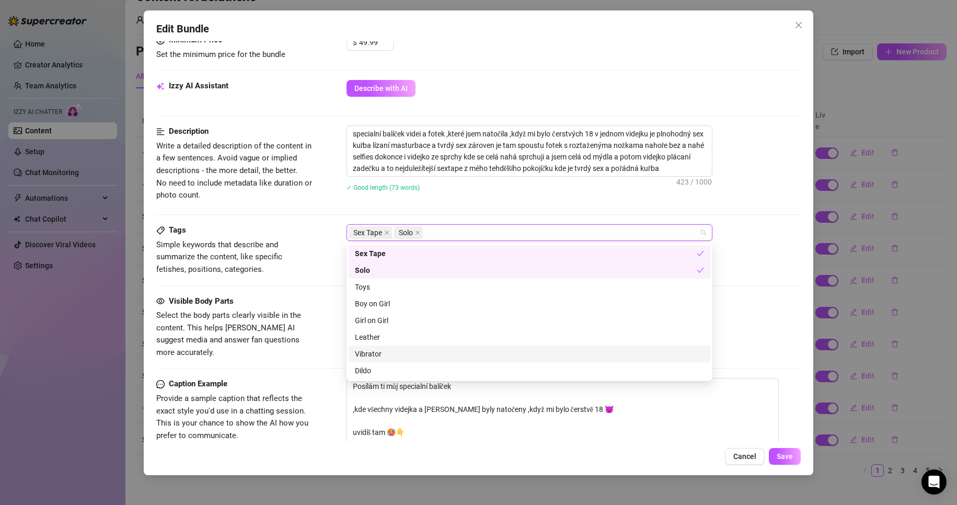
scroll to position [105, 0]
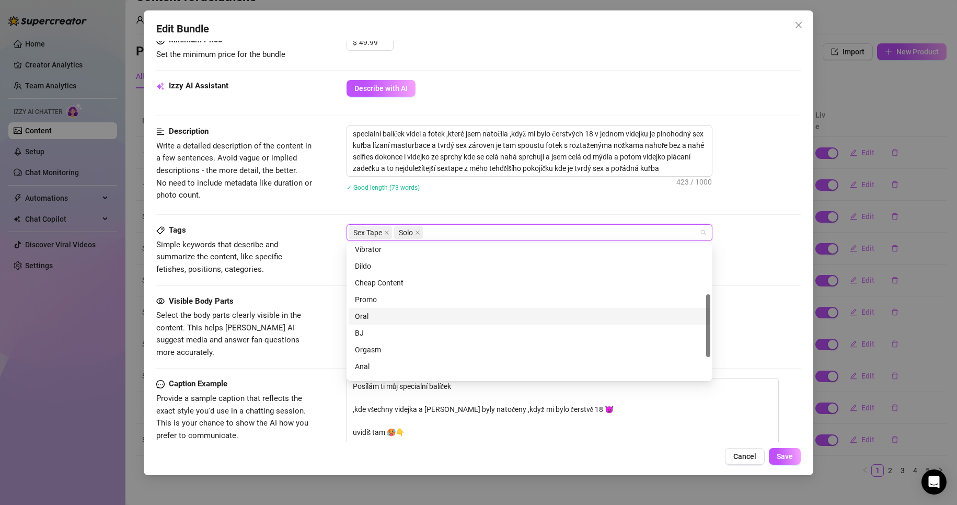
click at [387, 316] on div "Oral" at bounding box center [529, 315] width 349 height 11
click at [380, 329] on div "BJ" at bounding box center [529, 332] width 349 height 11
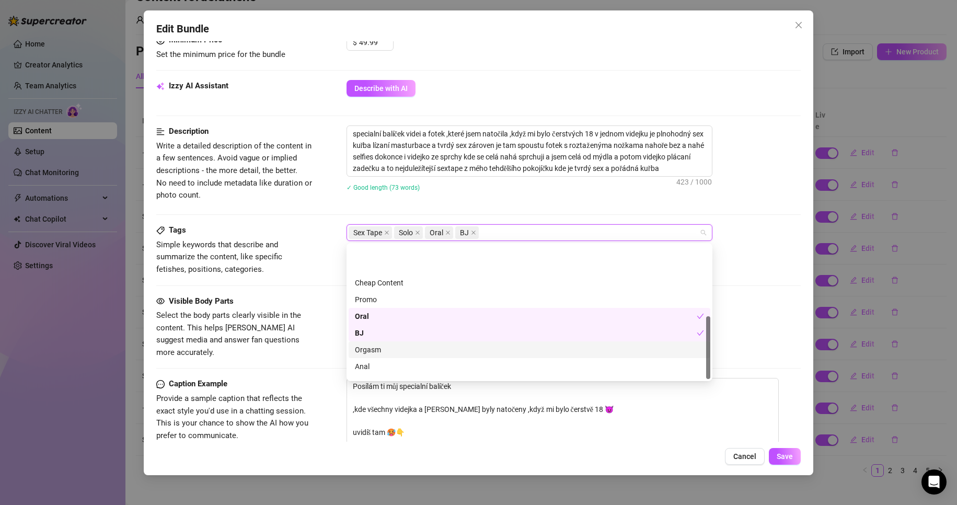
scroll to position [151, 0]
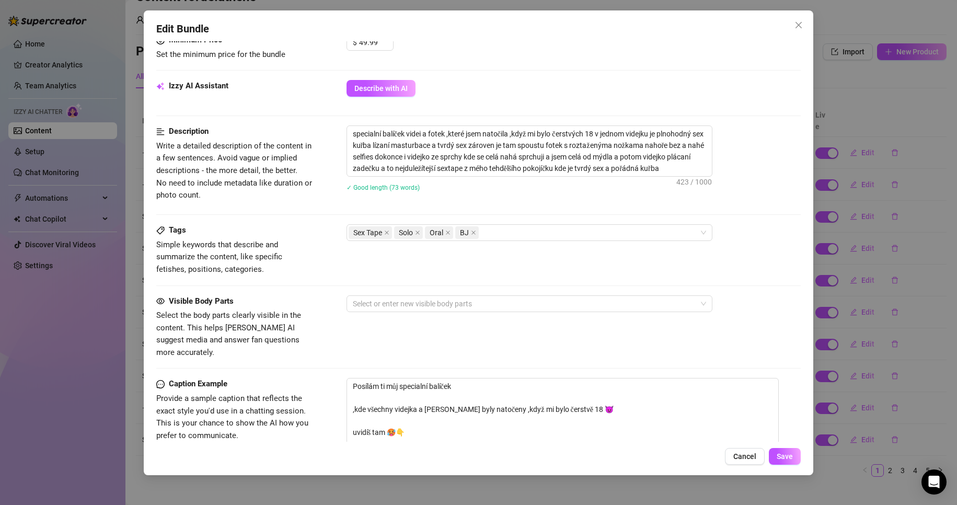
click at [615, 190] on div "✓ Good length (73 words)" at bounding box center [574, 186] width 455 height 11
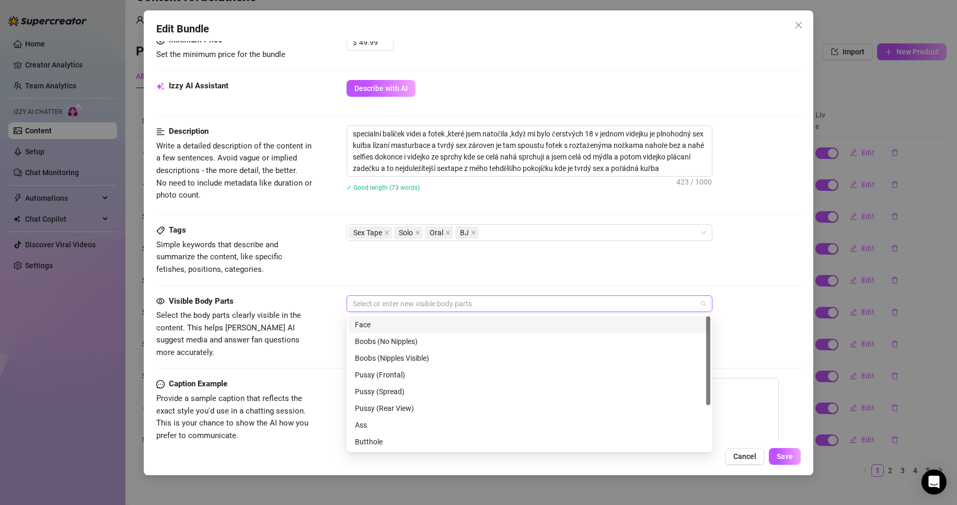
click at [420, 301] on div at bounding box center [524, 303] width 351 height 15
click at [399, 326] on div "Face" at bounding box center [529, 324] width 349 height 11
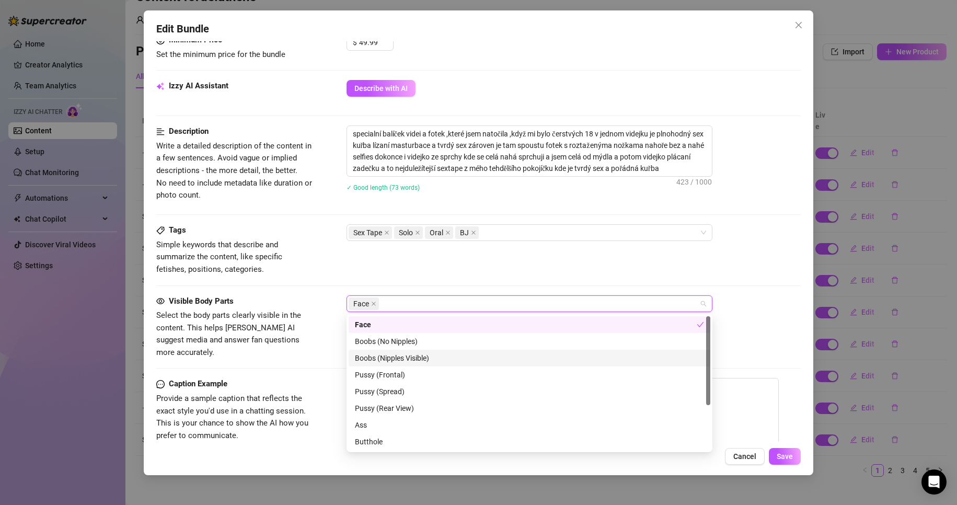
click at [421, 358] on div "Boobs (Nipples Visible)" at bounding box center [529, 357] width 349 height 11
click at [417, 376] on div "Pussy (Frontal)" at bounding box center [529, 374] width 349 height 11
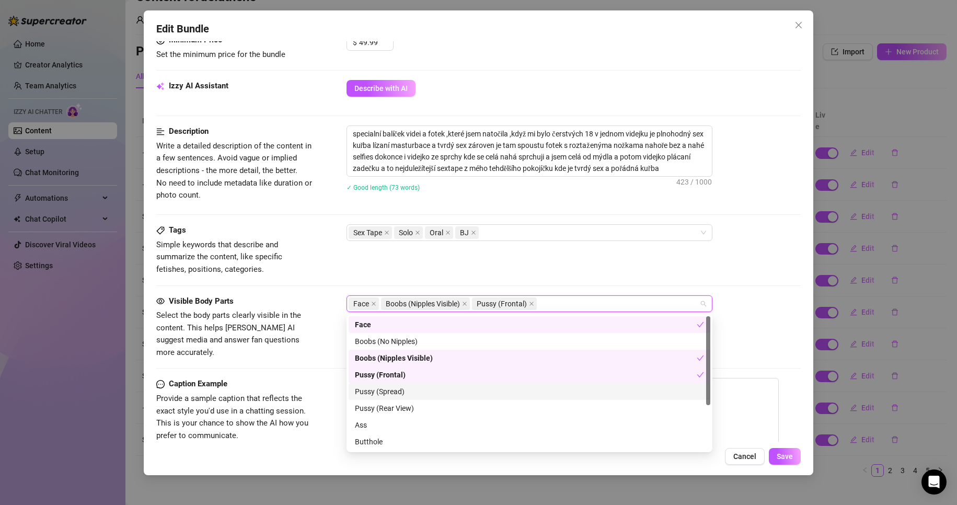
click at [413, 392] on div "Pussy (Spread)" at bounding box center [529, 391] width 349 height 11
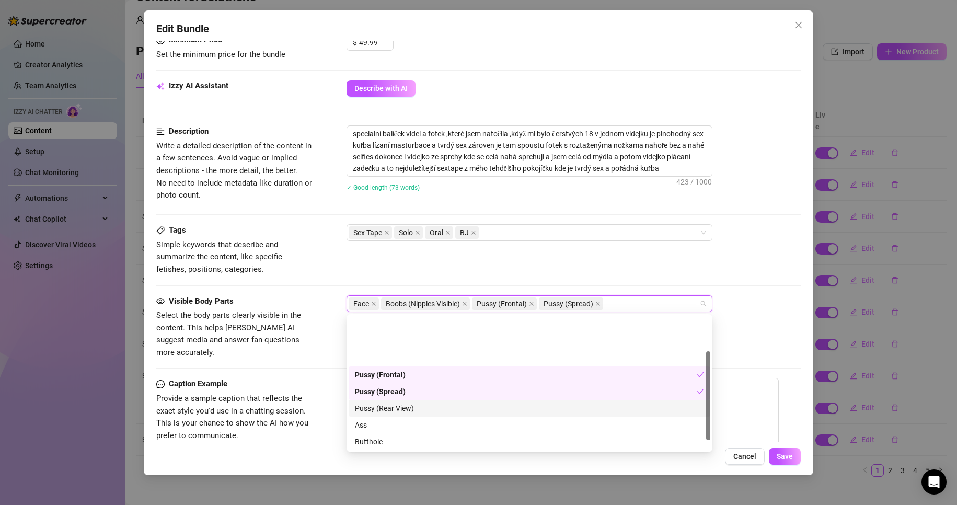
scroll to position [52, 0]
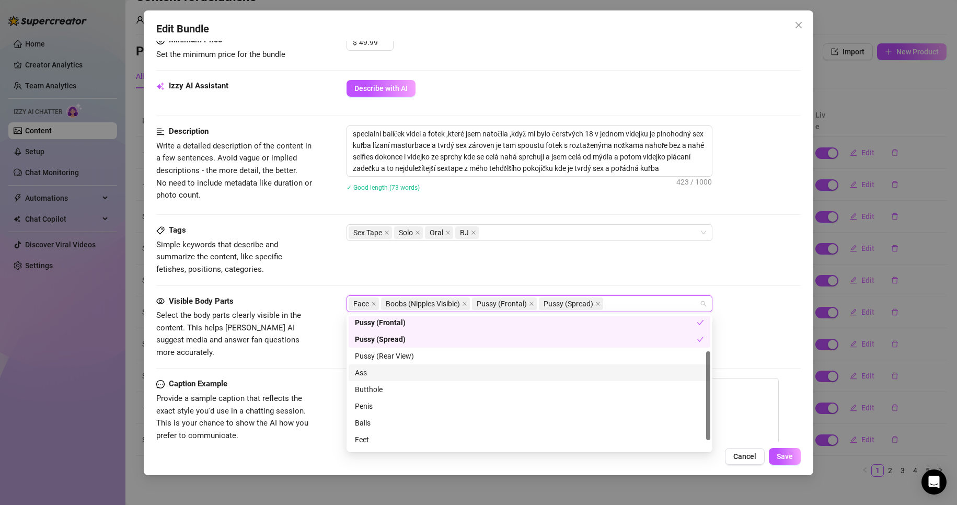
click at [396, 373] on div "Ass" at bounding box center [529, 372] width 349 height 11
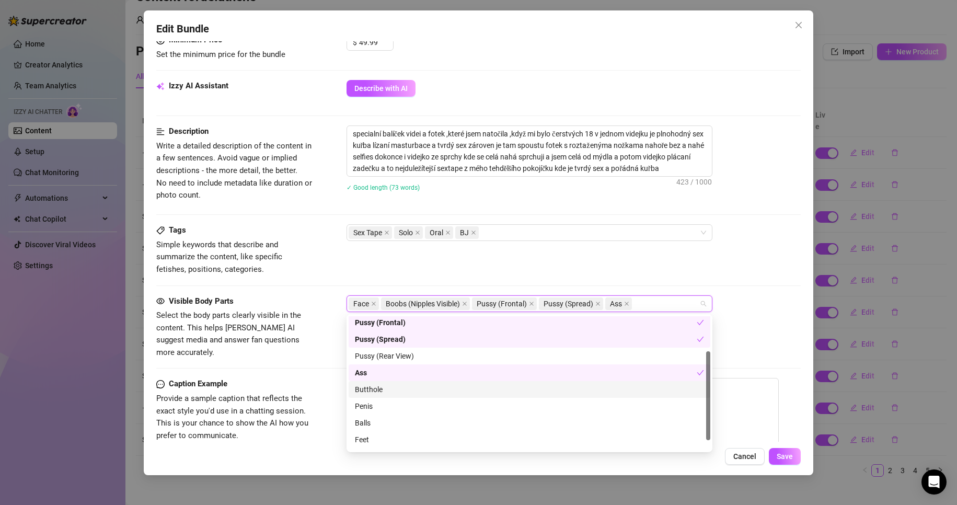
click at [400, 394] on div "Butthole" at bounding box center [529, 389] width 349 height 11
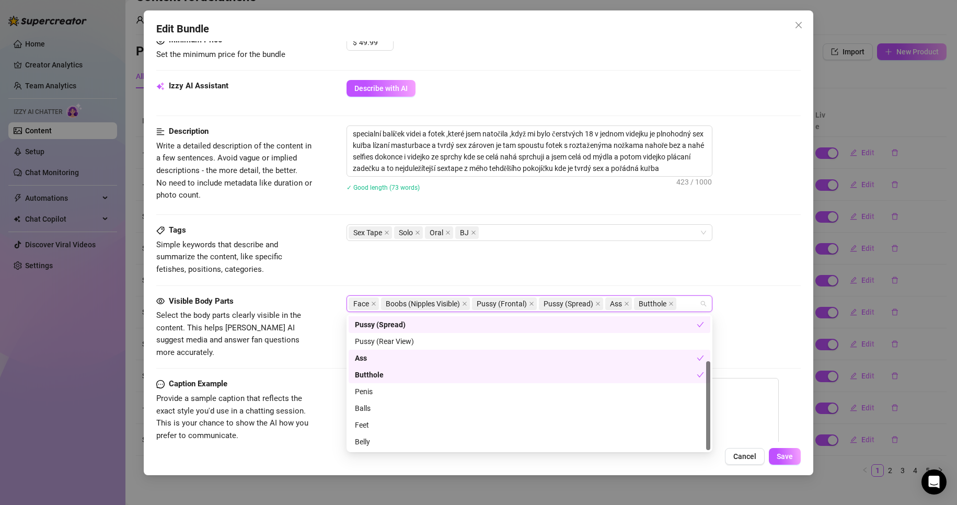
click at [394, 374] on div "Butthole" at bounding box center [526, 374] width 342 height 11
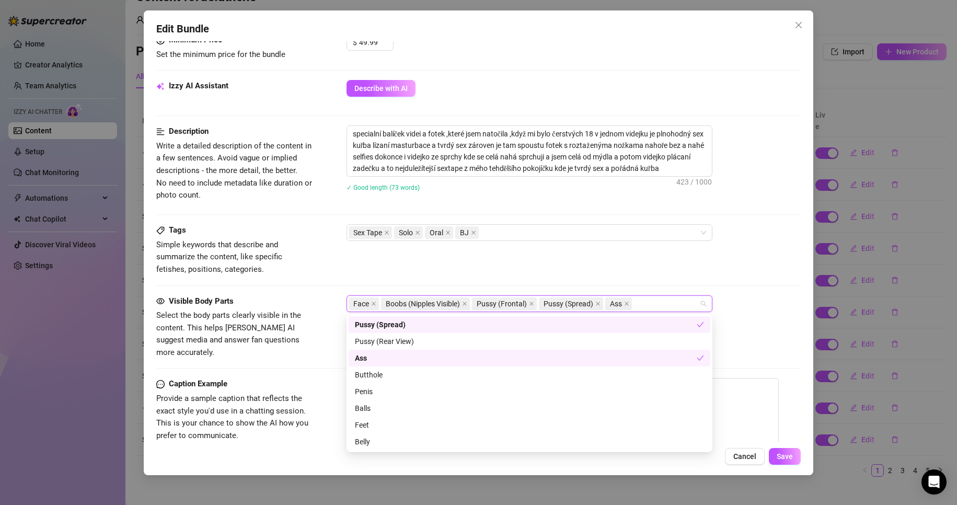
click at [700, 260] on div "Tags Simple keywords that describe and summarize the content, like specific fet…" at bounding box center [478, 249] width 645 height 51
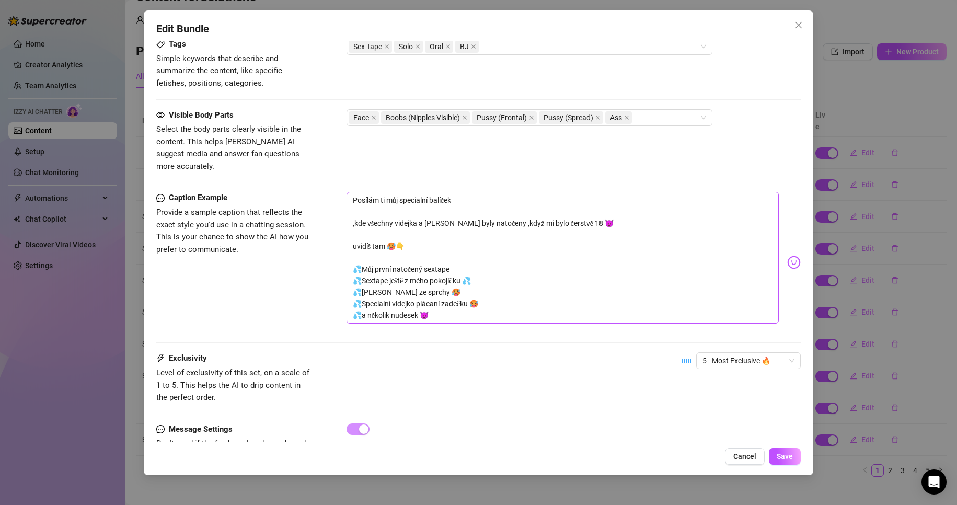
scroll to position [684, 0]
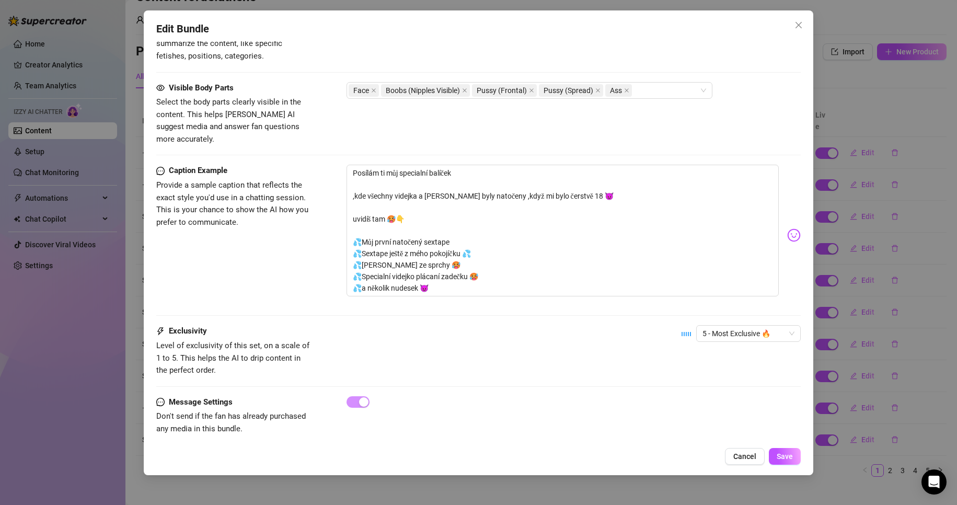
drag, startPoint x: 791, startPoint y: 456, endPoint x: 740, endPoint y: 438, distance: 54.4
click at [791, 456] on span "Save" at bounding box center [785, 456] width 16 height 8
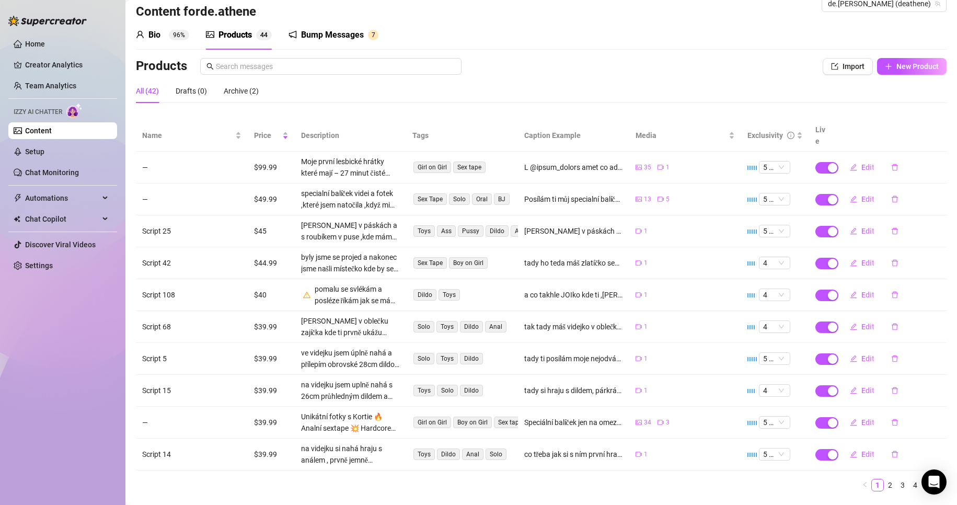
scroll to position [0, 0]
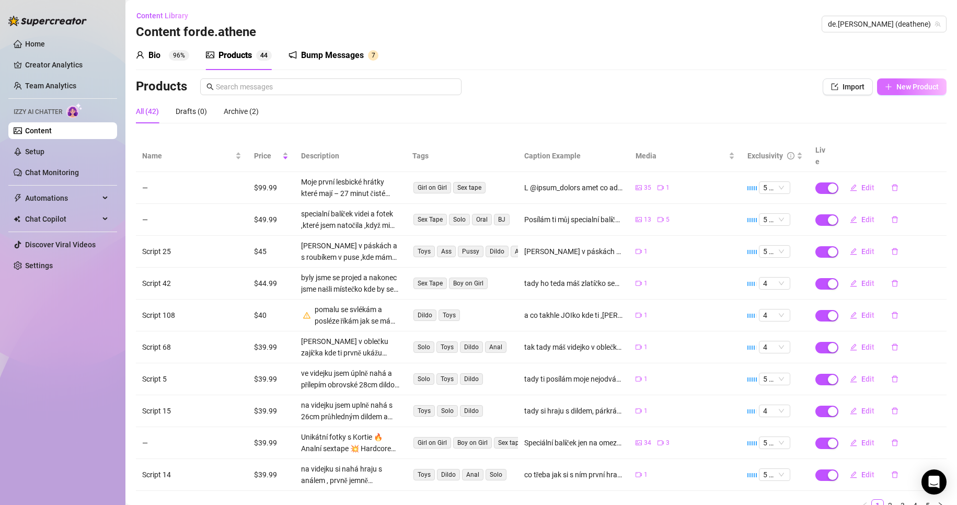
click at [896, 84] on span "New Product" at bounding box center [917, 87] width 42 height 8
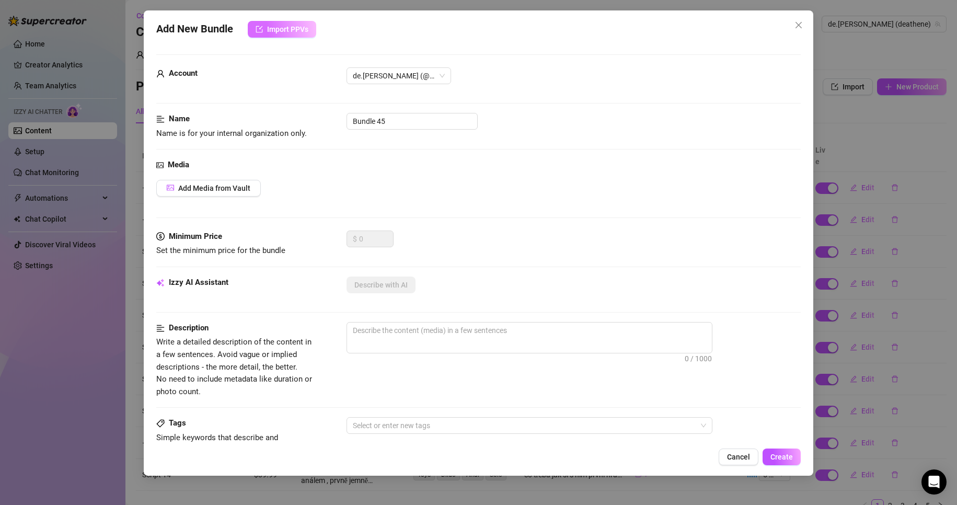
click at [301, 29] on span "Import PPVs" at bounding box center [287, 29] width 41 height 8
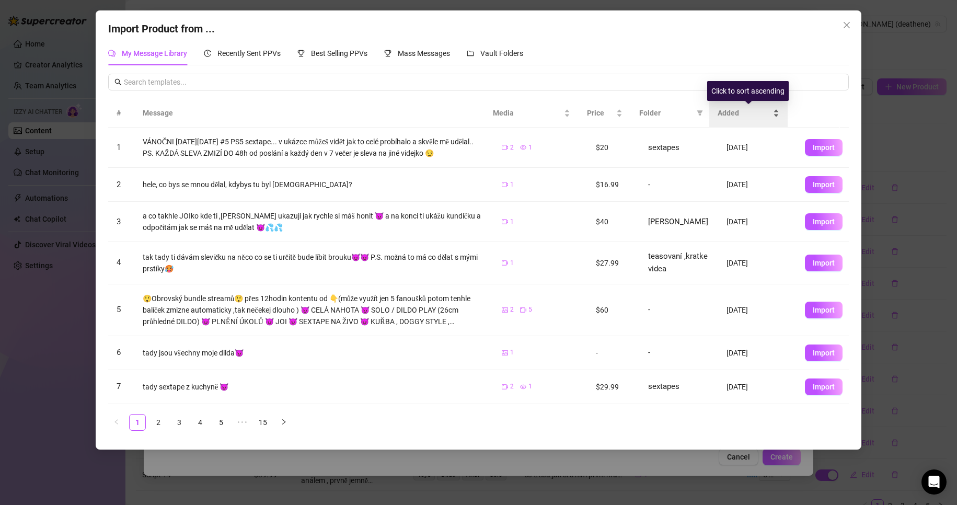
click at [728, 112] on span "Added" at bounding box center [744, 112] width 53 height 11
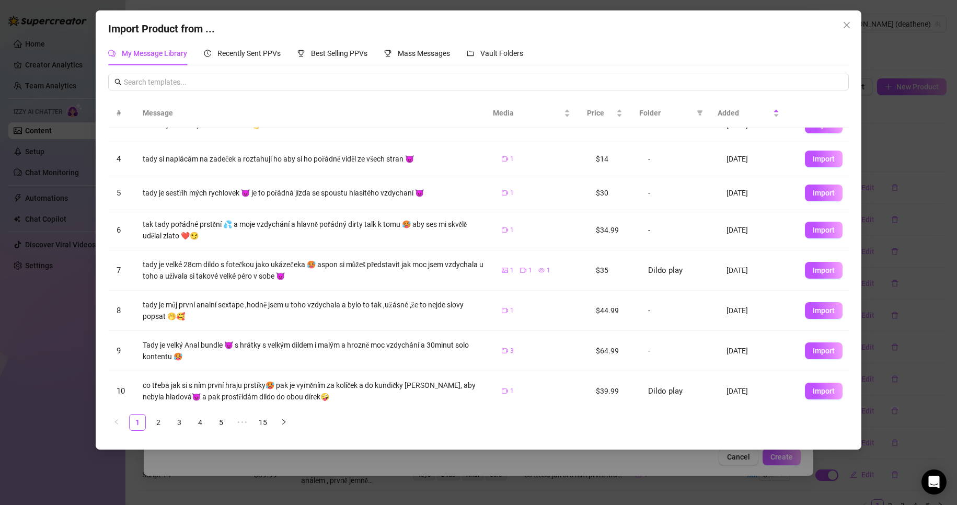
scroll to position [99, 0]
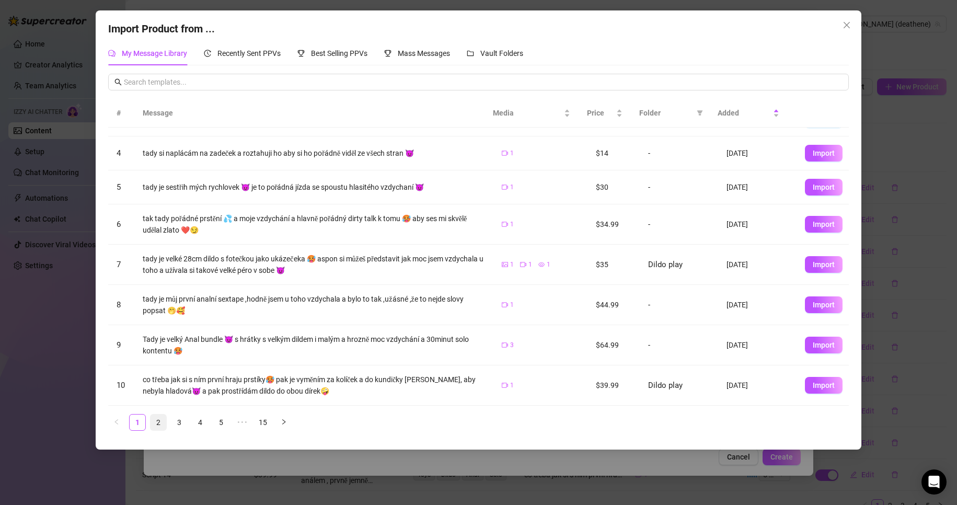
click at [160, 422] on link "2" at bounding box center [159, 422] width 16 height 16
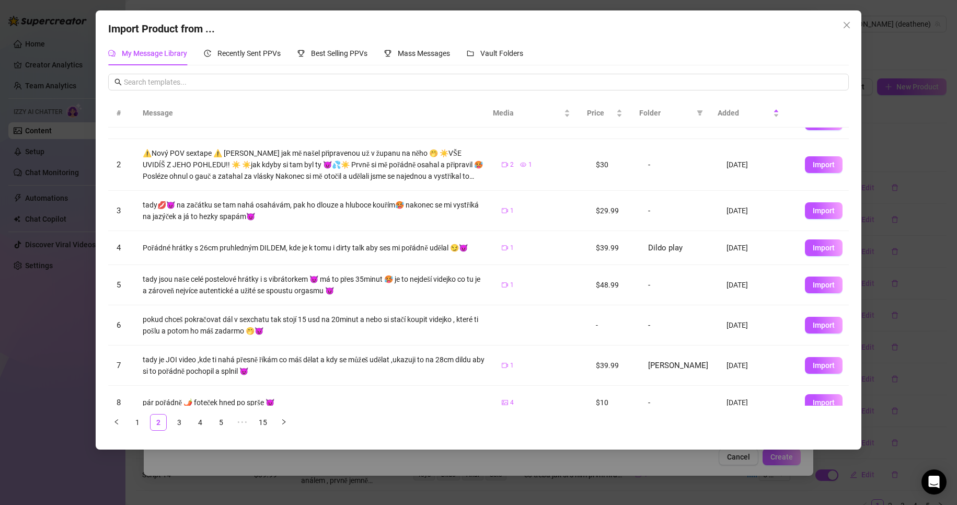
scroll to position [0, 0]
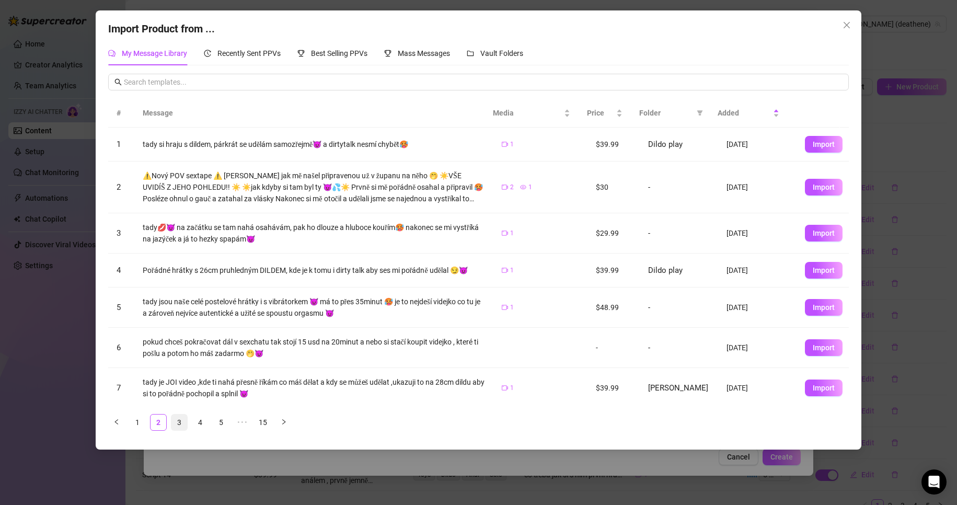
click at [179, 423] on link "3" at bounding box center [179, 422] width 16 height 16
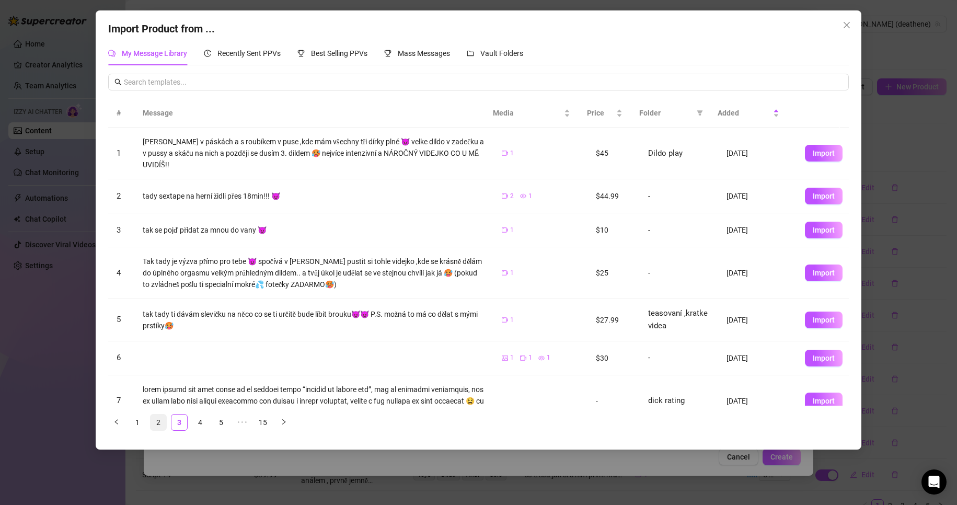
click at [158, 422] on link "2" at bounding box center [159, 422] width 16 height 16
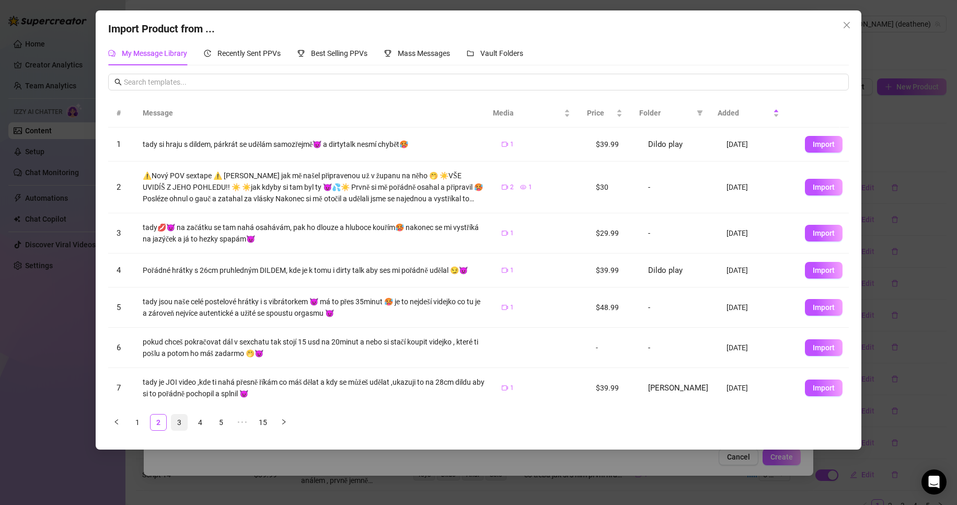
click at [180, 425] on link "3" at bounding box center [179, 422] width 16 height 16
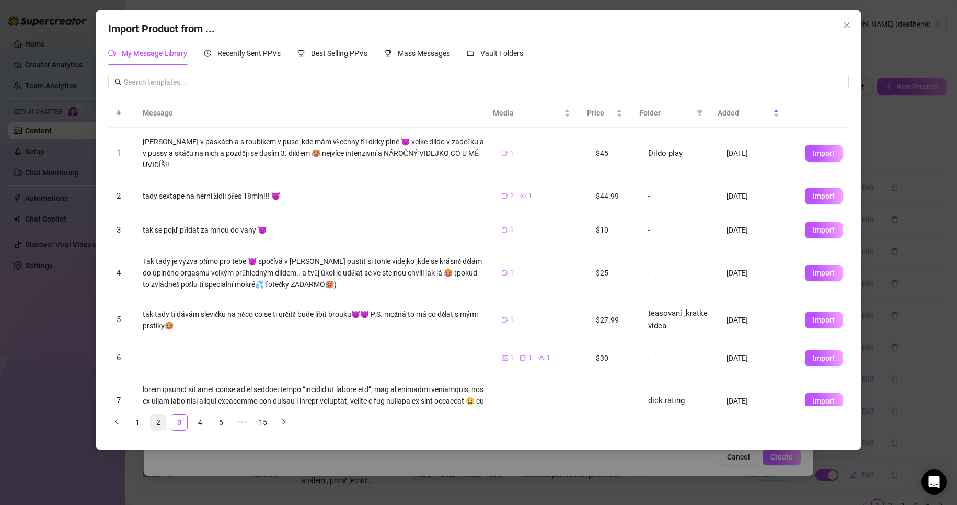
click at [157, 424] on link "2" at bounding box center [159, 422] width 16 height 16
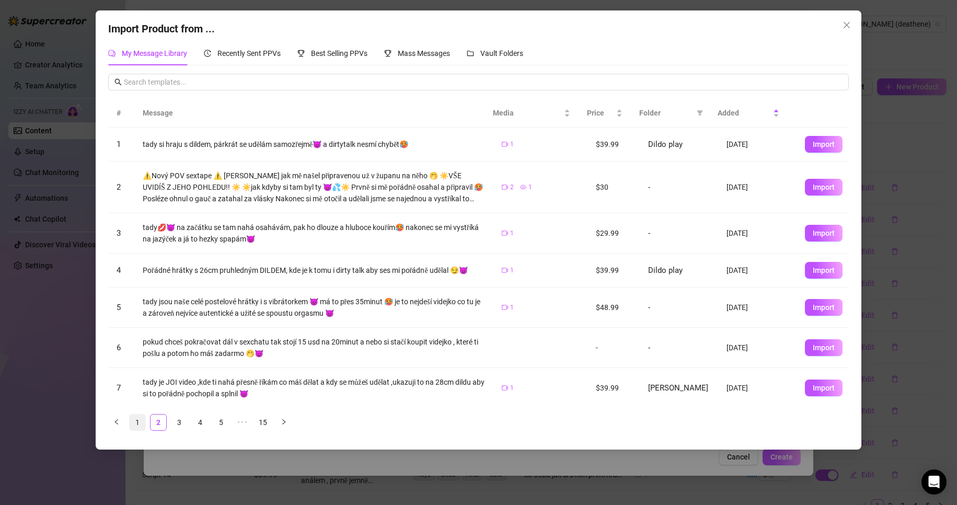
click at [143, 424] on link "1" at bounding box center [138, 422] width 16 height 16
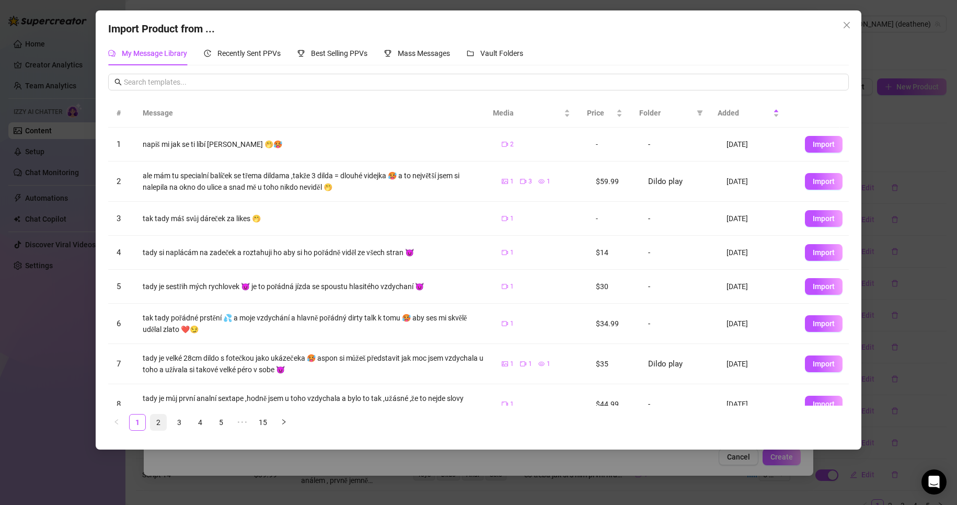
click at [157, 424] on link "2" at bounding box center [159, 422] width 16 height 16
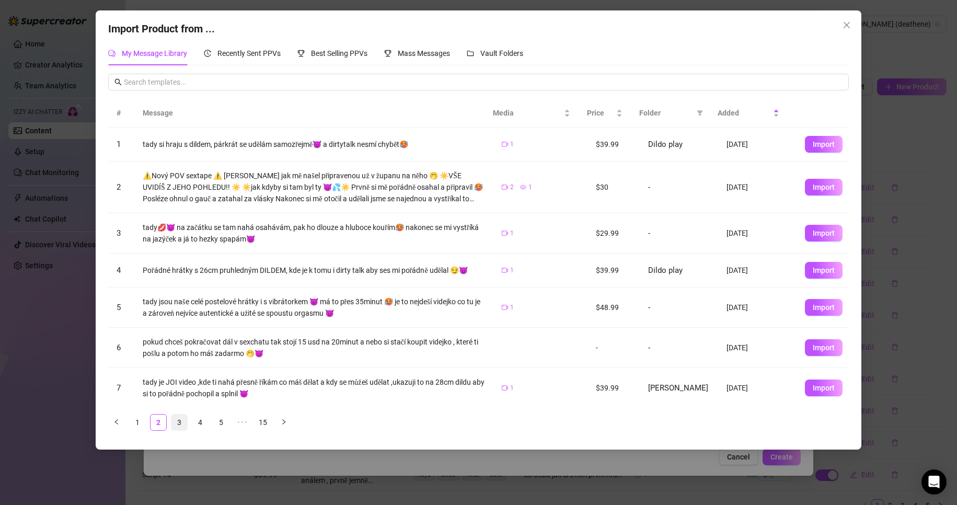
click at [180, 425] on link "3" at bounding box center [179, 422] width 16 height 16
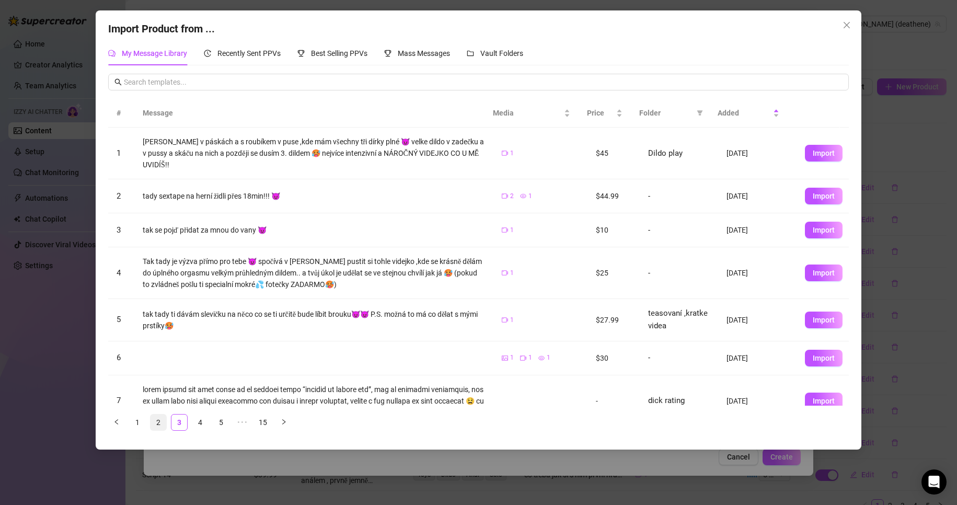
click at [160, 425] on link "2" at bounding box center [159, 422] width 16 height 16
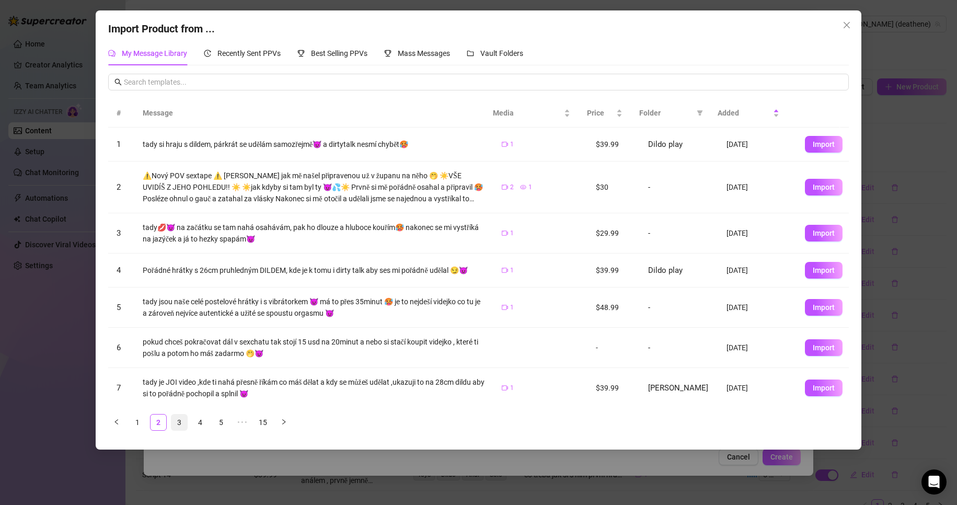
click at [179, 424] on link "3" at bounding box center [179, 422] width 16 height 16
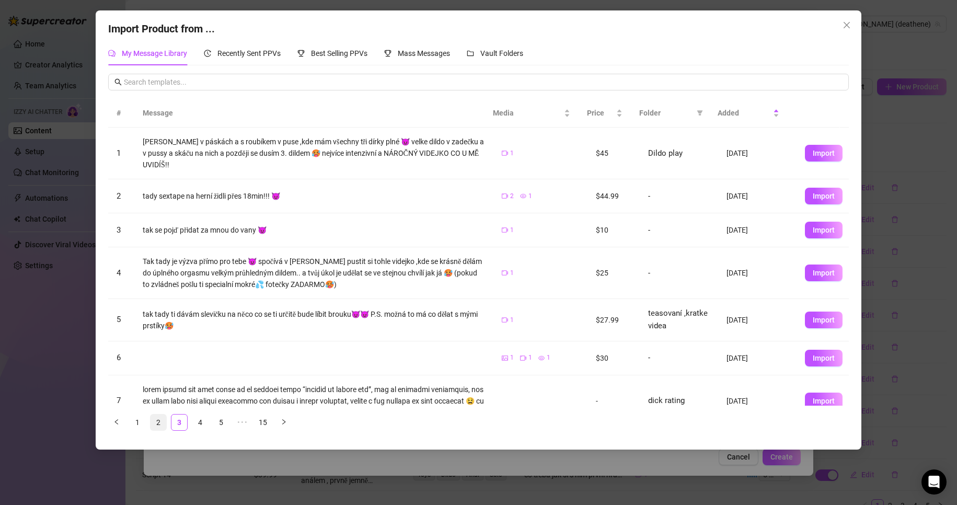
click at [160, 423] on link "2" at bounding box center [159, 422] width 16 height 16
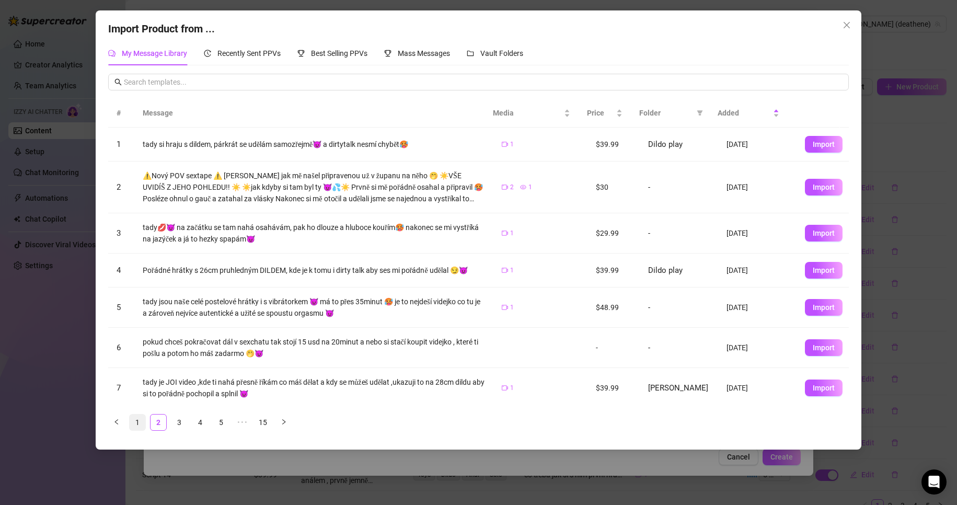
click at [141, 422] on link "1" at bounding box center [138, 422] width 16 height 16
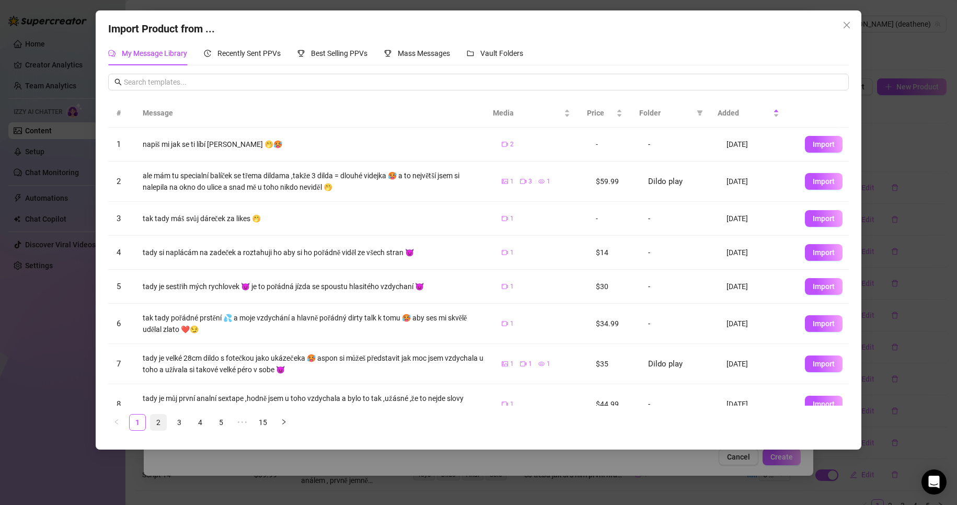
click at [164, 425] on link "2" at bounding box center [159, 422] width 16 height 16
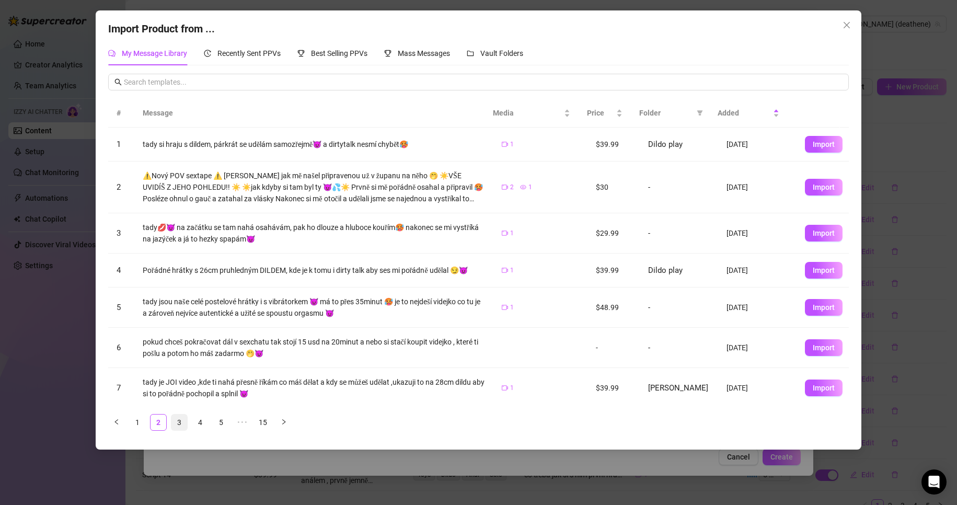
click at [175, 424] on link "3" at bounding box center [179, 422] width 16 height 16
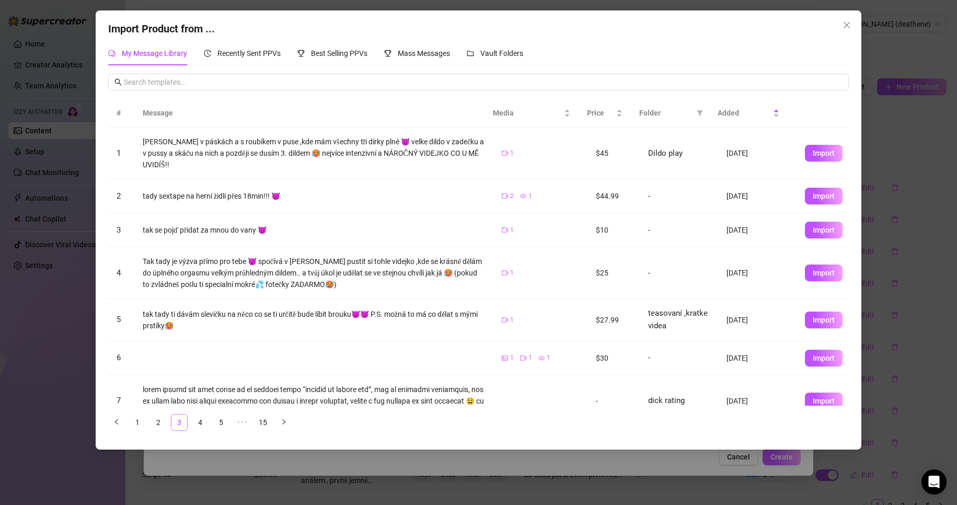
click at [162, 420] on link "2" at bounding box center [159, 422] width 16 height 16
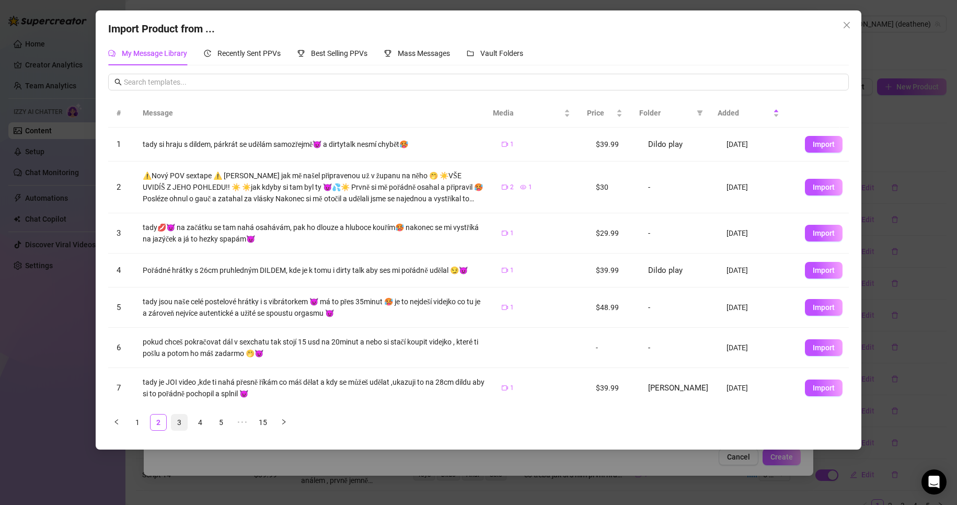
click at [178, 422] on link "3" at bounding box center [179, 422] width 16 height 16
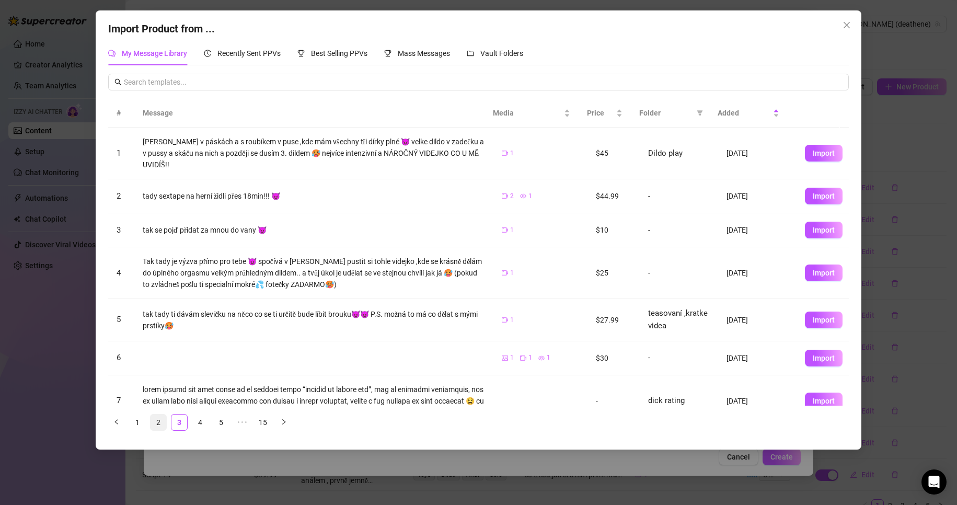
click at [164, 421] on link "2" at bounding box center [159, 422] width 16 height 16
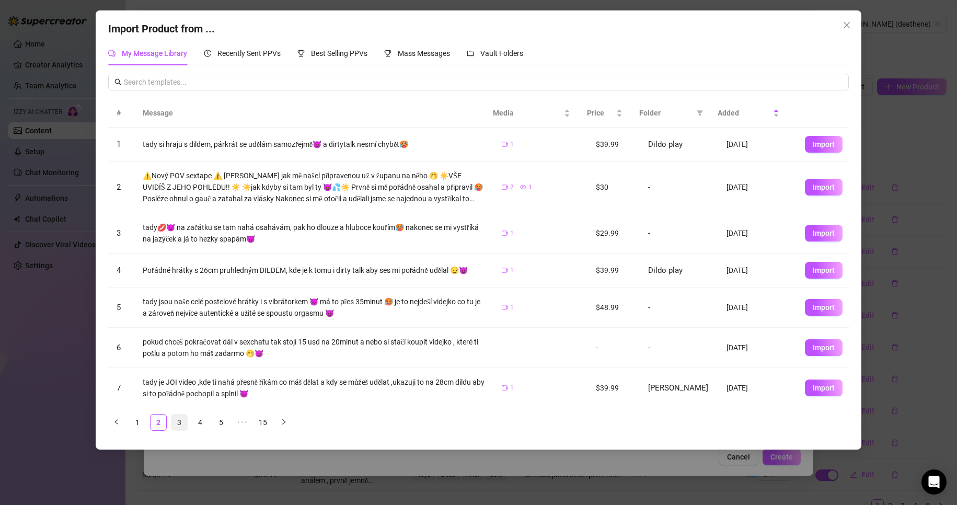
click at [175, 421] on link "3" at bounding box center [179, 422] width 16 height 16
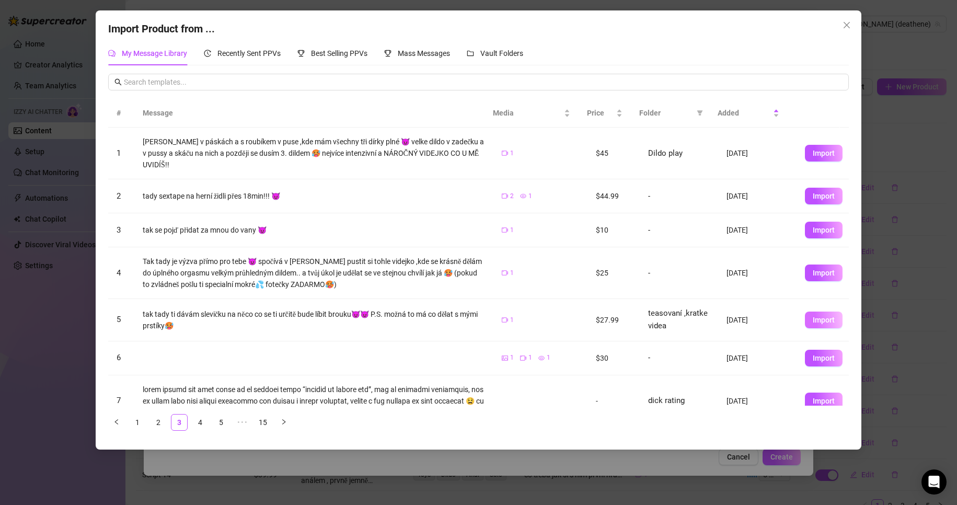
click at [814, 322] on span "Import" at bounding box center [824, 320] width 22 height 8
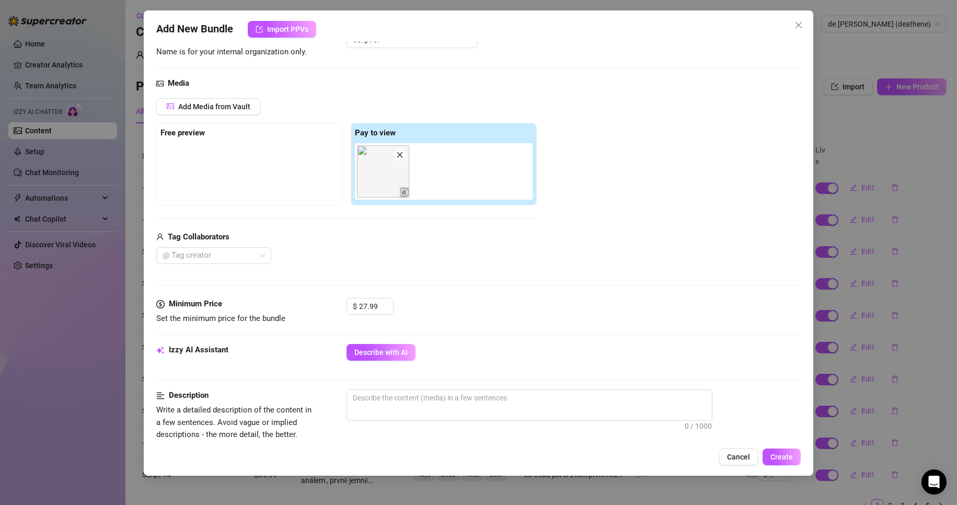
scroll to position [209, 0]
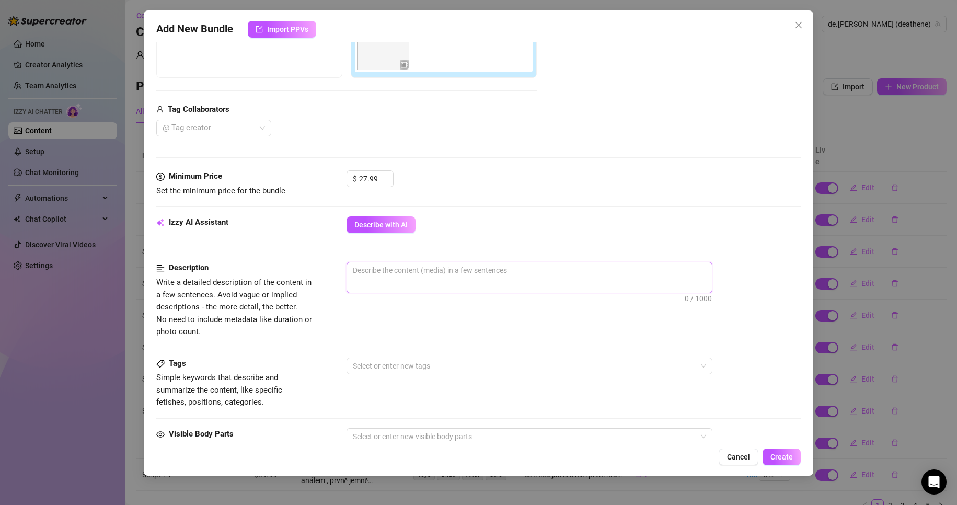
click at [402, 269] on textarea at bounding box center [529, 270] width 365 height 16
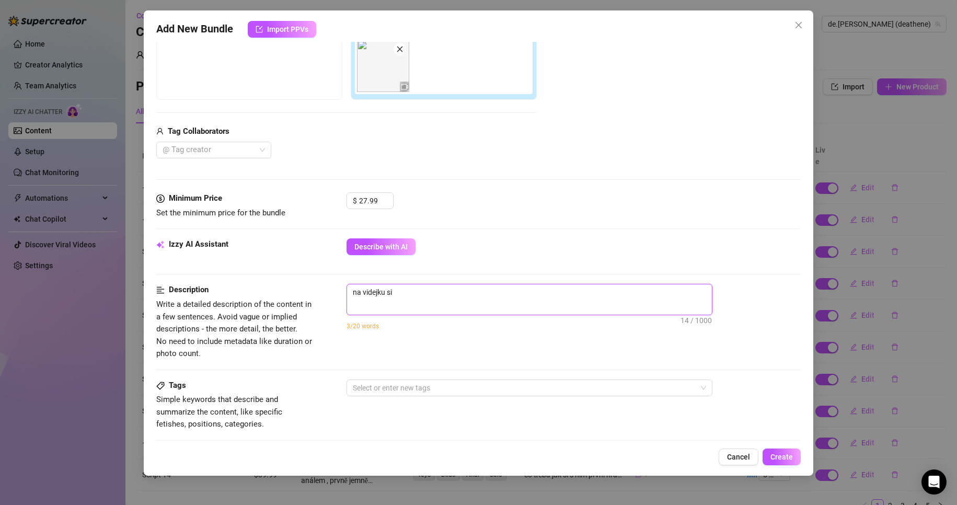
scroll to position [105, 0]
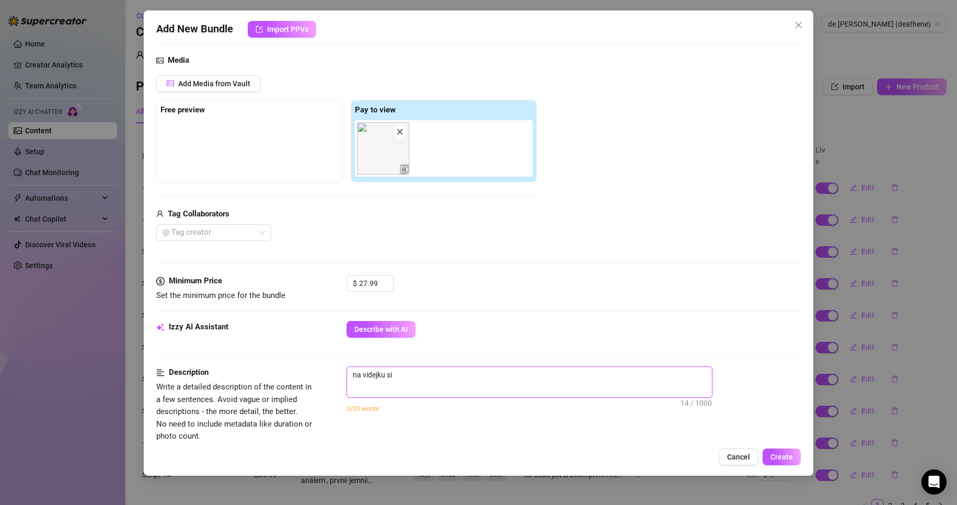
click at [372, 147] on img at bounding box center [383, 148] width 52 height 52
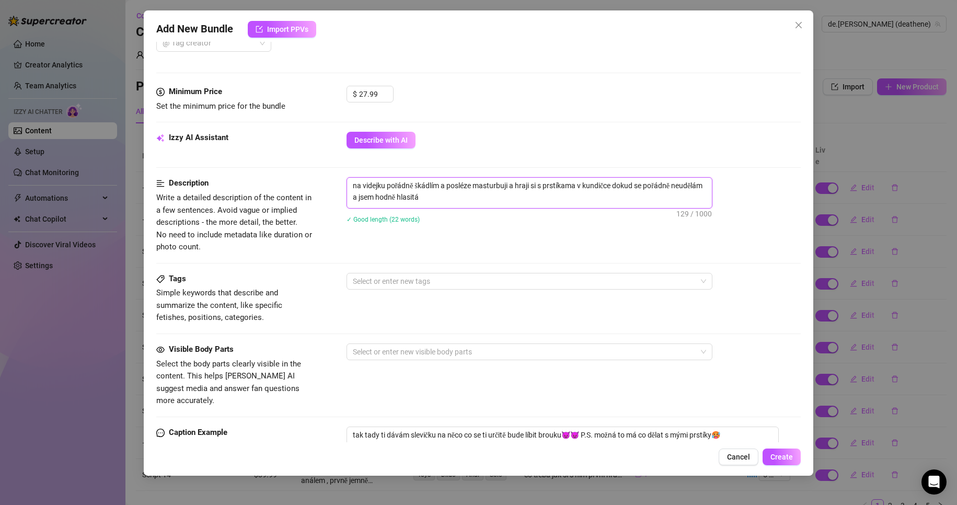
scroll to position [314, 0]
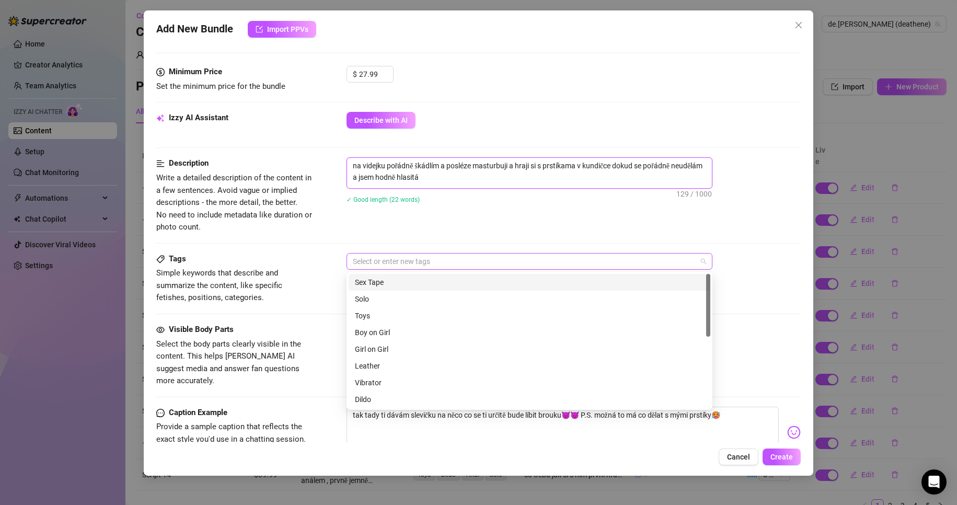
click at [435, 268] on div "Select or enter new tags" at bounding box center [530, 261] width 366 height 17
click at [386, 300] on div "Solo" at bounding box center [529, 298] width 349 height 11
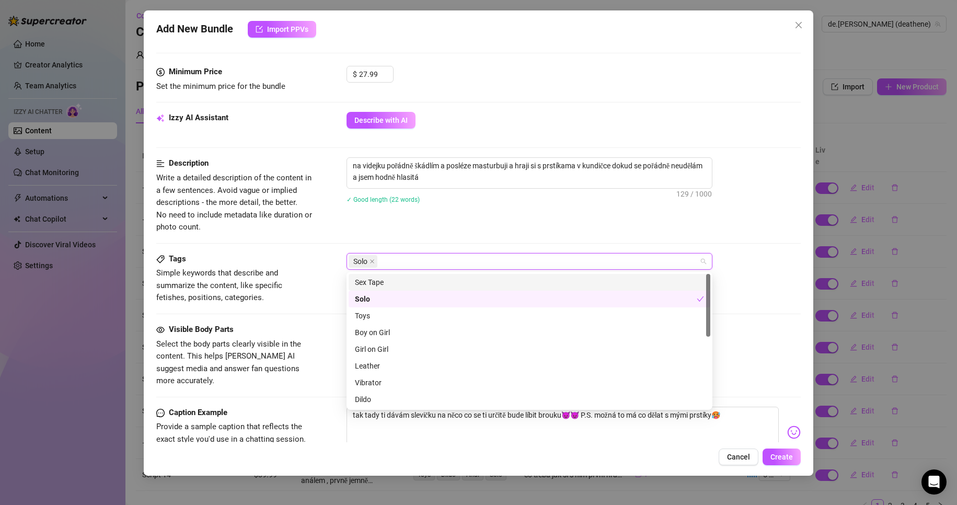
drag, startPoint x: 491, startPoint y: 242, endPoint x: 481, endPoint y: 251, distance: 13.7
click at [491, 241] on div "Description Write a detailed description of the content in a few sentences. Avo…" at bounding box center [478, 204] width 645 height 95
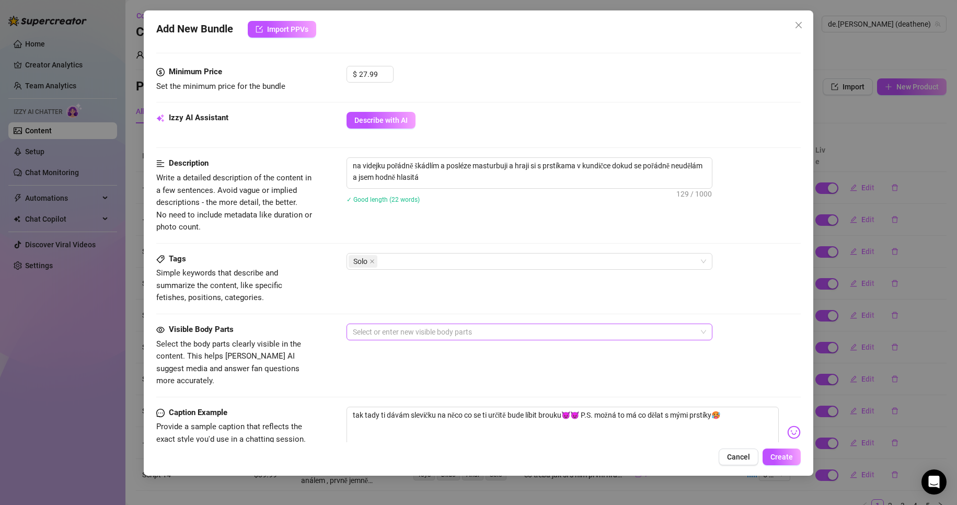
click at [408, 333] on div at bounding box center [524, 332] width 351 height 15
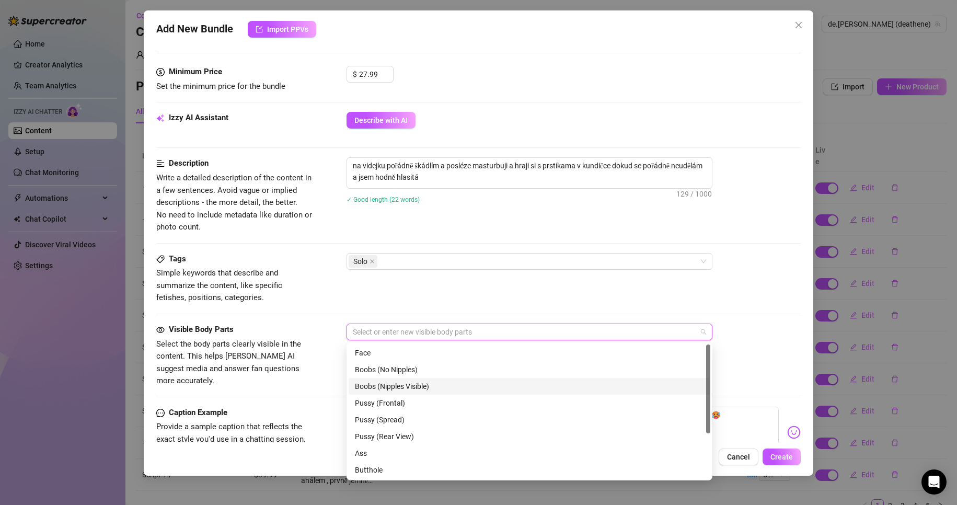
click at [431, 388] on div "Boobs (Nipples Visible)" at bounding box center [529, 385] width 349 height 11
click at [419, 405] on div "Pussy (Frontal)" at bounding box center [529, 402] width 349 height 11
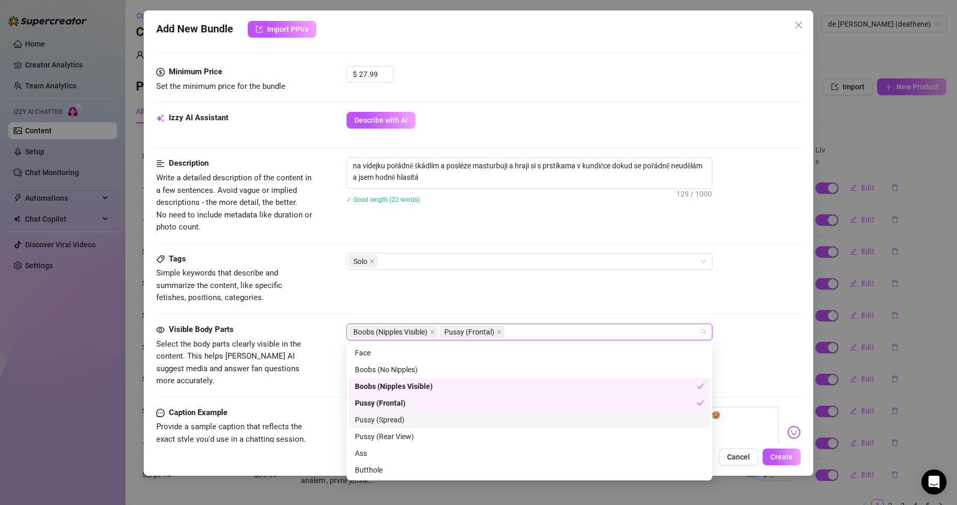
drag, startPoint x: 412, startPoint y: 418, endPoint x: 423, endPoint y: 424, distance: 12.6
click at [412, 418] on div "Pussy (Spread)" at bounding box center [529, 419] width 349 height 11
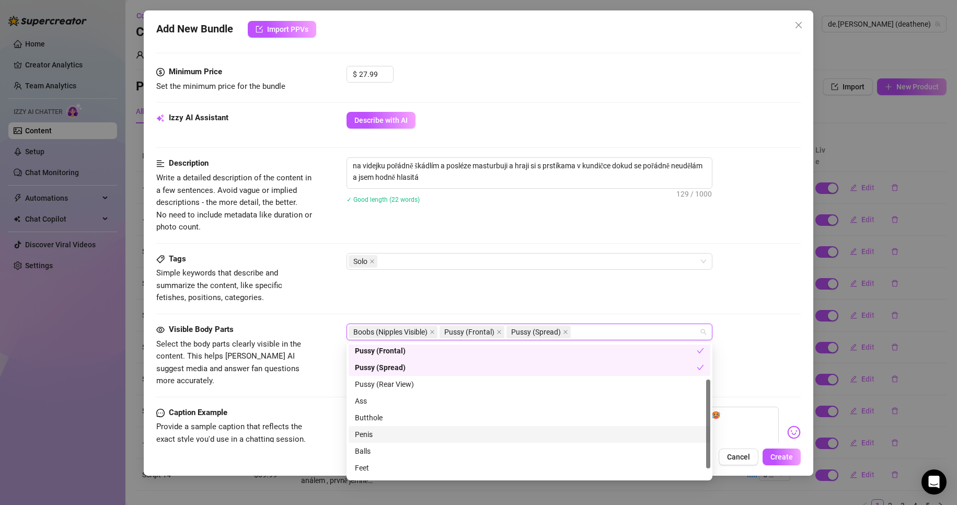
scroll to position [67, 0]
click at [596, 299] on div "Tags Simple keywords that describe and summarize the content, like specific fet…" at bounding box center [478, 278] width 645 height 51
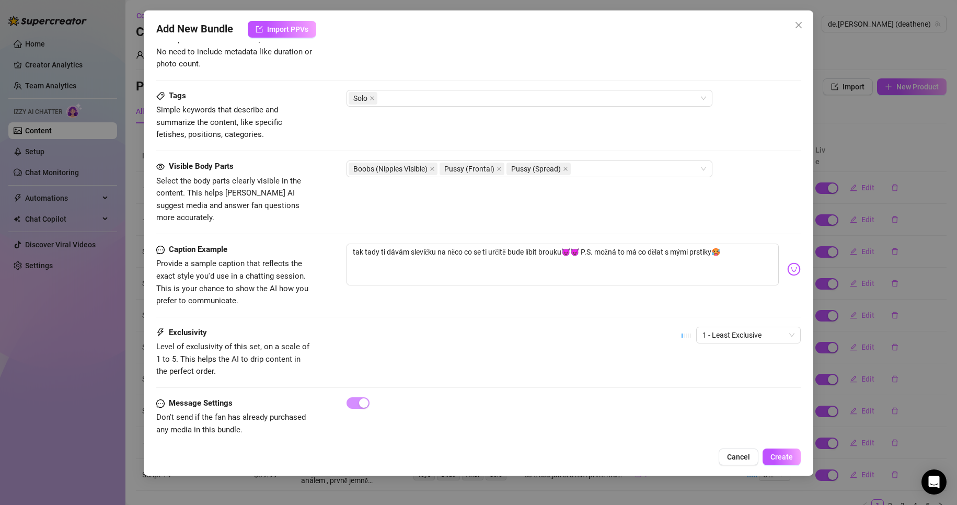
scroll to position [478, 0]
click at [740, 326] on span "1 - Least Exclusive" at bounding box center [748, 334] width 92 height 16
click at [717, 376] on div "3" at bounding box center [740, 375] width 88 height 11
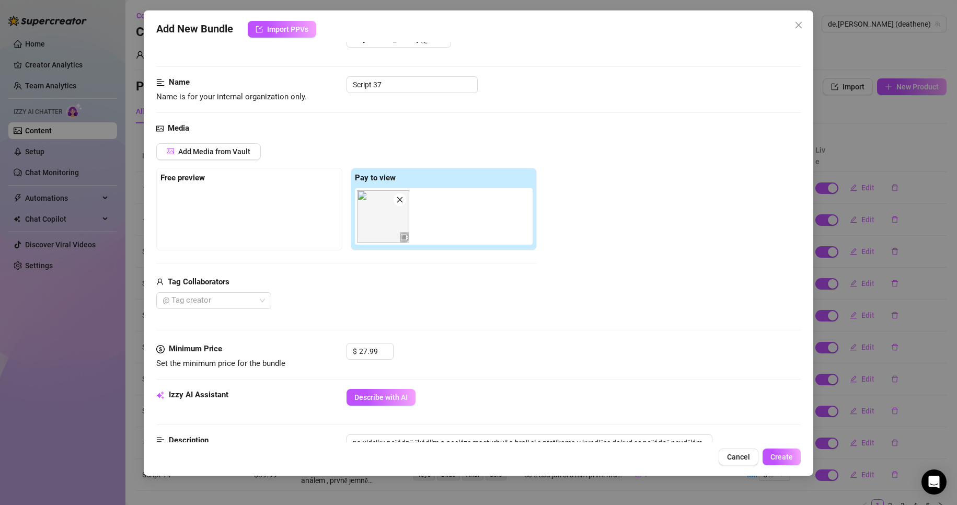
scroll to position [314, 0]
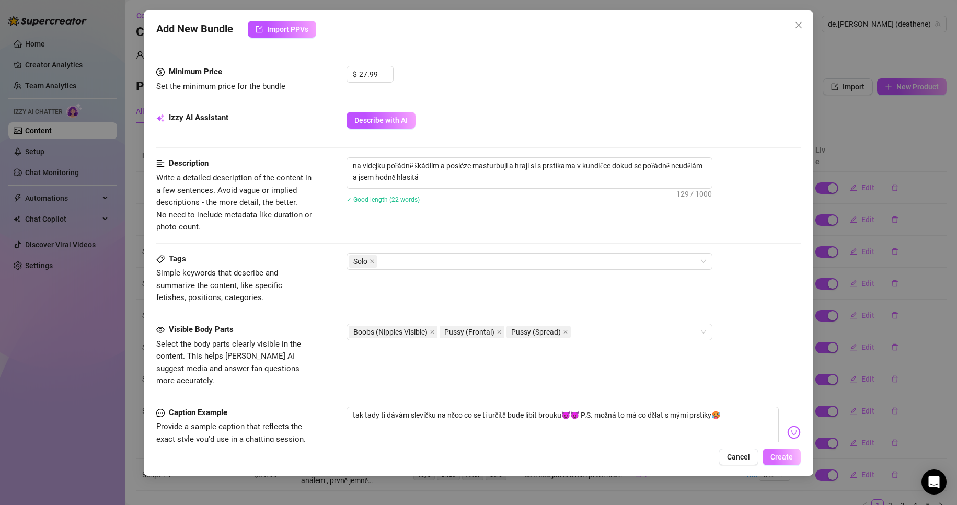
click at [788, 463] on button "Create" at bounding box center [782, 456] width 38 height 17
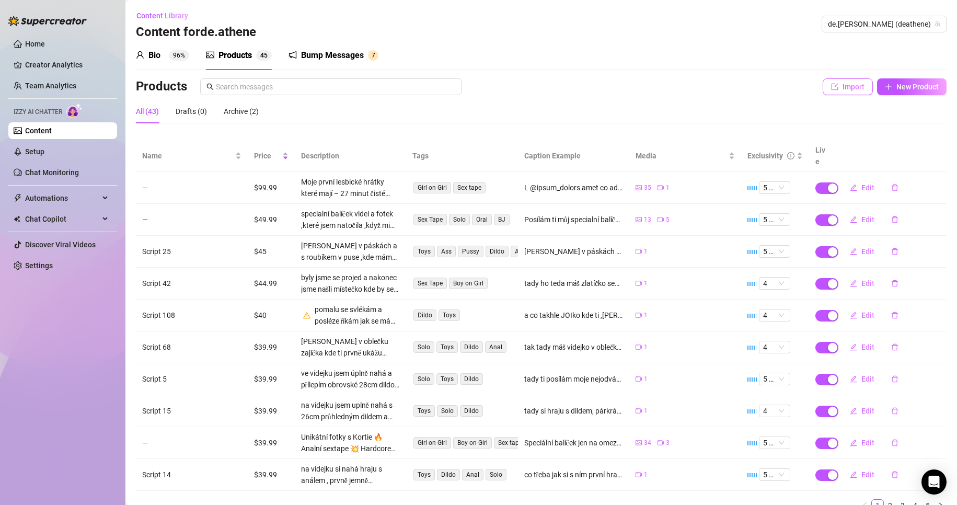
click at [855, 87] on span "Import" at bounding box center [854, 87] width 22 height 8
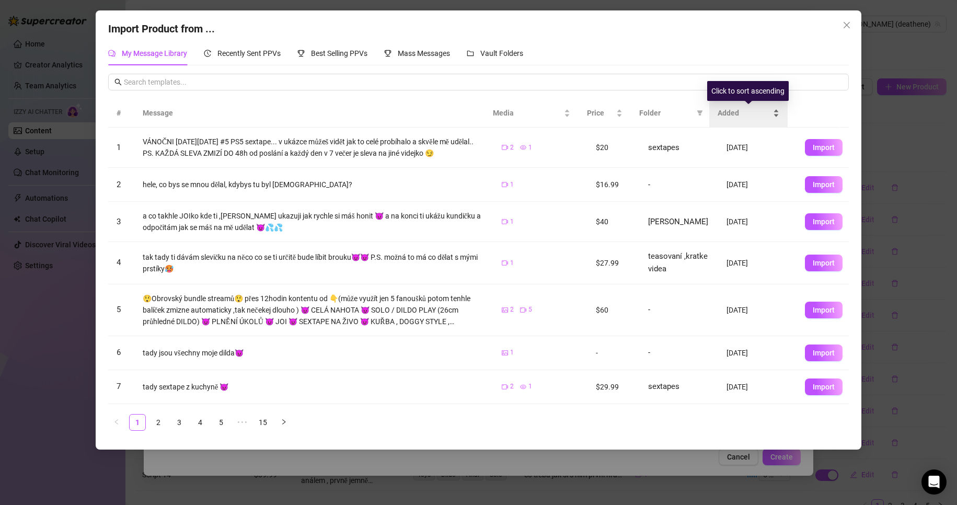
click at [745, 113] on span "Added" at bounding box center [744, 112] width 53 height 11
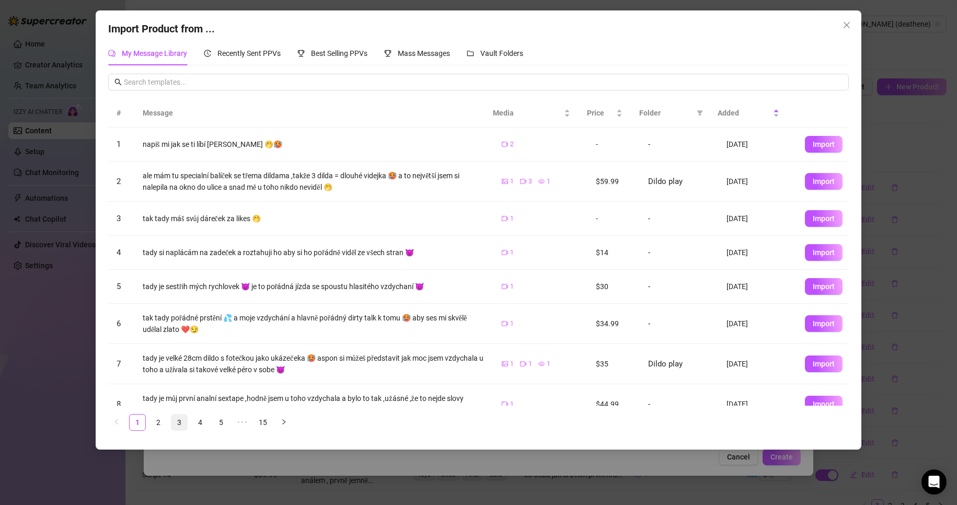
click at [182, 425] on link "3" at bounding box center [179, 422] width 16 height 16
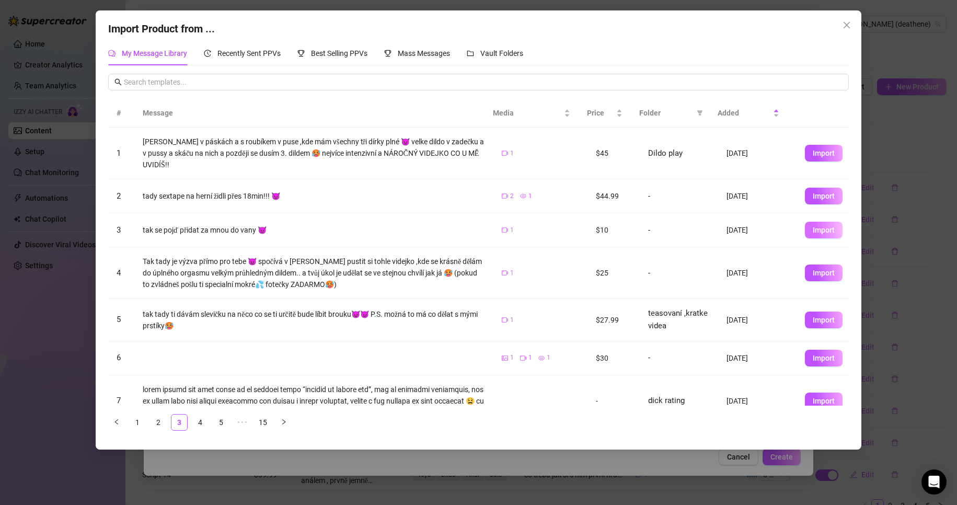
click at [813, 228] on span "Import" at bounding box center [824, 230] width 22 height 8
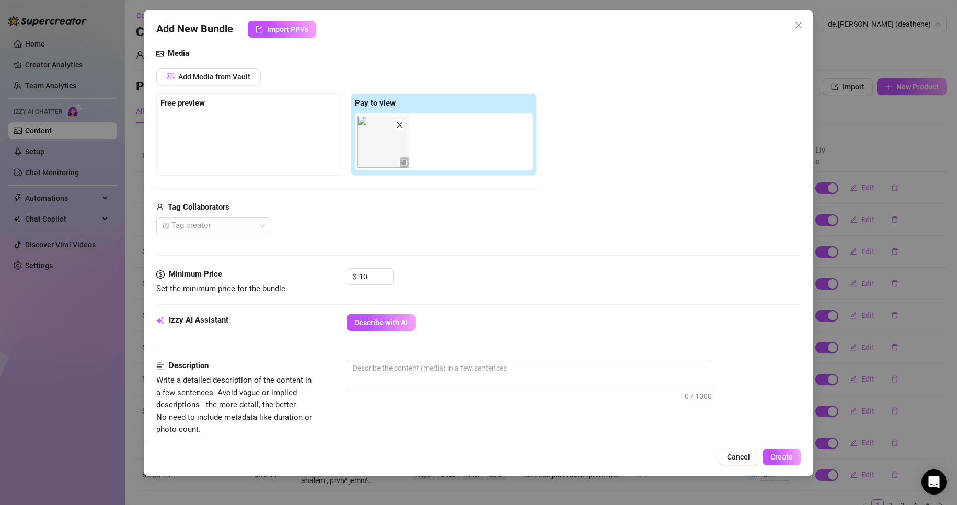
scroll to position [157, 0]
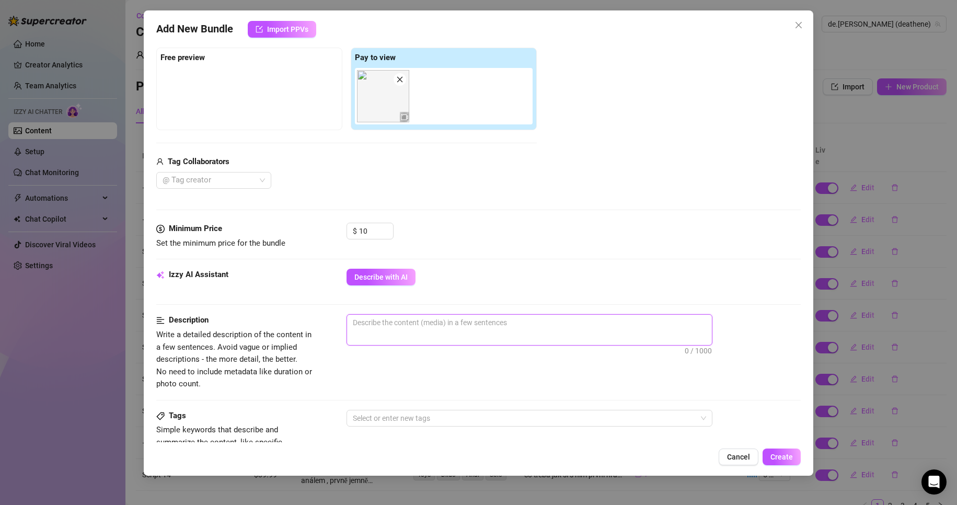
click at [406, 320] on textarea at bounding box center [529, 323] width 365 height 16
drag, startPoint x: 526, startPoint y: 324, endPoint x: 564, endPoint y: 326, distance: 38.7
click at [526, 324] on textarea "jsem celá nahá ve vaně a pomalu se hezky umývám a šahám po" at bounding box center [529, 323] width 365 height 16
drag, startPoint x: 565, startPoint y: 325, endPoint x: 527, endPoint y: 327, distance: 38.2
click at [527, 327] on textarea "jsem celá nahá ve vaně a pomalu se hezky umývám a šahám po" at bounding box center [529, 323] width 365 height 16
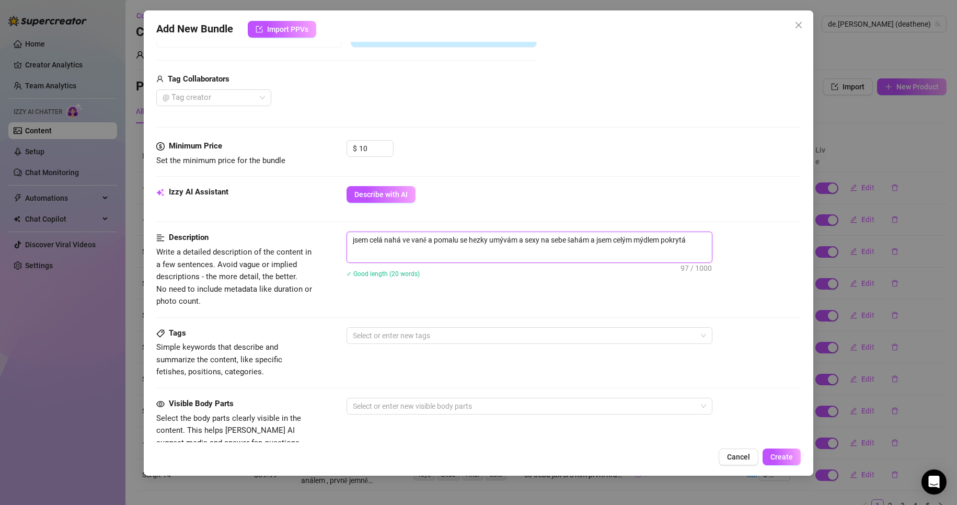
scroll to position [314, 0]
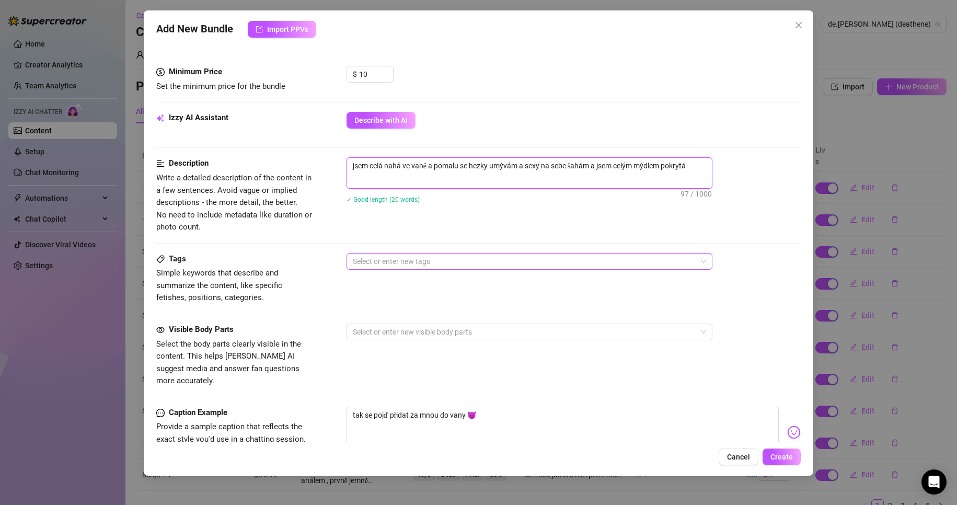
click at [407, 264] on div at bounding box center [524, 261] width 351 height 15
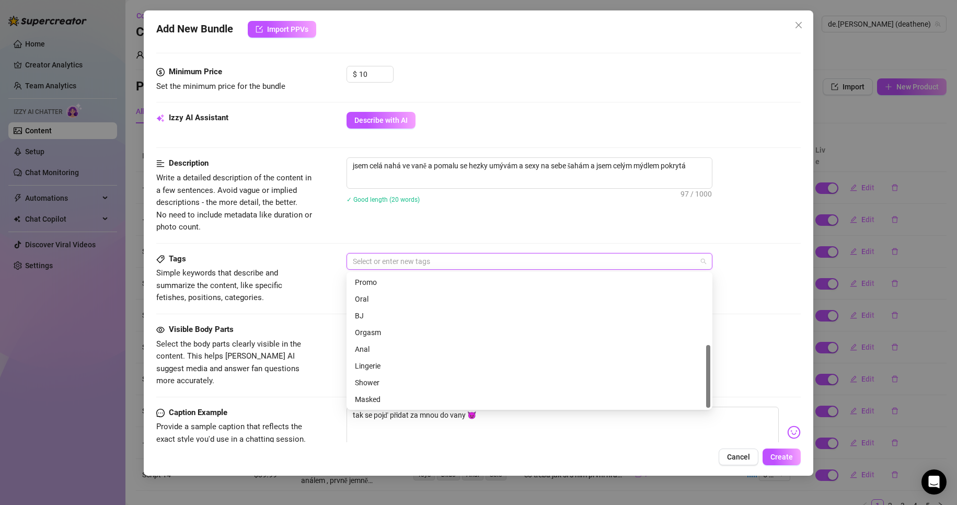
scroll to position [98, 0]
click at [403, 318] on div "Cheap Content" at bounding box center [529, 317] width 349 height 11
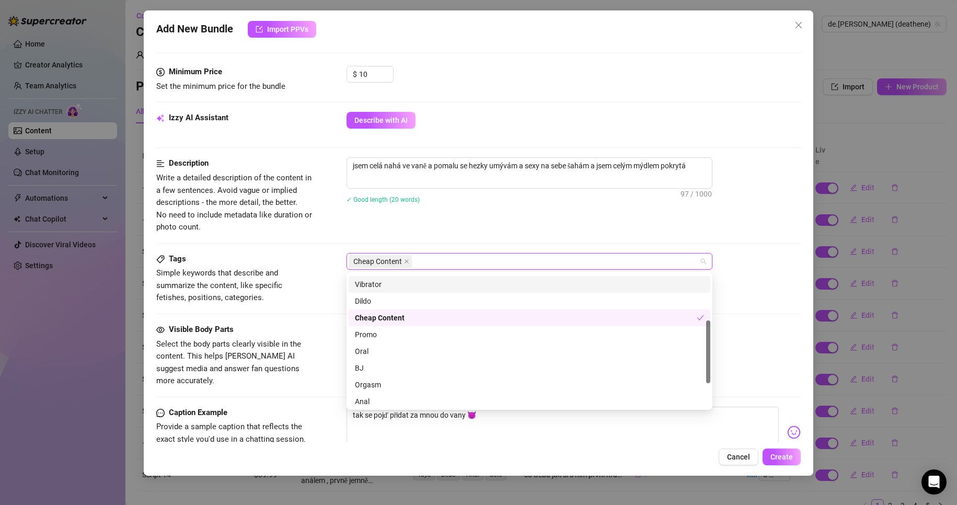
click at [328, 285] on div "Tags Simple keywords that describe and summarize the content, like specific fet…" at bounding box center [478, 278] width 645 height 51
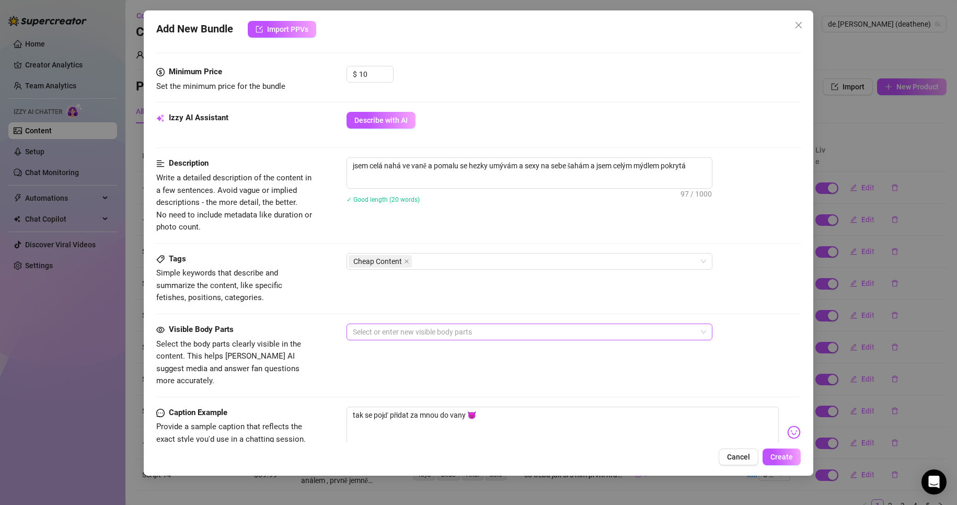
click at [397, 331] on div at bounding box center [524, 332] width 351 height 15
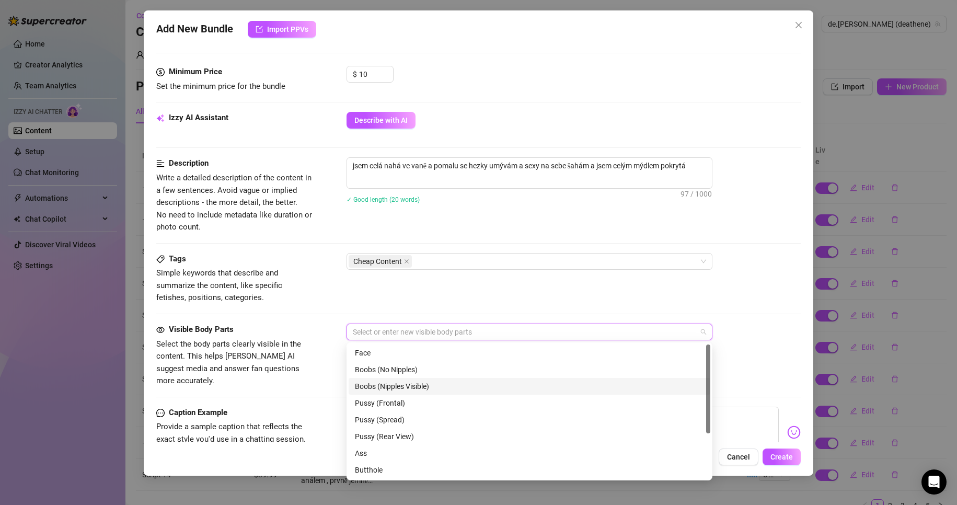
click at [433, 388] on div "Boobs (Nipples Visible)" at bounding box center [529, 385] width 349 height 11
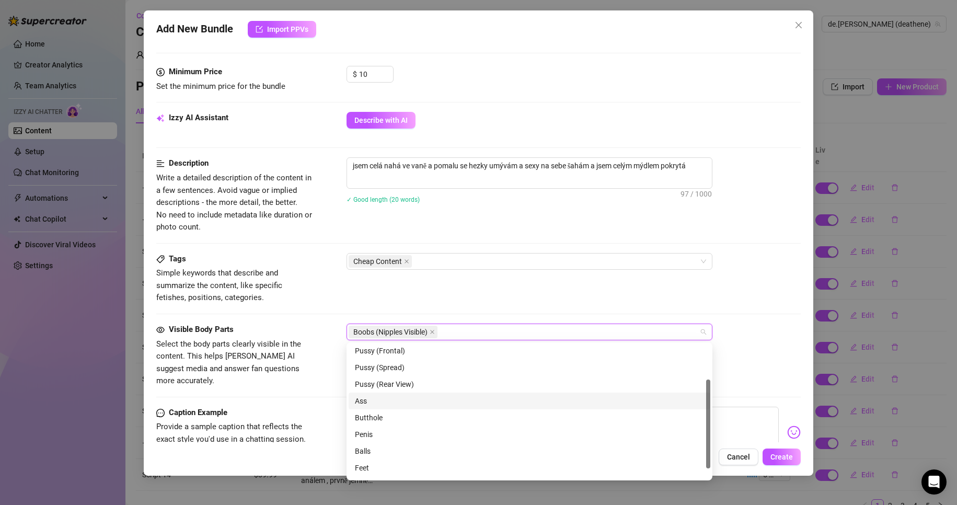
click at [407, 405] on div "Ass" at bounding box center [529, 400] width 349 height 11
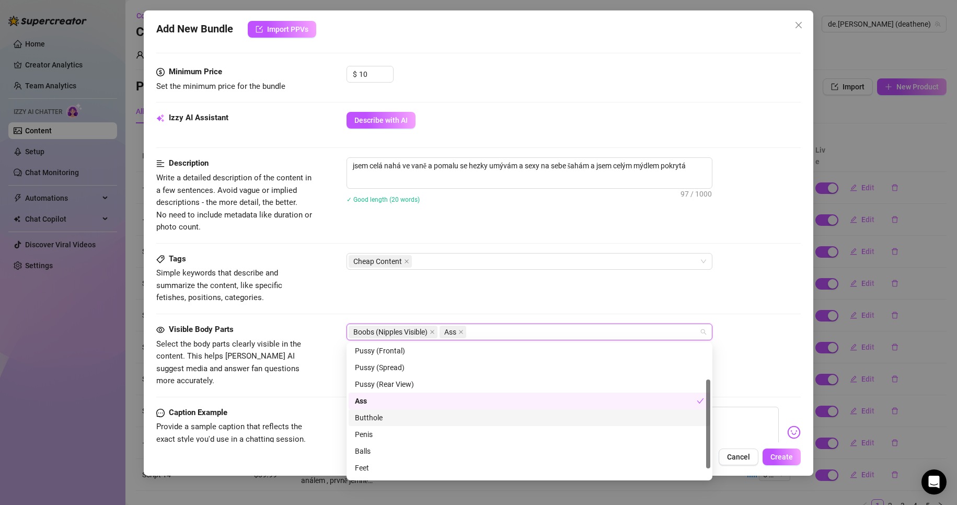
scroll to position [67, 0]
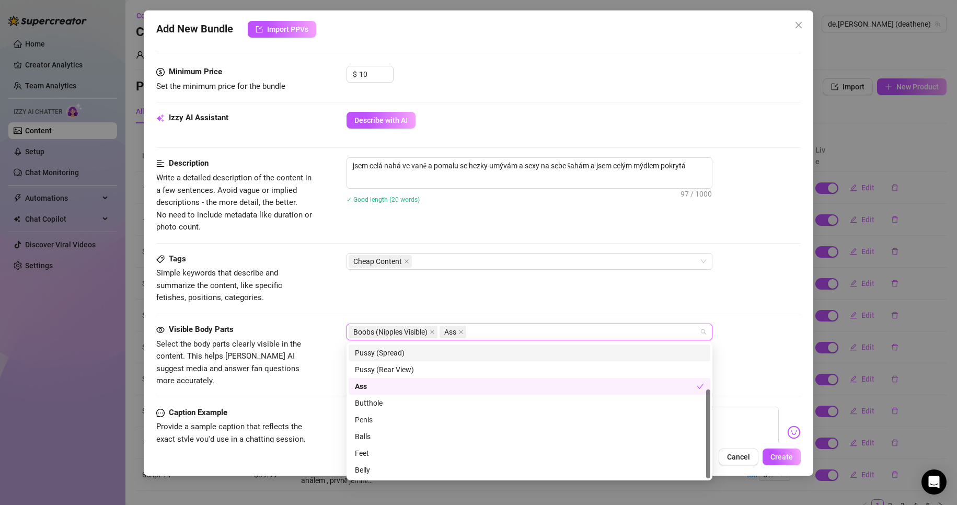
click at [514, 302] on div "Tags Simple keywords that describe and summarize the content, like specific fet…" at bounding box center [478, 278] width 645 height 51
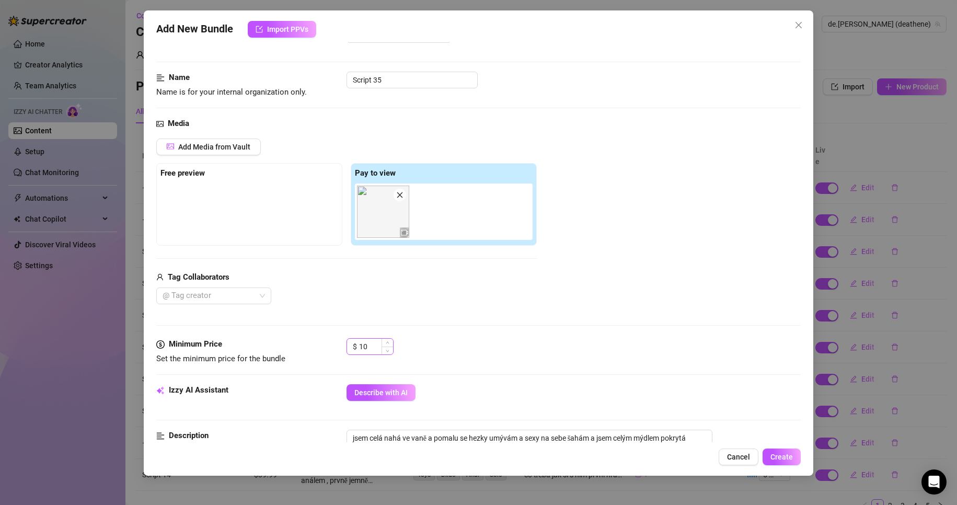
scroll to position [7, 0]
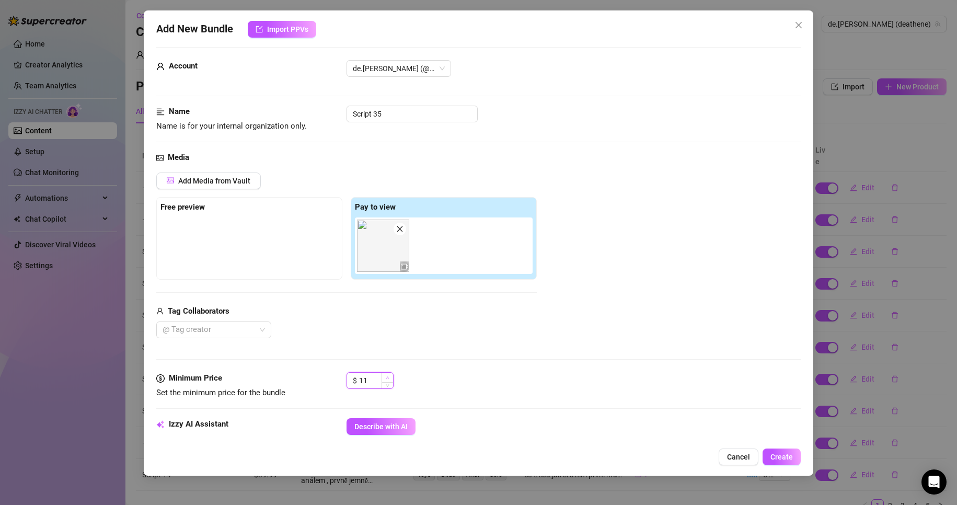
click at [391, 375] on span "Increase Value" at bounding box center [387, 377] width 11 height 9
click at [390, 375] on span "Increase Value" at bounding box center [387, 377] width 11 height 9
click at [388, 374] on span "Increase Value" at bounding box center [387, 377] width 11 height 9
click at [386, 375] on span "Increase Value" at bounding box center [387, 377] width 11 height 9
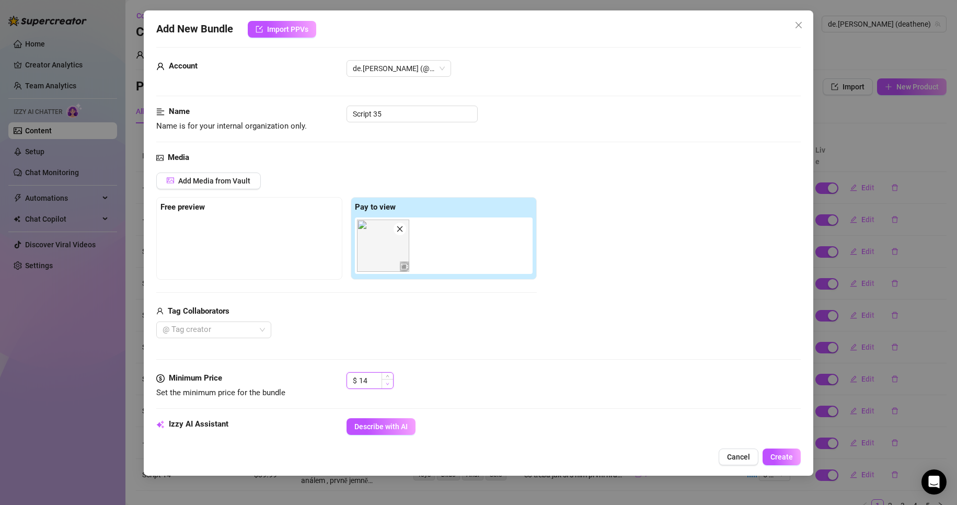
click at [387, 383] on icon "down" at bounding box center [388, 384] width 4 height 4
click at [387, 384] on icon "down" at bounding box center [388, 384] width 4 height 4
click at [480, 351] on div "Media Add Media from Vault Free preview Pay to view Tag Collaborators @ Tag cre…" at bounding box center [478, 262] width 645 height 221
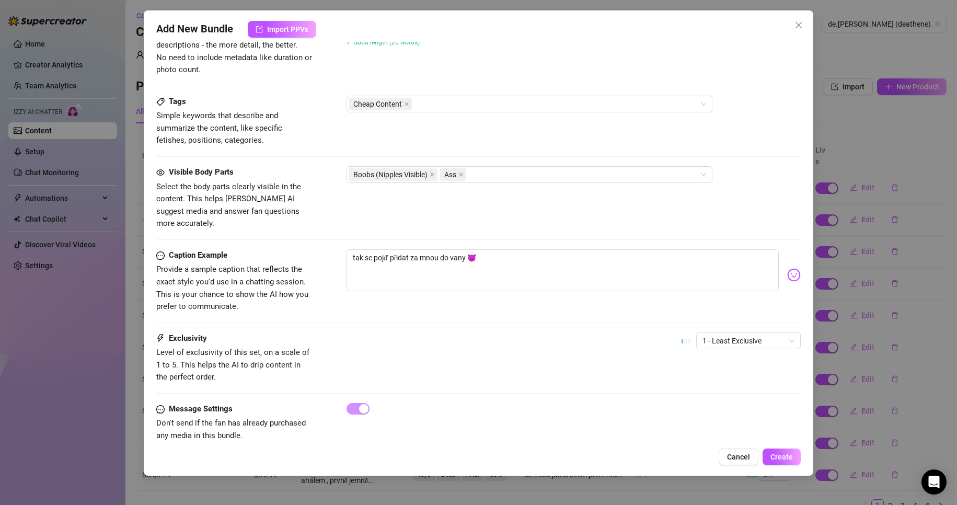
scroll to position [478, 0]
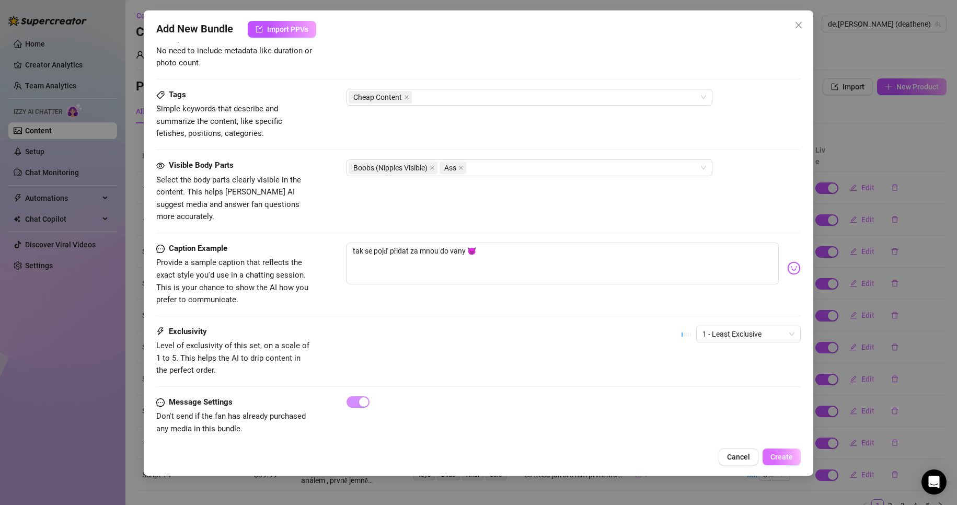
click at [782, 457] on span "Create" at bounding box center [781, 457] width 22 height 8
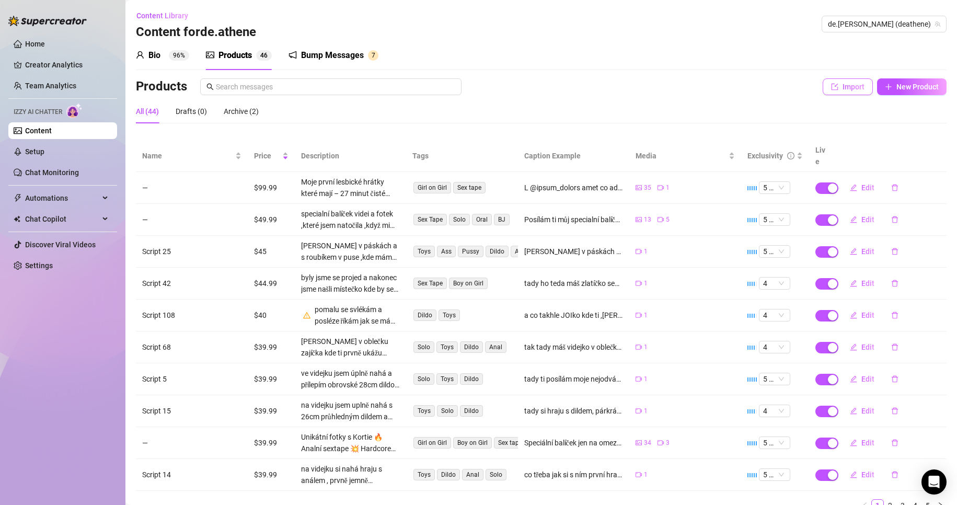
click at [844, 86] on span "Import" at bounding box center [854, 87] width 22 height 8
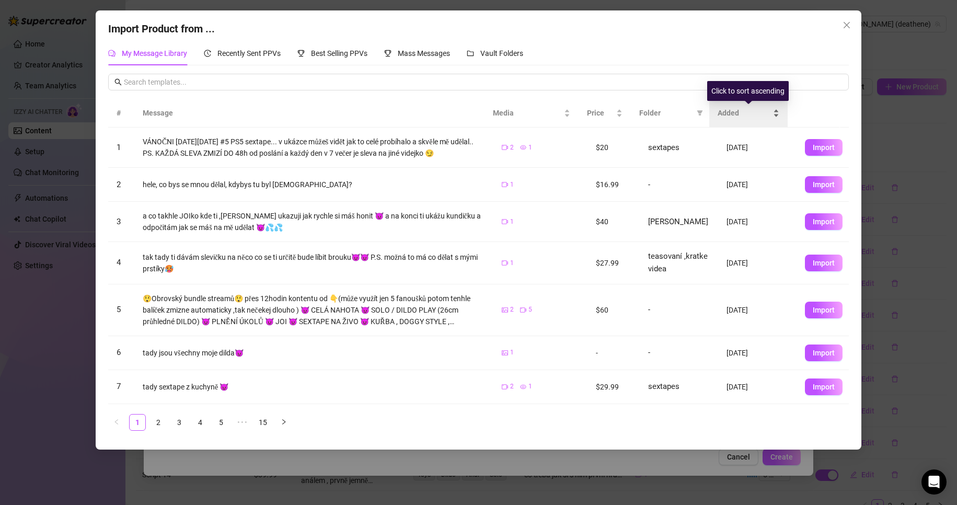
click at [739, 114] on span "Added" at bounding box center [744, 112] width 53 height 11
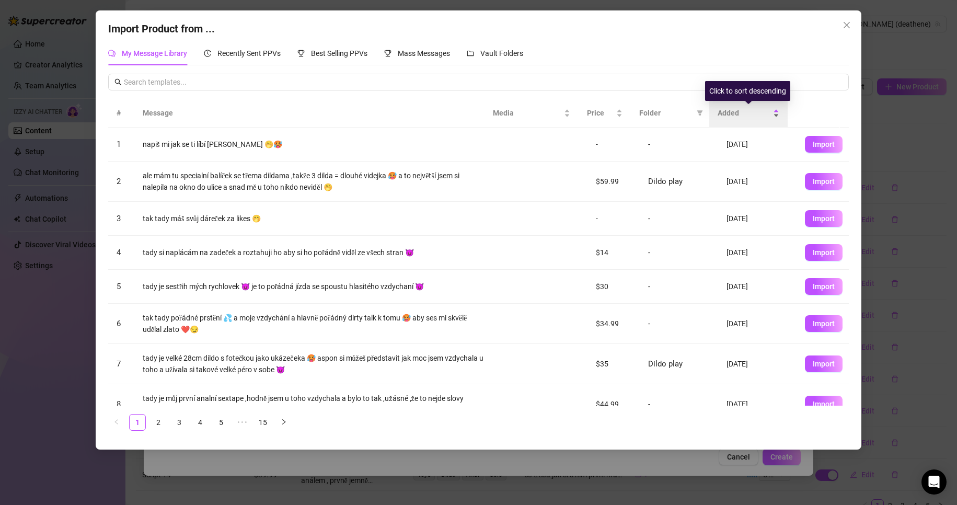
click at [739, 114] on span "Added" at bounding box center [744, 112] width 53 height 11
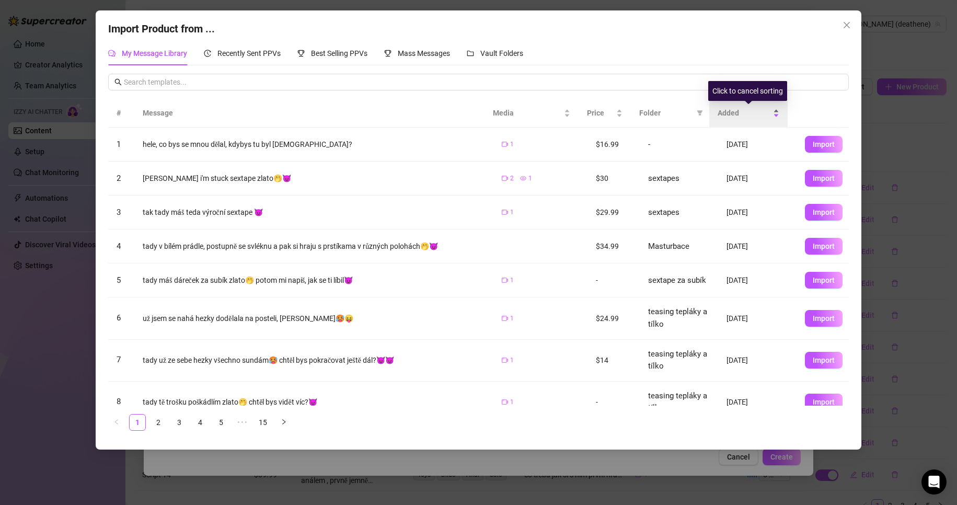
click at [739, 114] on span "Added" at bounding box center [744, 112] width 53 height 11
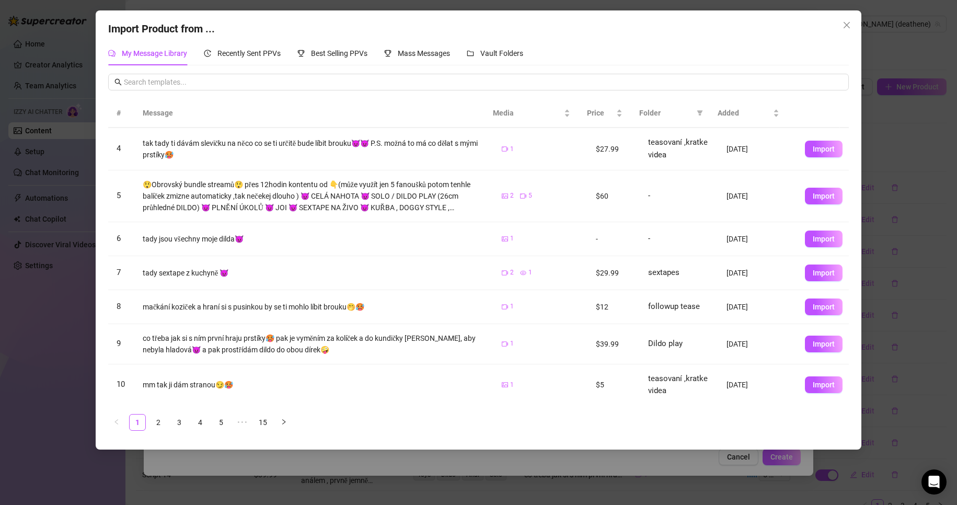
scroll to position [114, 0]
click at [158, 420] on link "2" at bounding box center [159, 422] width 16 height 16
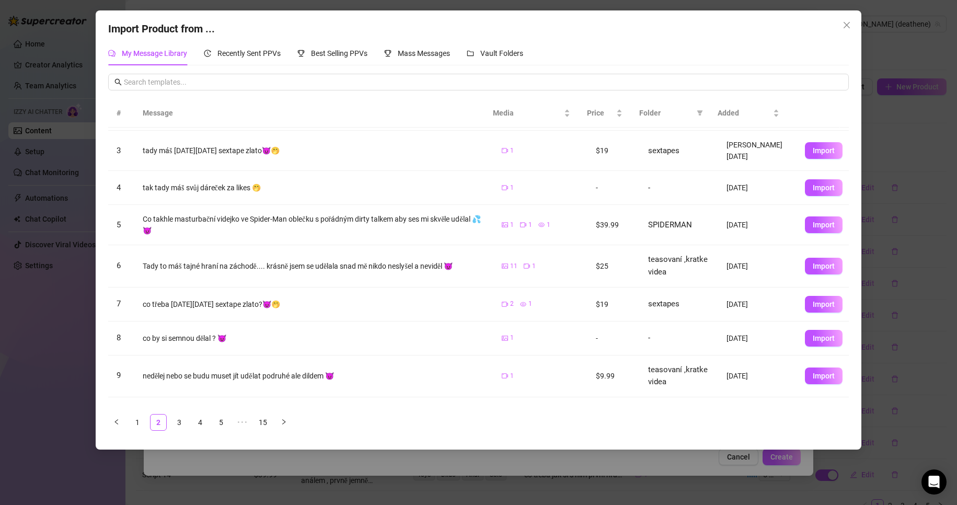
scroll to position [0, 0]
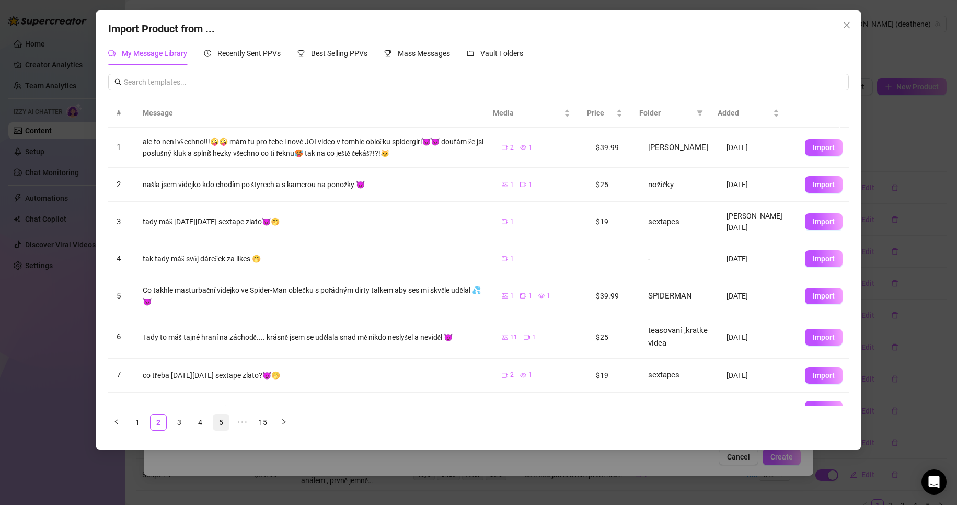
click at [217, 421] on link "5" at bounding box center [221, 422] width 16 height 16
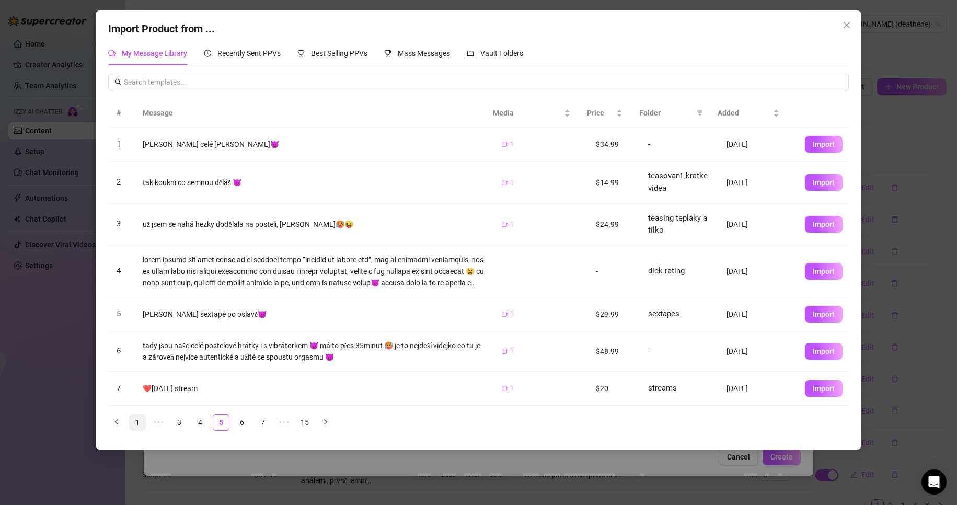
click at [139, 424] on link "1" at bounding box center [138, 422] width 16 height 16
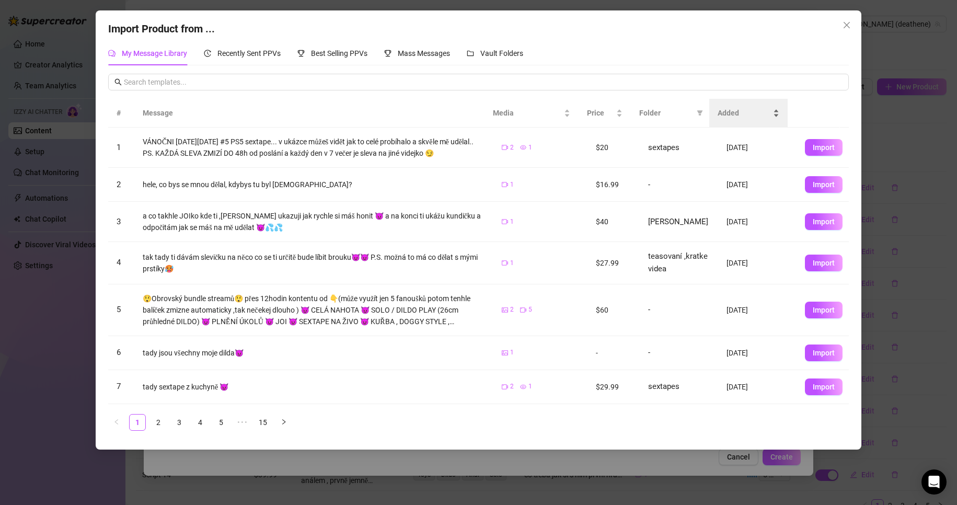
click at [728, 118] on span "Added" at bounding box center [744, 112] width 53 height 11
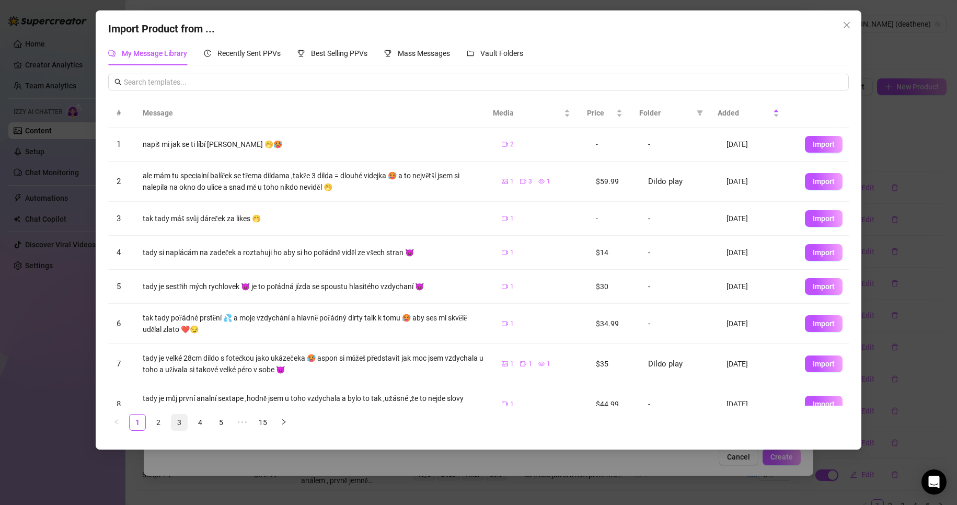
click at [177, 421] on link "3" at bounding box center [179, 422] width 16 height 16
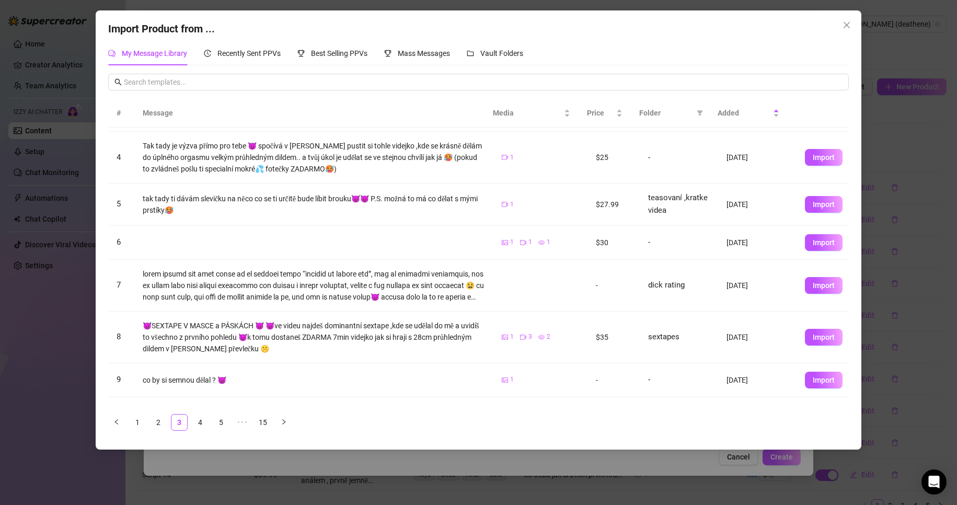
scroll to position [141, 0]
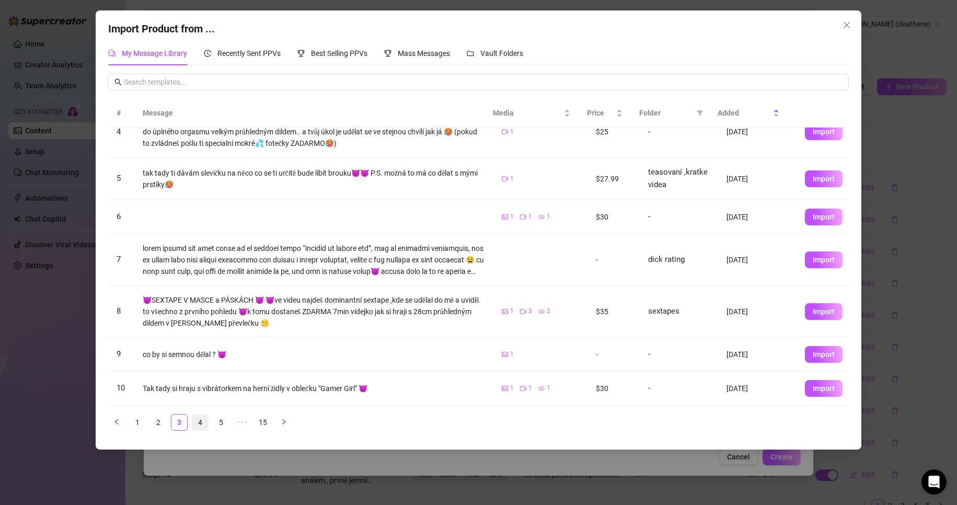
click at [206, 417] on link "4" at bounding box center [200, 422] width 16 height 16
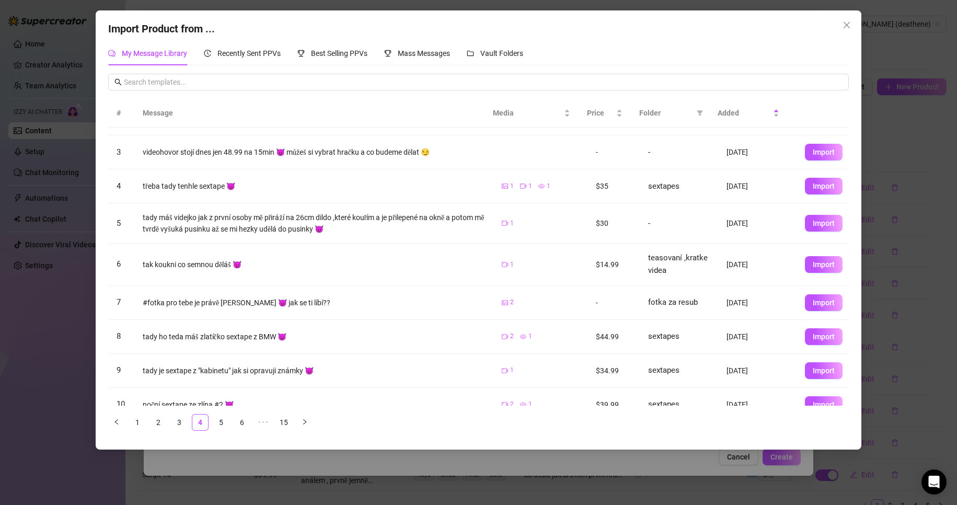
scroll to position [76, 0]
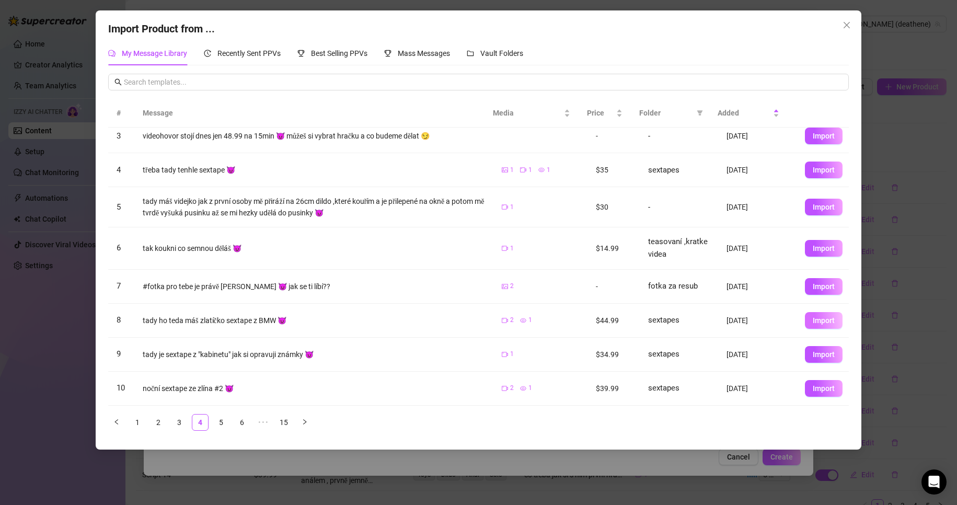
click at [815, 322] on span "Import" at bounding box center [824, 320] width 22 height 8
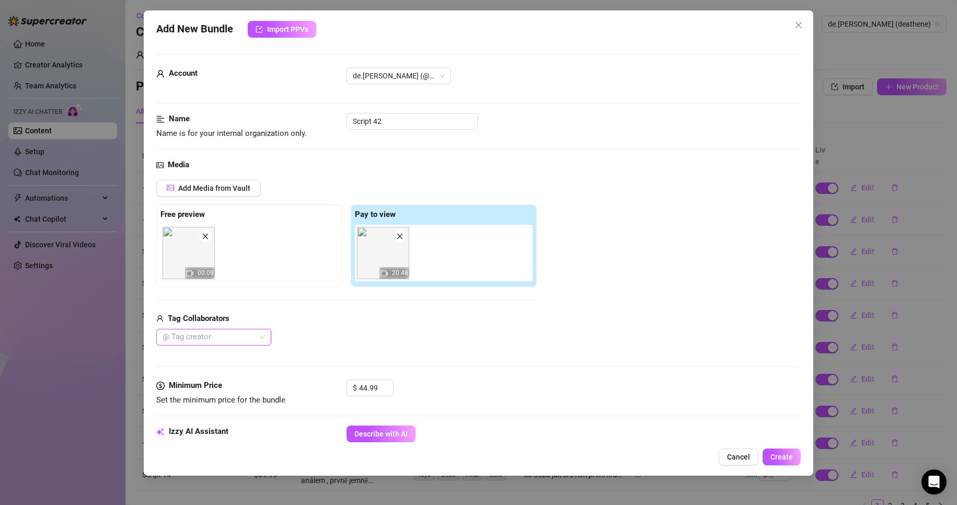
click at [237, 342] on div at bounding box center [208, 337] width 100 height 15
click at [216, 359] on div "Maxim" at bounding box center [214, 357] width 98 height 11
click at [543, 317] on div "Add Media from Vault Free preview 00:09 Pay to view 20:48 Tag Collaborators Max…" at bounding box center [478, 263] width 645 height 166
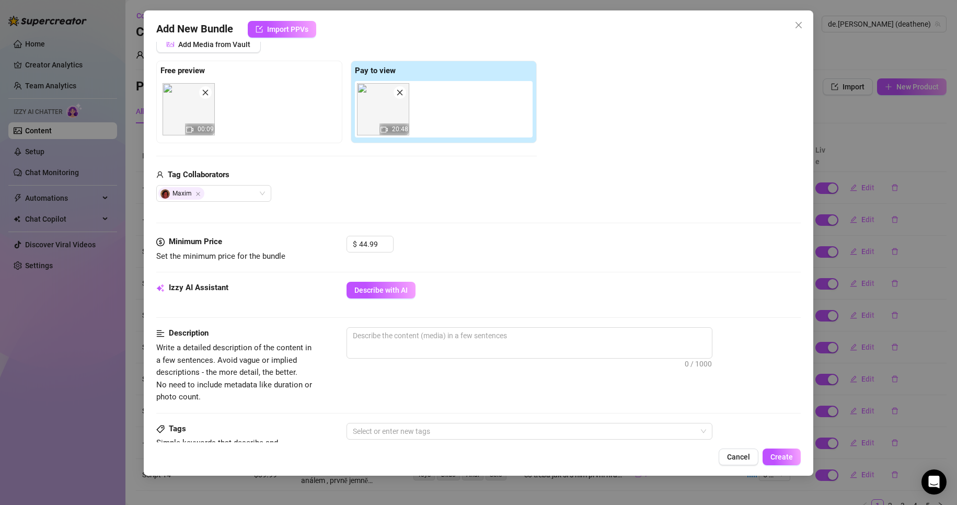
scroll to position [157, 0]
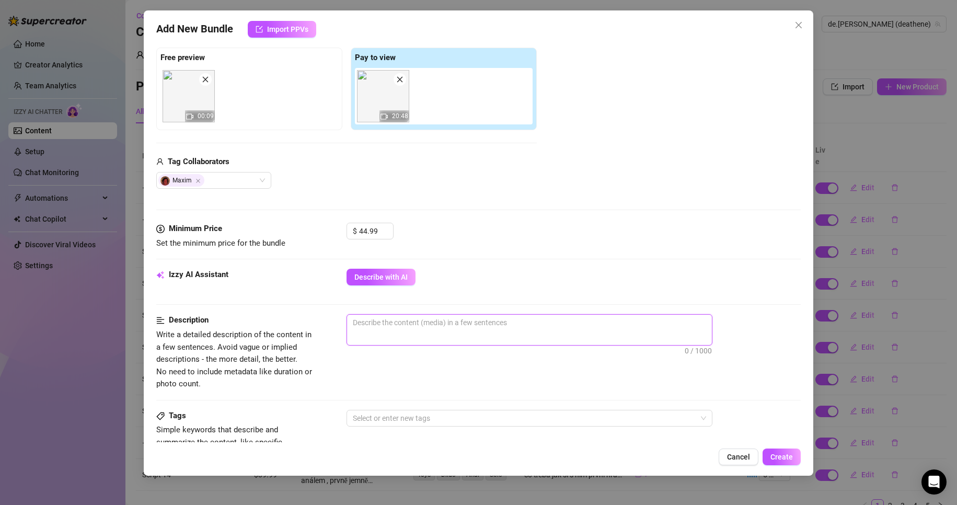
click at [398, 330] on textarea at bounding box center [529, 323] width 365 height 16
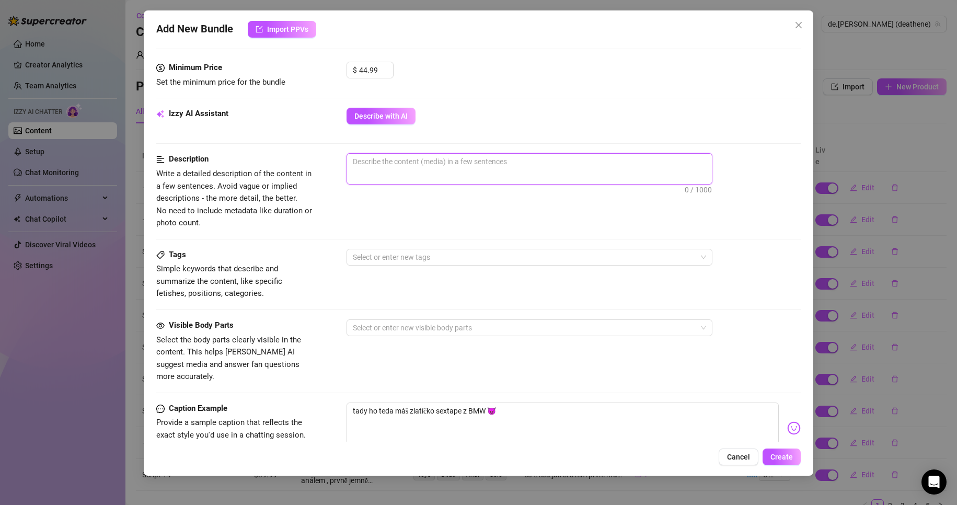
scroll to position [418, 0]
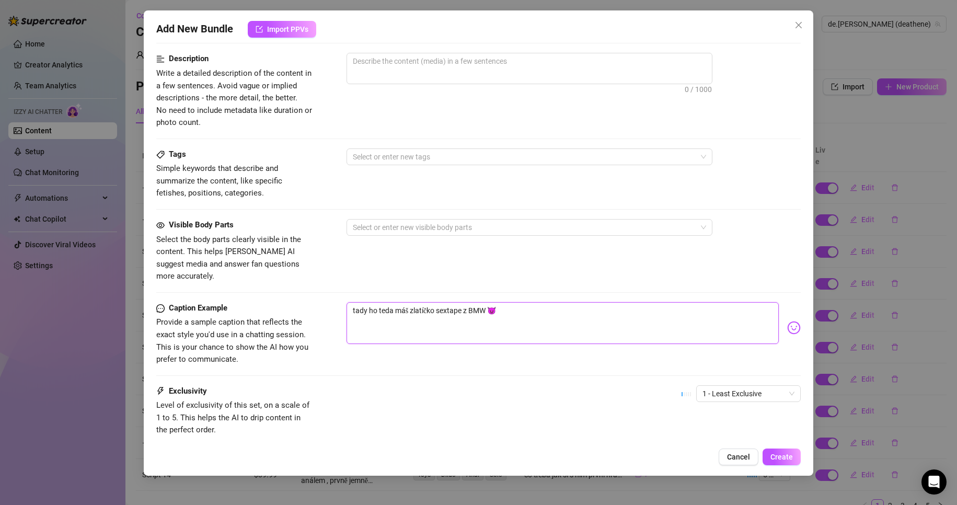
drag, startPoint x: 504, startPoint y: 298, endPoint x: 306, endPoint y: 295, distance: 198.1
click at [306, 302] on div "Caption Example Provide a sample caption that reflects the exact style you'd us…" at bounding box center [478, 334] width 645 height 64
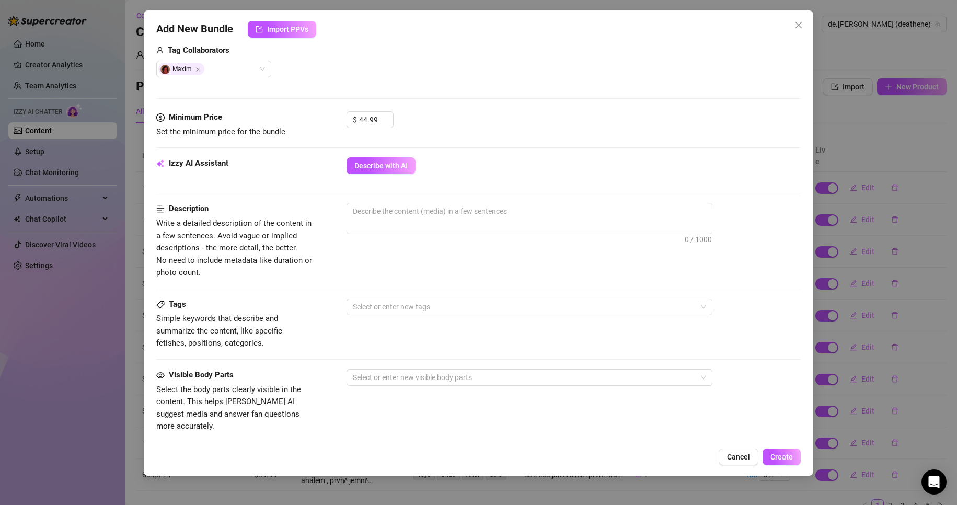
scroll to position [261, 0]
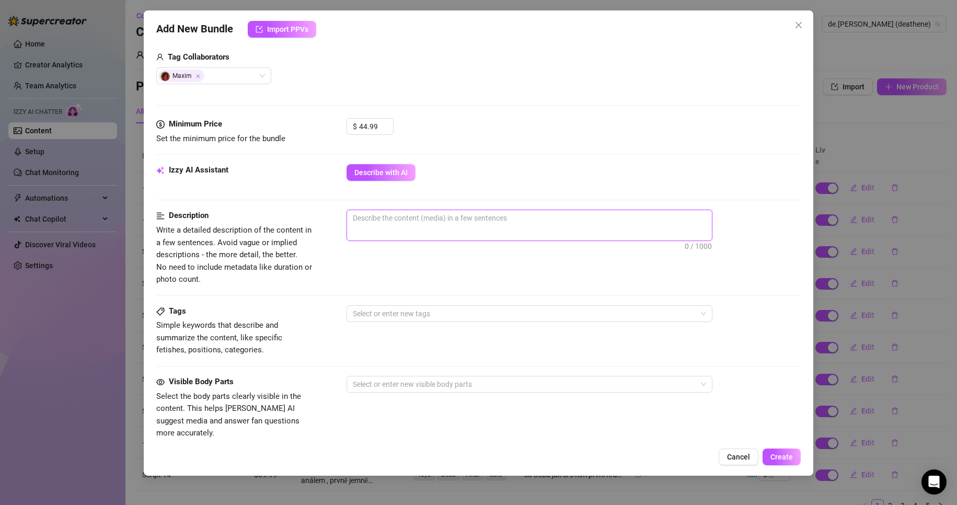
click at [394, 224] on textarea at bounding box center [529, 218] width 365 height 16
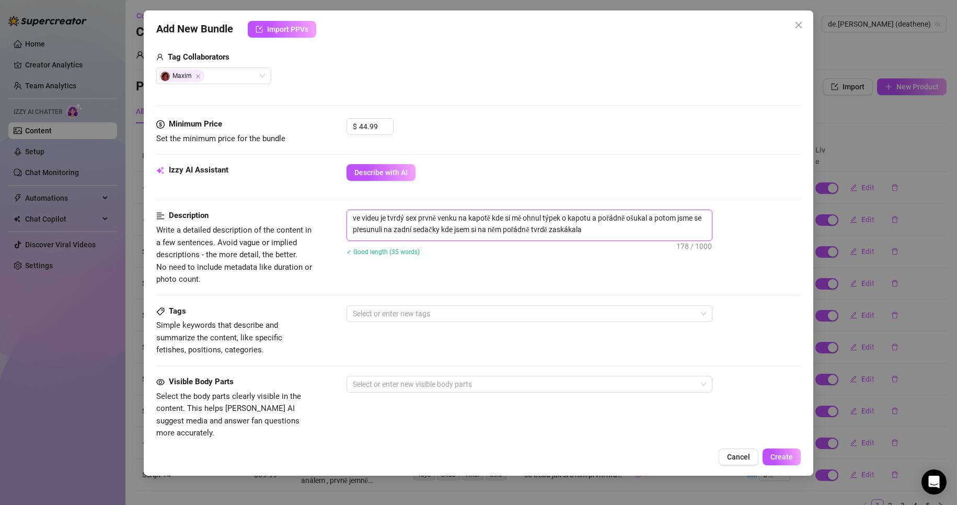
click at [489, 233] on textarea "ve videu je tvrdý sex prvně venku na kapotě kde si mě ohnul týpek o kapotu a po…" at bounding box center [529, 223] width 365 height 27
click at [565, 230] on textarea "ve videu je tvrdý sex prvně venku na kapotě kde si mě ohnul týpek o kapotu a po…" at bounding box center [529, 223] width 365 height 27
click at [633, 230] on textarea "ve videu je tvrdý sex prvně venku na kapotě kde si mě ohnul týpek o kapotu a po…" at bounding box center [529, 223] width 365 height 27
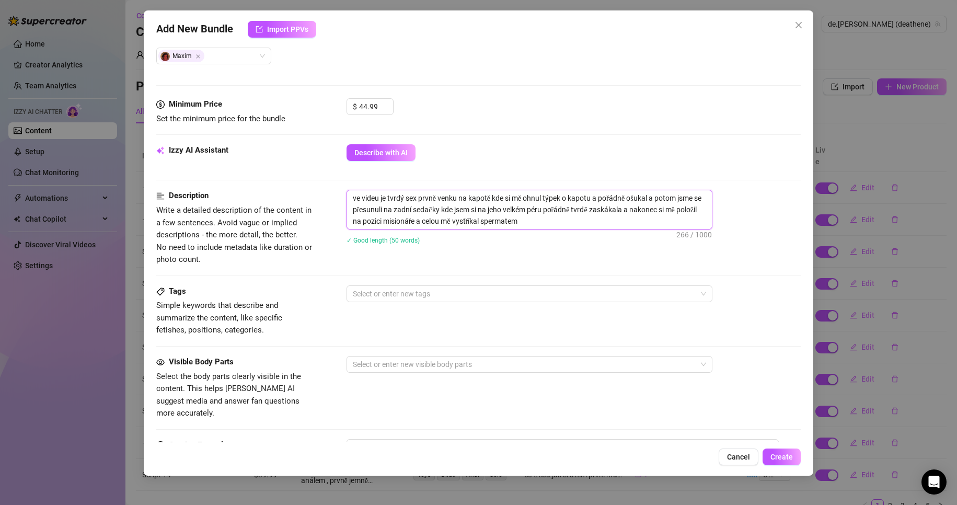
scroll to position [314, 0]
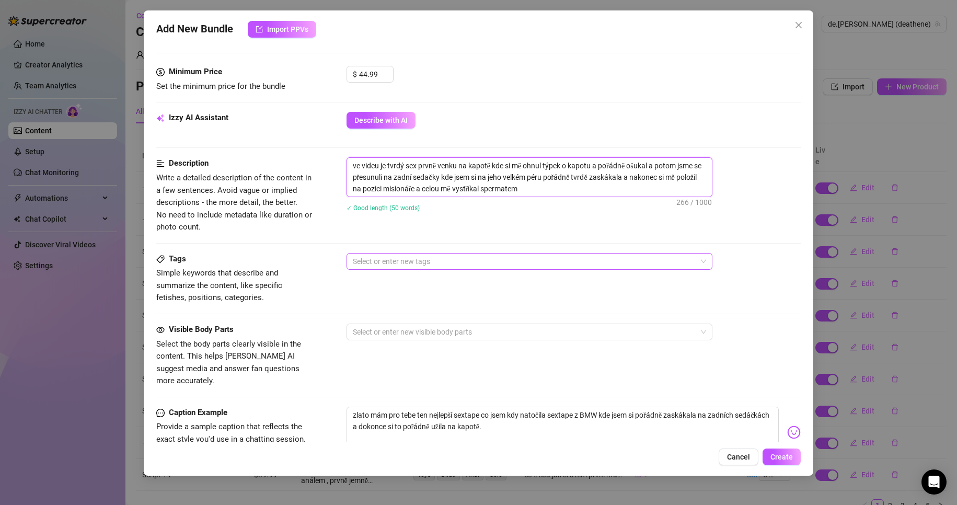
click at [412, 261] on div at bounding box center [524, 261] width 351 height 15
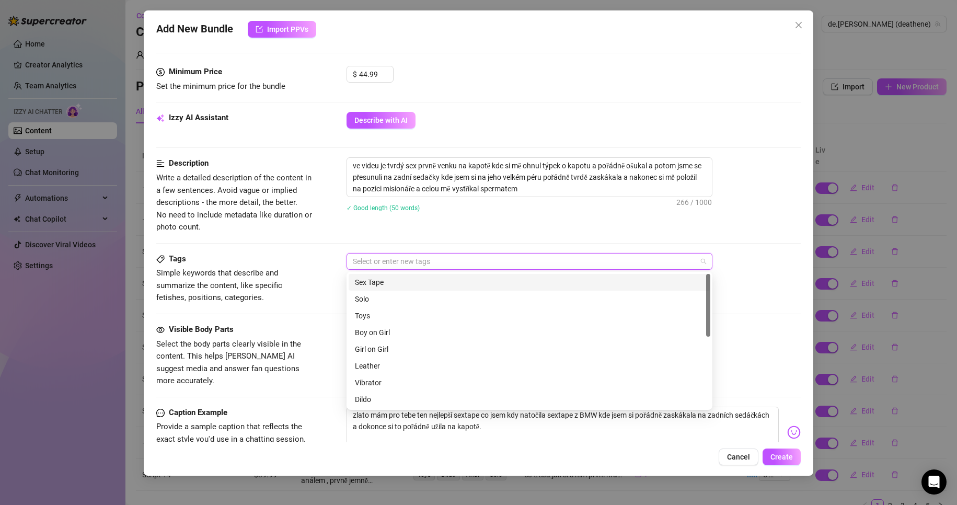
click at [391, 283] on div "Sex Tape" at bounding box center [529, 281] width 349 height 11
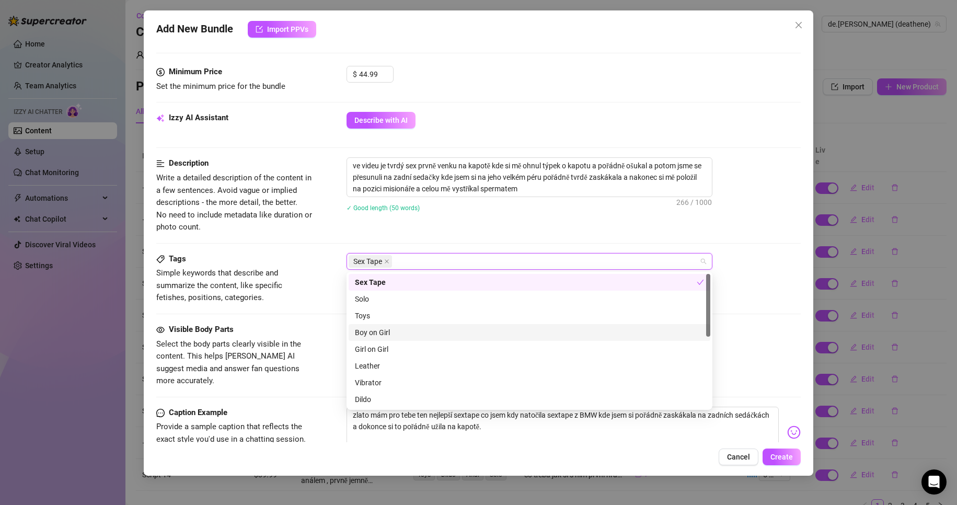
click at [408, 330] on div "Boy on Girl" at bounding box center [529, 332] width 349 height 11
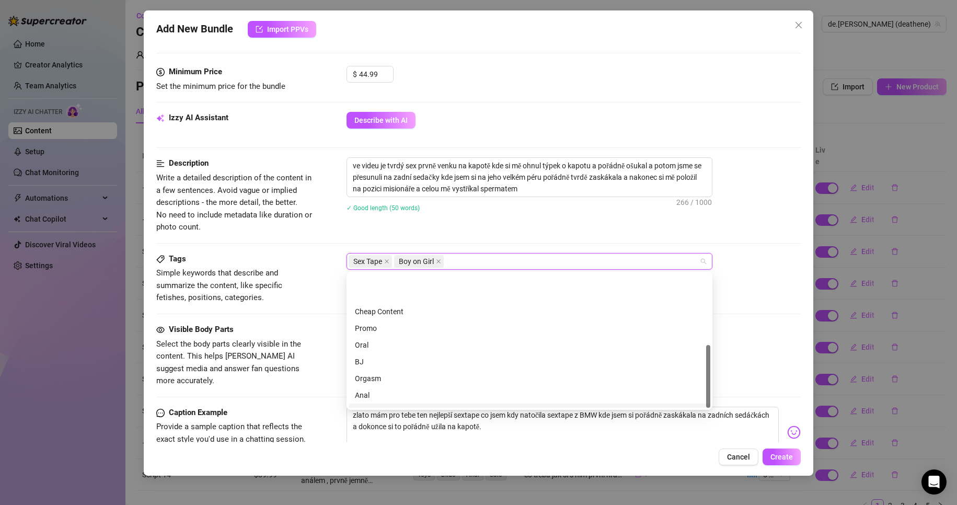
scroll to position [151, 0]
click at [550, 227] on div "Description Write a detailed description of the content in a few sentences. Avo…" at bounding box center [478, 195] width 645 height 76
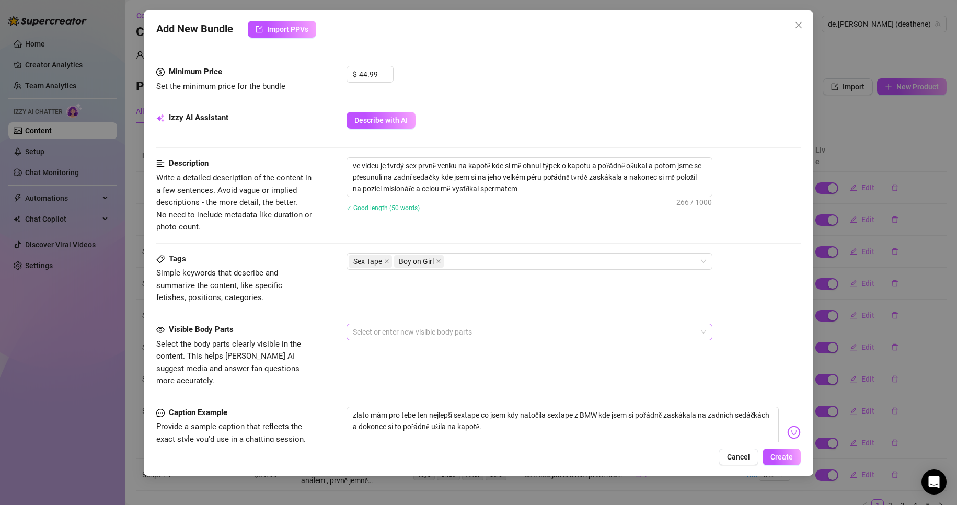
click at [423, 335] on div at bounding box center [524, 332] width 351 height 15
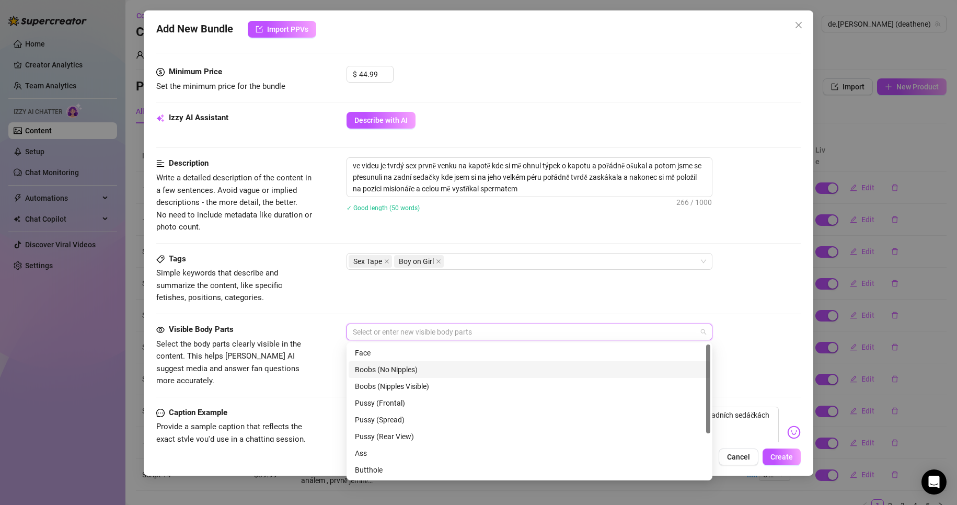
click at [411, 370] on div "Boobs (No Nipples)" at bounding box center [529, 369] width 349 height 11
click at [430, 389] on div "Boobs (Nipples Visible)" at bounding box center [529, 385] width 349 height 11
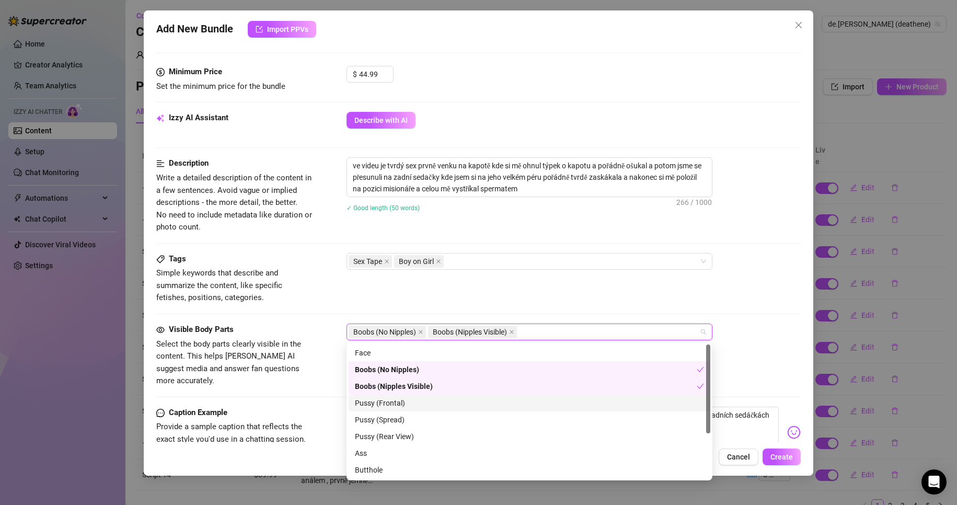
click at [417, 405] on div "Pussy (Frontal)" at bounding box center [529, 402] width 349 height 11
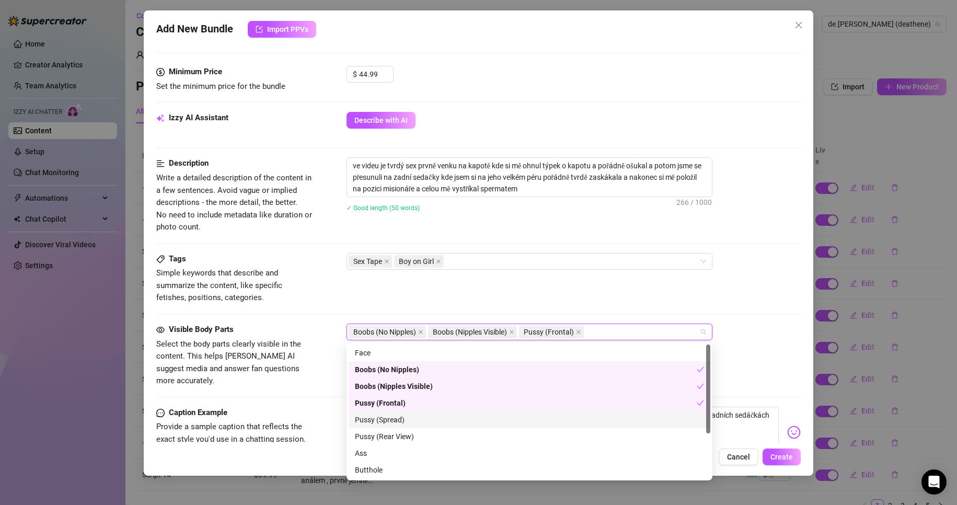
click at [413, 418] on div "Pussy (Spread)" at bounding box center [529, 419] width 349 height 11
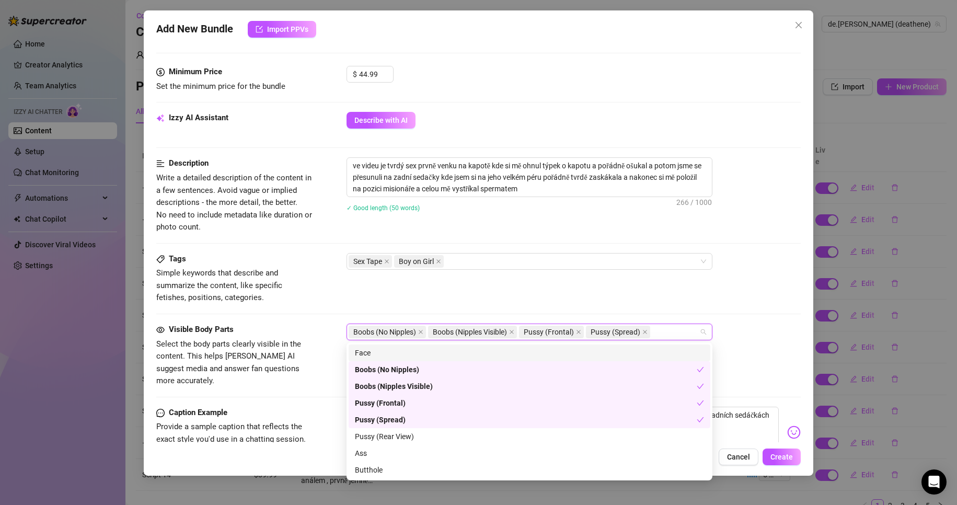
click at [387, 354] on div "Face" at bounding box center [529, 352] width 349 height 11
click at [415, 456] on div "Ass" at bounding box center [529, 452] width 349 height 11
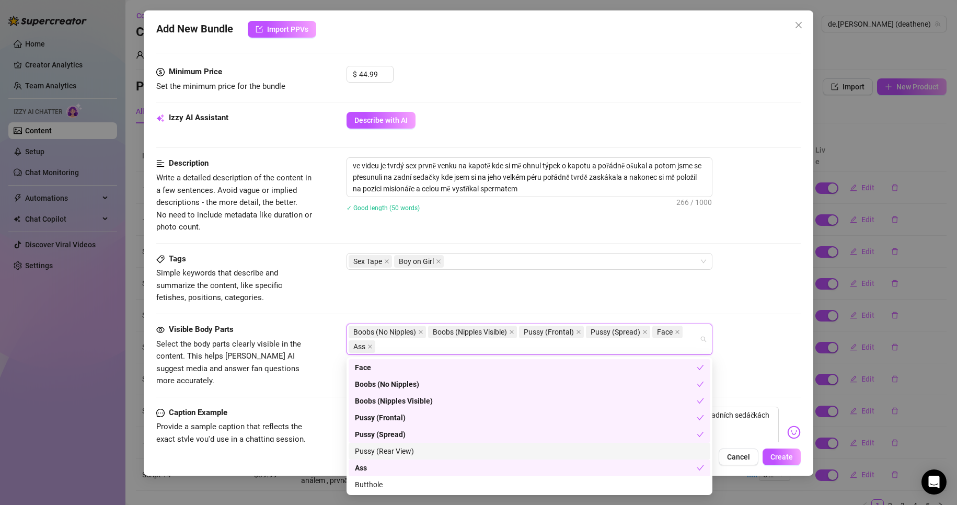
scroll to position [52, 0]
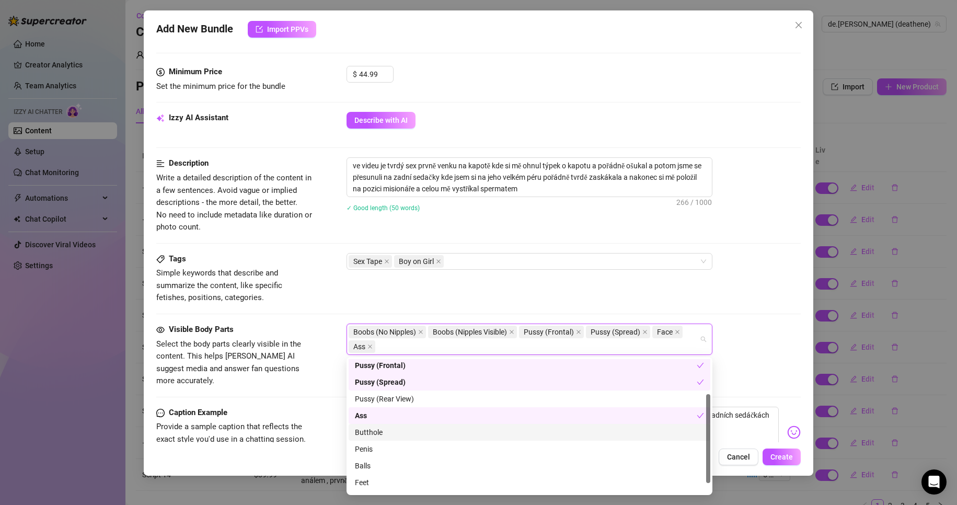
click at [400, 432] on div "Butthole" at bounding box center [529, 431] width 349 height 11
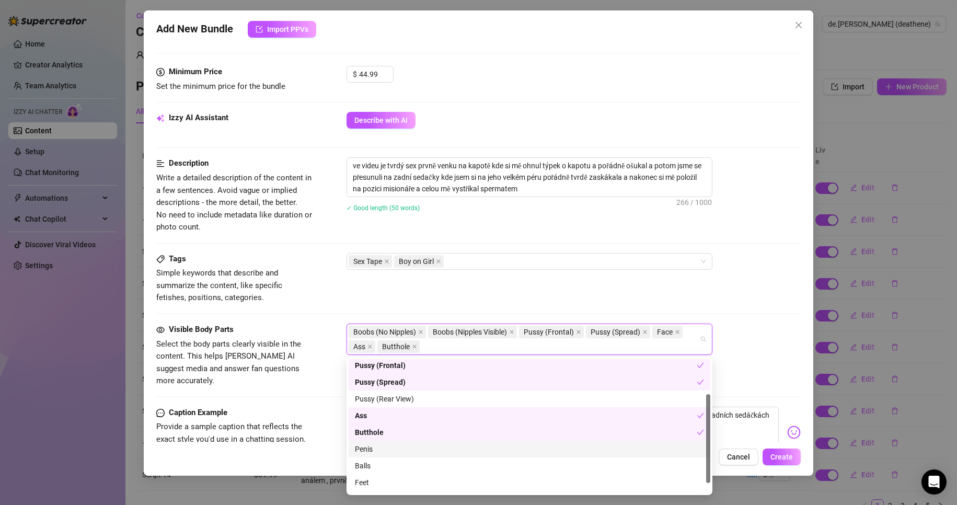
scroll to position [67, 0]
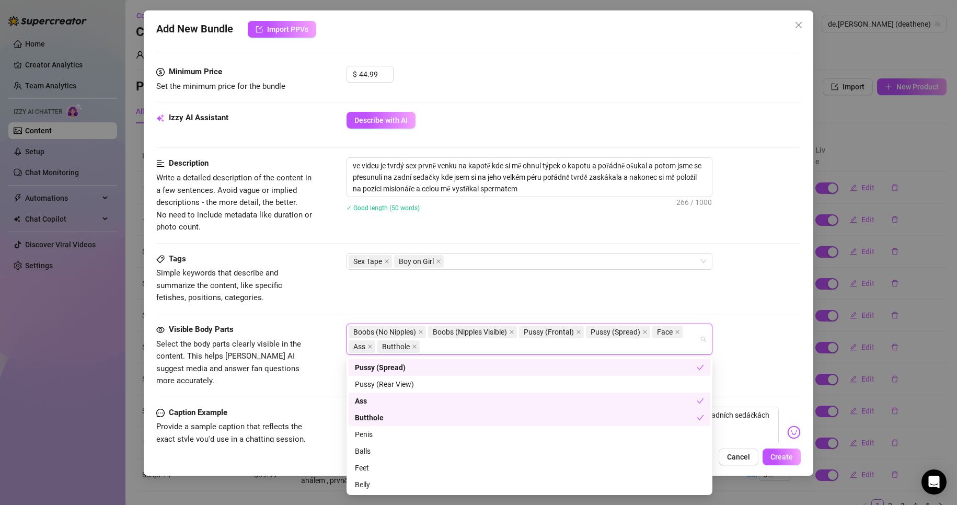
click at [662, 286] on div "Tags Simple keywords that describe and summarize the content, like specific fet…" at bounding box center [478, 278] width 645 height 51
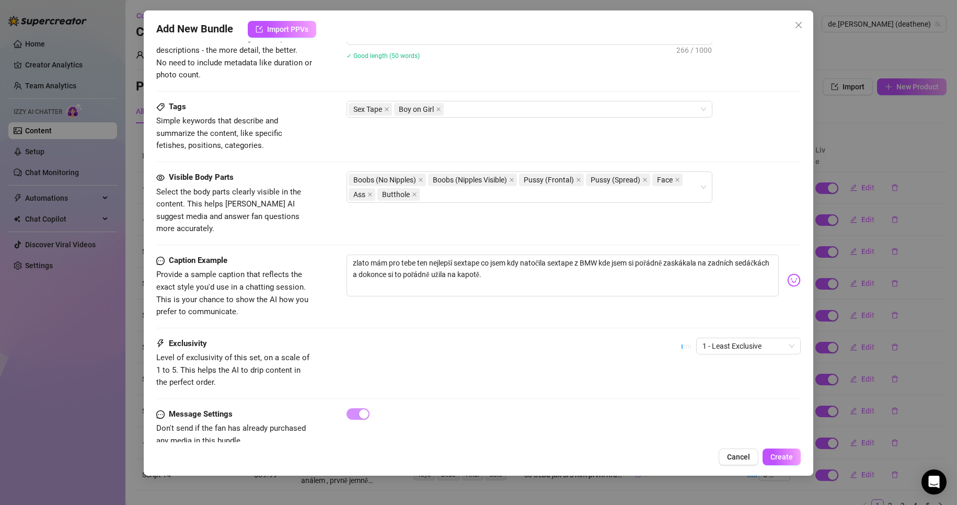
scroll to position [478, 0]
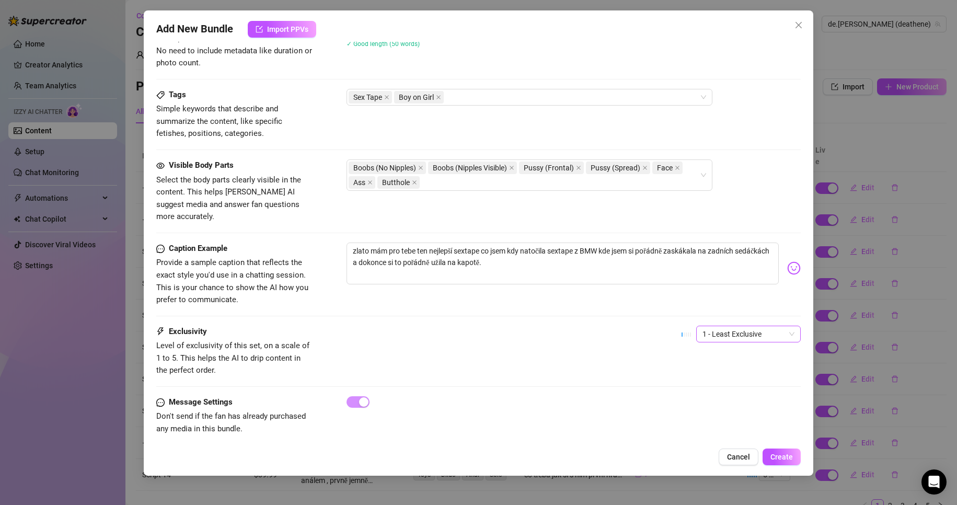
click at [731, 326] on span "1 - Least Exclusive" at bounding box center [748, 334] width 92 height 16
click at [723, 395] on div "4" at bounding box center [740, 392] width 88 height 11
click at [787, 456] on span "Create" at bounding box center [781, 457] width 22 height 8
